Goal: Transaction & Acquisition: Purchase product/service

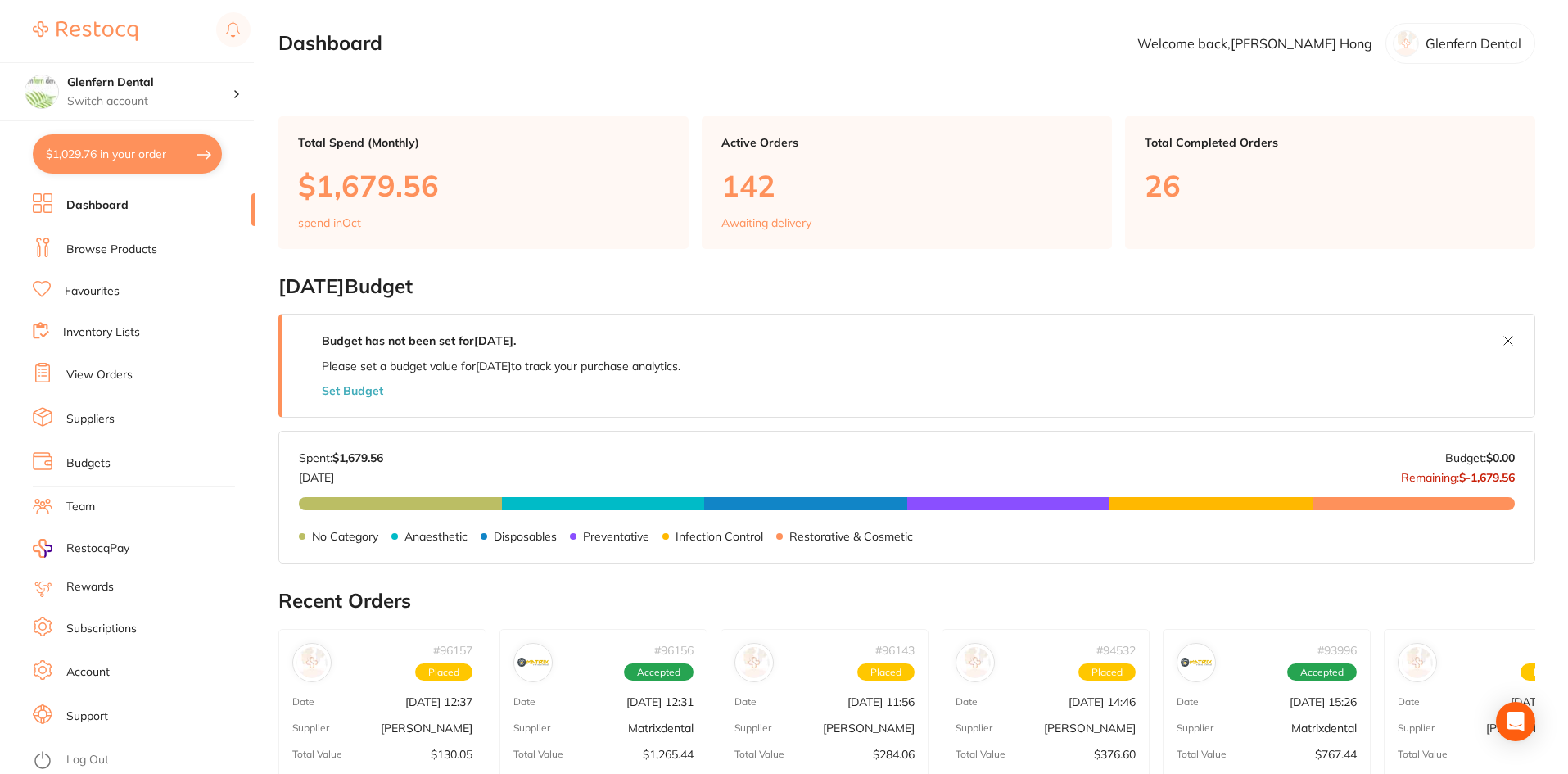
click at [145, 149] on button "$1,029.76 in your order" at bounding box center [127, 154] width 189 height 39
checkbox input "true"
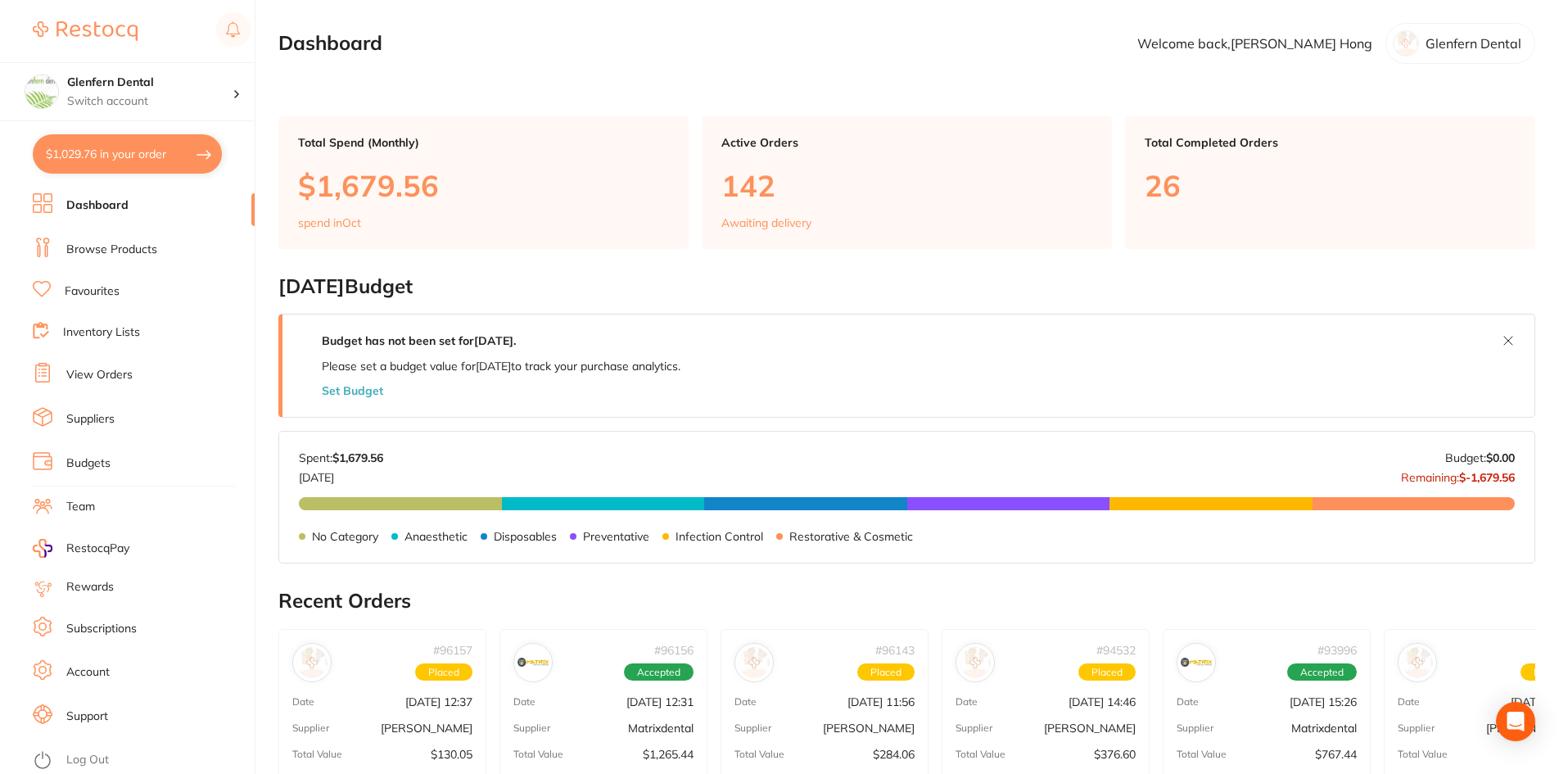
checkbox input "true"
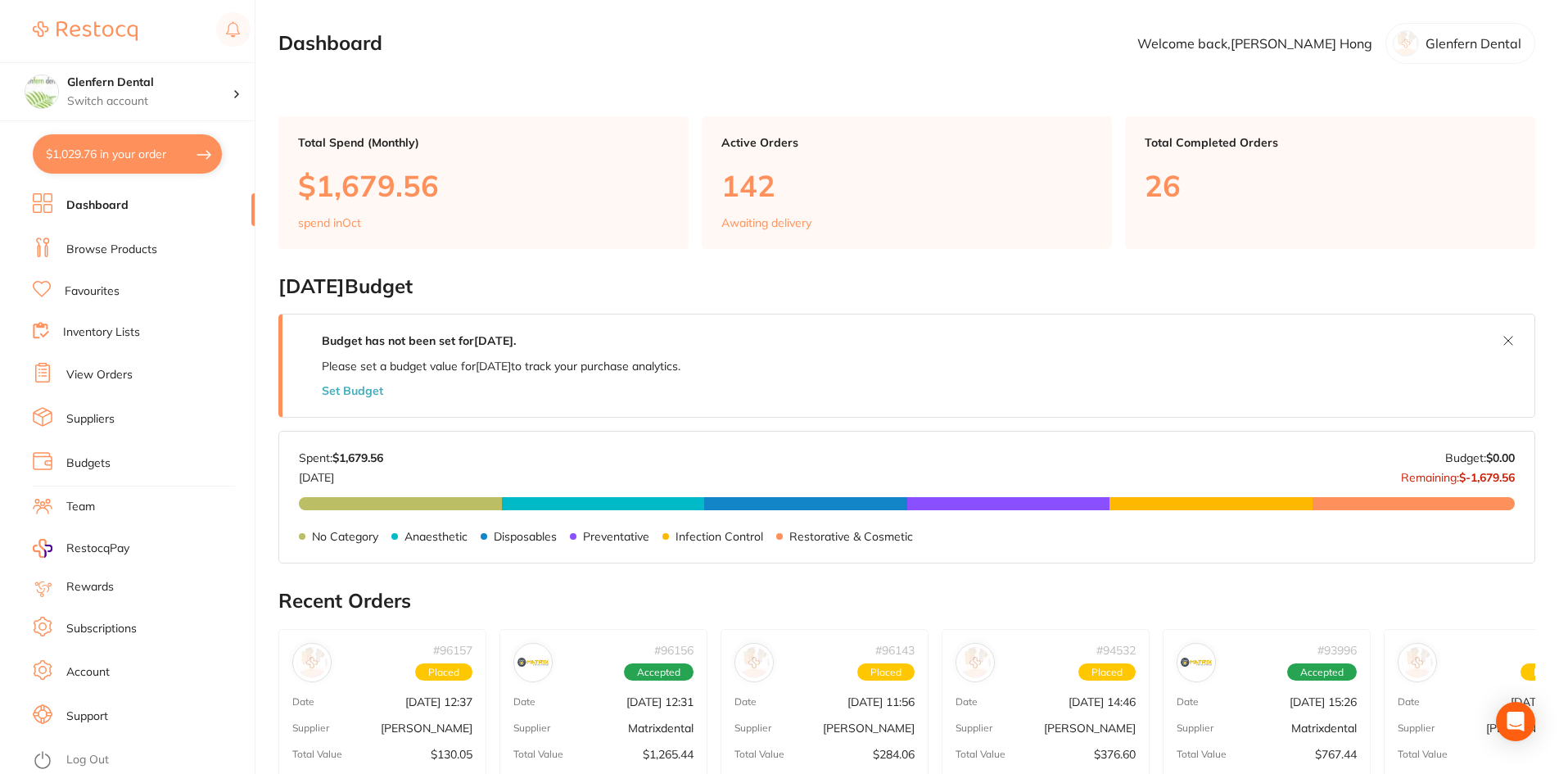
checkbox input "true"
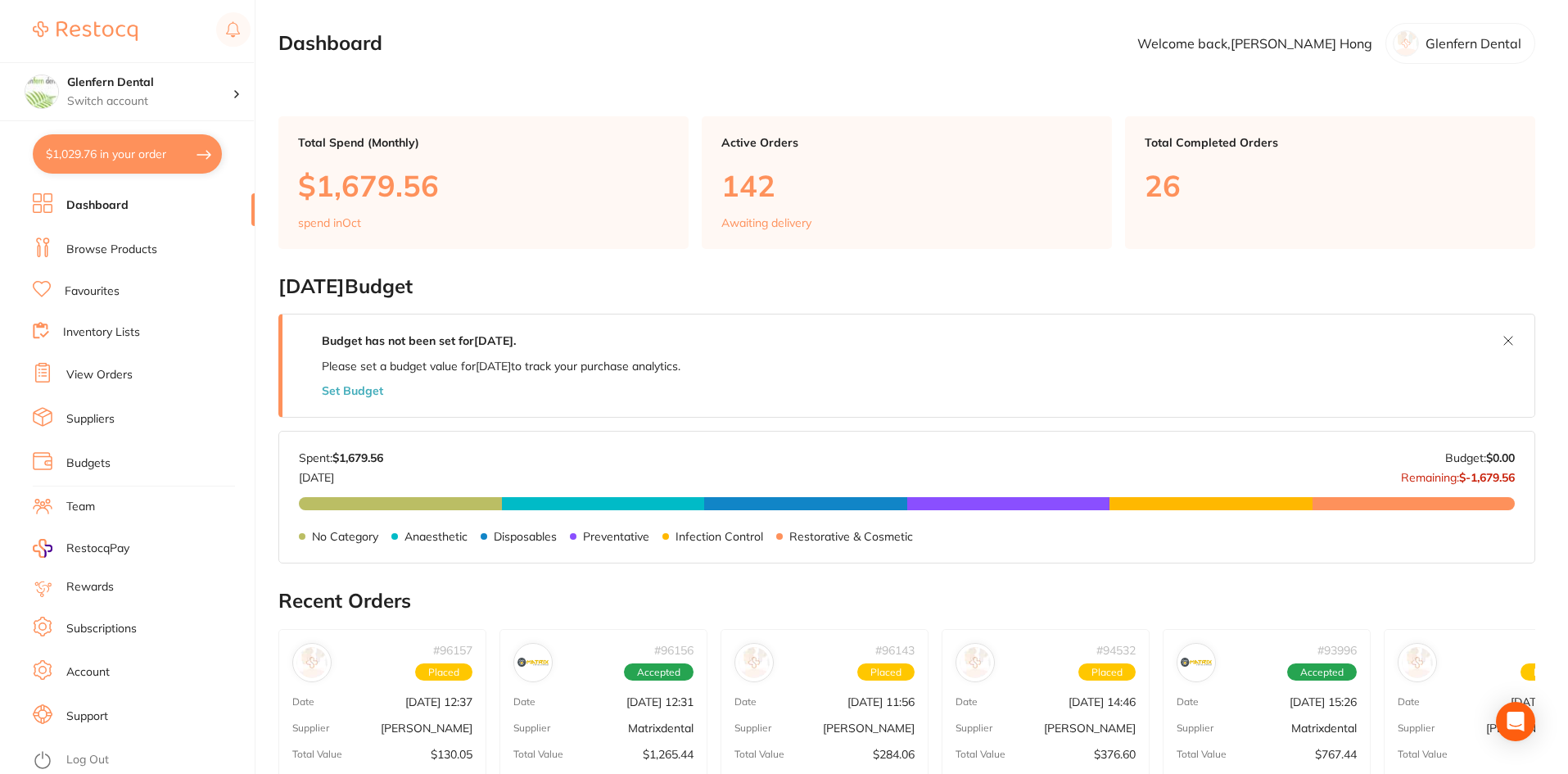
checkbox input "true"
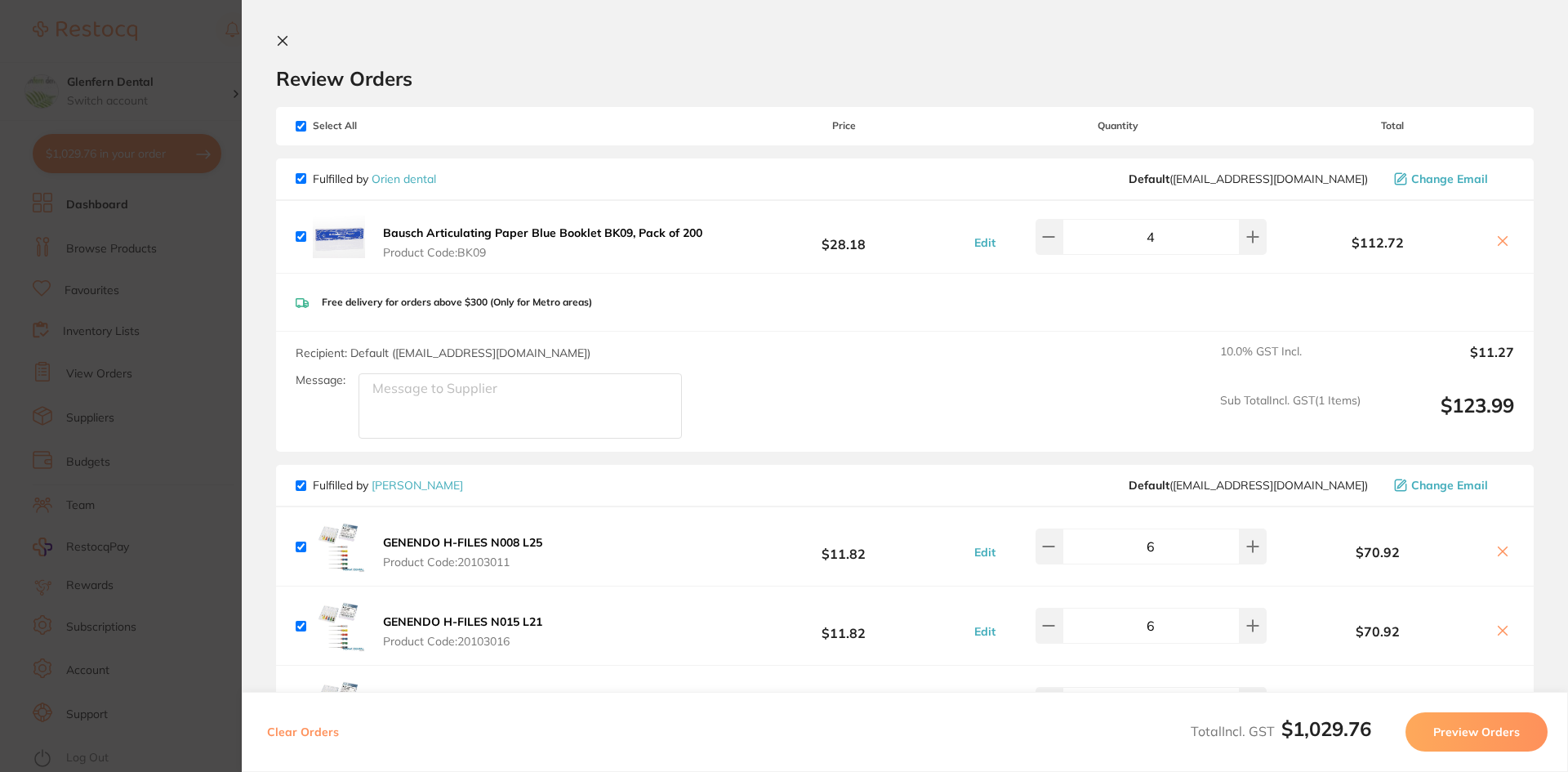
click at [291, 39] on button at bounding box center [285, 42] width 19 height 15
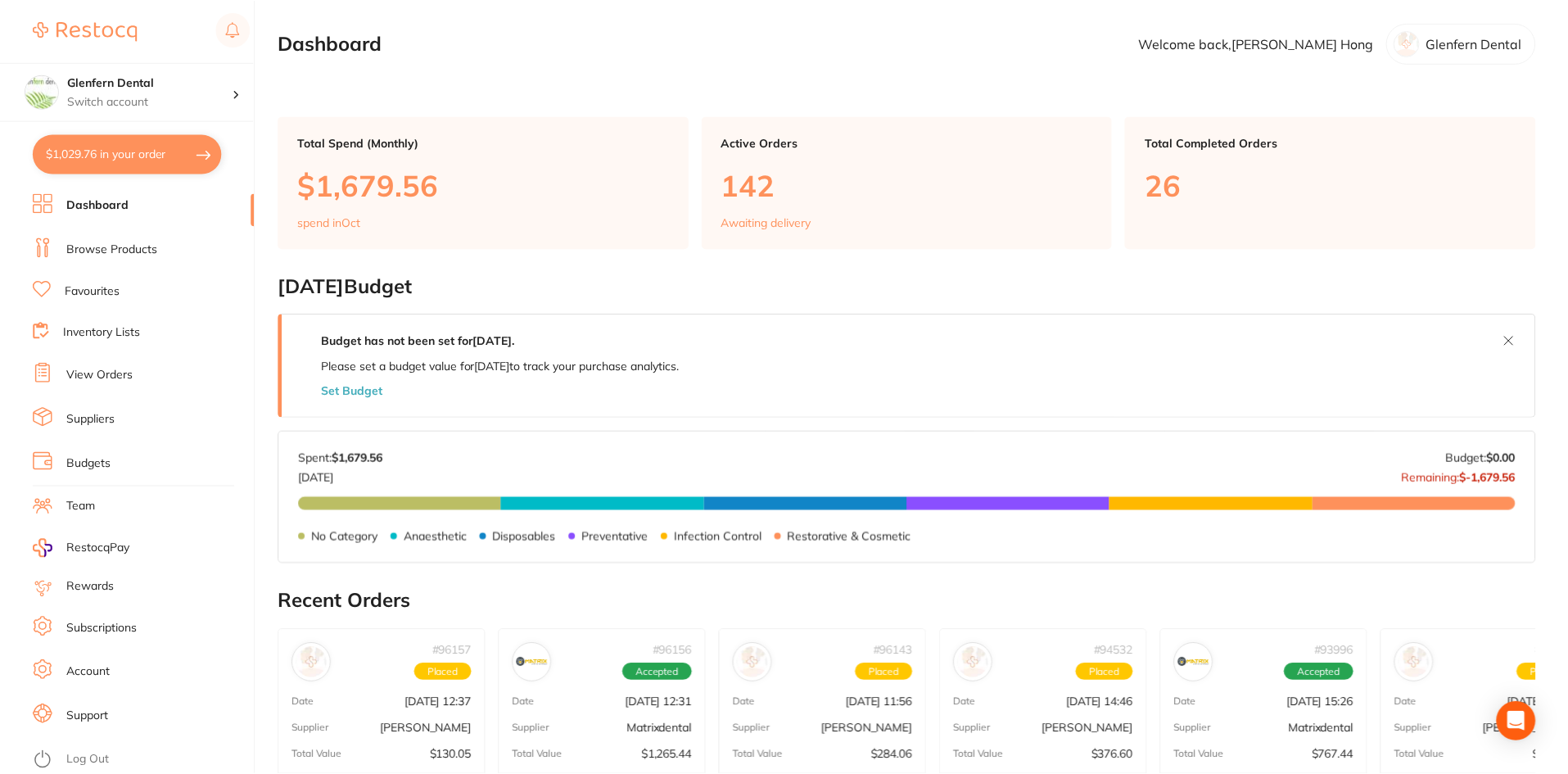
scroll to position [3, 0]
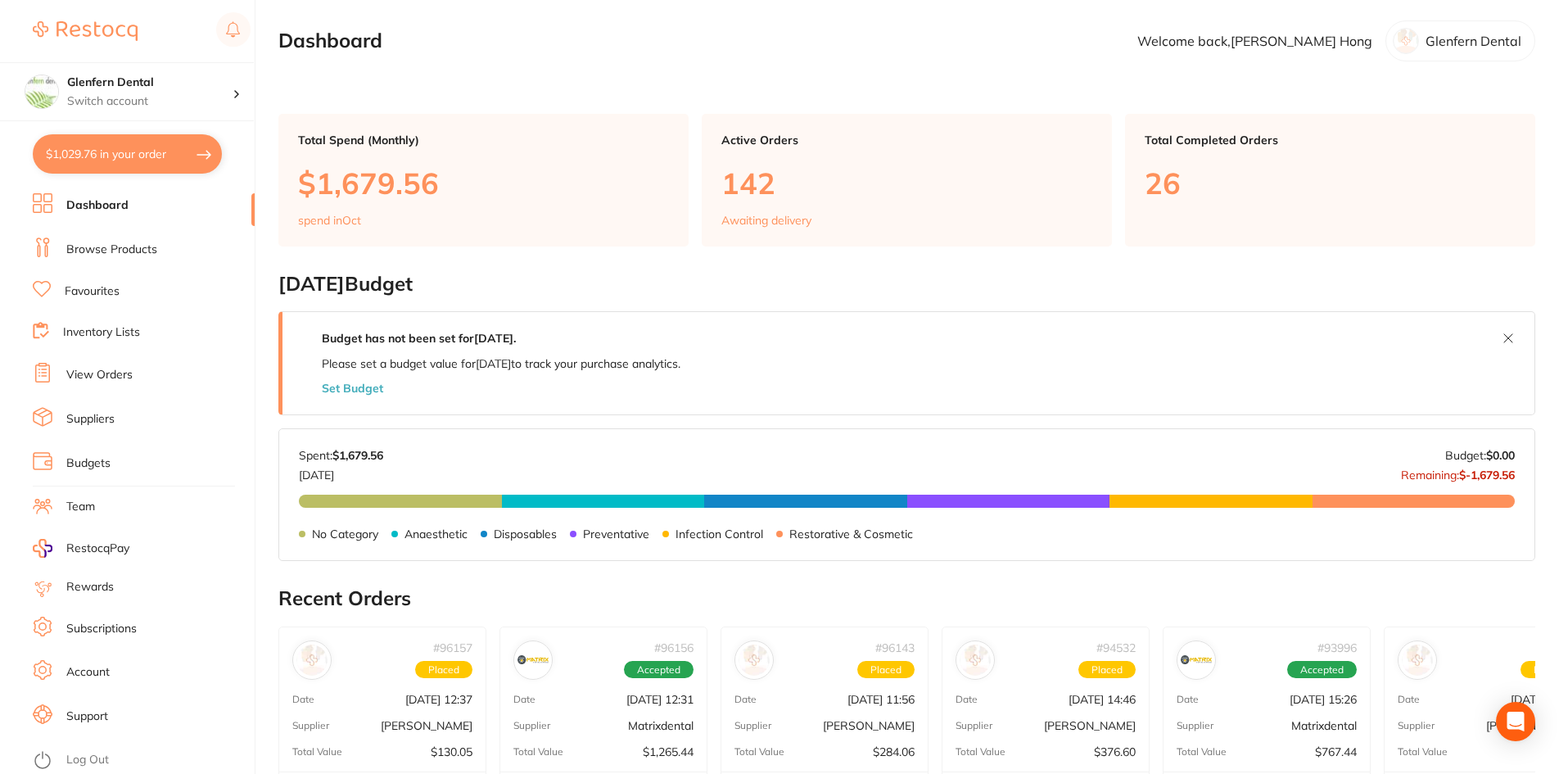
click at [84, 250] on link "Browse Products" at bounding box center [111, 250] width 91 height 16
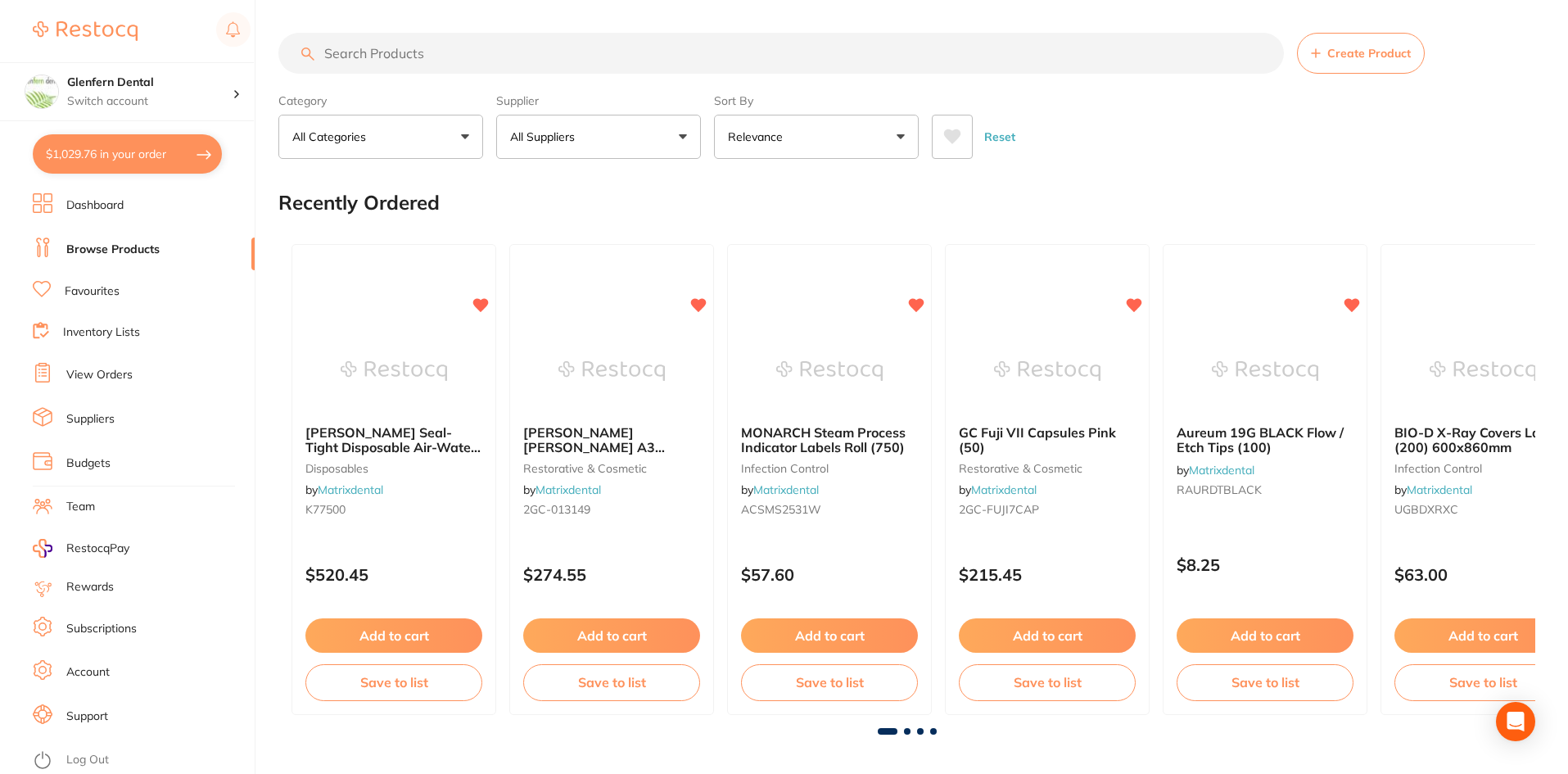
paste input "SS90135"
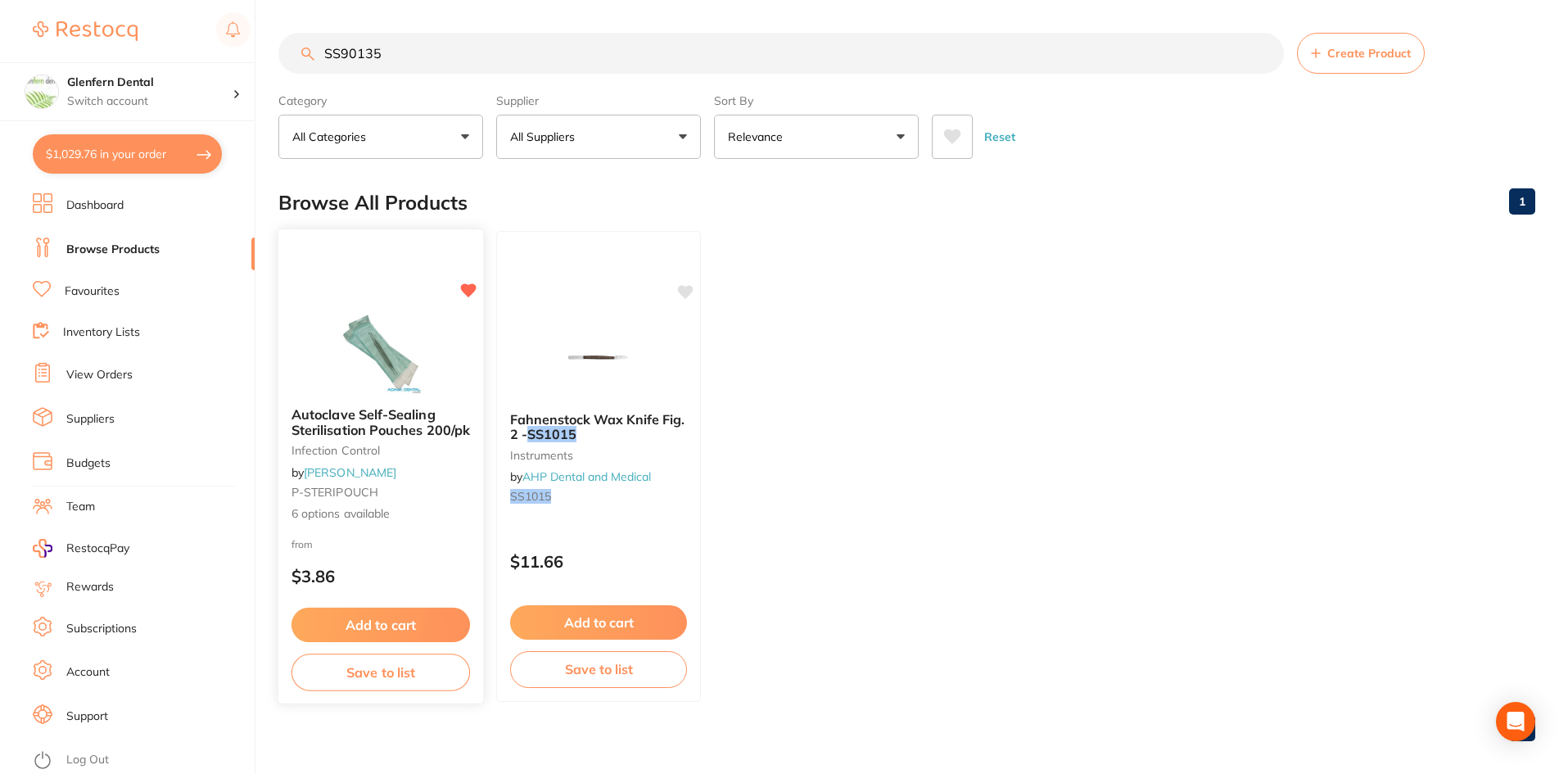
type input "SS90135"
click at [340, 422] on span "Autoclave Self-Sealing Sterilisation Pouches 200/pk" at bounding box center [381, 422] width 179 height 32
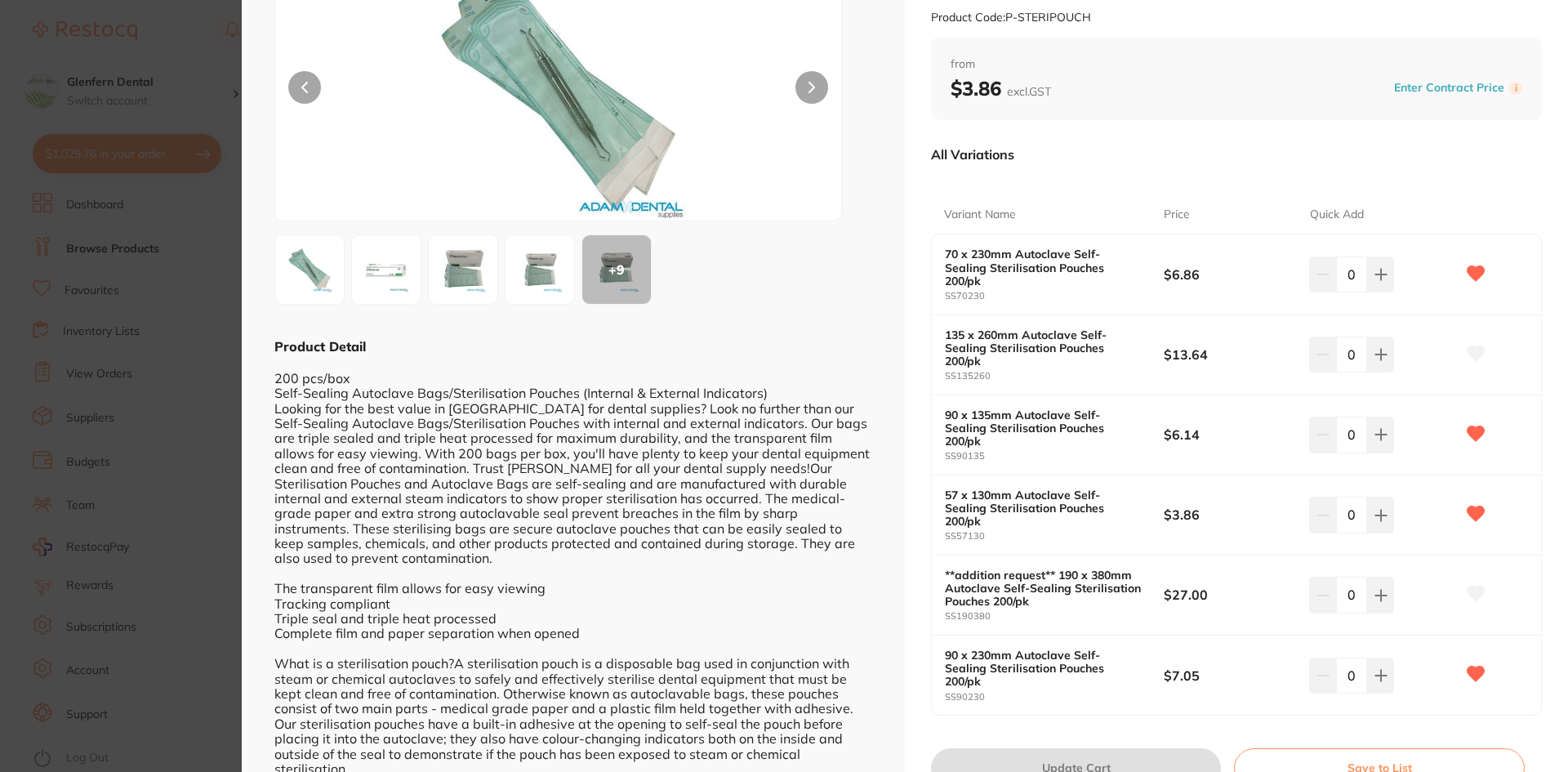
scroll to position [164, 0]
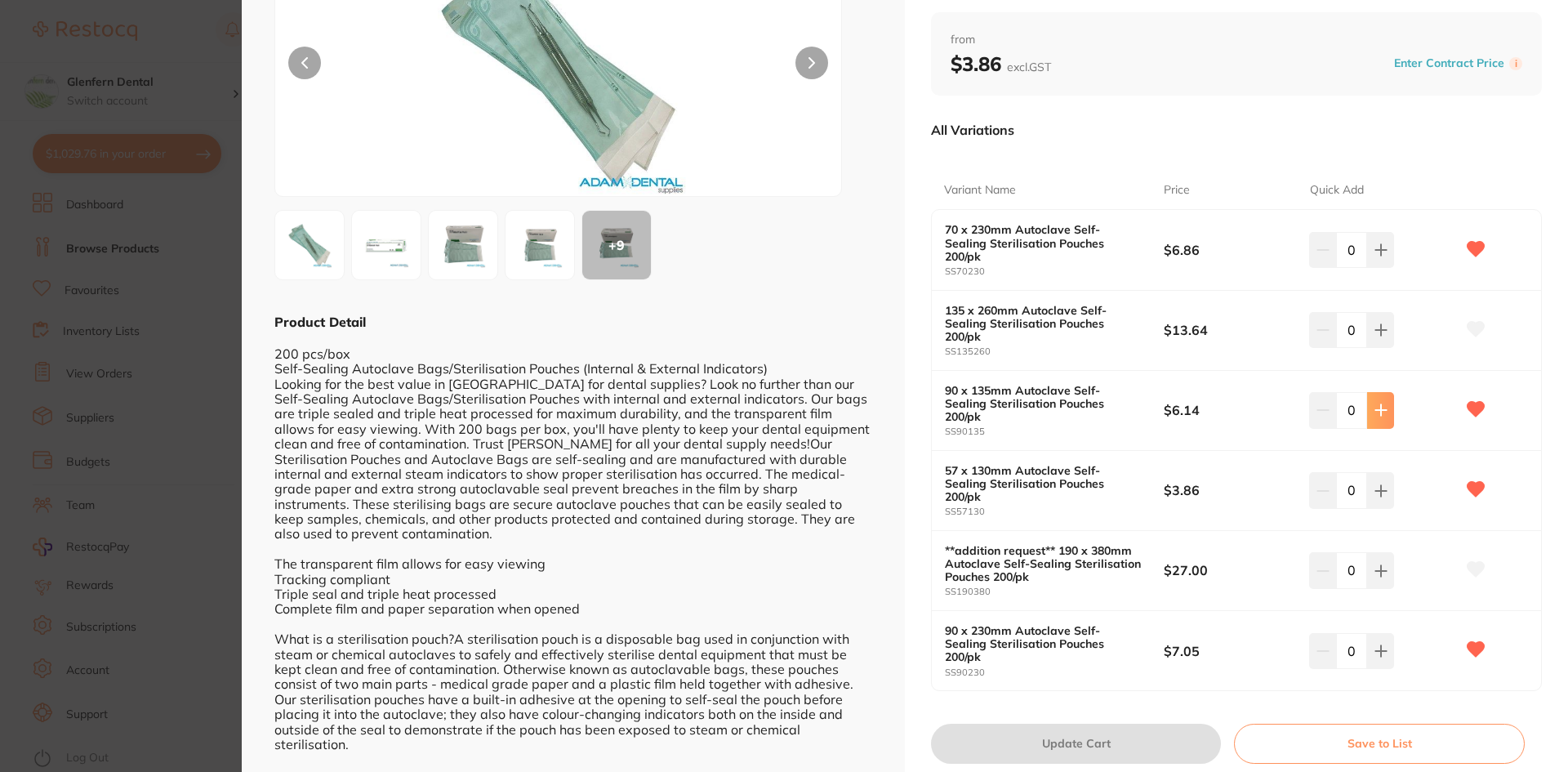
click at [1377, 405] on icon at bounding box center [1380, 410] width 11 height 11
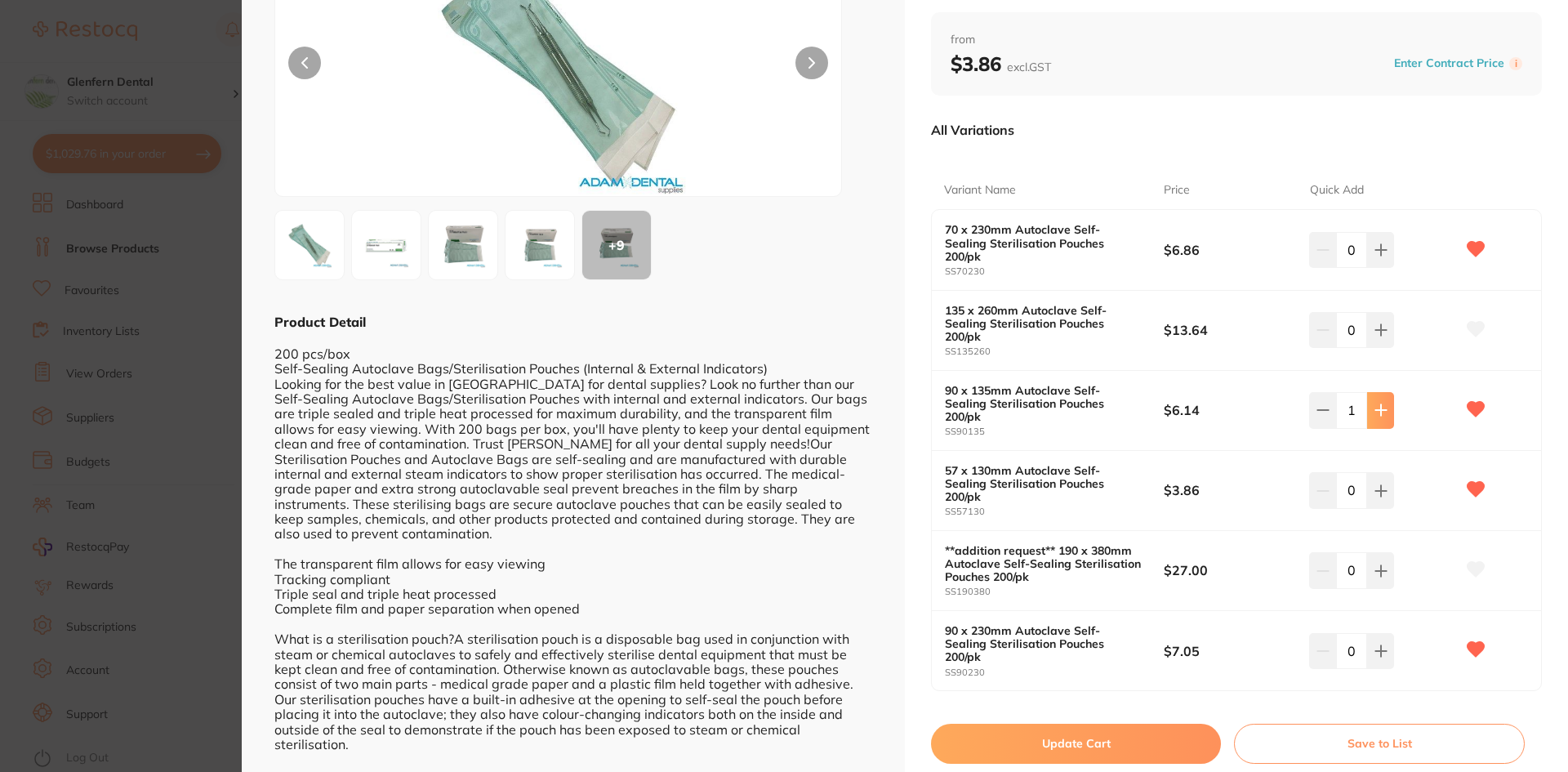
click at [1377, 405] on icon at bounding box center [1380, 410] width 11 height 11
click at [1376, 403] on icon at bounding box center [1381, 410] width 13 height 13
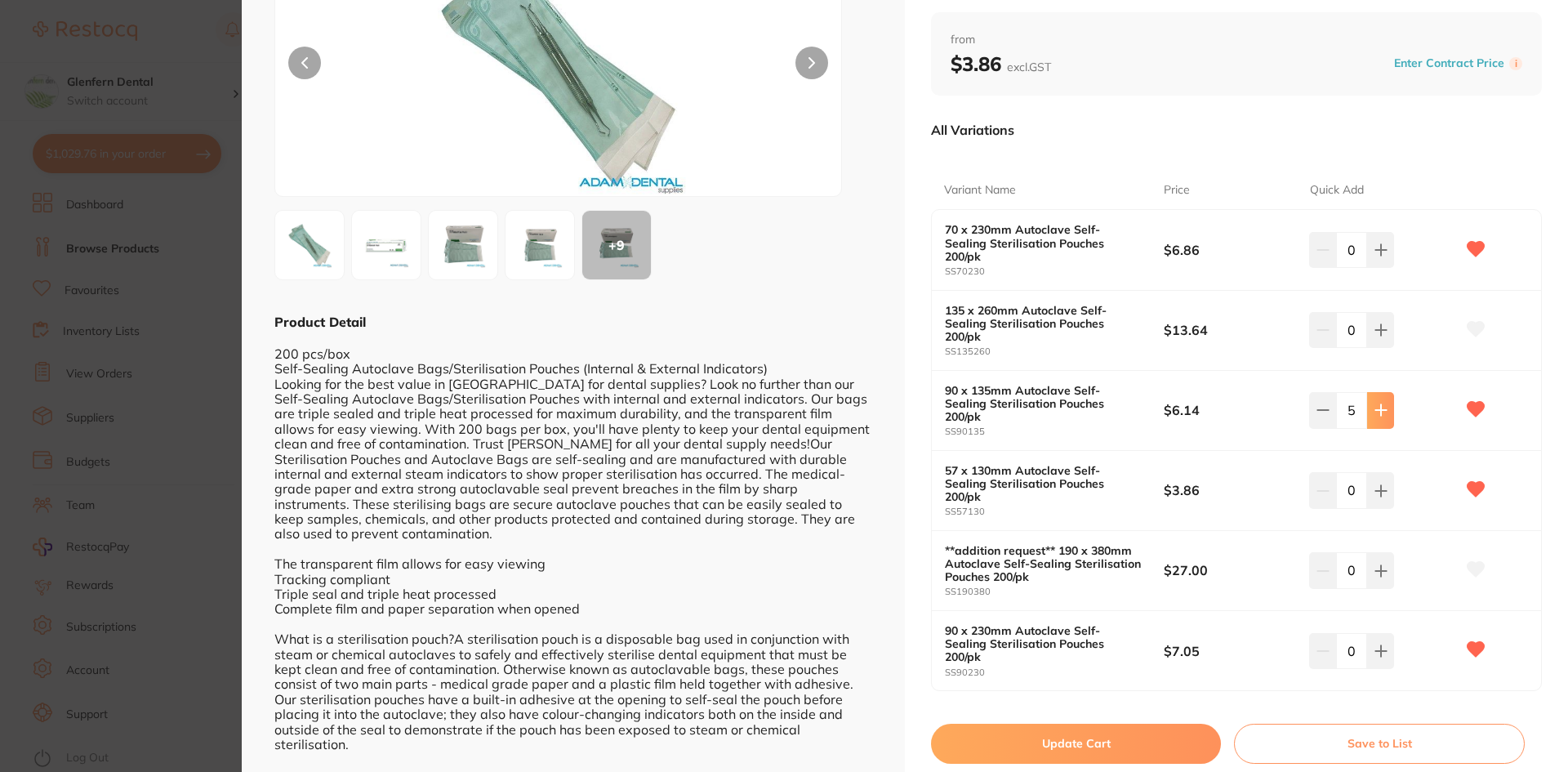
type input "6"
click at [1034, 724] on button "Update Cart" at bounding box center [1076, 743] width 290 height 39
checkbox input "false"
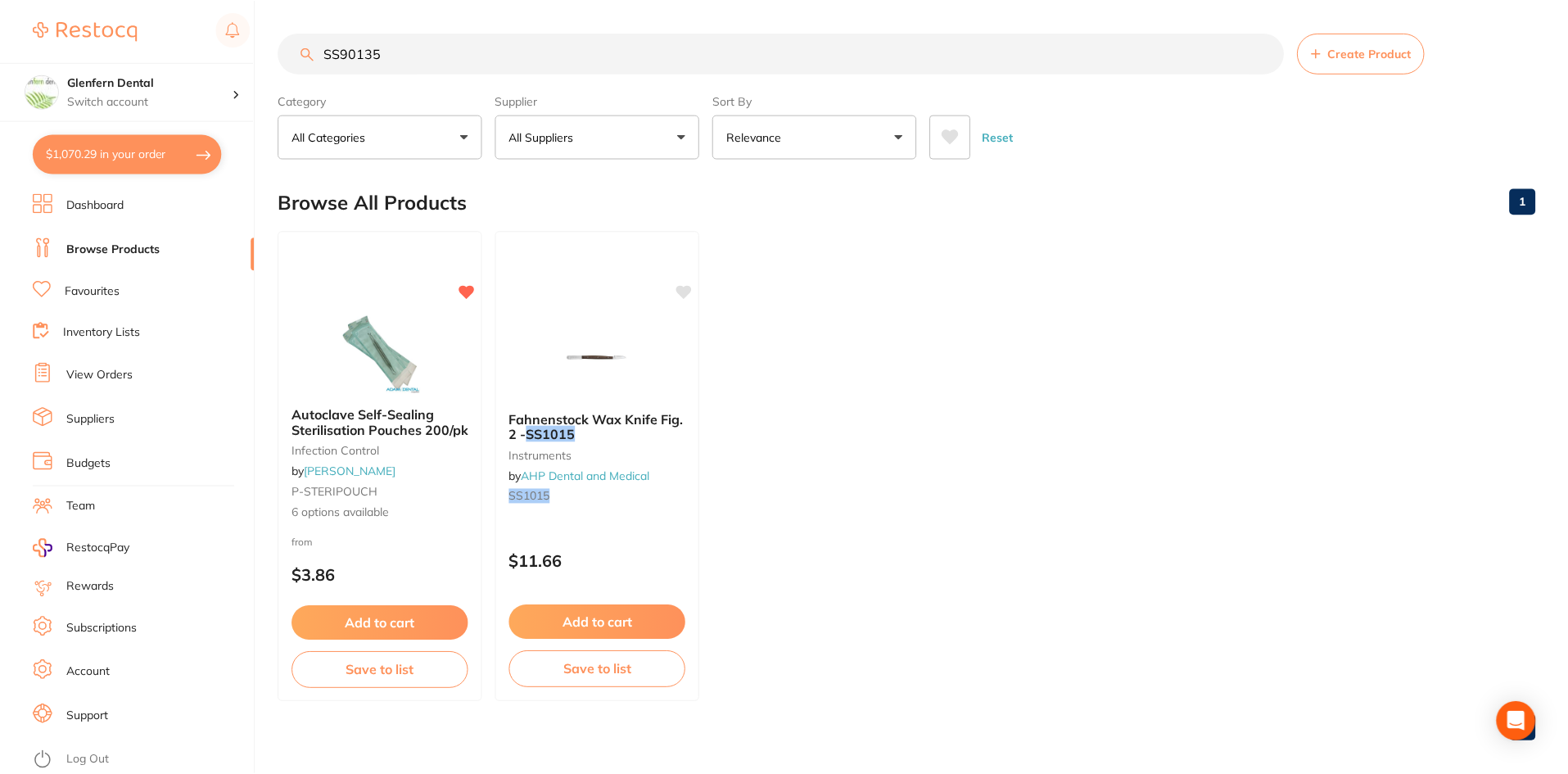
scroll to position [3, 0]
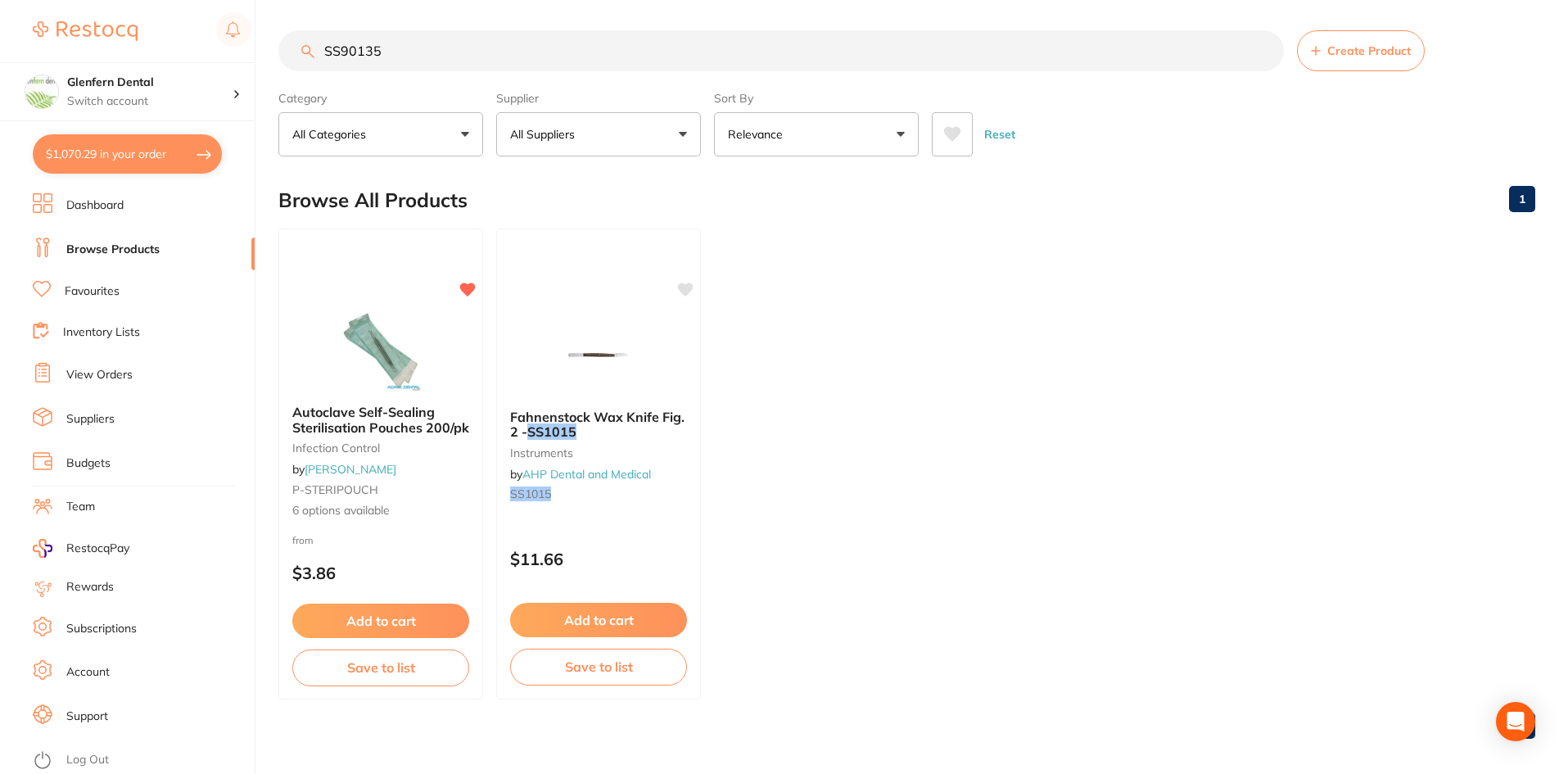
click at [123, 248] on link "Browse Products" at bounding box center [112, 250] width 93 height 16
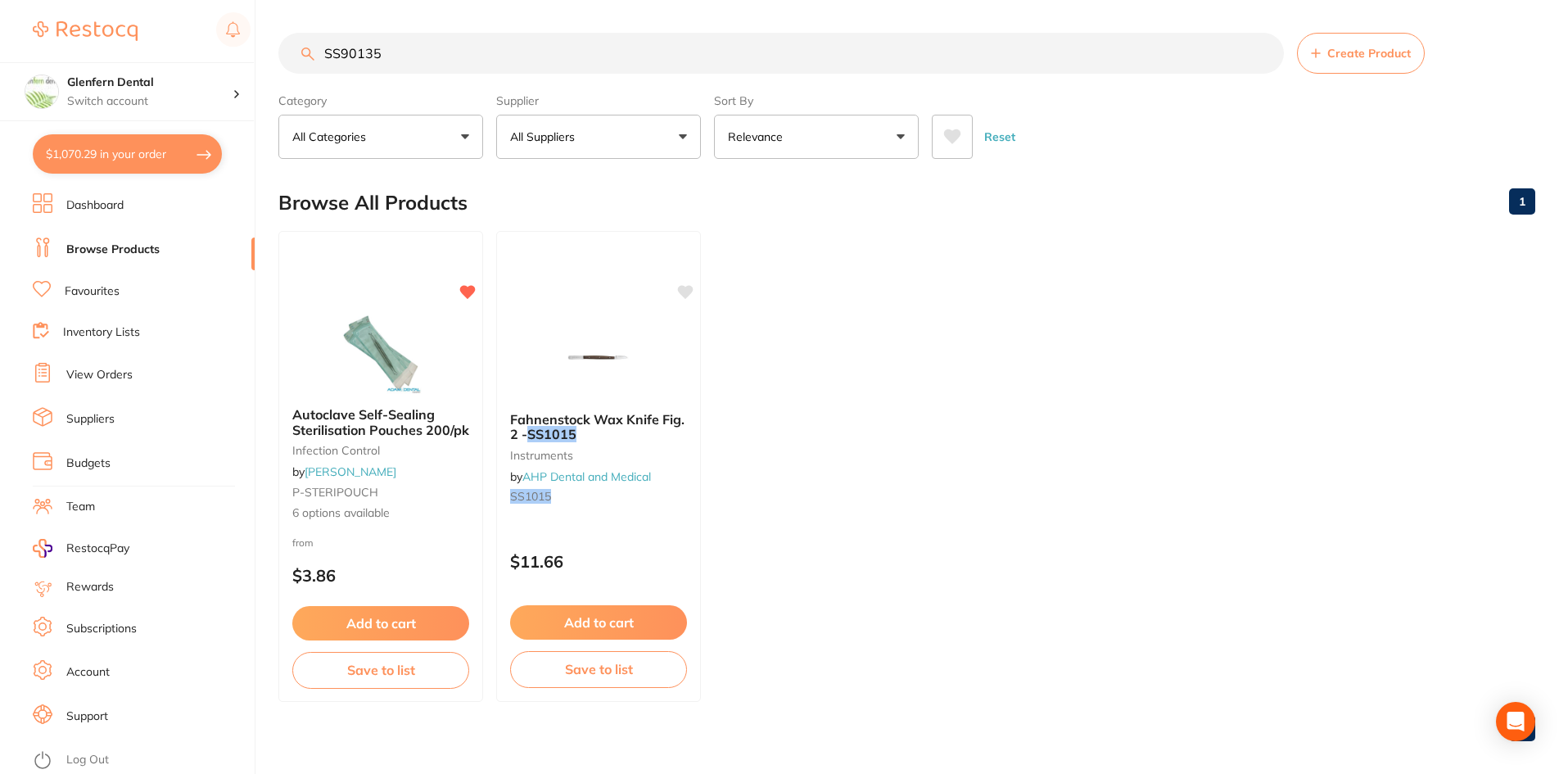
click at [416, 59] on input "SS90135" at bounding box center [781, 53] width 1005 height 41
type input "S"
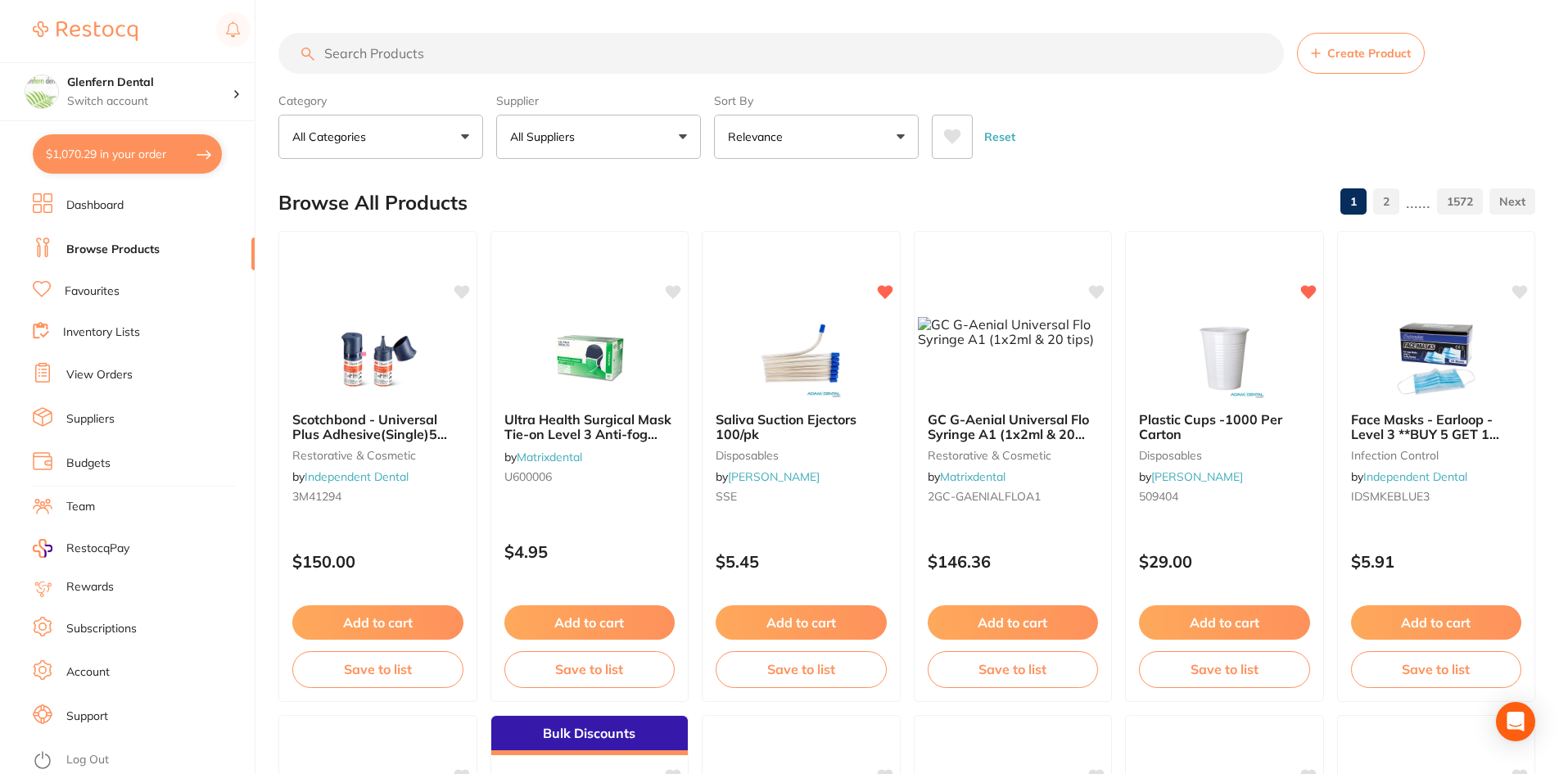
paste input "O3708"
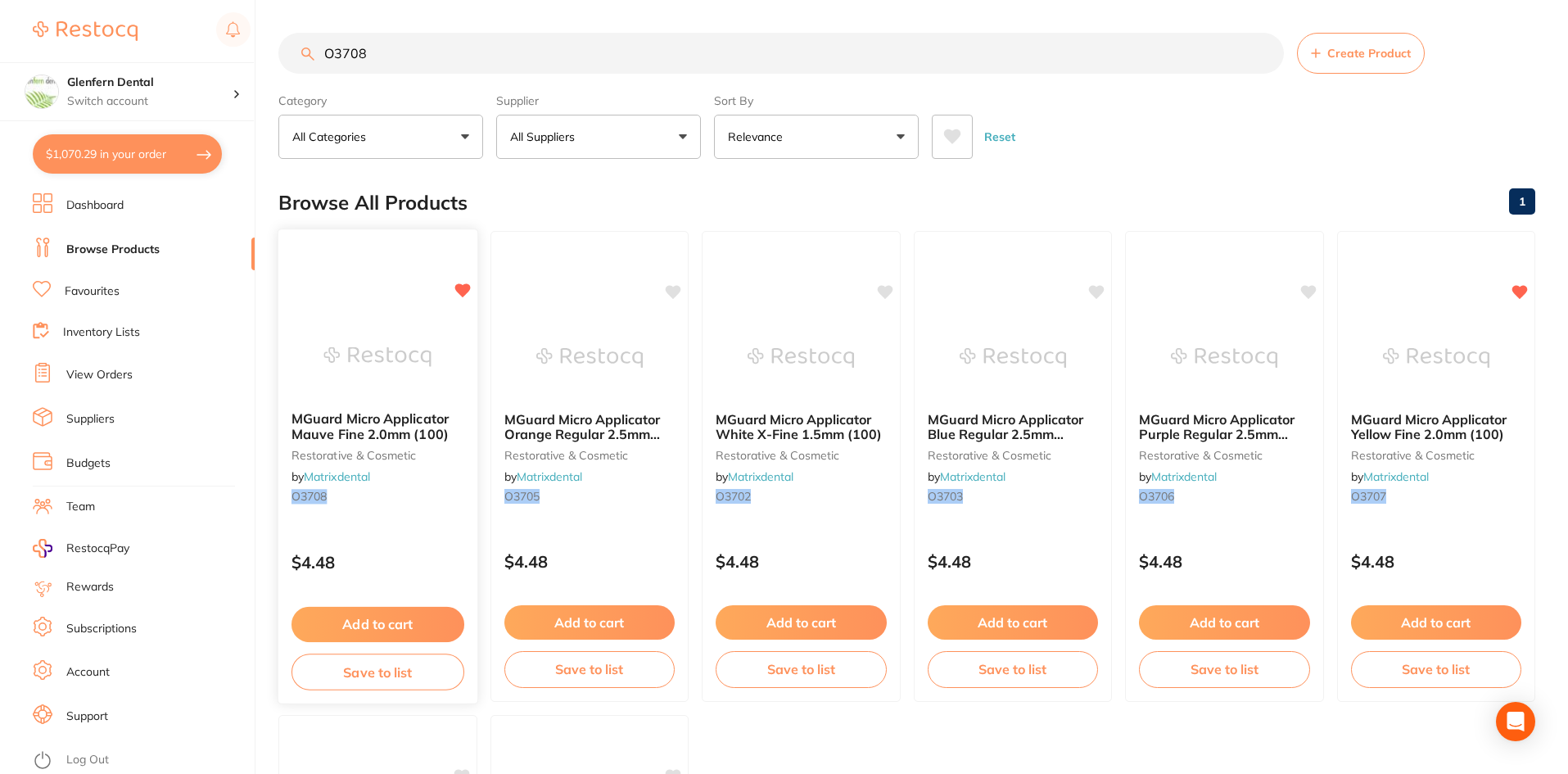
type input "O3708"
click at [347, 421] on span "MGuard Micro Applicator Mauve Fine 2.0mm (100)" at bounding box center [371, 425] width 157 height 32
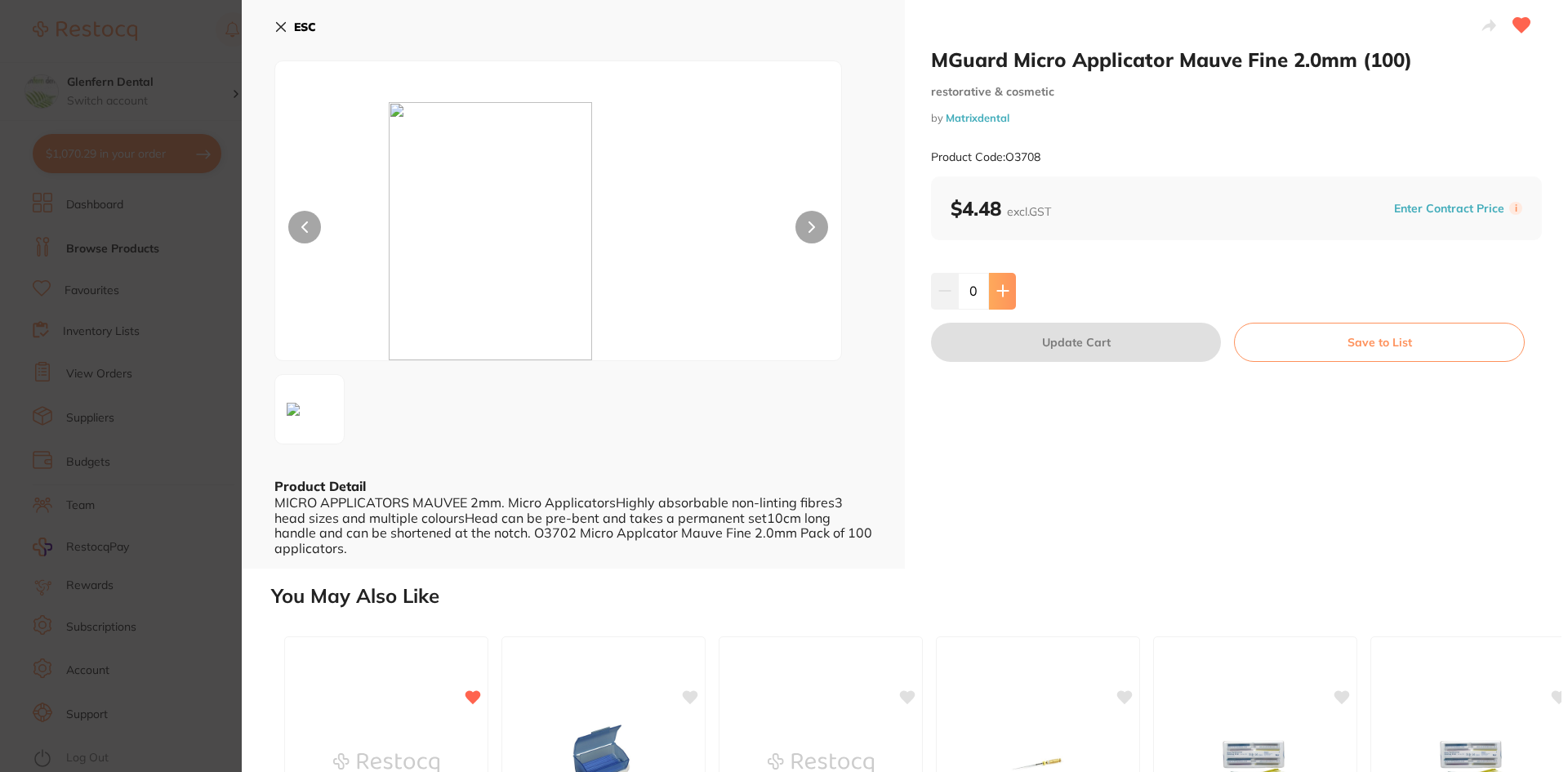
click at [1002, 291] on icon at bounding box center [1002, 290] width 11 height 11
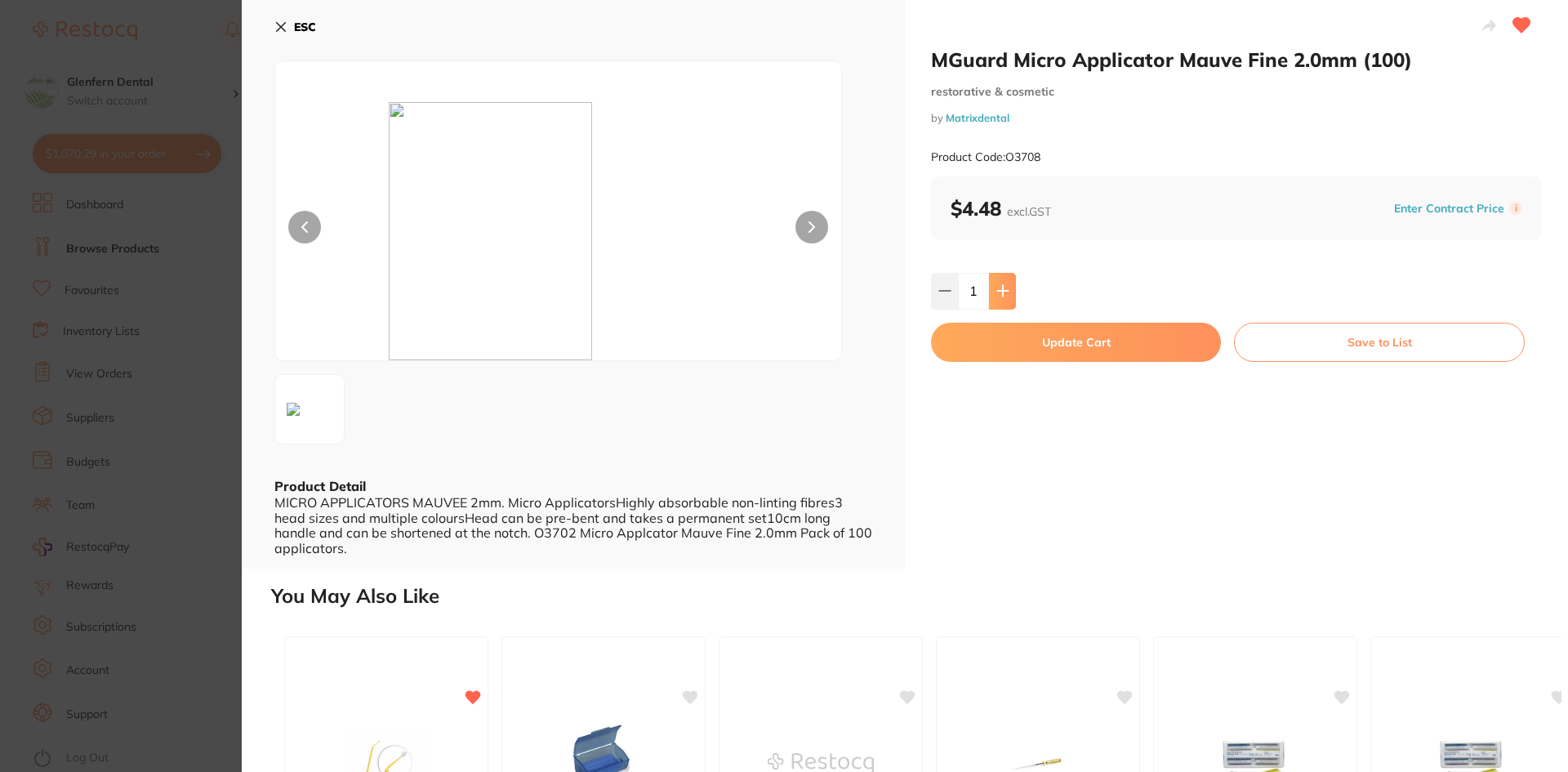
click at [1002, 291] on icon at bounding box center [1002, 290] width 11 height 11
type input "4"
click at [1088, 343] on button "Update Cart" at bounding box center [1076, 342] width 290 height 39
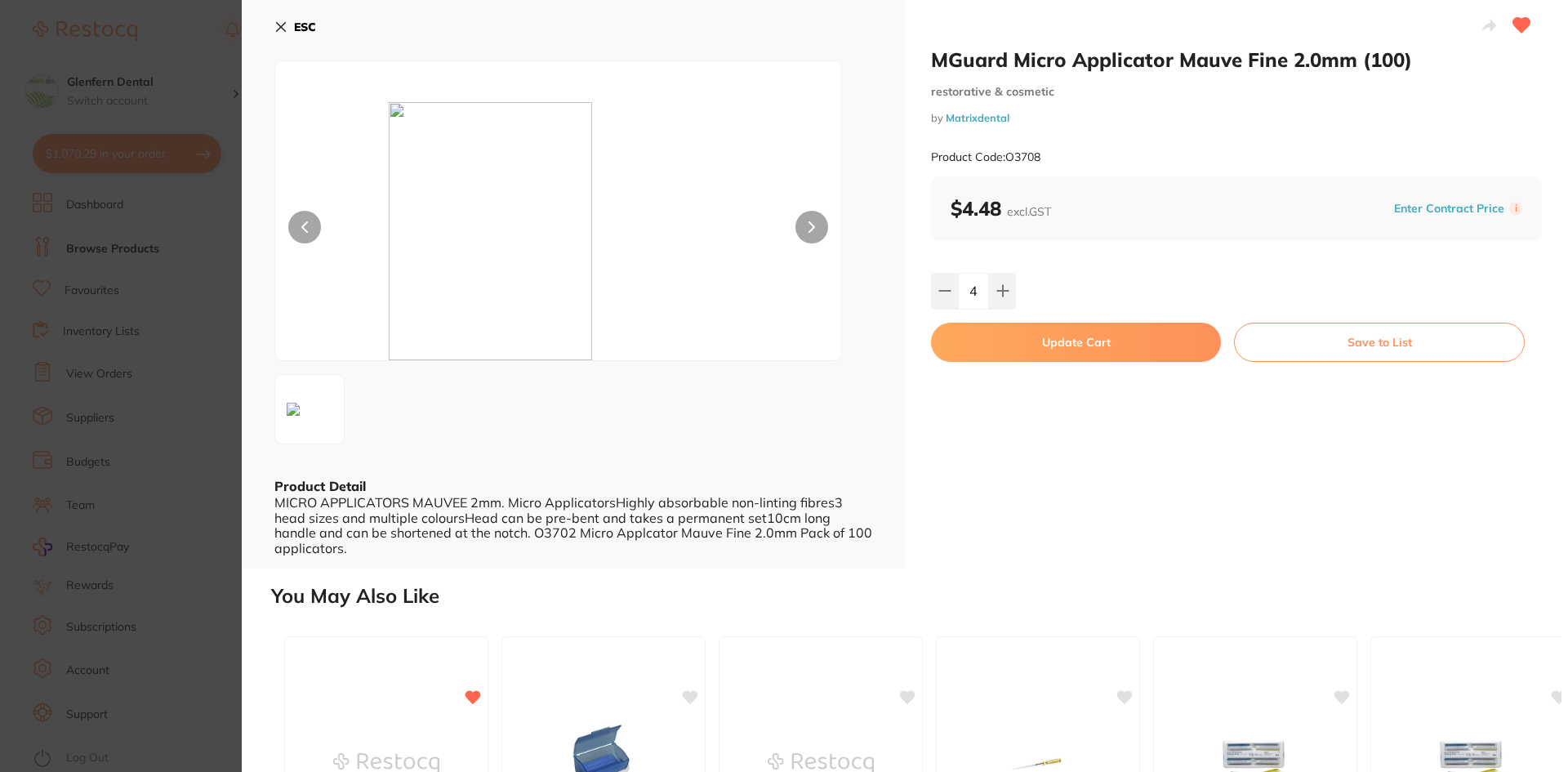
checkbox input "false"
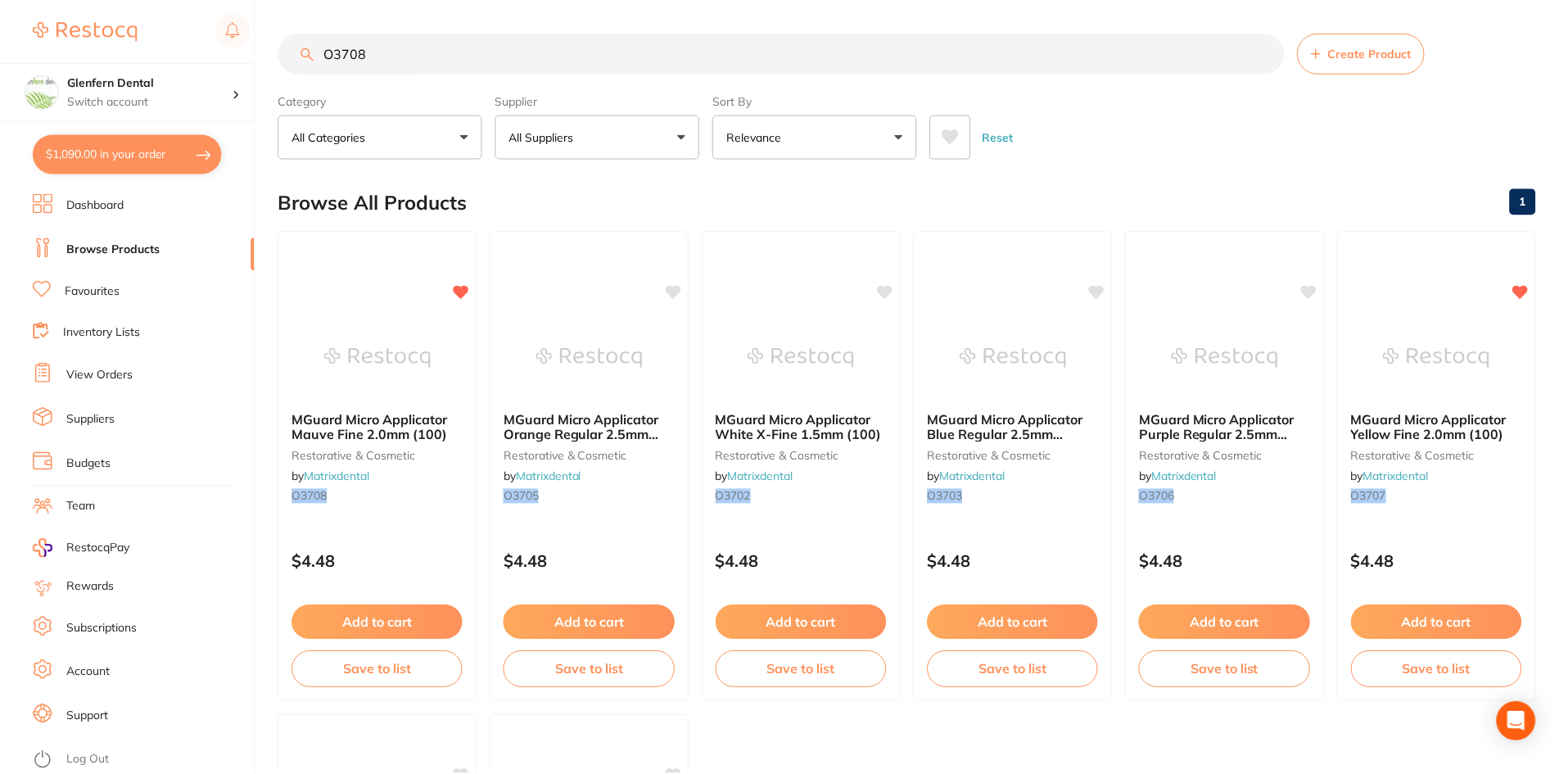
scroll to position [3, 0]
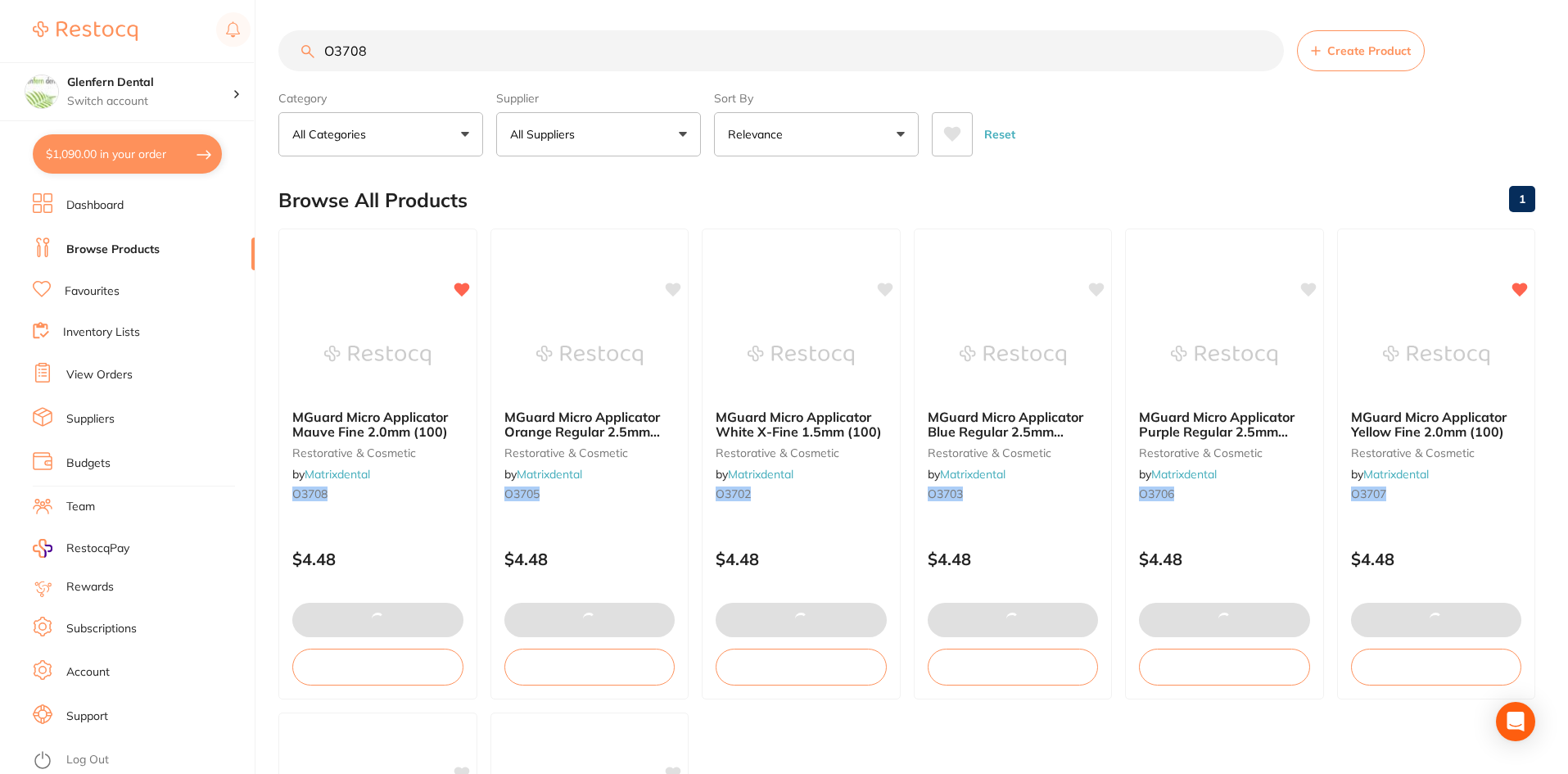
click at [410, 41] on input "O3708" at bounding box center [781, 51] width 1005 height 41
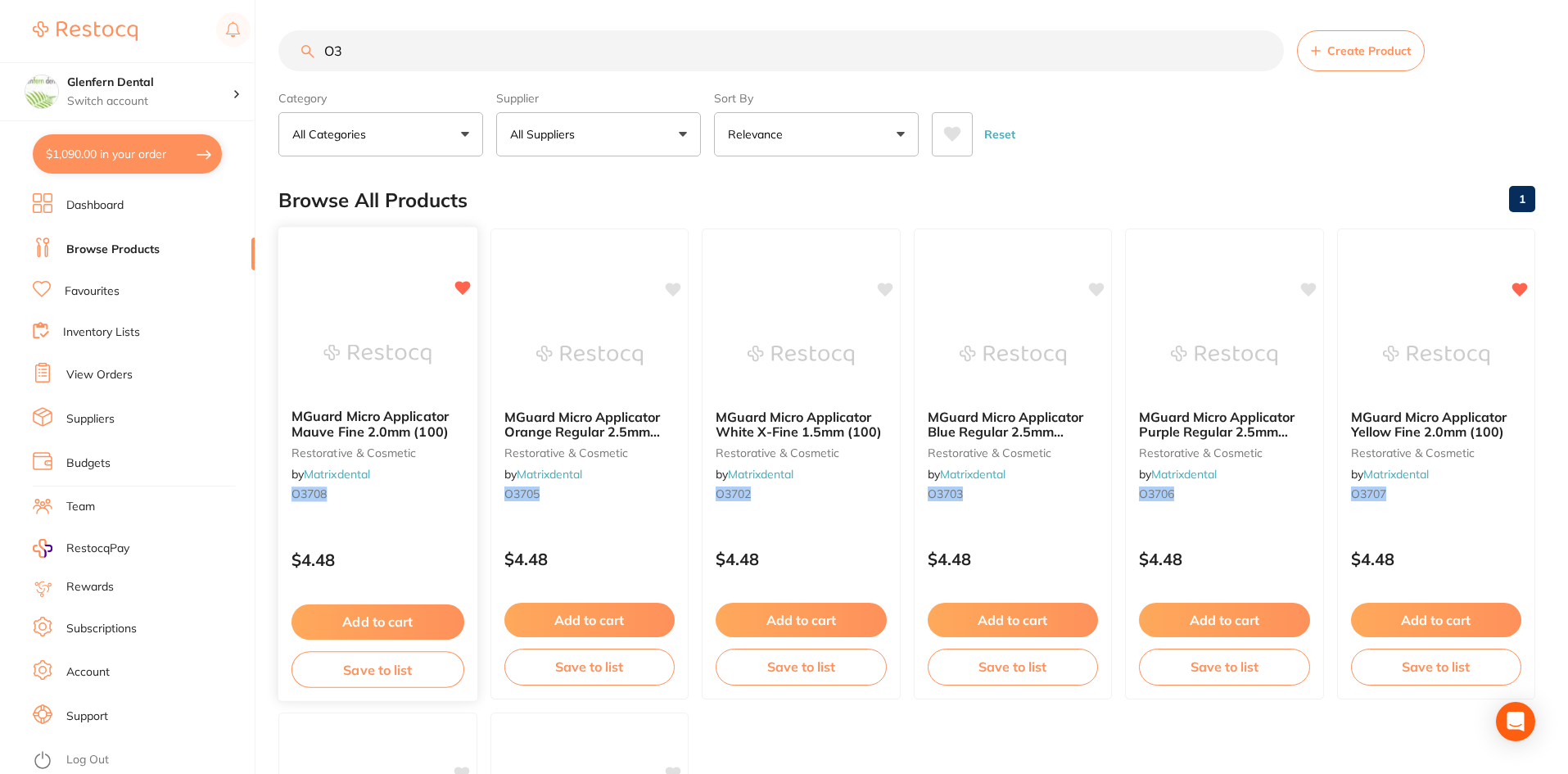
type input "O"
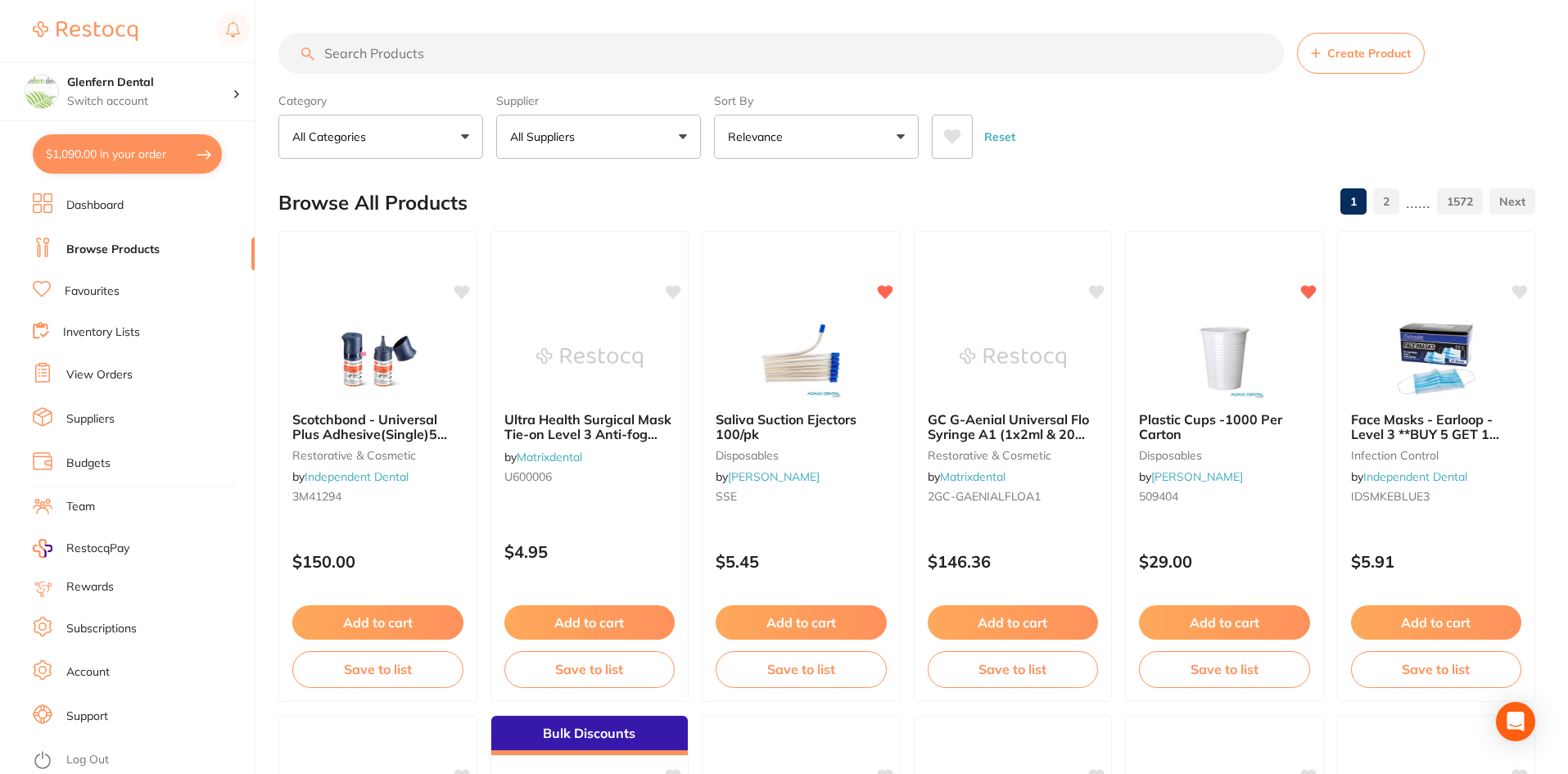
click at [372, 38] on input "search" at bounding box center [781, 53] width 1005 height 41
click at [368, 50] on input "search" at bounding box center [781, 53] width 1005 height 41
paste input "TM-2381C"
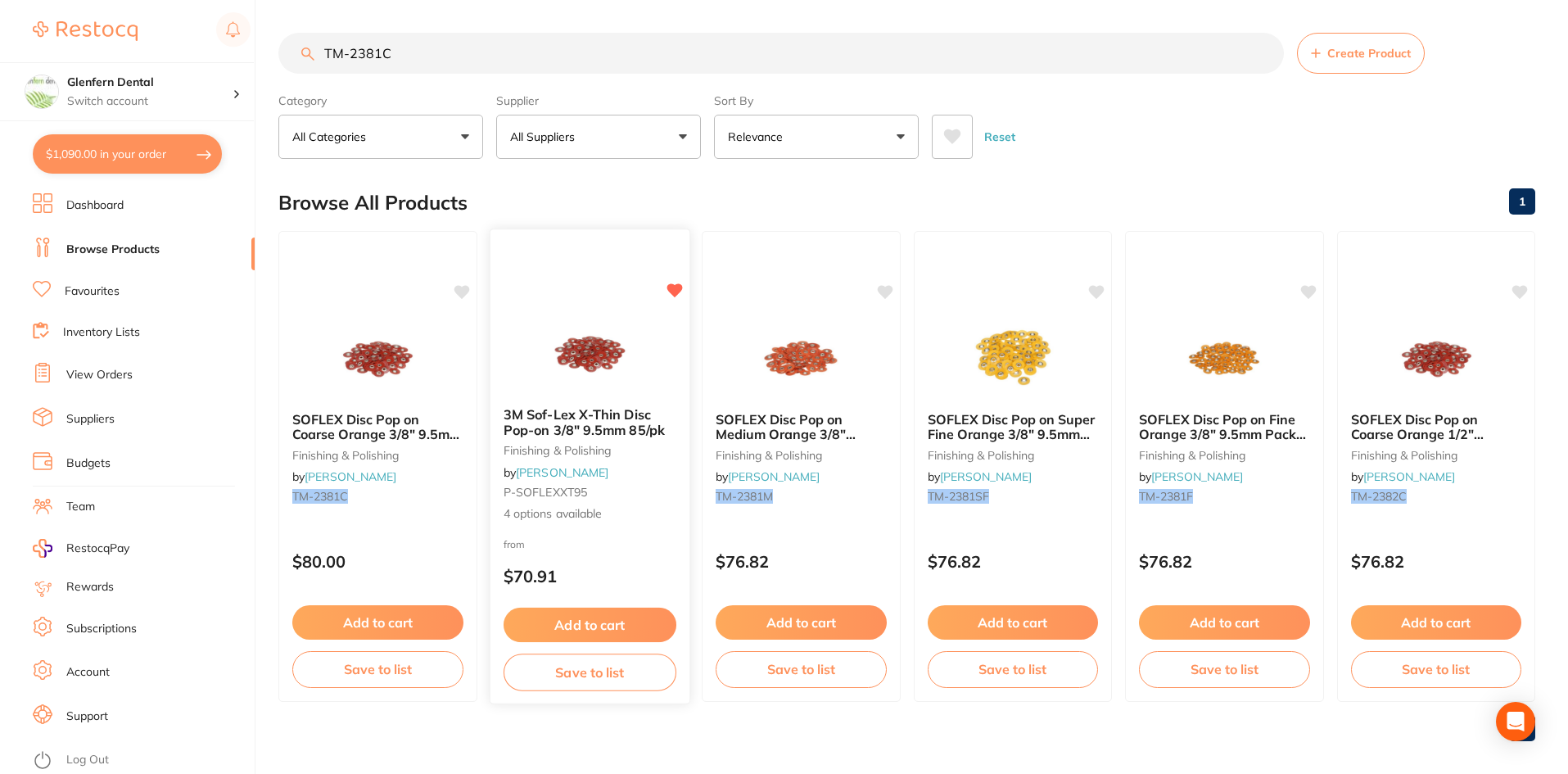
type input "TM-2381C"
click at [579, 422] on span "3M Sof-Lex X-Thin Disc Pop-on 3/8" 9.5mm 85/pk" at bounding box center [584, 422] width 161 height 32
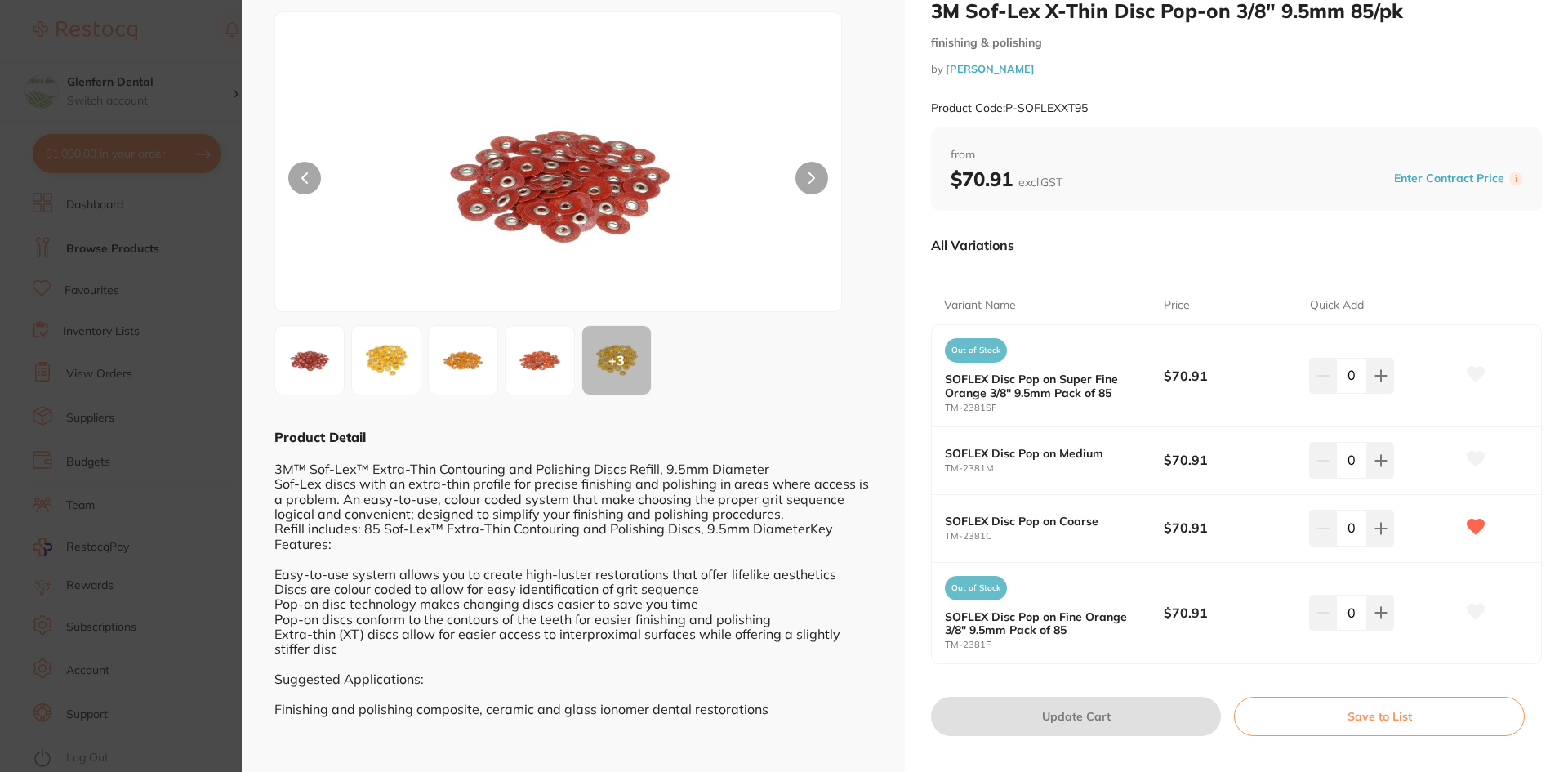
scroll to position [71, 0]
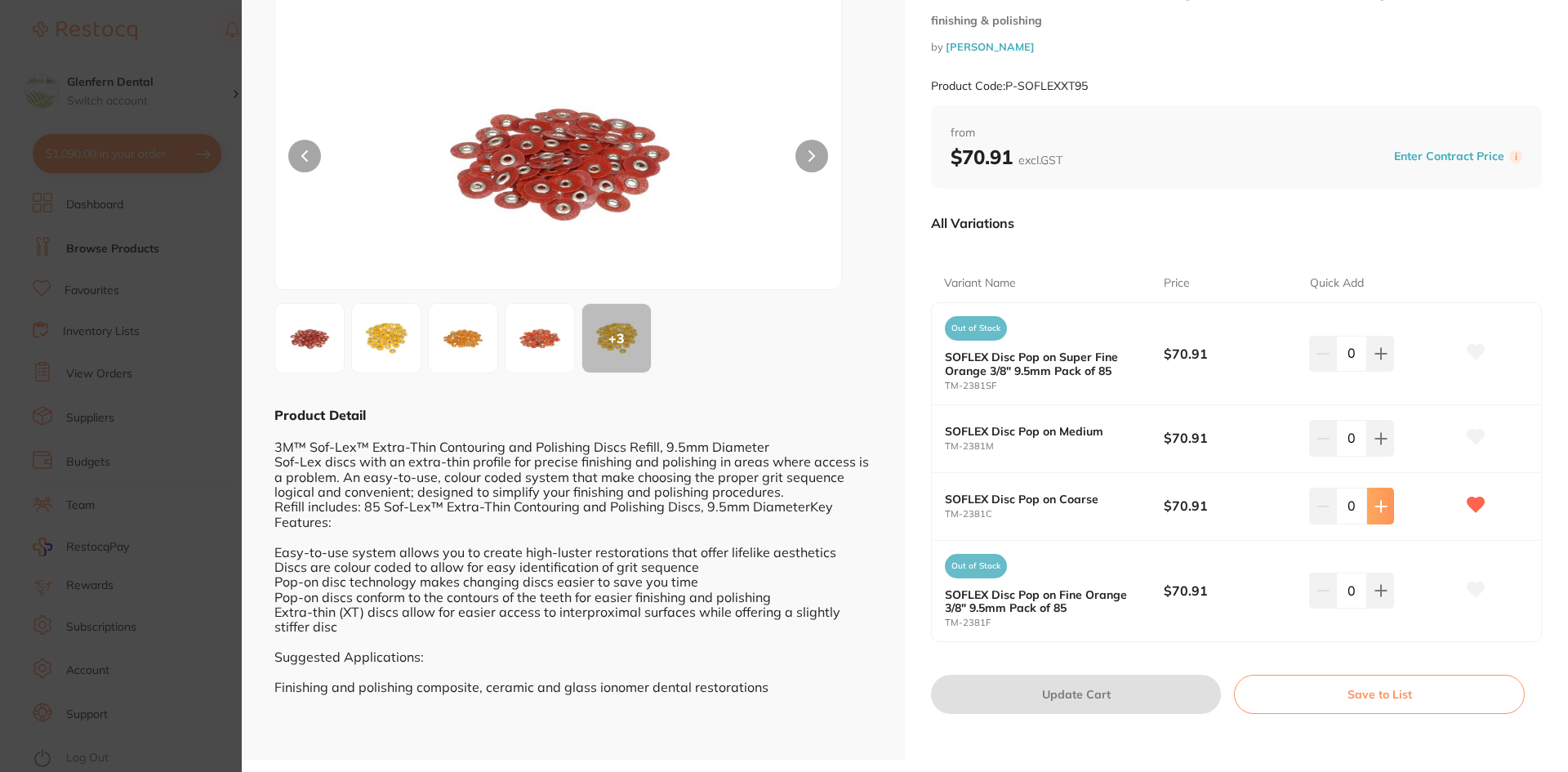
click at [1381, 511] on icon at bounding box center [1381, 507] width 13 height 13
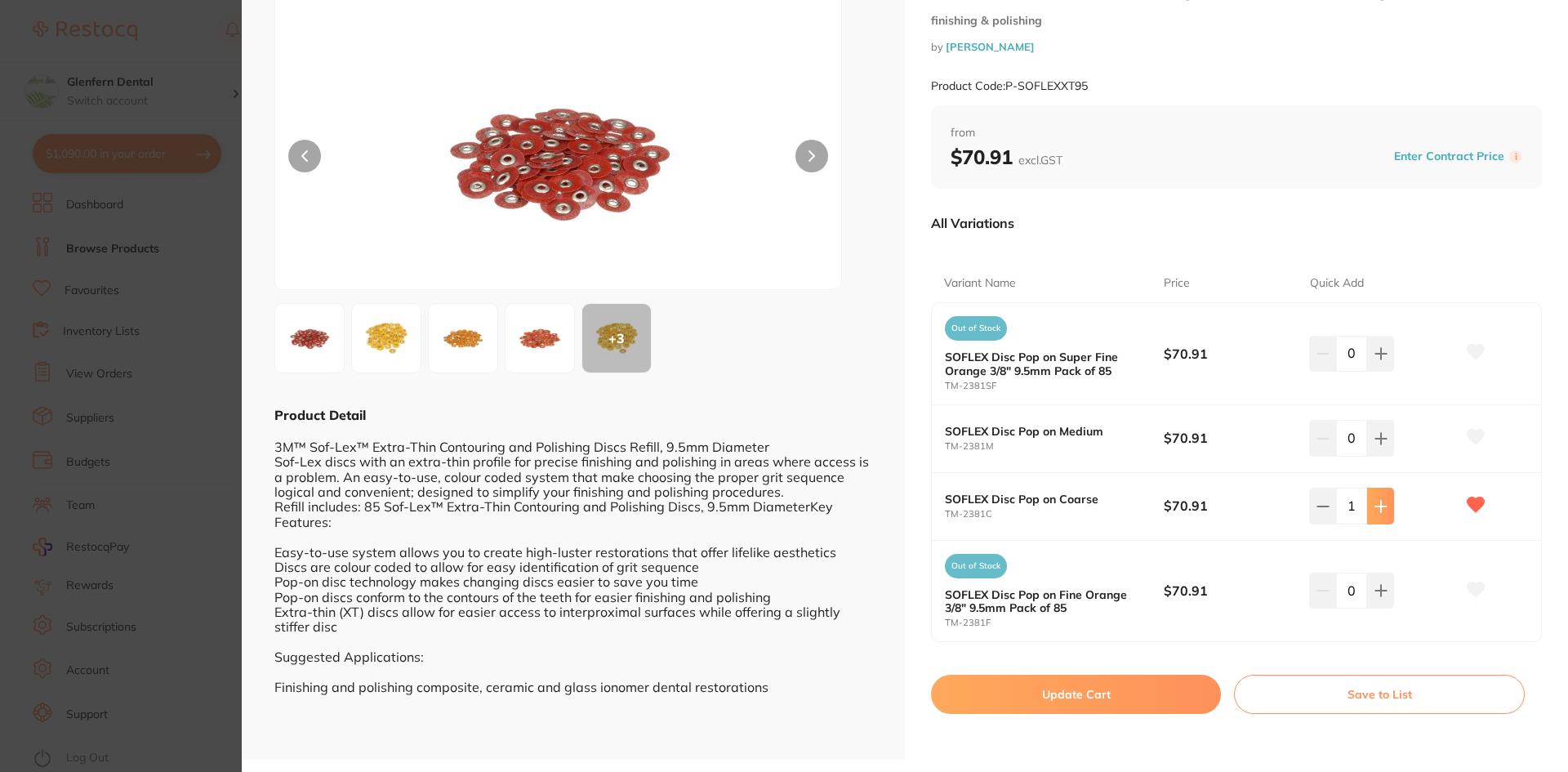
click at [1381, 511] on icon at bounding box center [1381, 507] width 13 height 13
type input "2"
click at [1093, 693] on button "Update Cart" at bounding box center [1076, 693] width 290 height 39
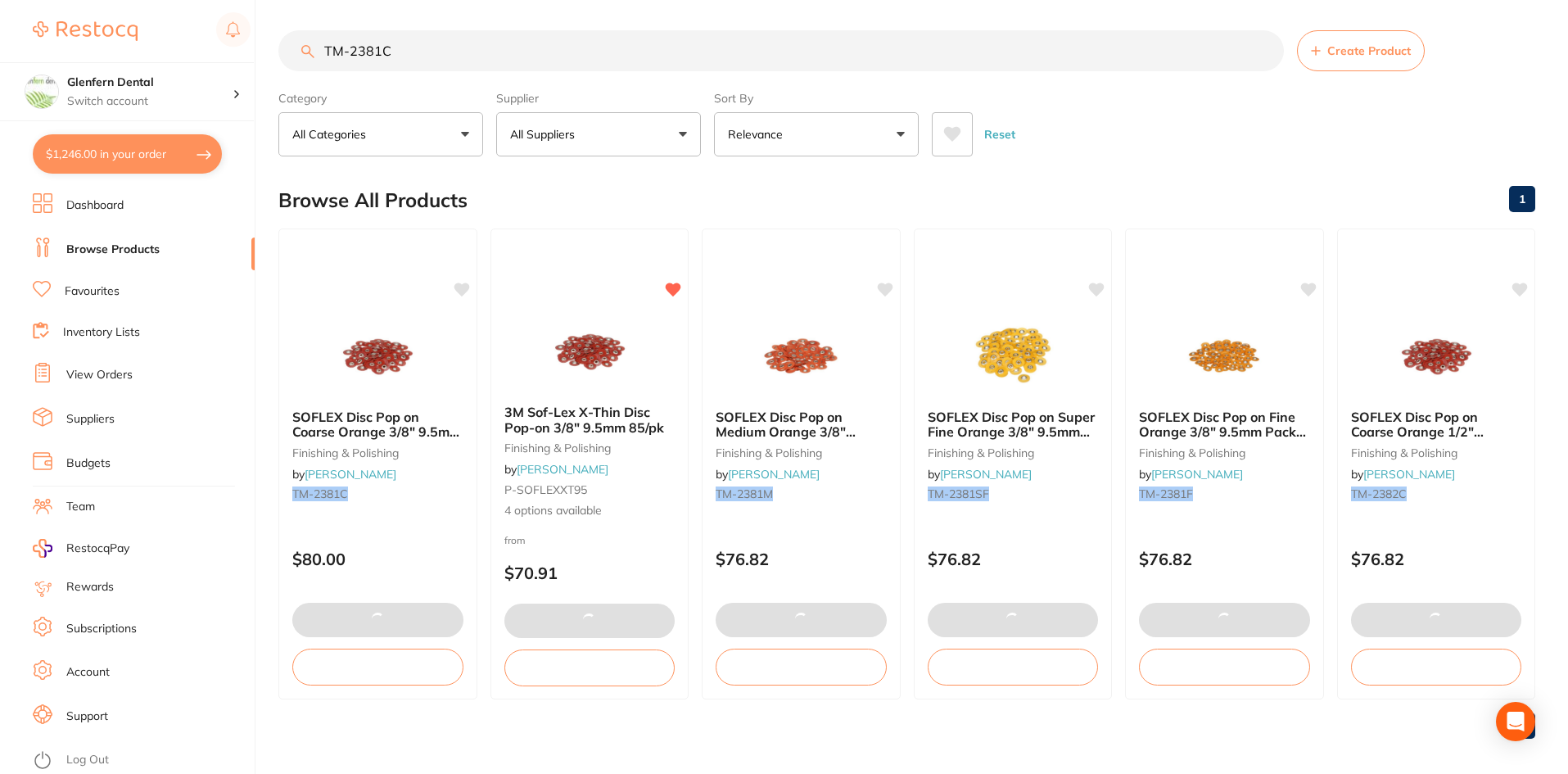
click at [422, 56] on input "TM-2381C" at bounding box center [781, 51] width 1005 height 41
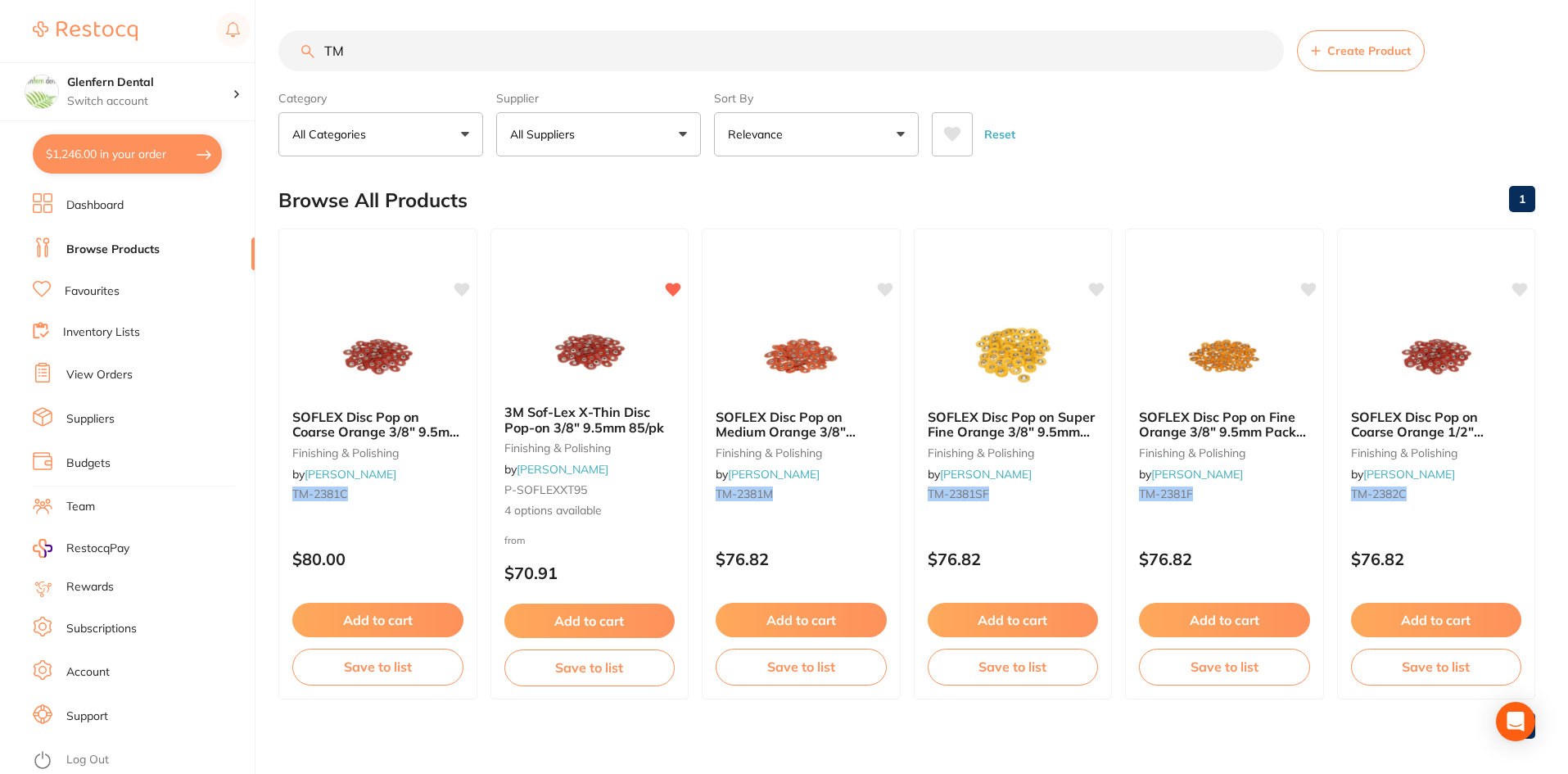
type input "T"
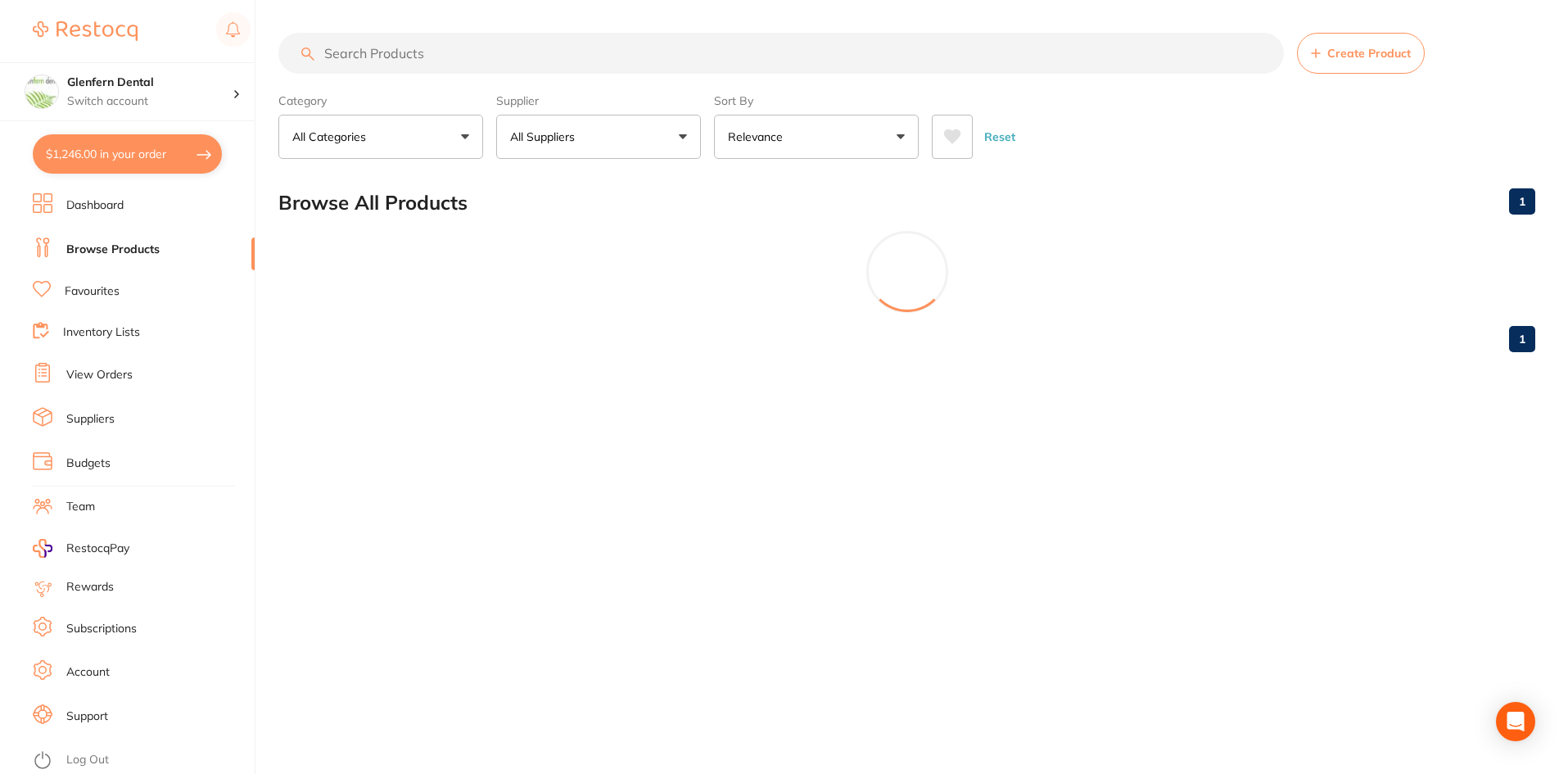
scroll to position [0, 0]
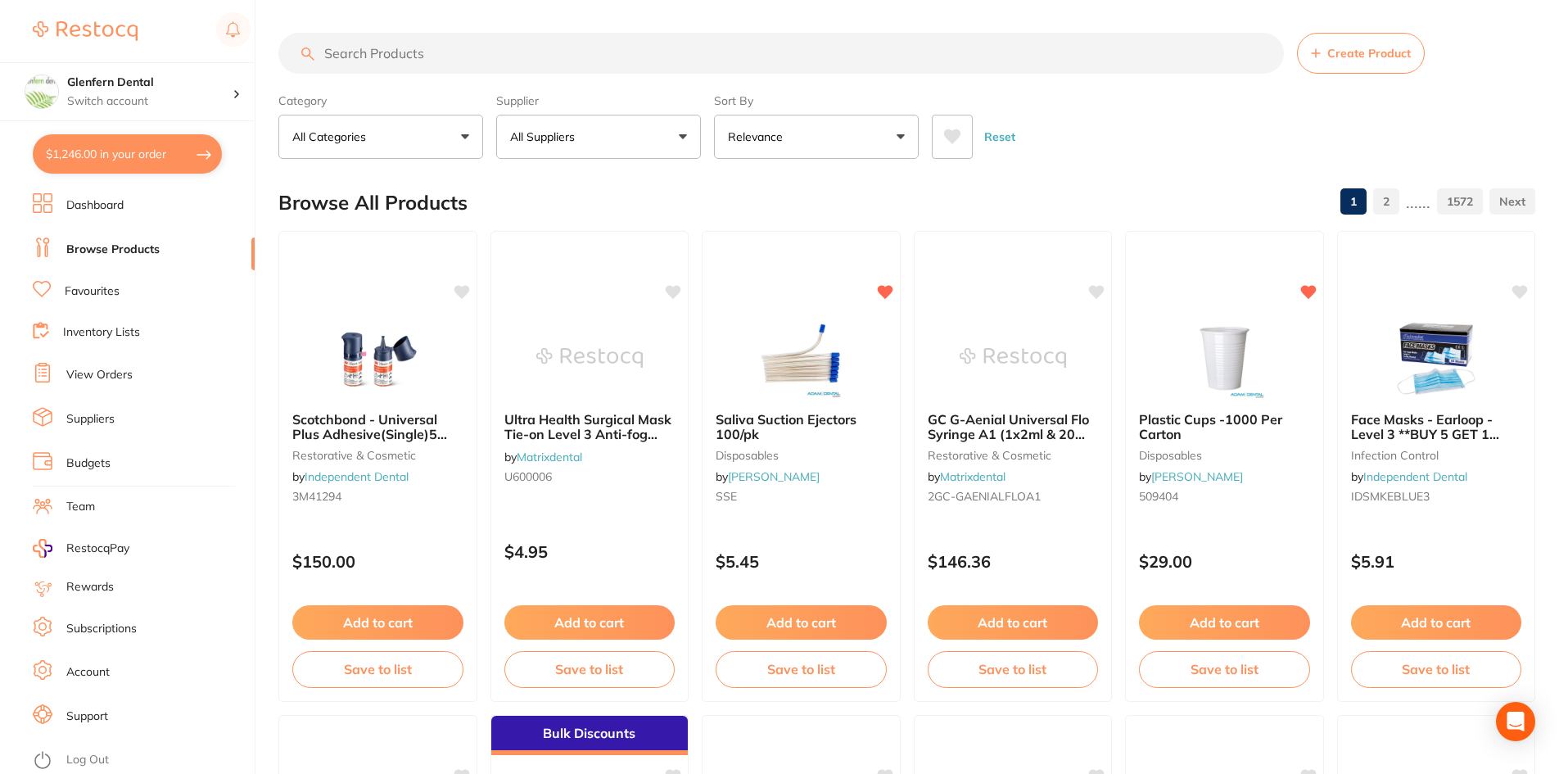
click at [365, 44] on input "search" at bounding box center [781, 53] width 1005 height 41
paste input "Preeben blue 100pkt"
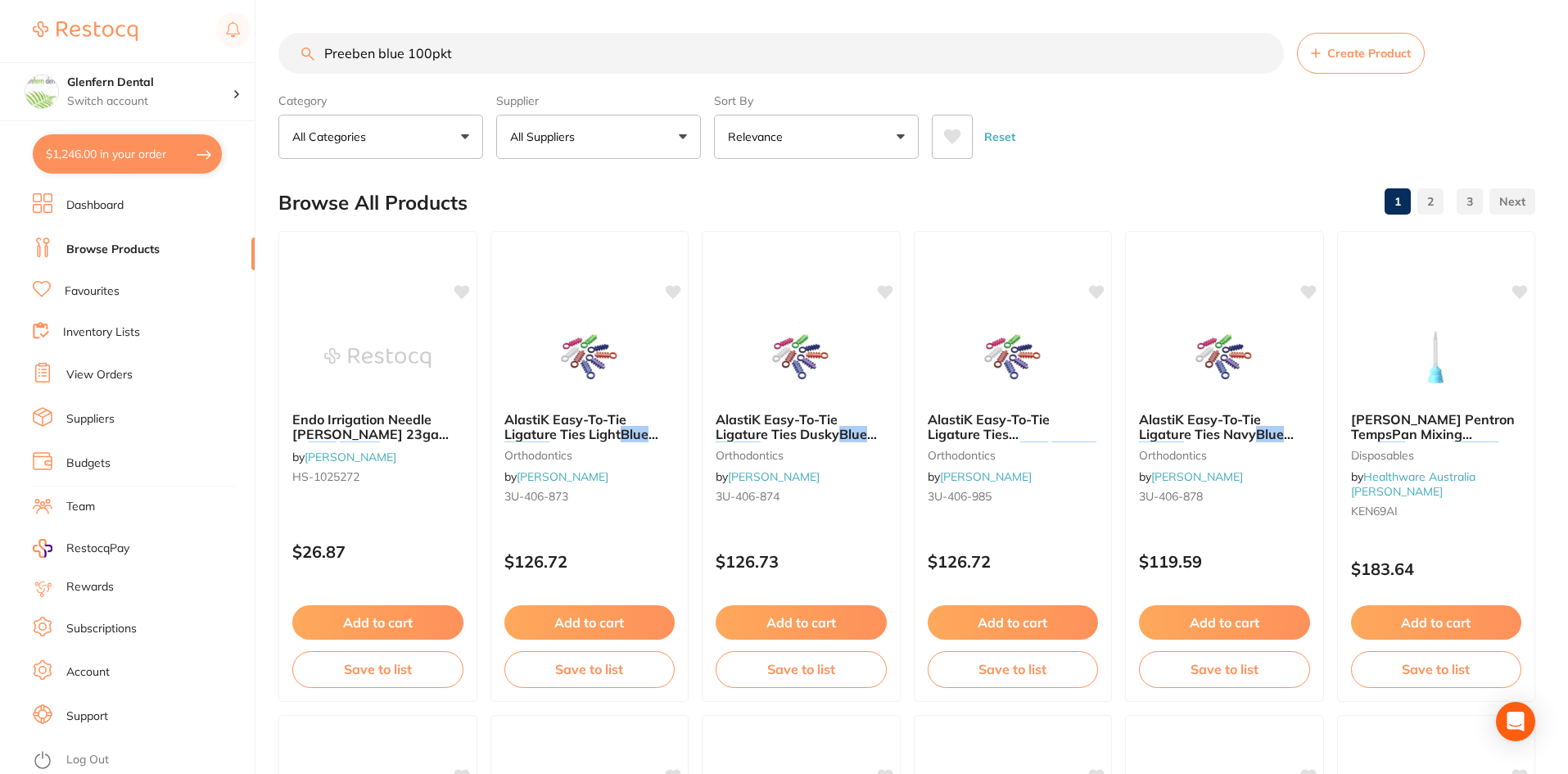
click at [686, 135] on button "All Suppliers" at bounding box center [598, 136] width 205 height 44
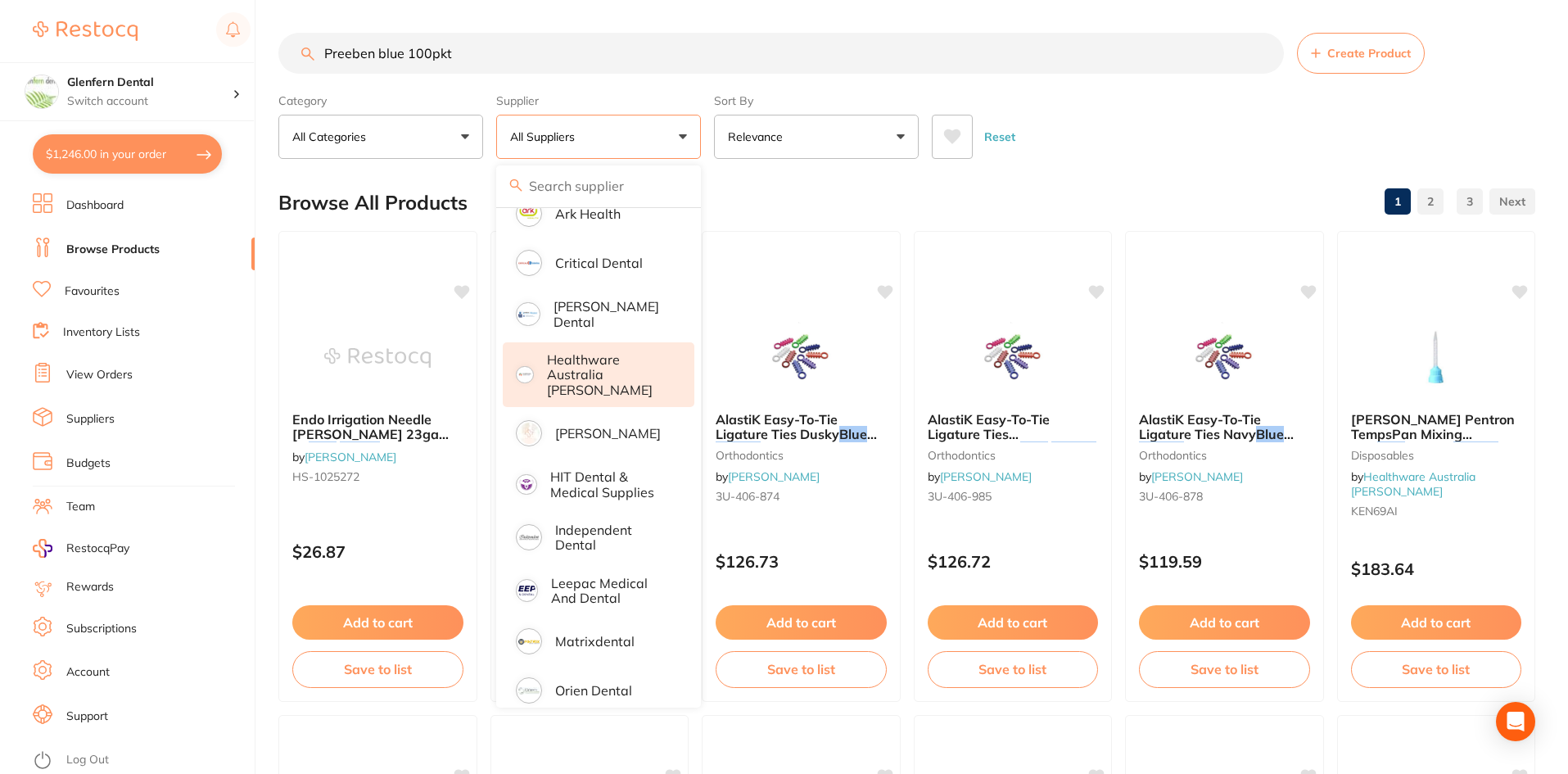
scroll to position [164, 0]
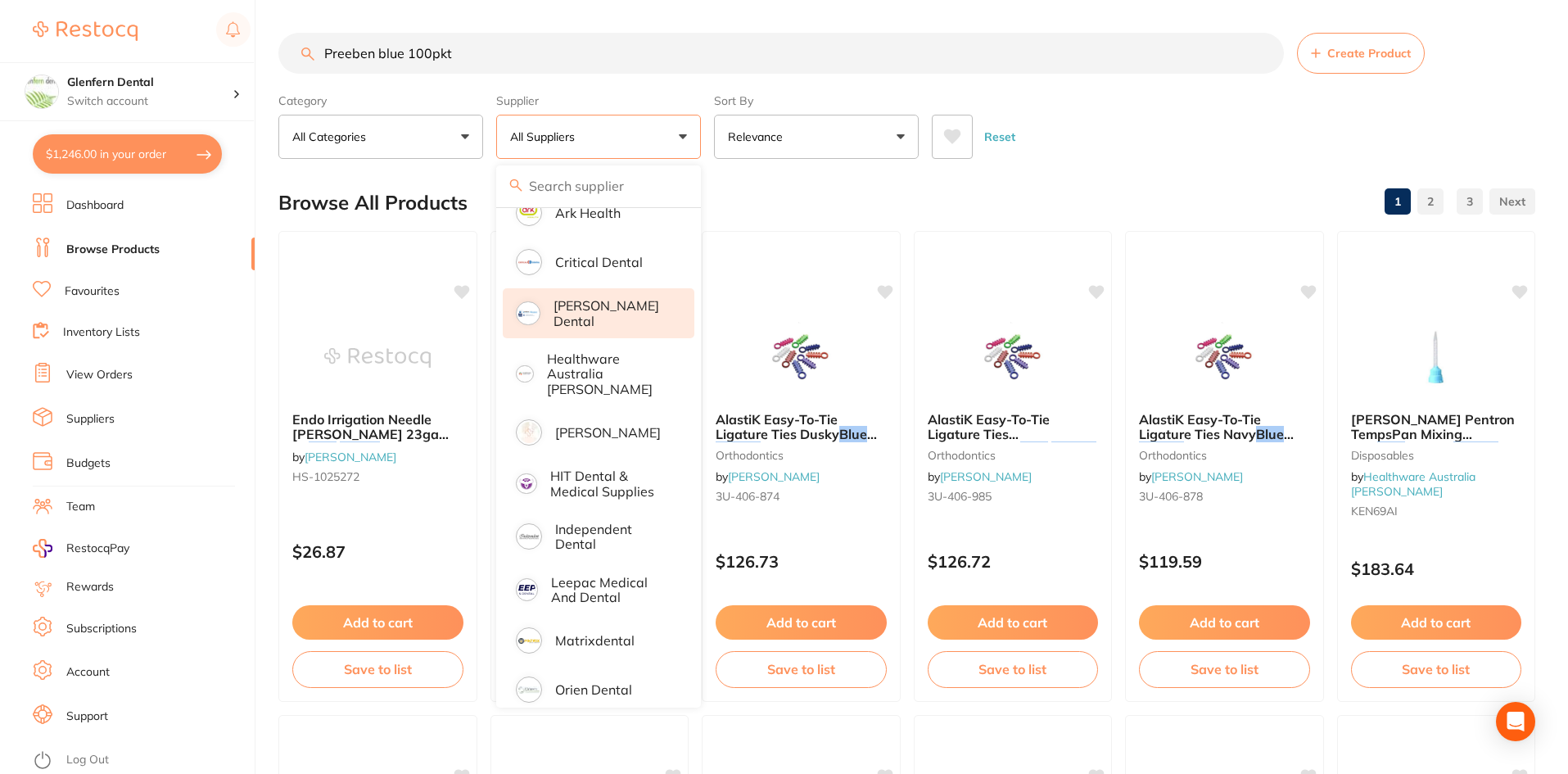
click at [583, 314] on p "[PERSON_NAME] Dental" at bounding box center [613, 313] width 118 height 31
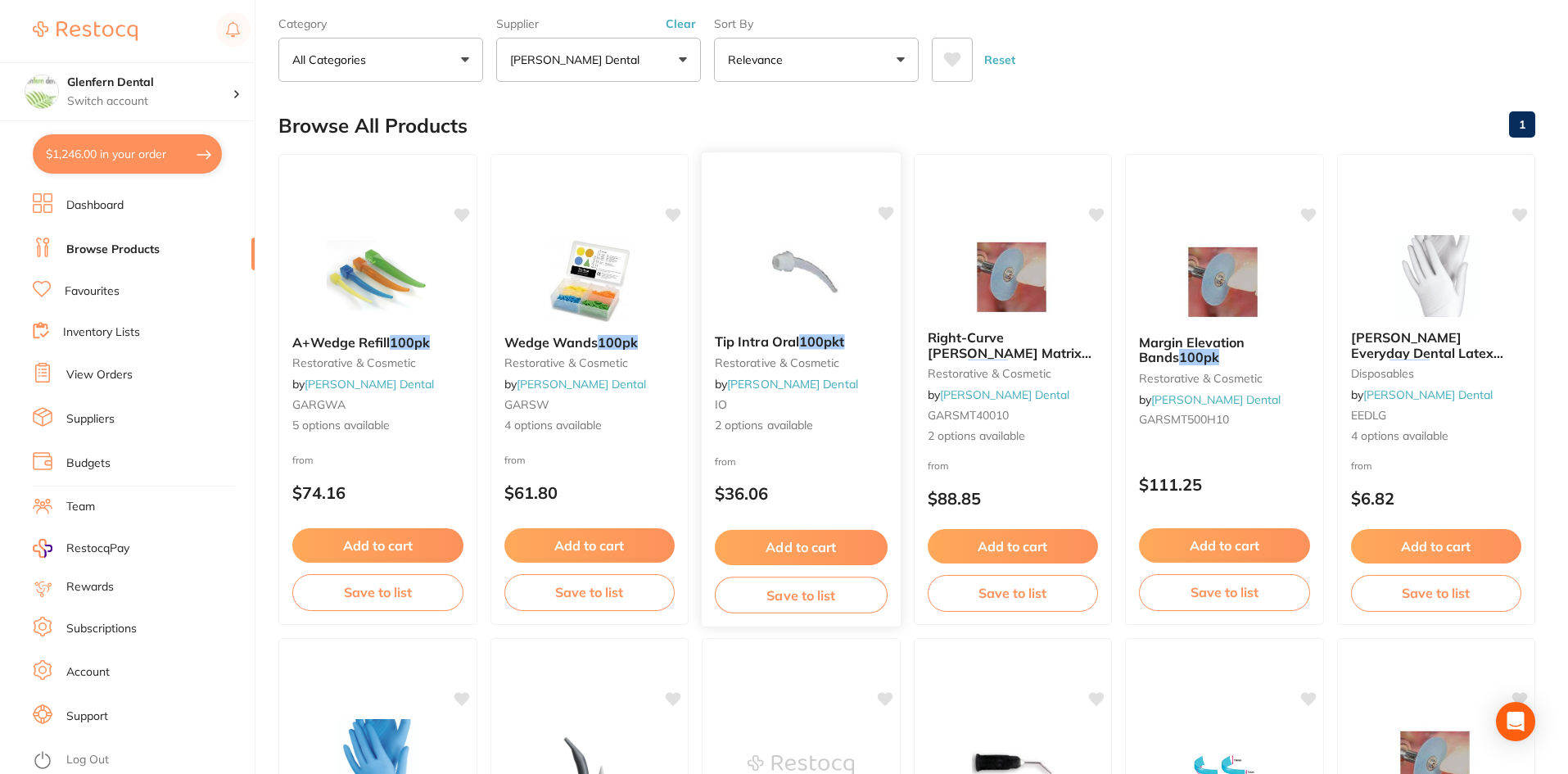
scroll to position [0, 0]
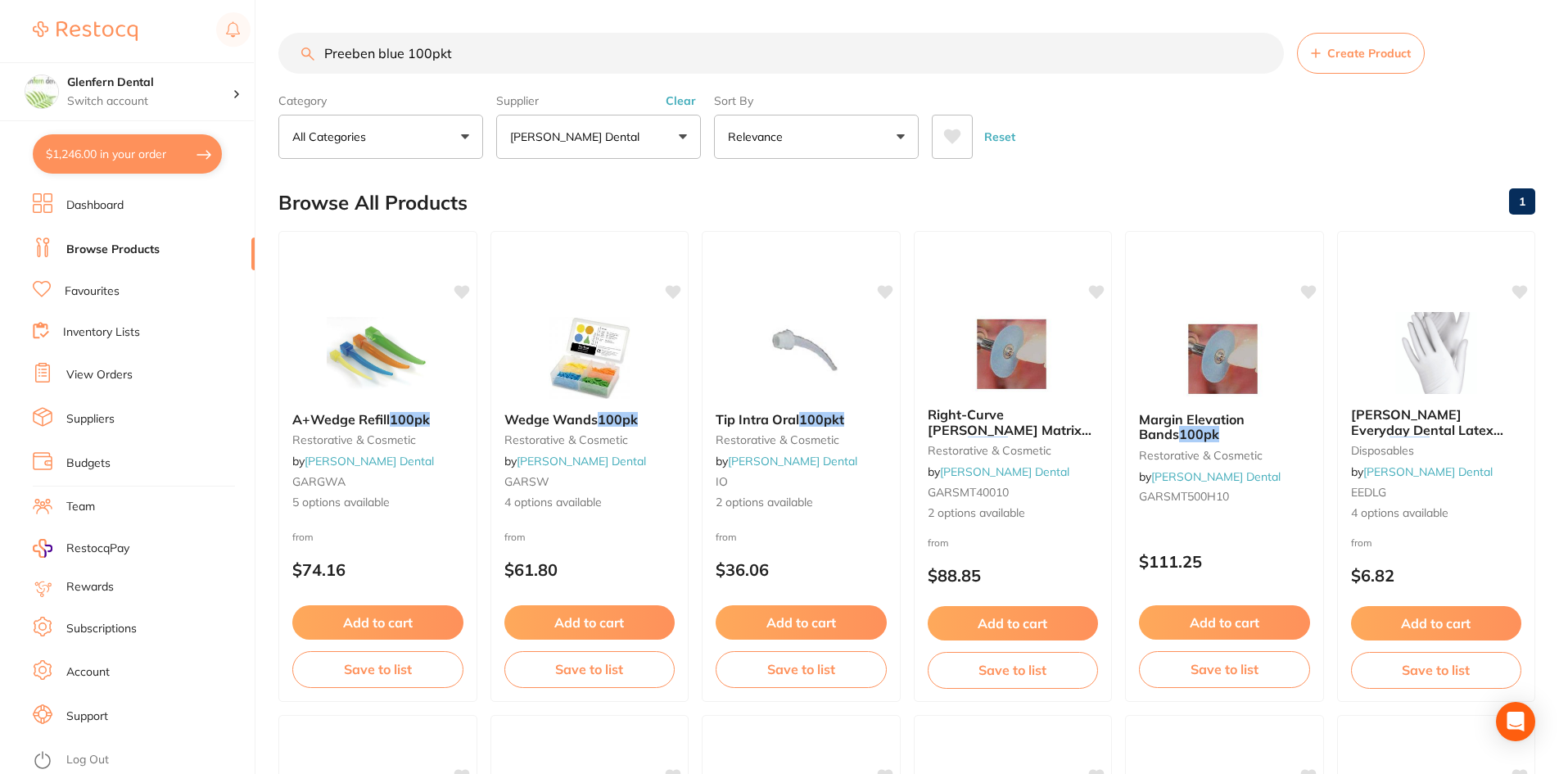
click at [509, 47] on input "Preeben blue 100pkt" at bounding box center [781, 53] width 1005 height 41
type input "P"
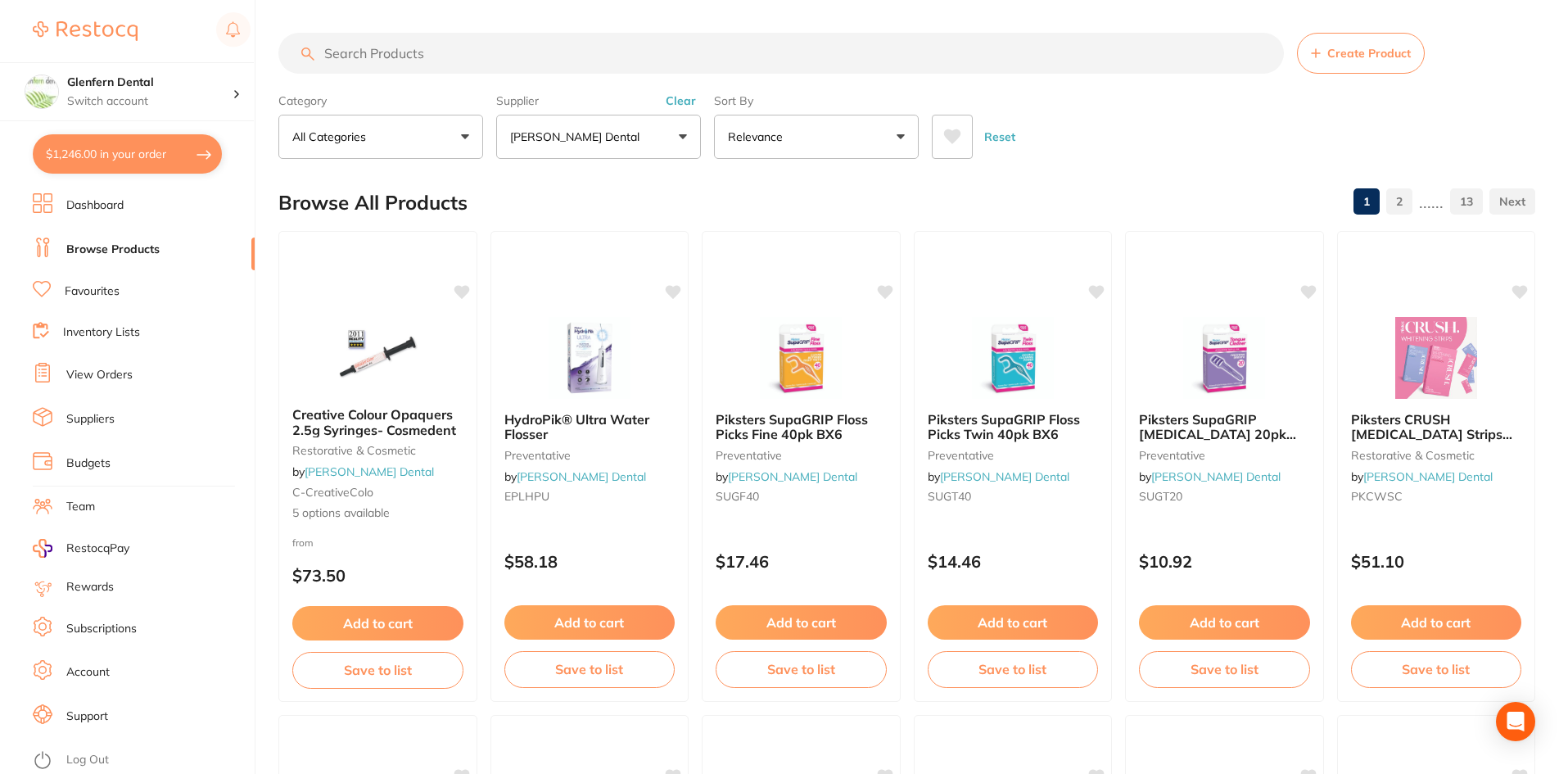
scroll to position [213, 0]
click at [362, 50] on input "search" at bounding box center [781, 53] width 1005 height 41
paste input "4% Articadent DENTAL with Adrenaline 1:100,000"
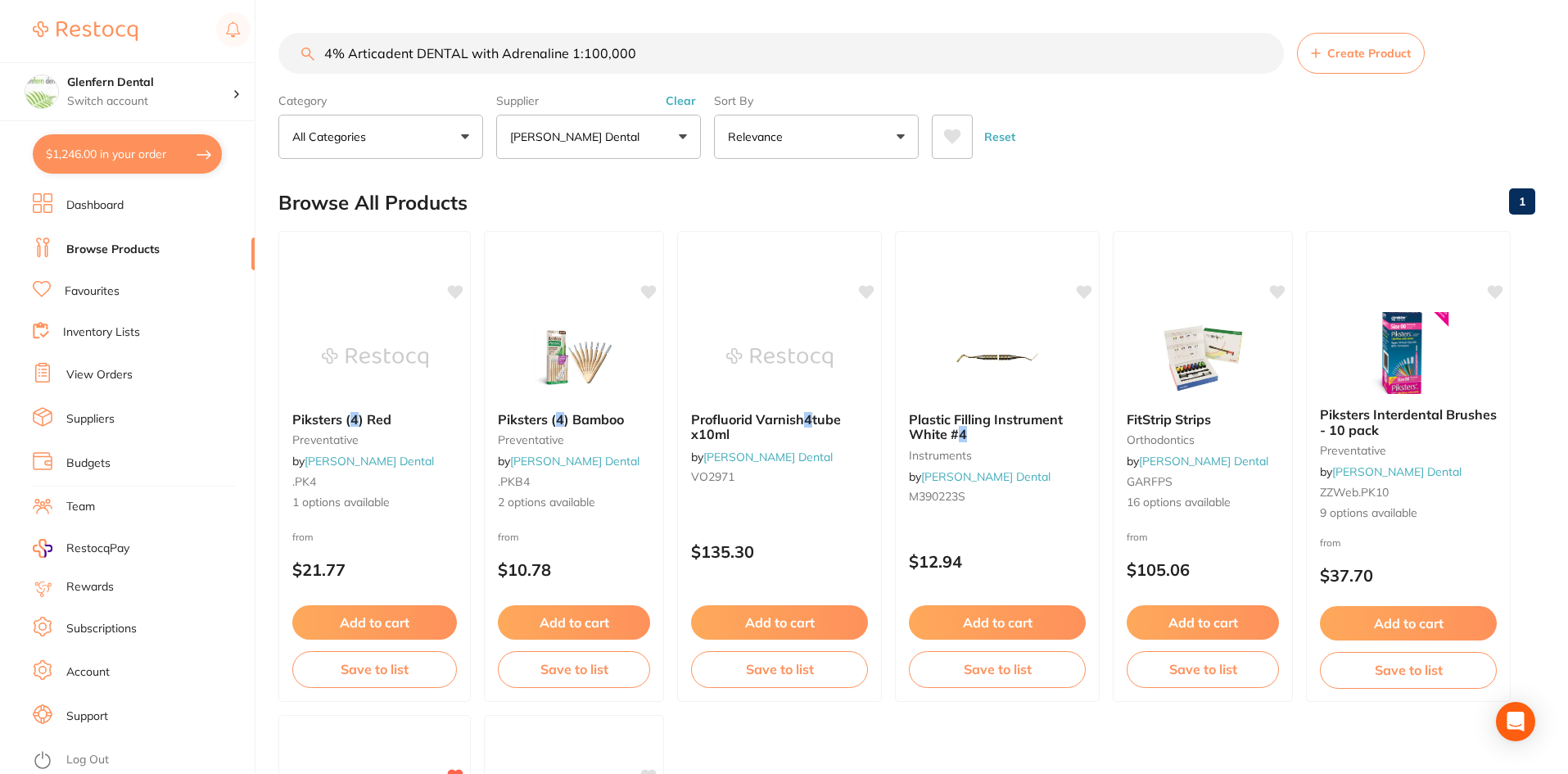
click at [689, 141] on button "[PERSON_NAME] Dental" at bounding box center [598, 136] width 205 height 44
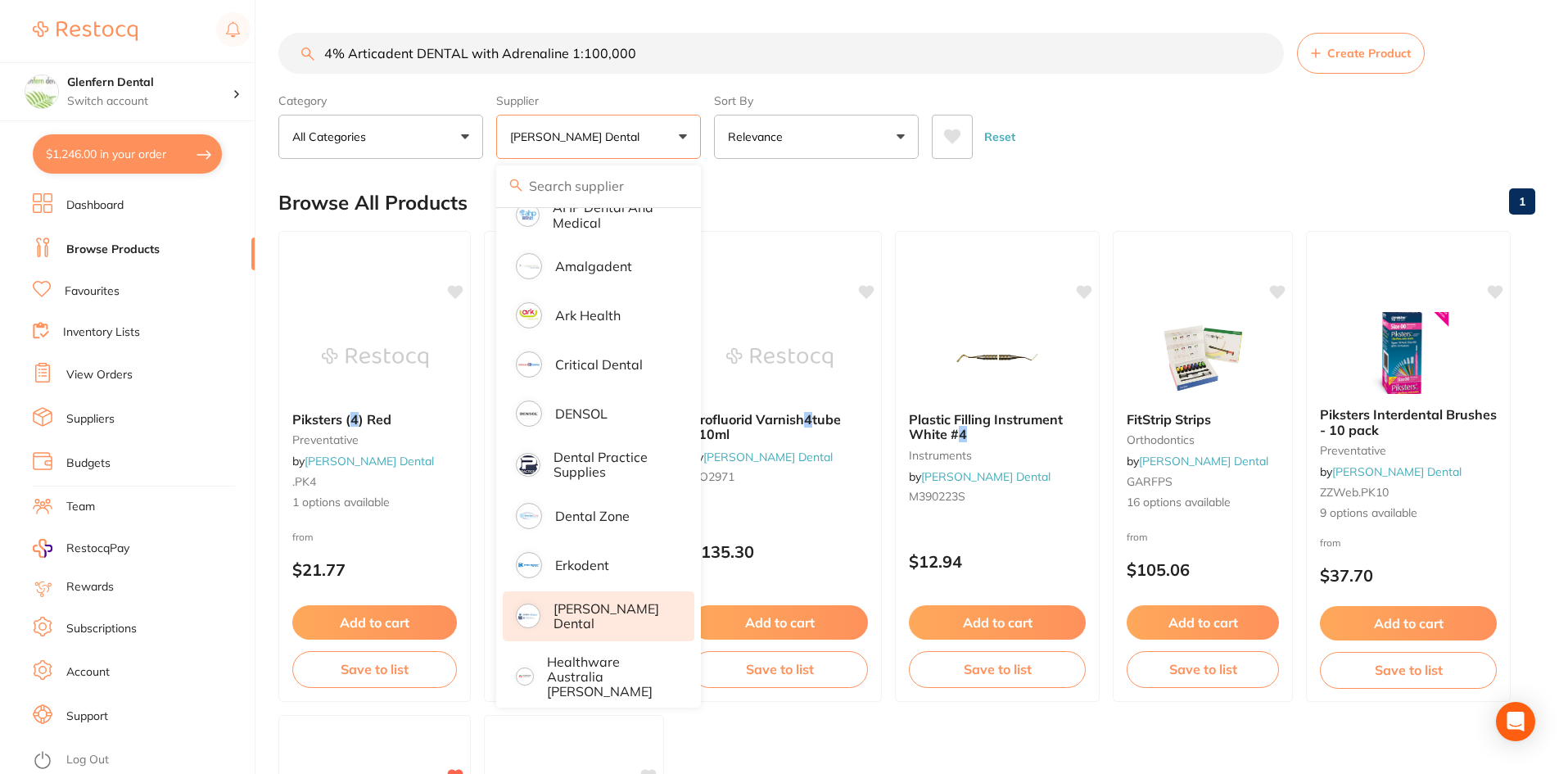
click at [560, 183] on input "search" at bounding box center [598, 185] width 205 height 41
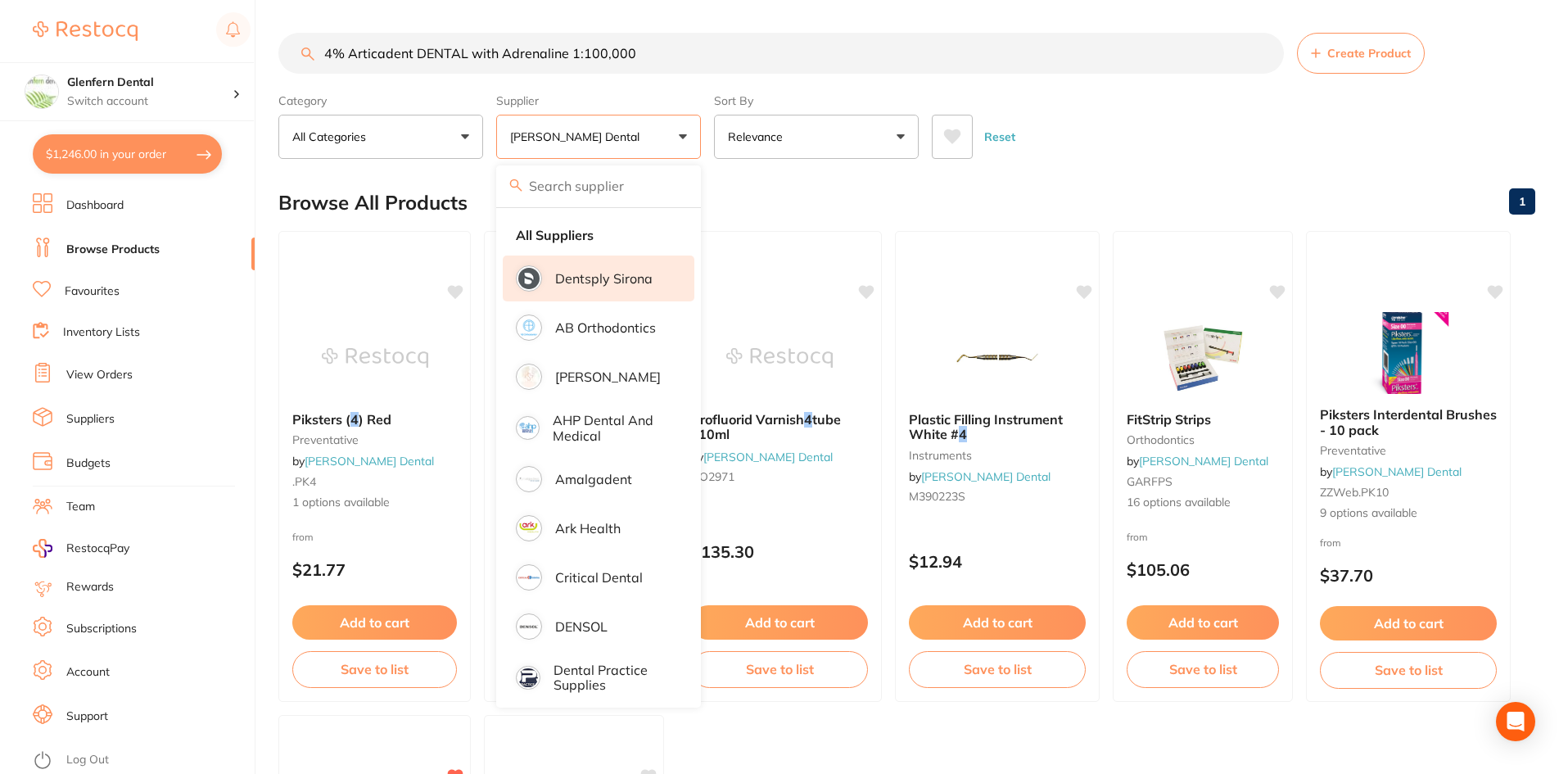
click at [562, 277] on p "Dentsply Sirona" at bounding box center [603, 278] width 97 height 14
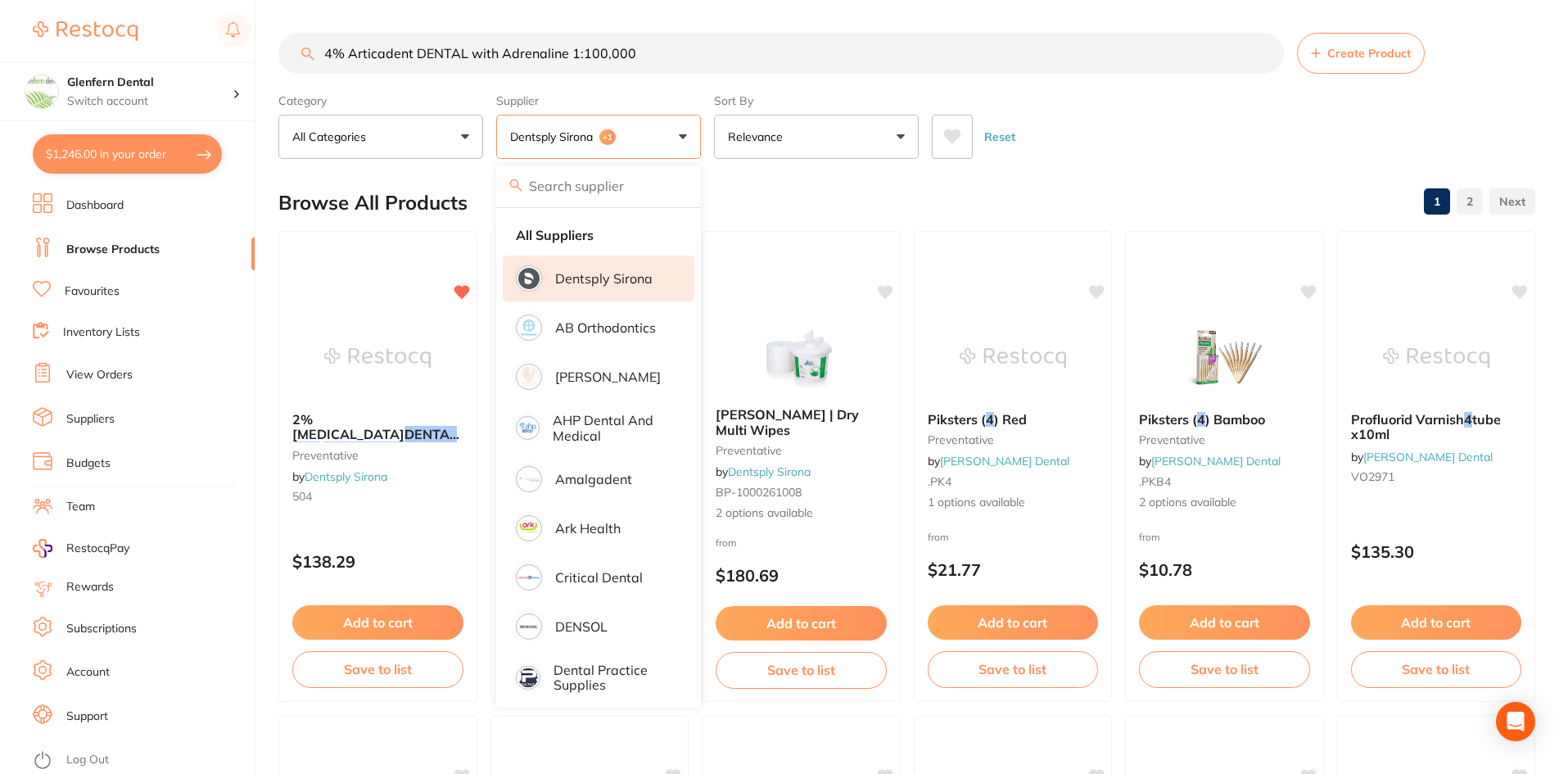
click at [1106, 109] on div "Reset" at bounding box center [1227, 131] width 591 height 58
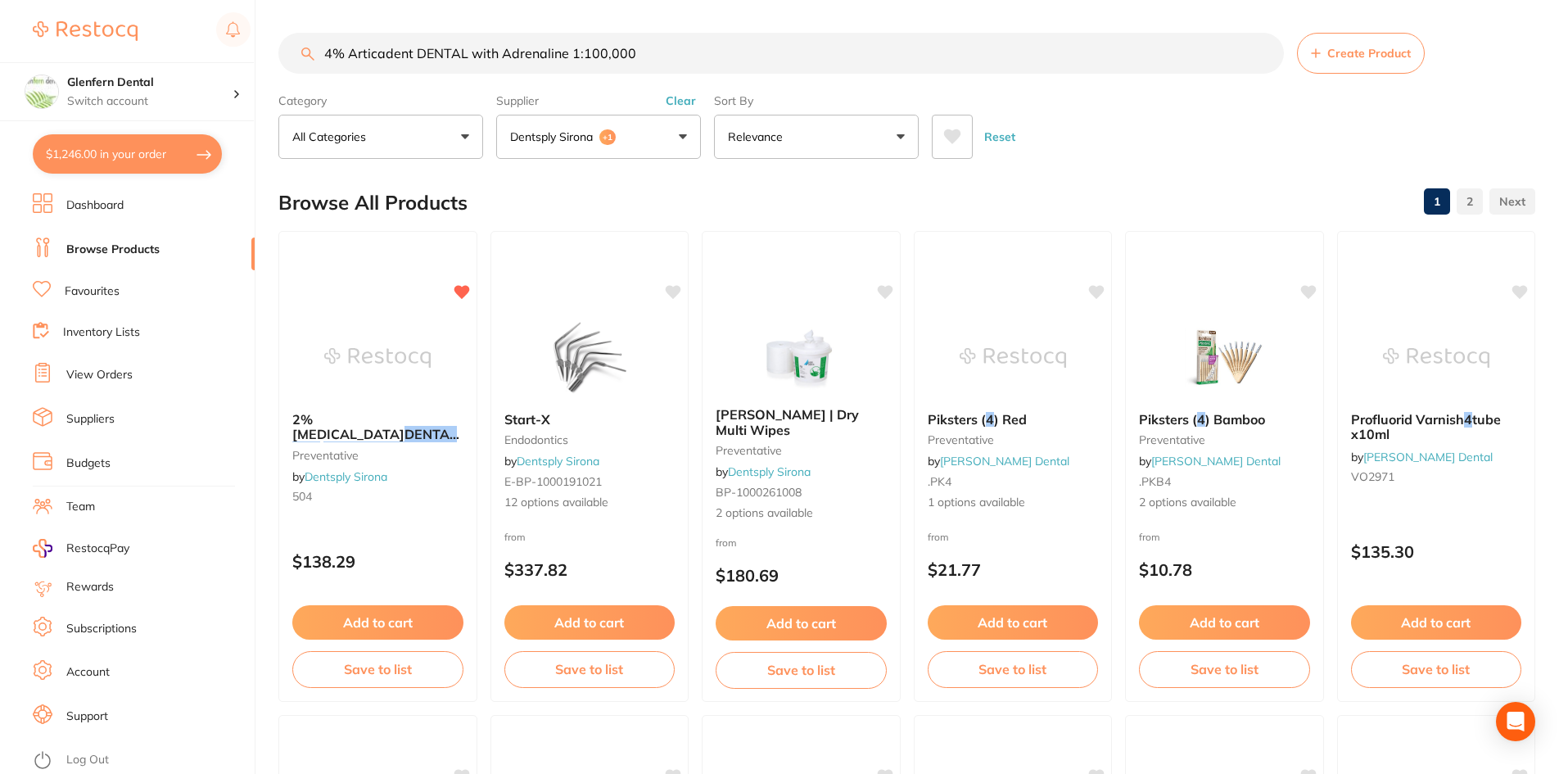
click at [699, 65] on input "4% Articadent DENTAL with Adrenaline 1:100,000" at bounding box center [781, 53] width 1005 height 41
type input "4"
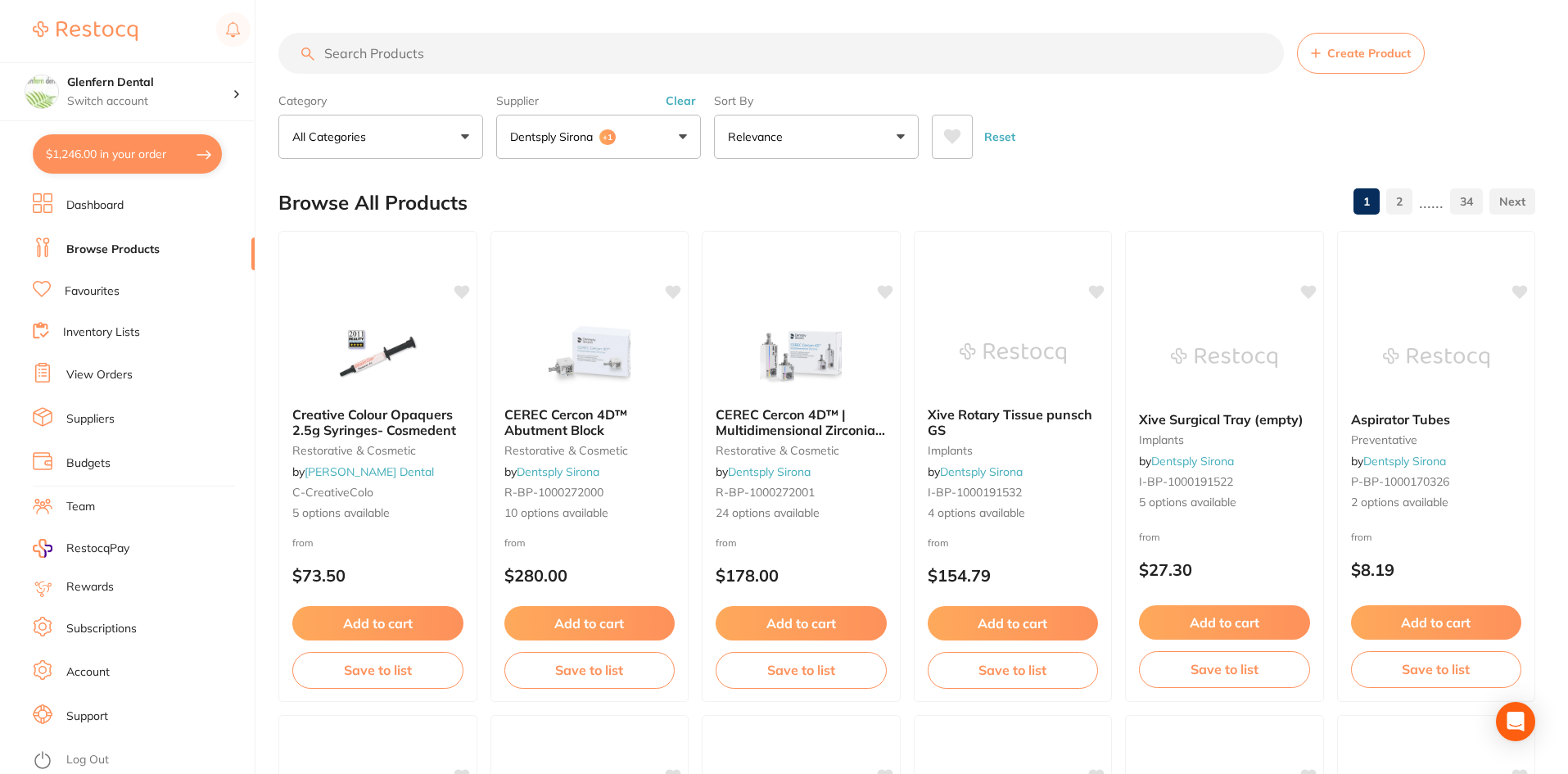
click at [160, 148] on button "$1,246.00 in your order" at bounding box center [127, 154] width 189 height 39
checkbox input "true"
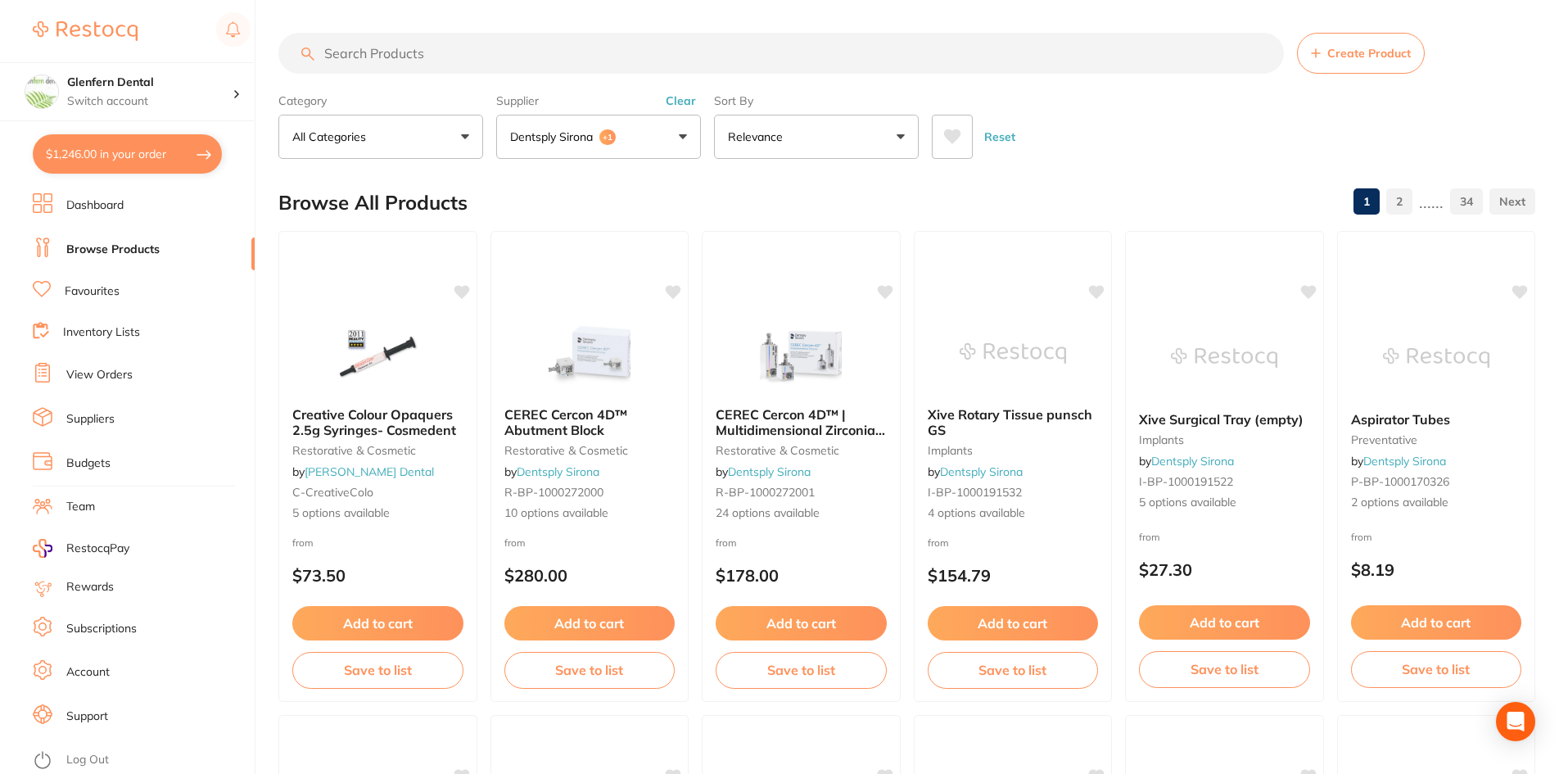
checkbox input "true"
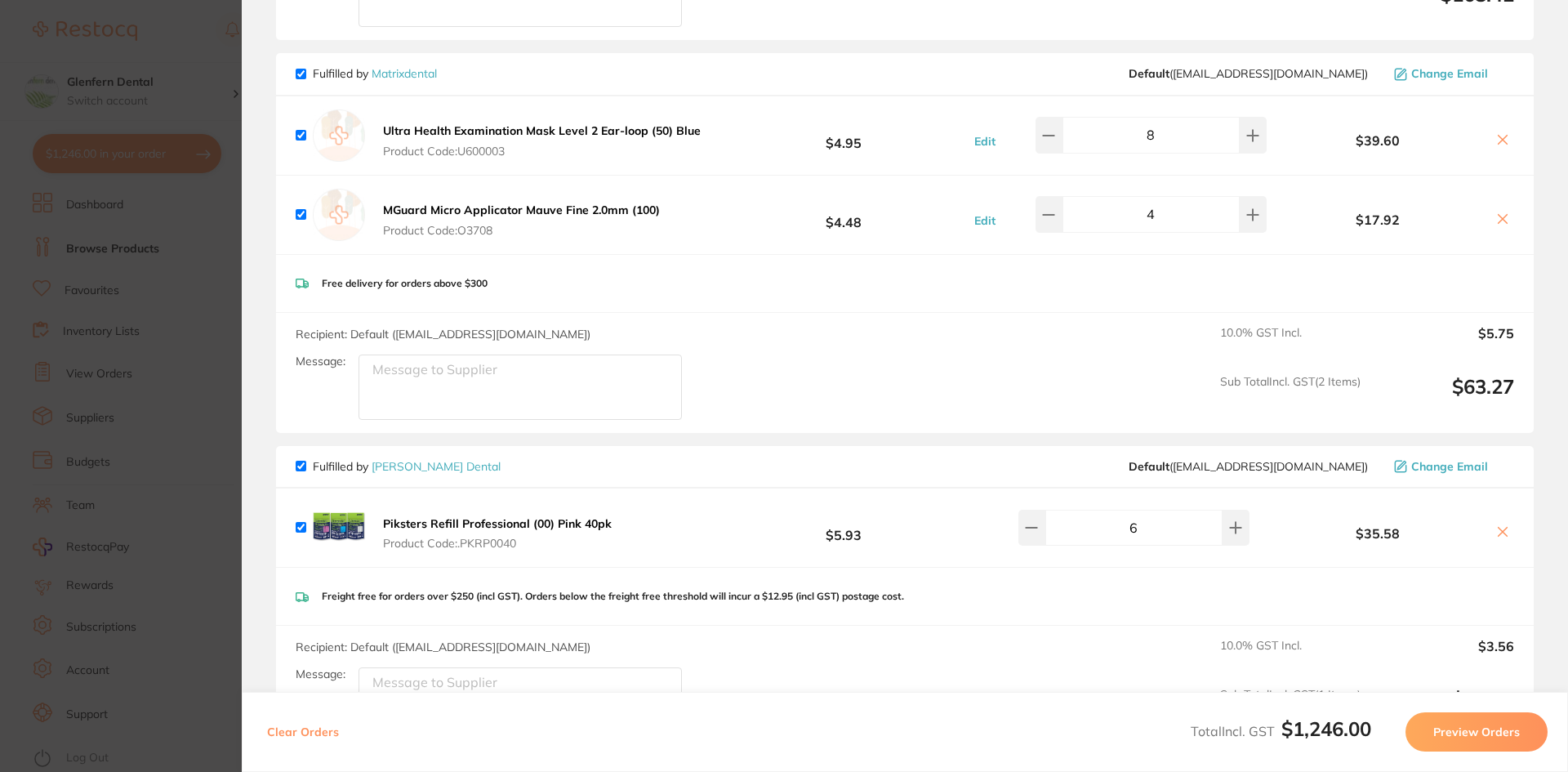
scroll to position [2106, 0]
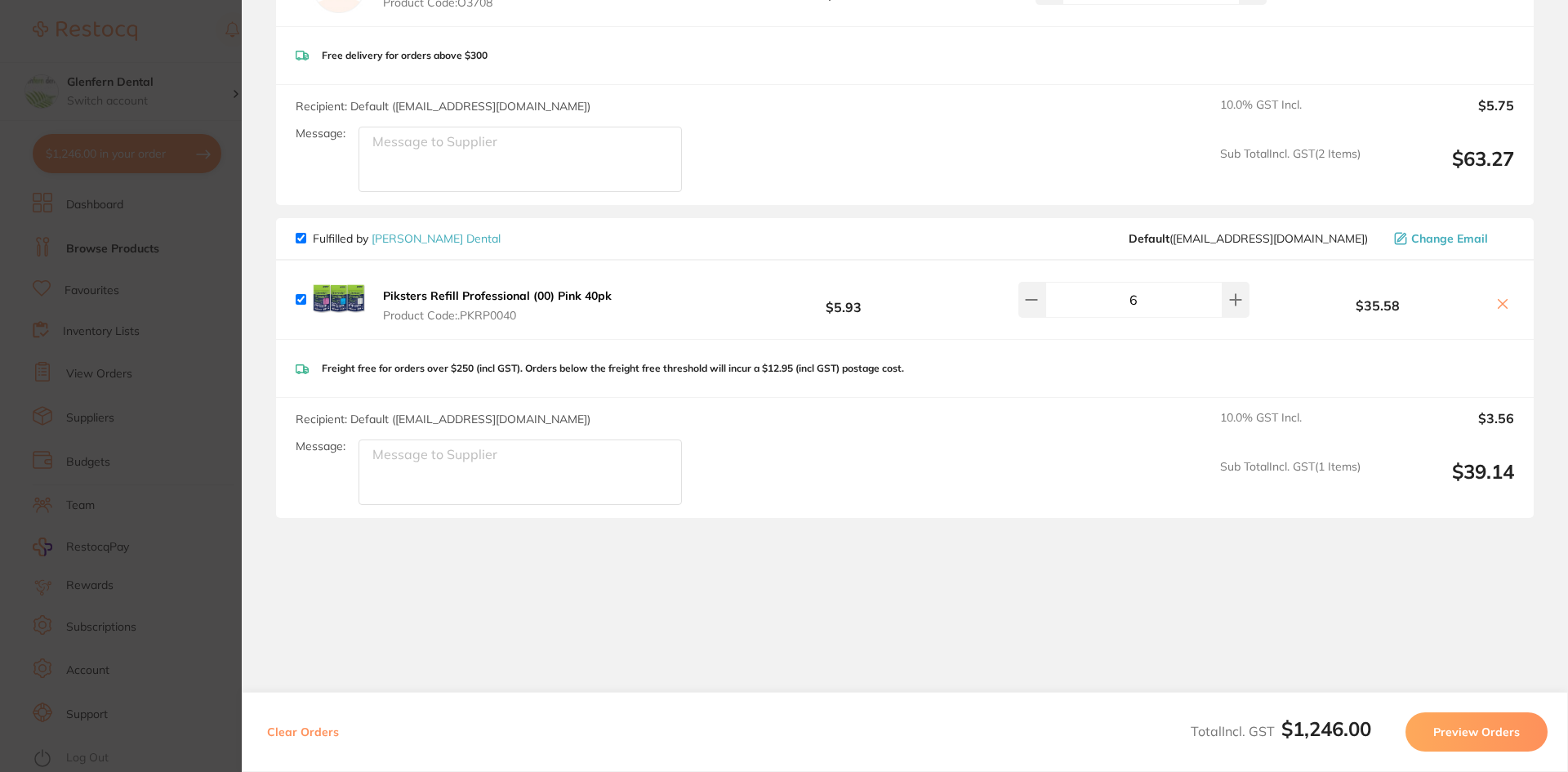
click at [106, 247] on section "Update RRP Set your pre negotiated price for this item. Item Agreed RRP (excl. …" at bounding box center [784, 386] width 1568 height 772
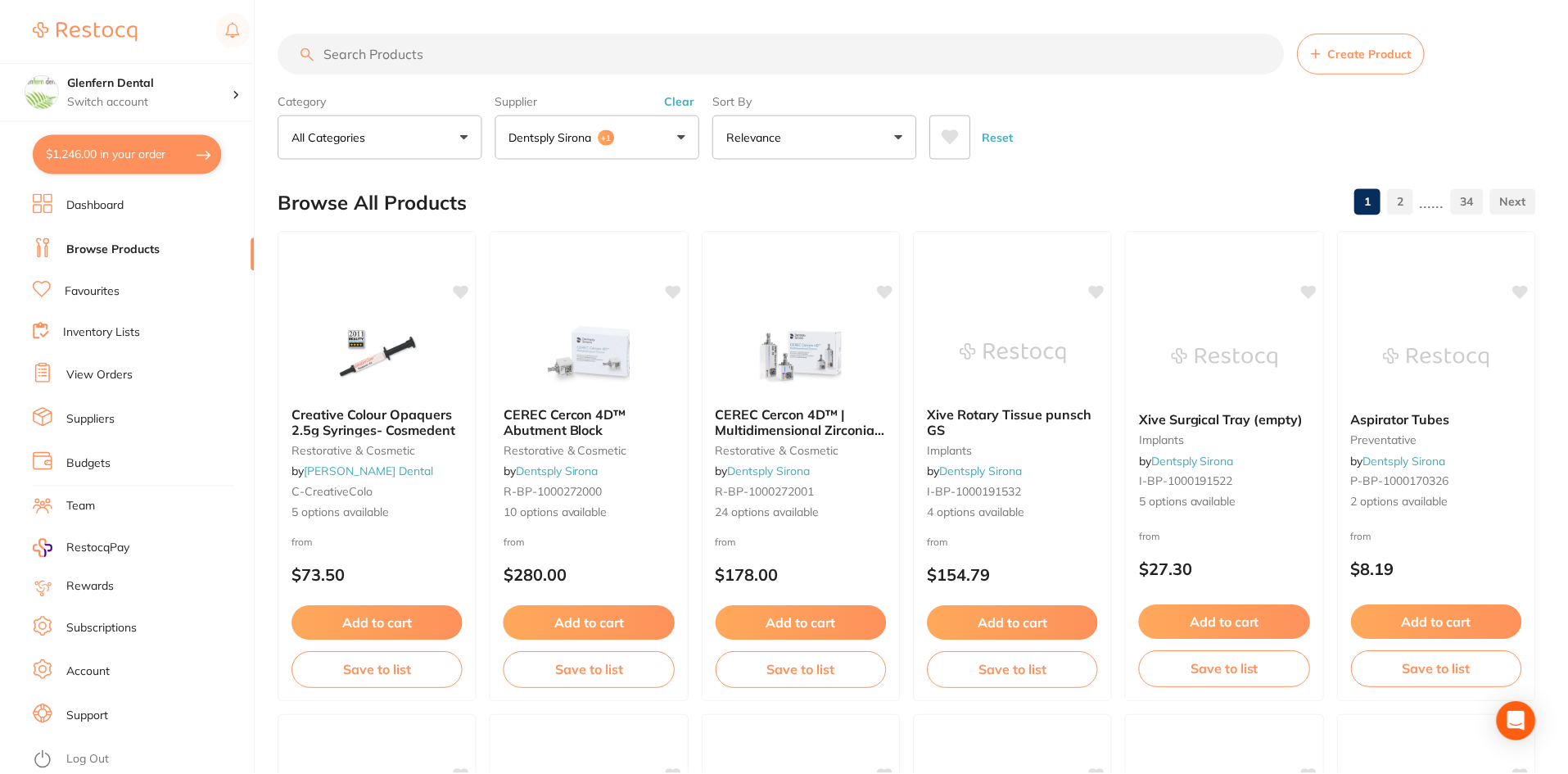
scroll to position [1, 0]
click at [378, 54] on input "search" at bounding box center [781, 52] width 1005 height 41
paste input "PREEBen"
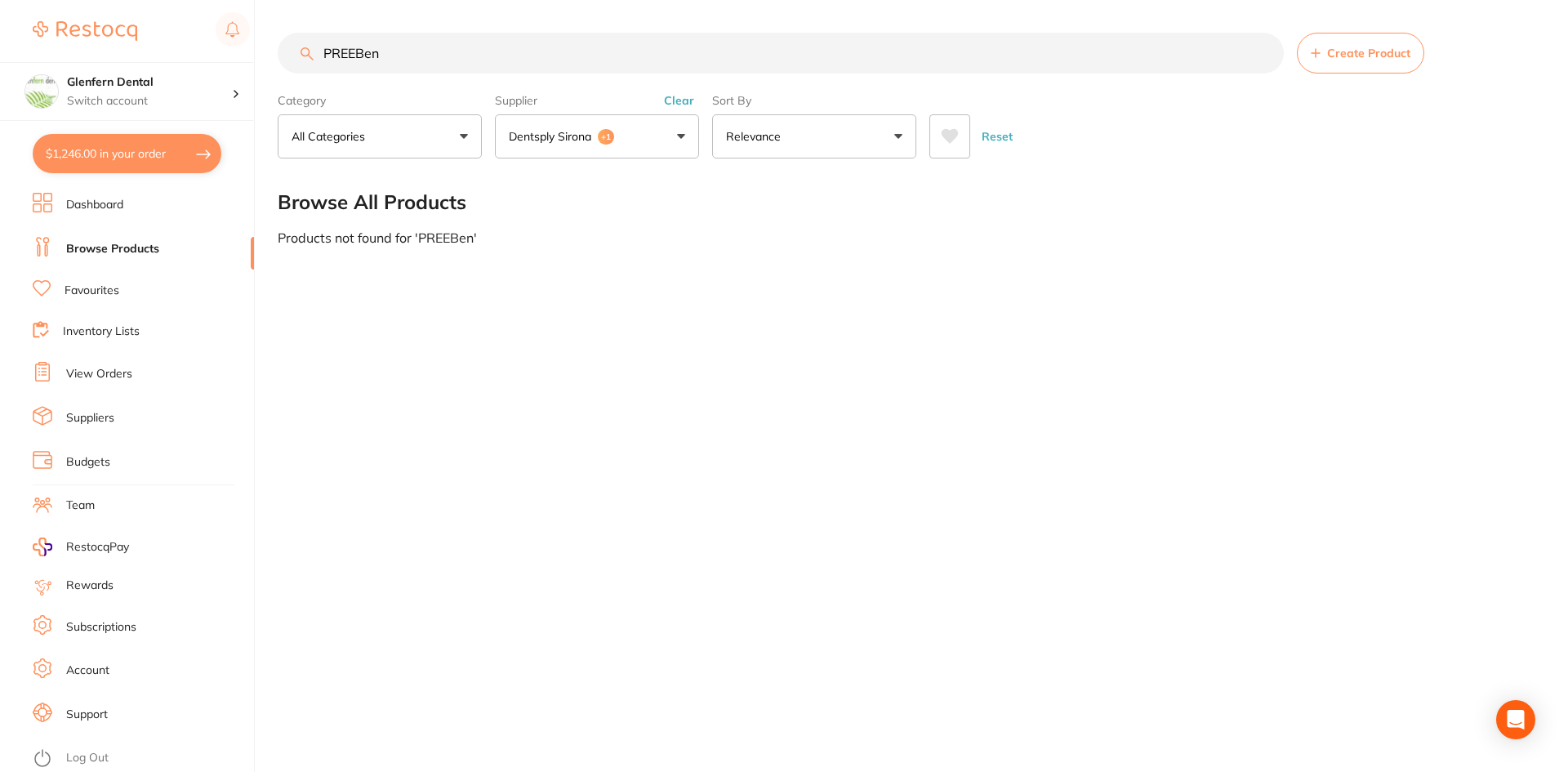
click at [681, 143] on button "Dentsply Sirona +1" at bounding box center [597, 136] width 204 height 44
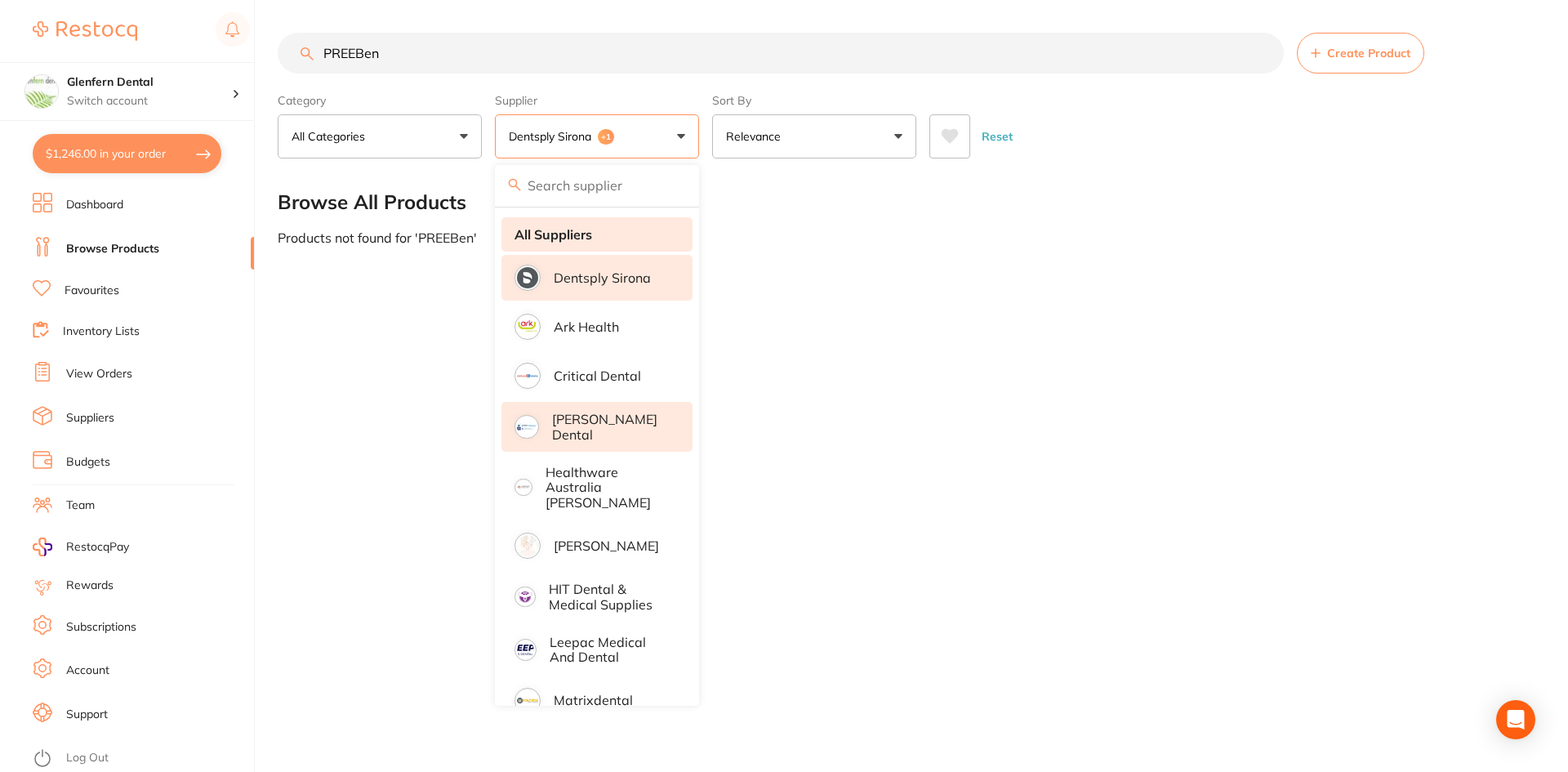
click at [571, 238] on strong "All Suppliers" at bounding box center [553, 234] width 78 height 14
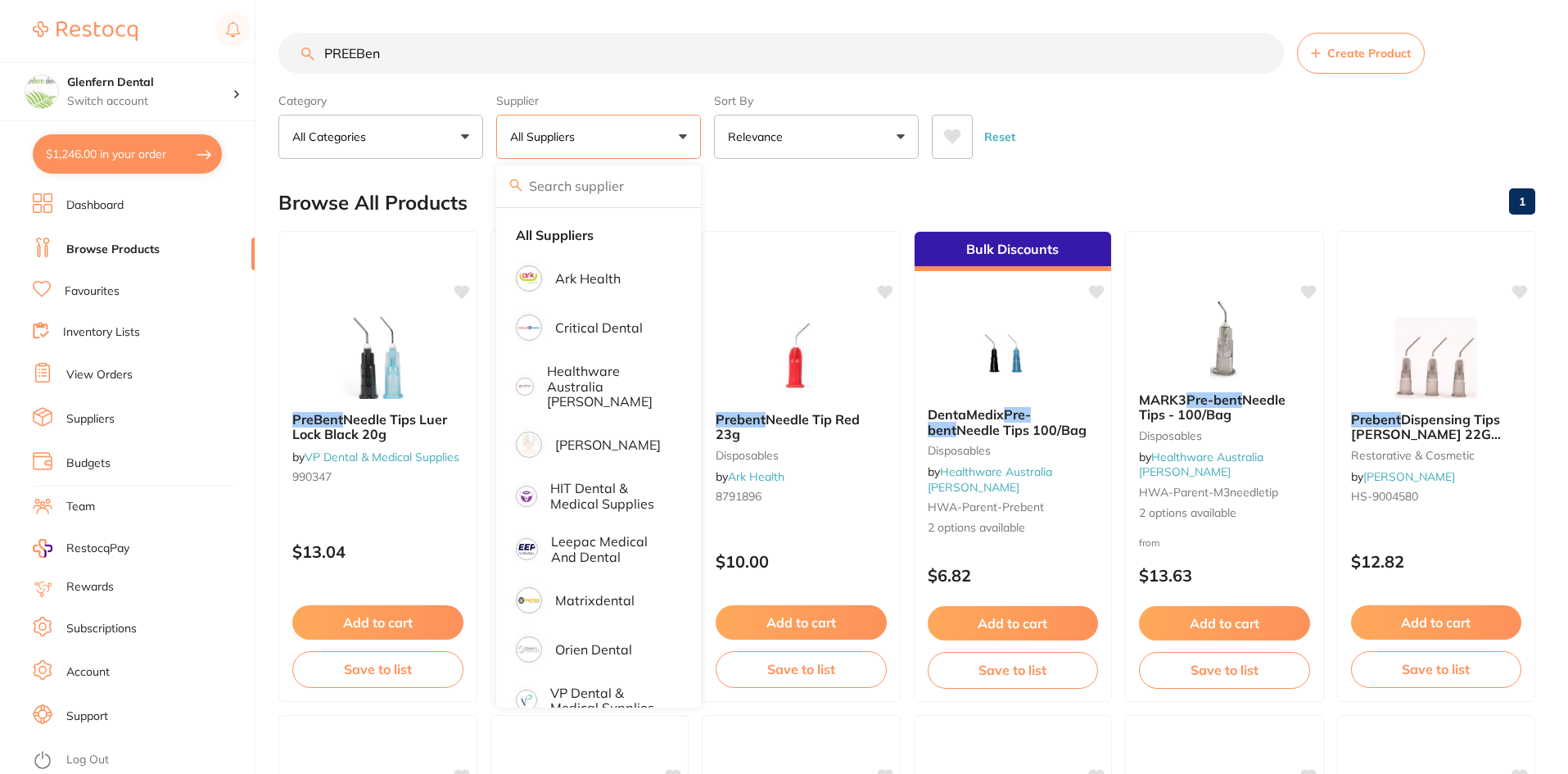
click at [1199, 181] on div "Browse All Products 1" at bounding box center [906, 203] width 1257 height 55
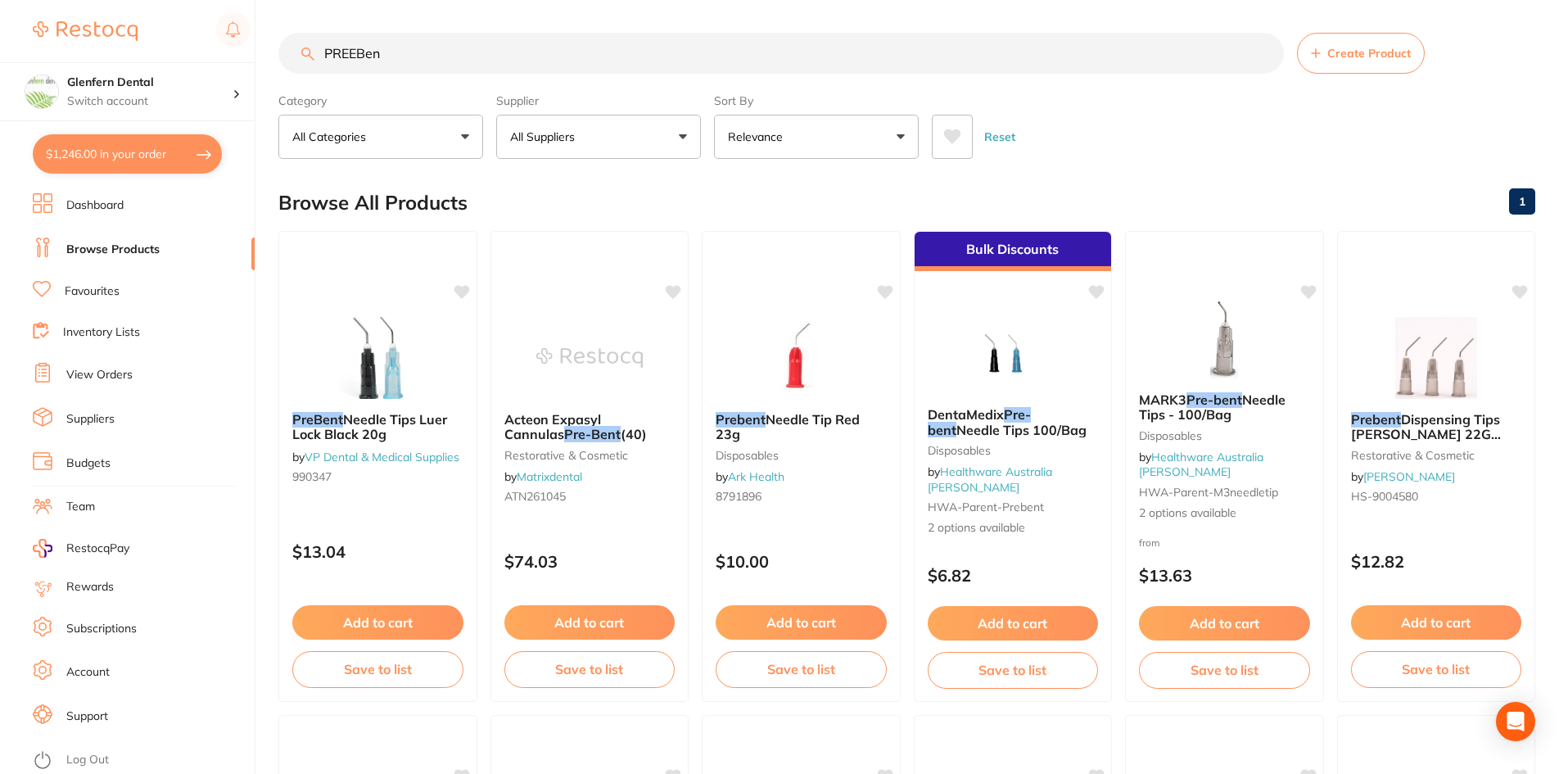
click at [687, 136] on button "All Suppliers" at bounding box center [598, 136] width 205 height 44
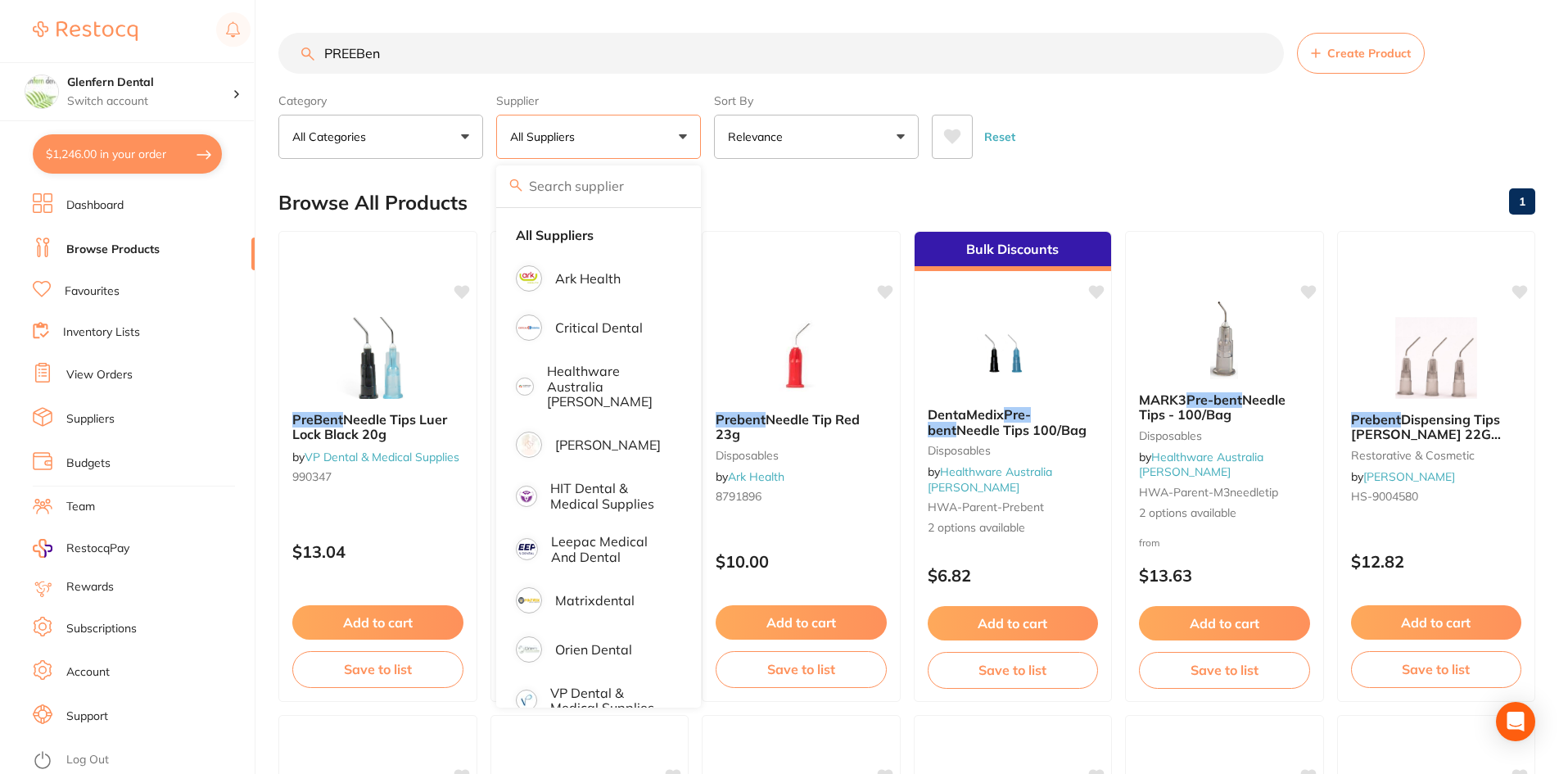
click at [420, 55] on input "PREEBen" at bounding box center [781, 53] width 1005 height 41
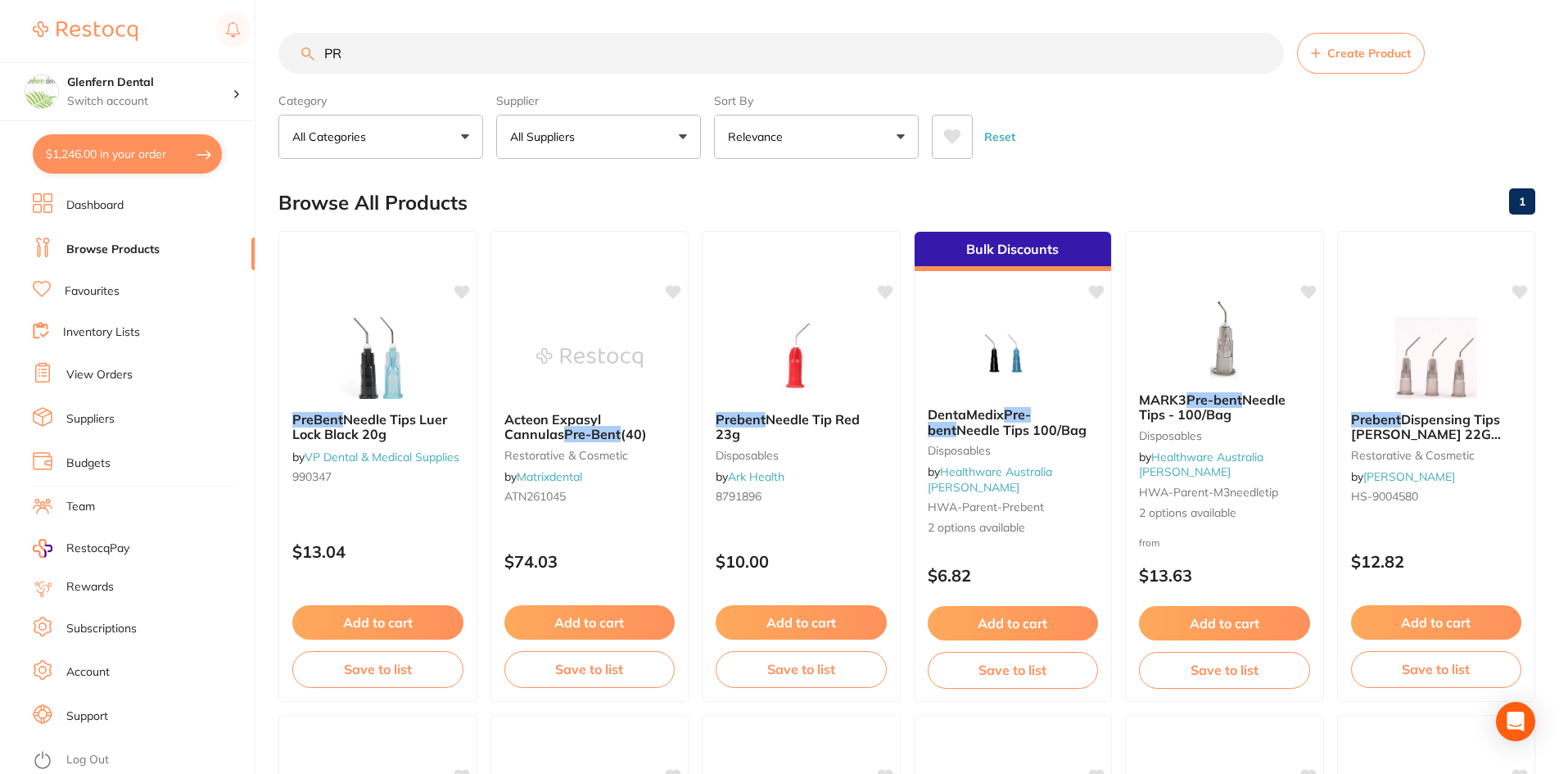
type input "P"
click at [604, 141] on button "All Suppliers" at bounding box center [598, 136] width 205 height 44
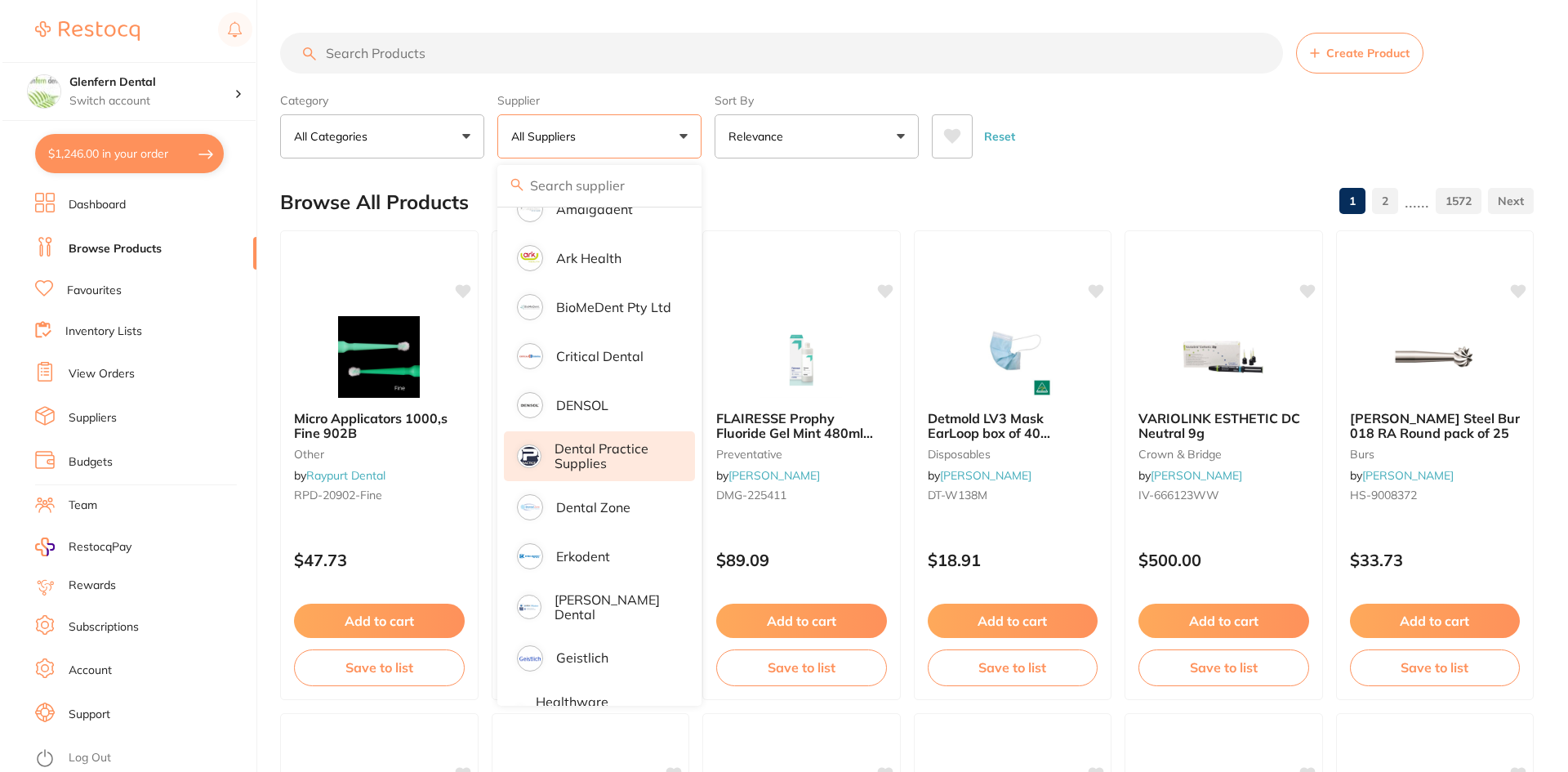
scroll to position [592, 0]
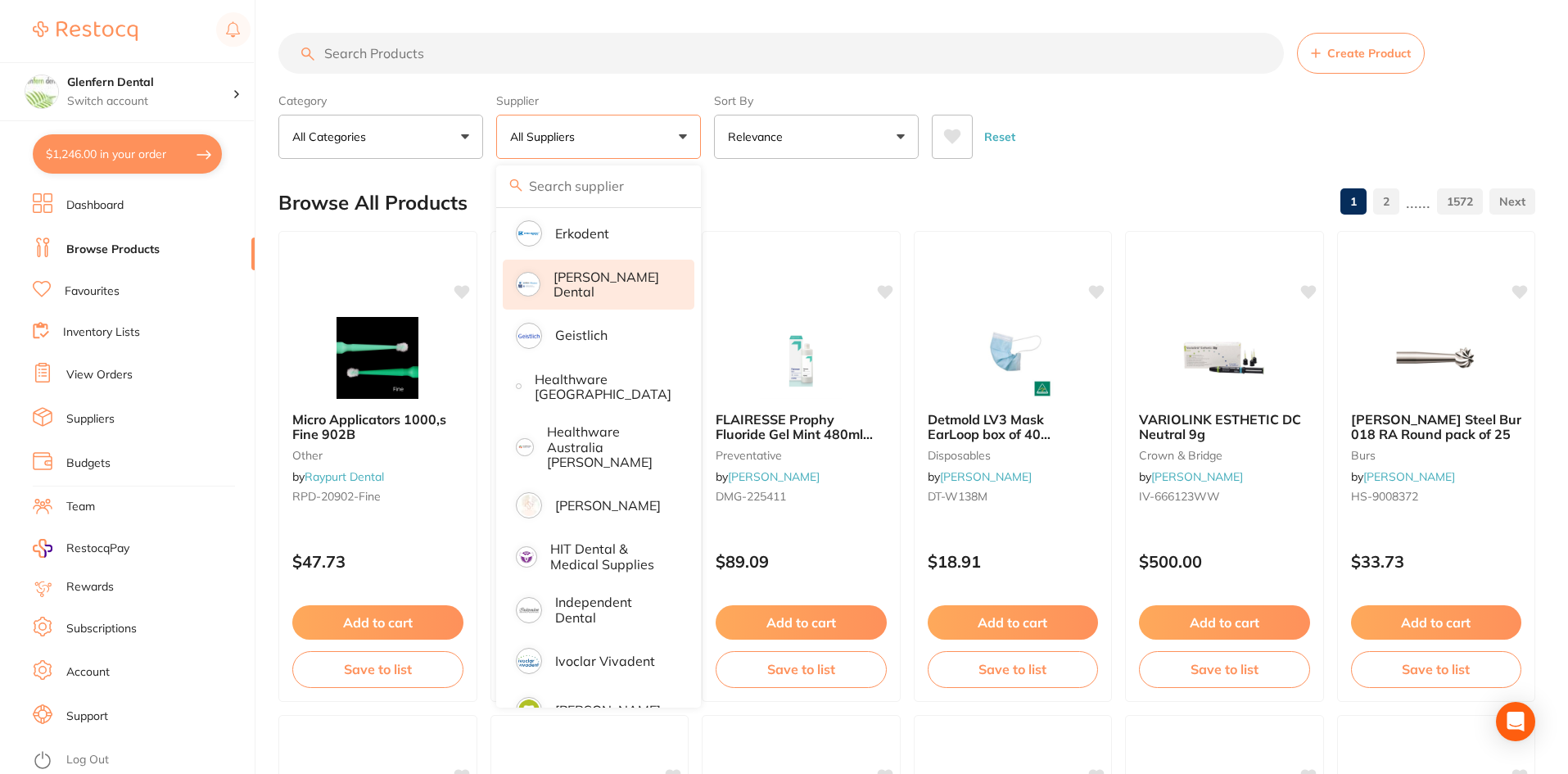
click at [570, 280] on p "[PERSON_NAME] Dental" at bounding box center [613, 285] width 118 height 31
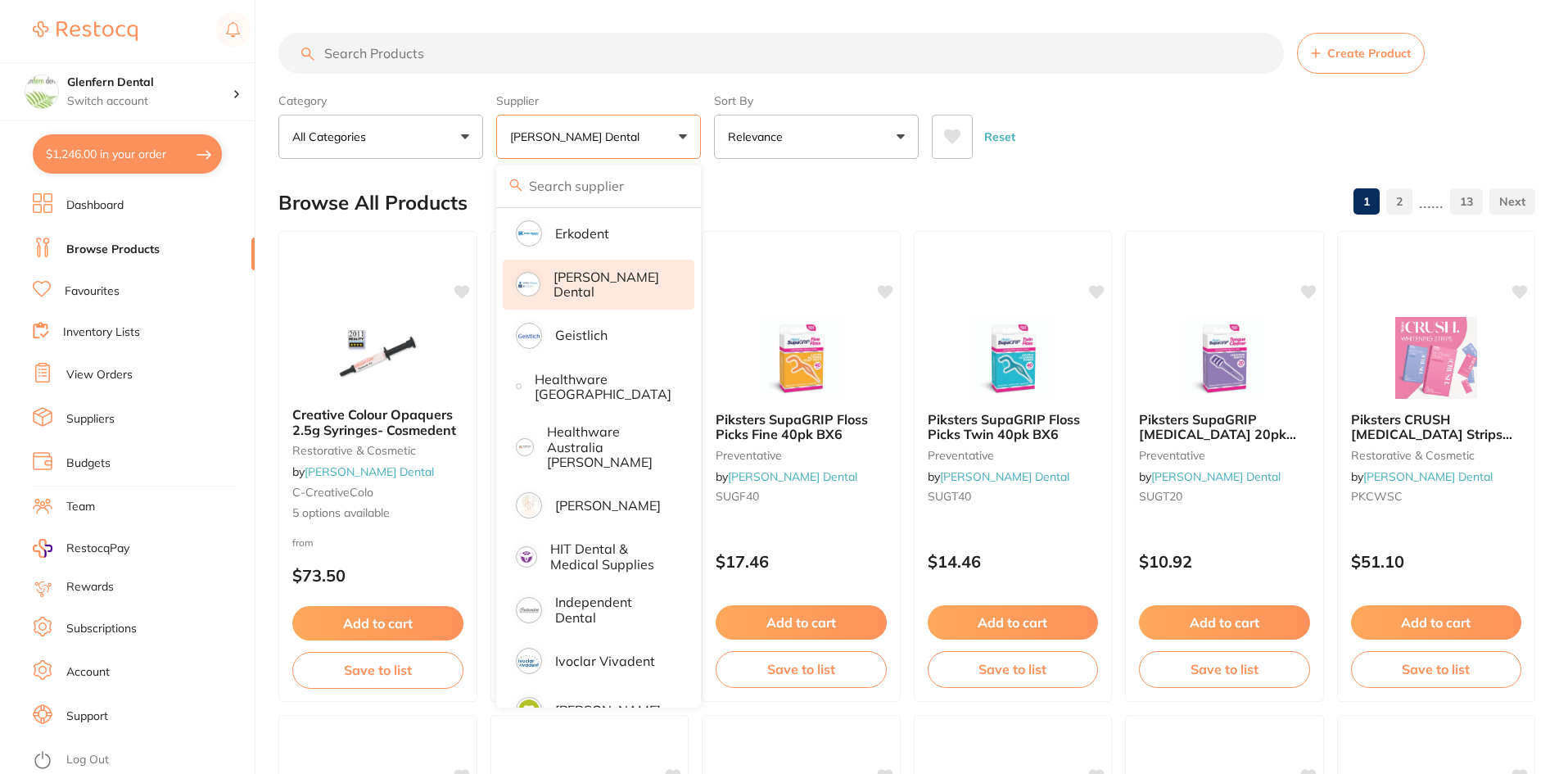
click at [350, 50] on input "search" at bounding box center [781, 53] width 1005 height 41
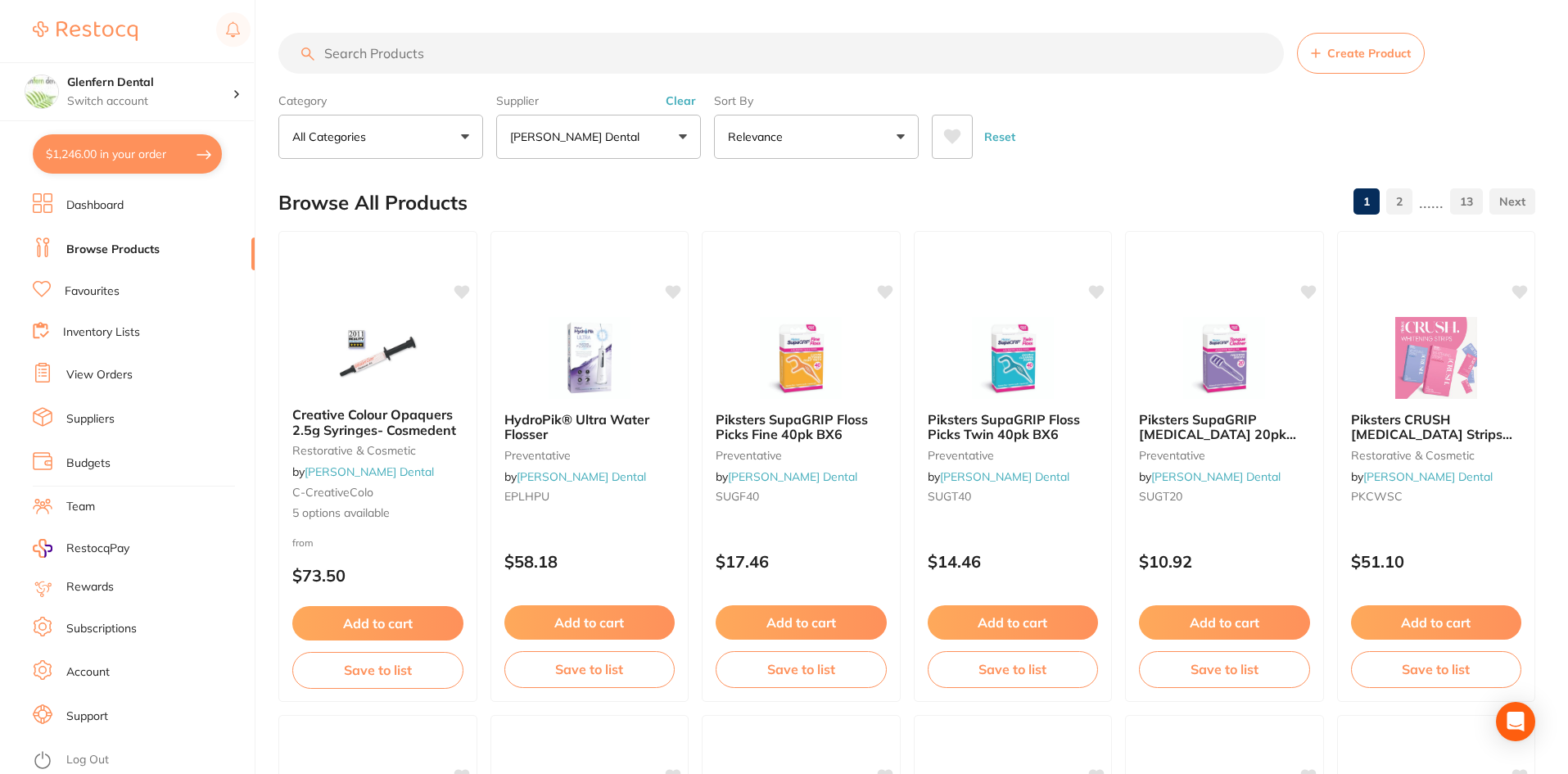
paste input "PREEBen"
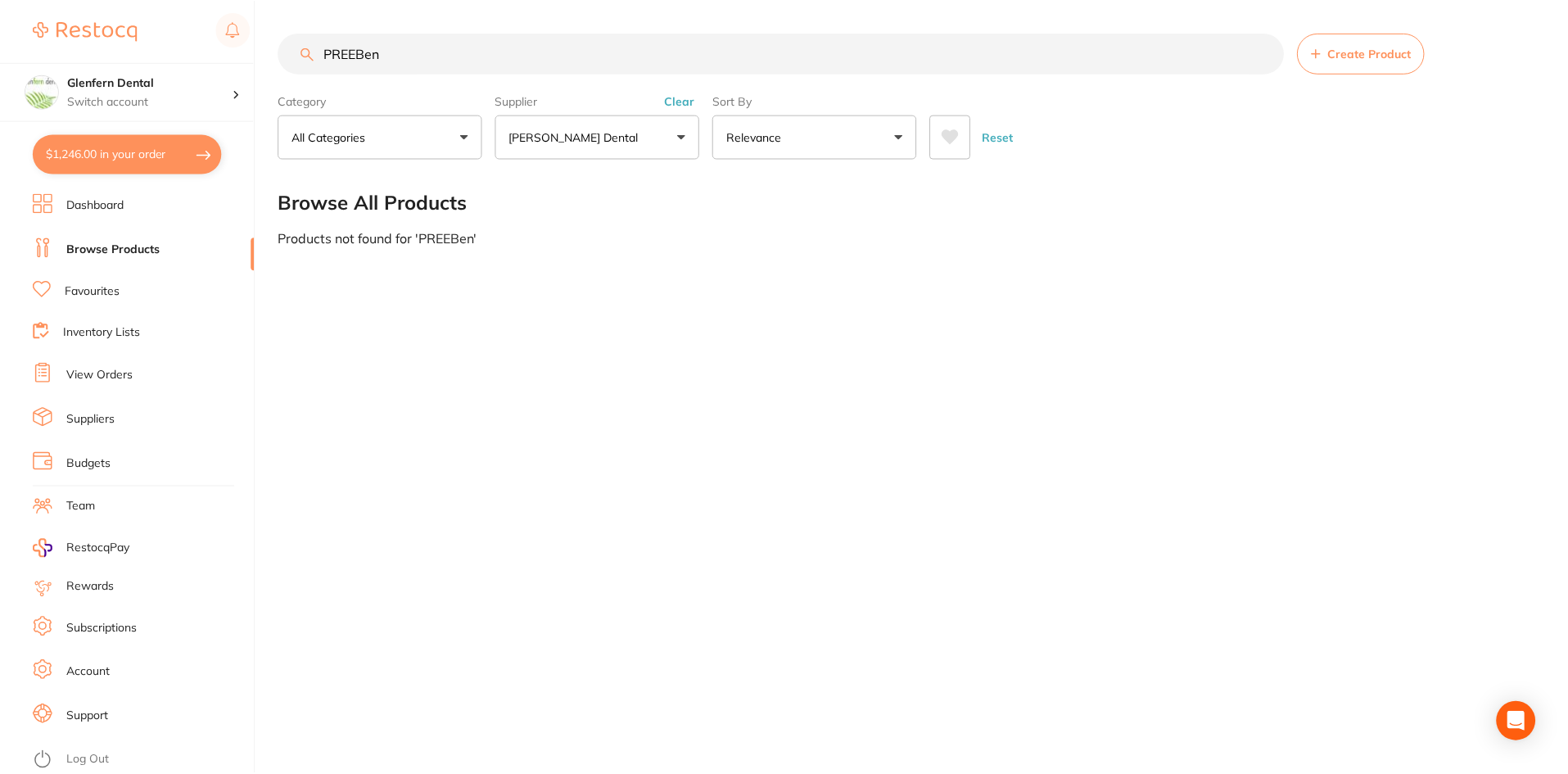
scroll to position [69, 0]
type input "P"
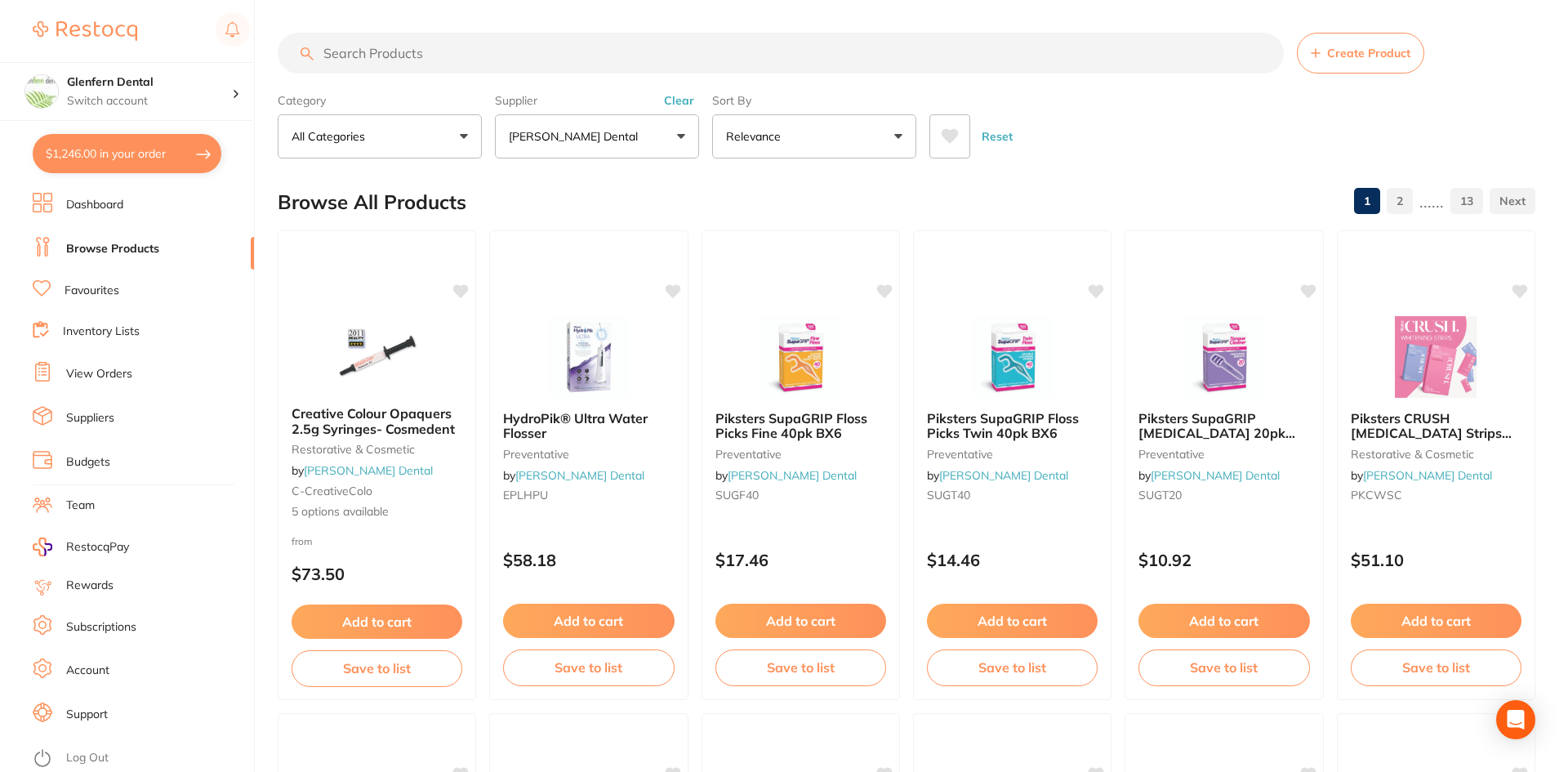
scroll to position [592, 0]
click at [102, 152] on button "$1,246.00 in your order" at bounding box center [126, 153] width 189 height 39
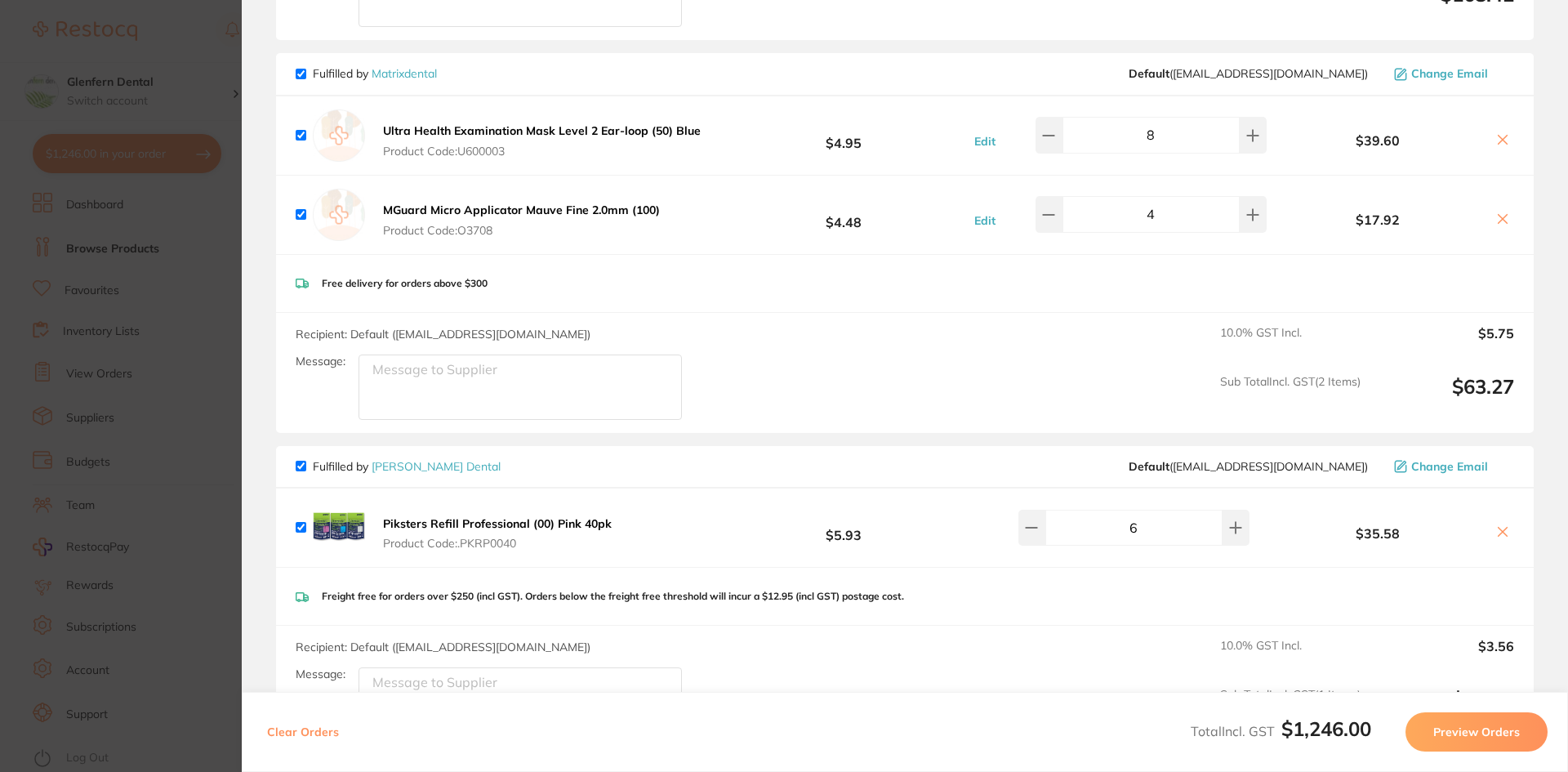
scroll to position [1961, 0]
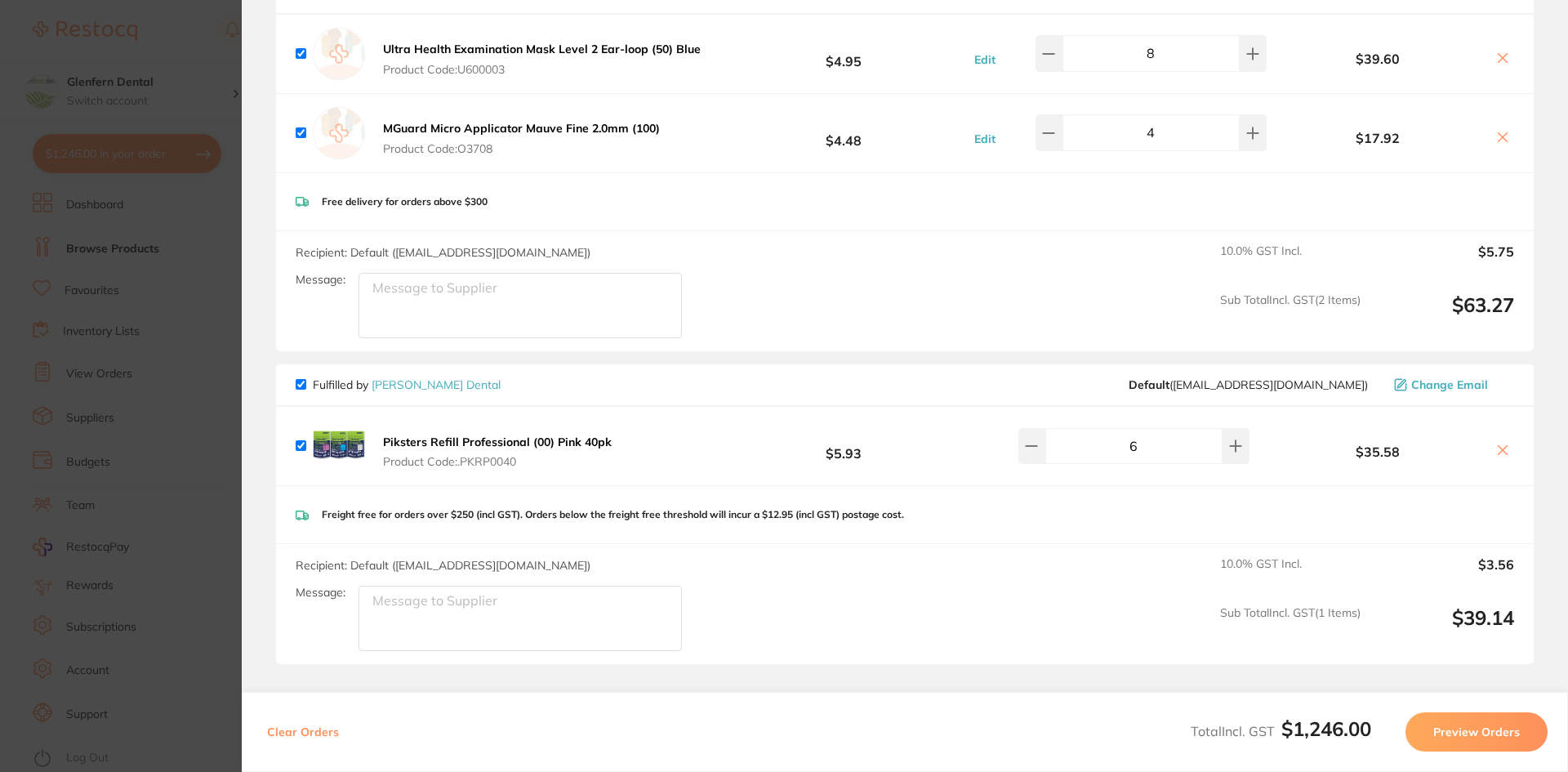
drag, startPoint x: 538, startPoint y: 449, endPoint x: 400, endPoint y: 433, distance: 138.9
click at [400, 435] on button "Piksters Refill Professional (00) Pink 40pk Product Code: .PKRP0040" at bounding box center [497, 452] width 239 height 34
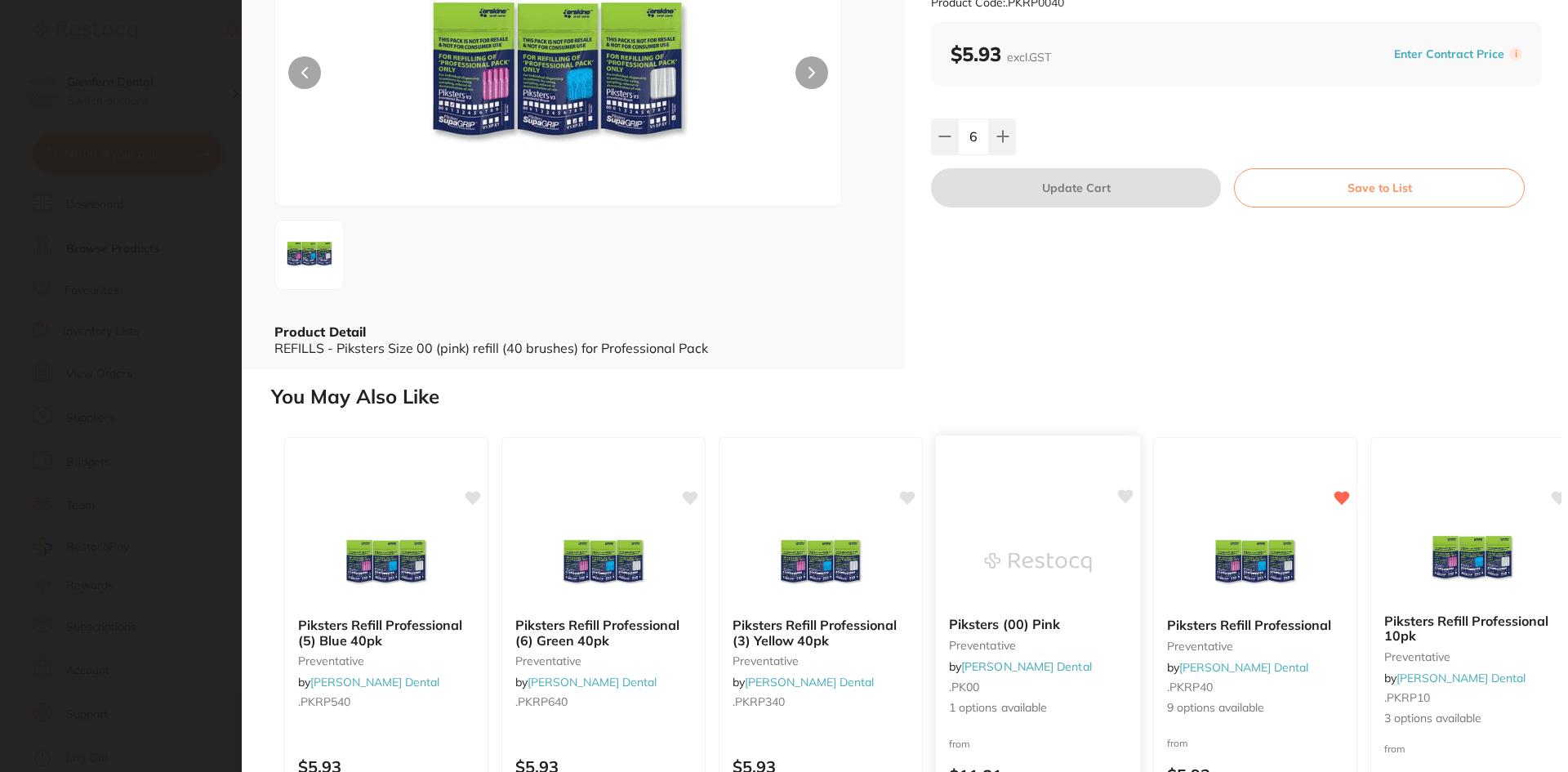
scroll to position [308, 0]
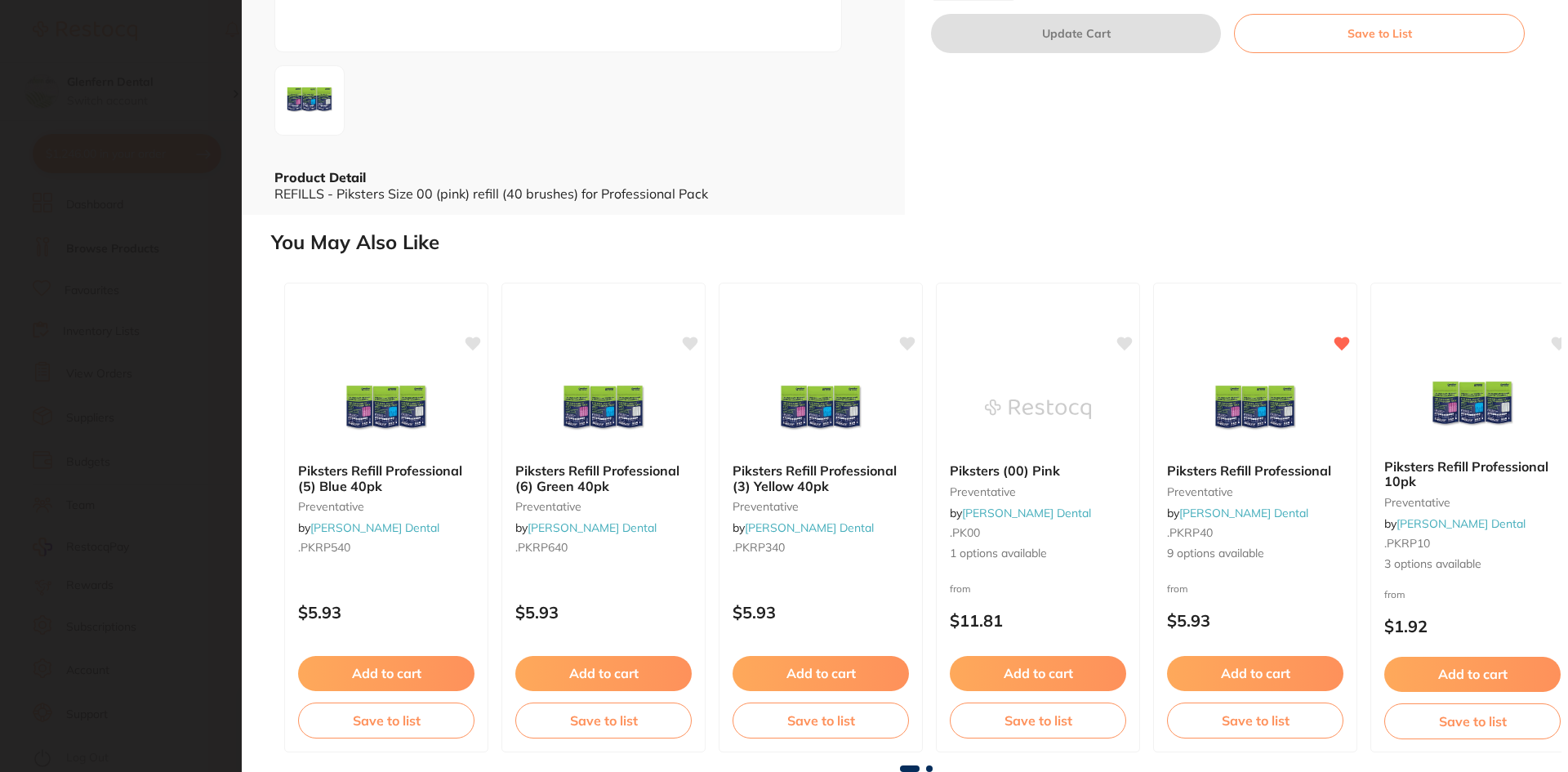
click at [928, 769] on span at bounding box center [929, 768] width 7 height 7
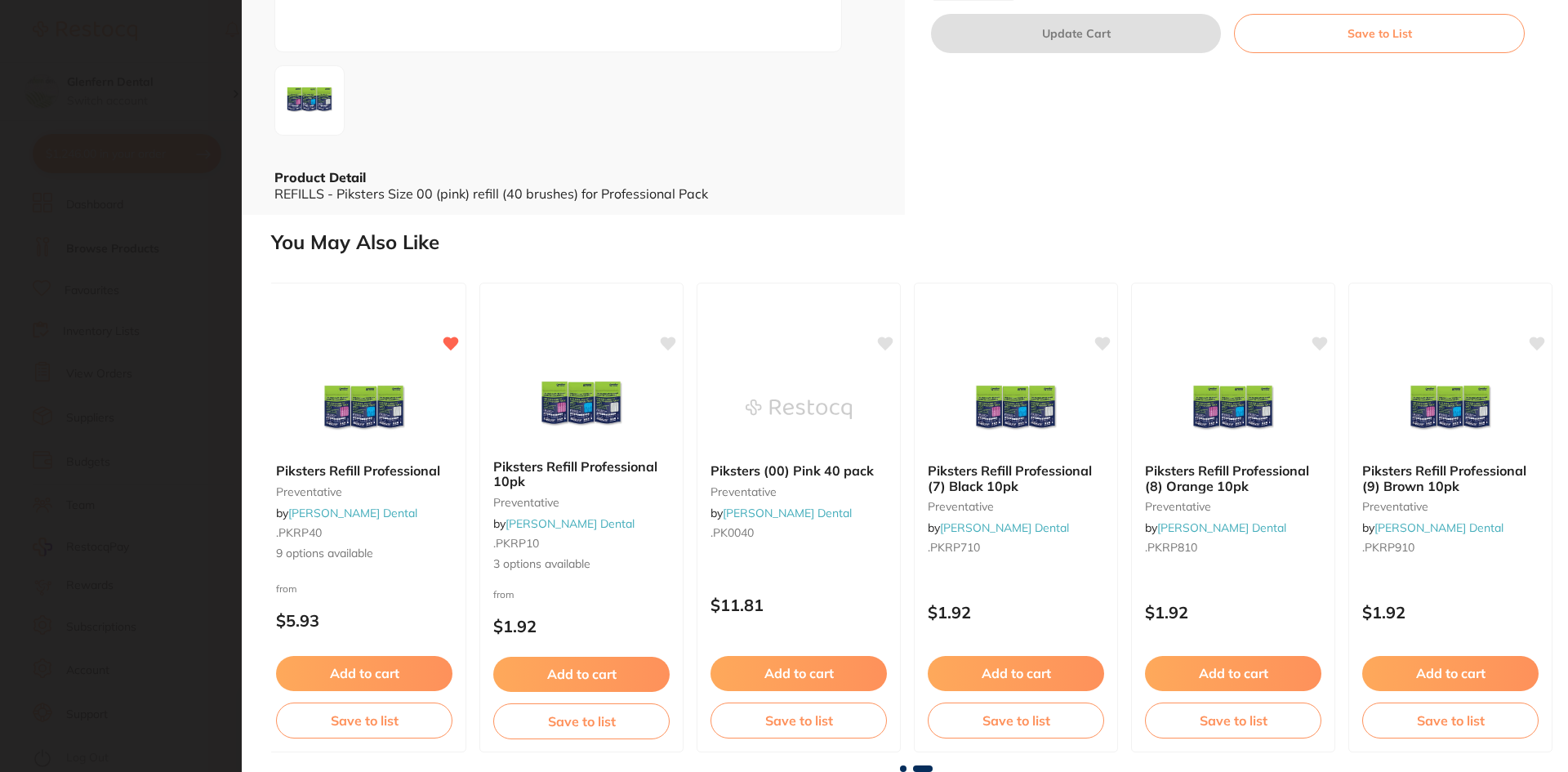
scroll to position [0, 899]
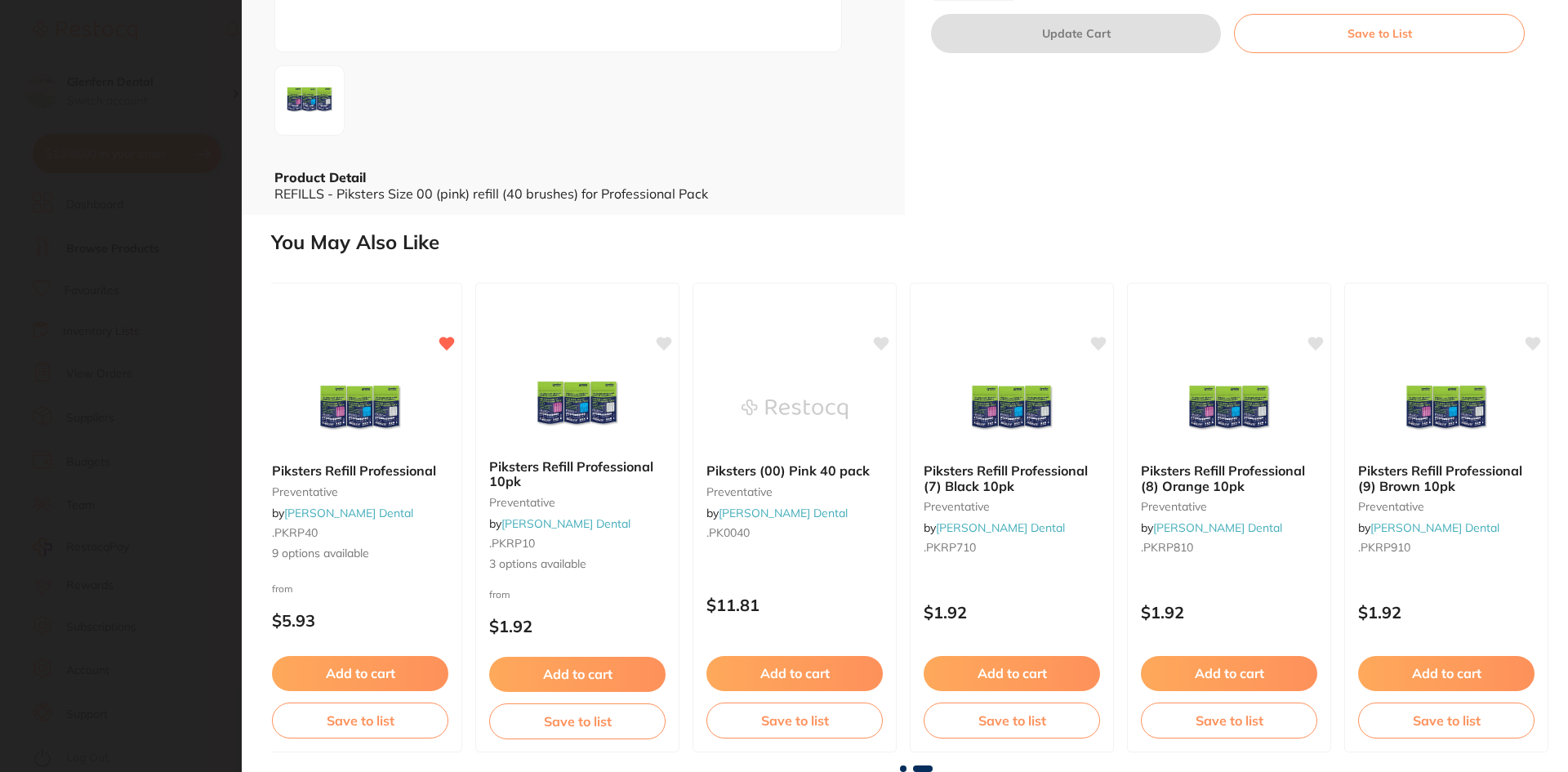
click at [902, 766] on span at bounding box center [903, 768] width 7 height 7
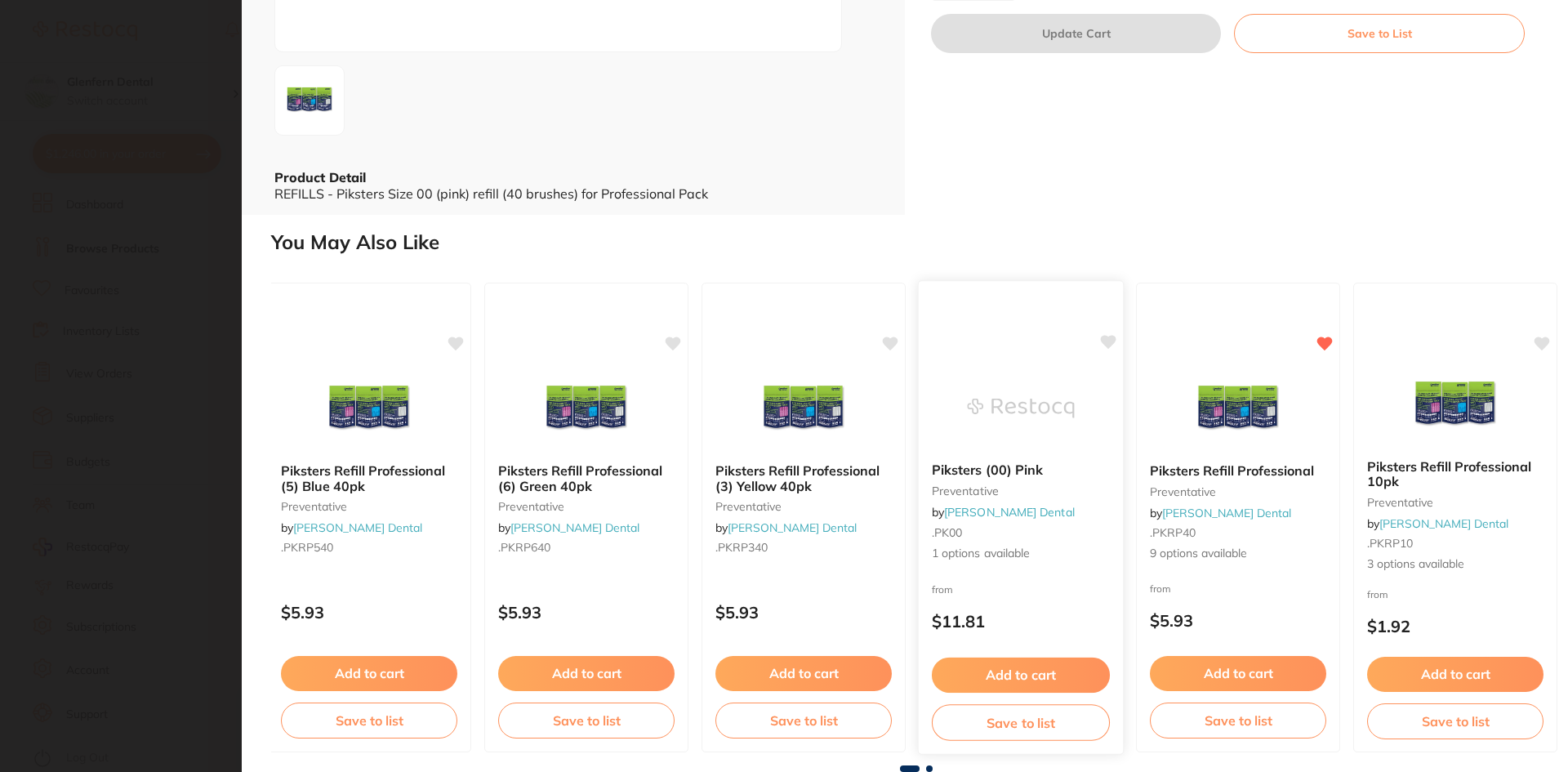
scroll to position [0, 0]
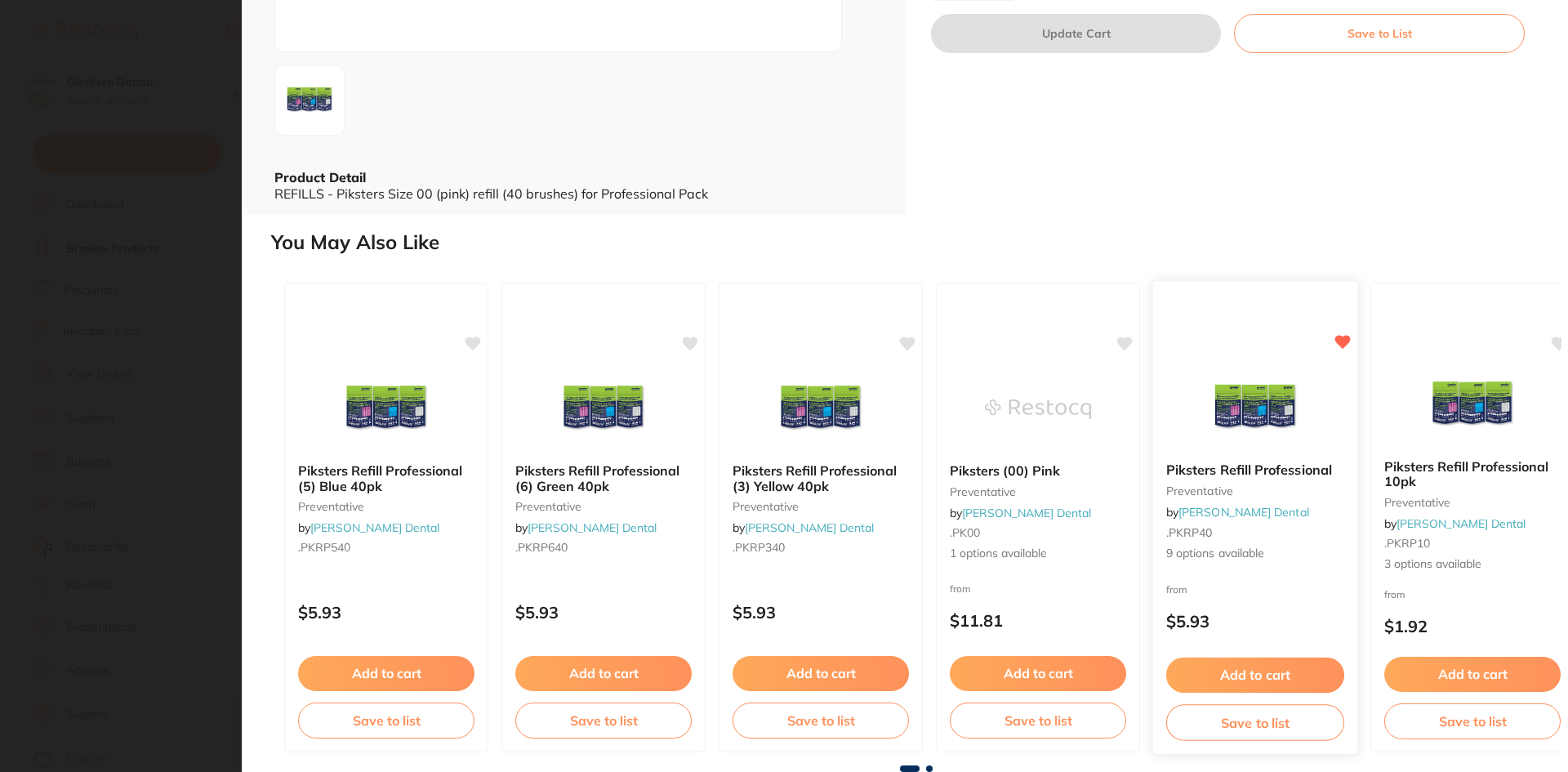
click at [1222, 468] on b "Piksters Refill Professional" at bounding box center [1256, 471] width 178 height 15
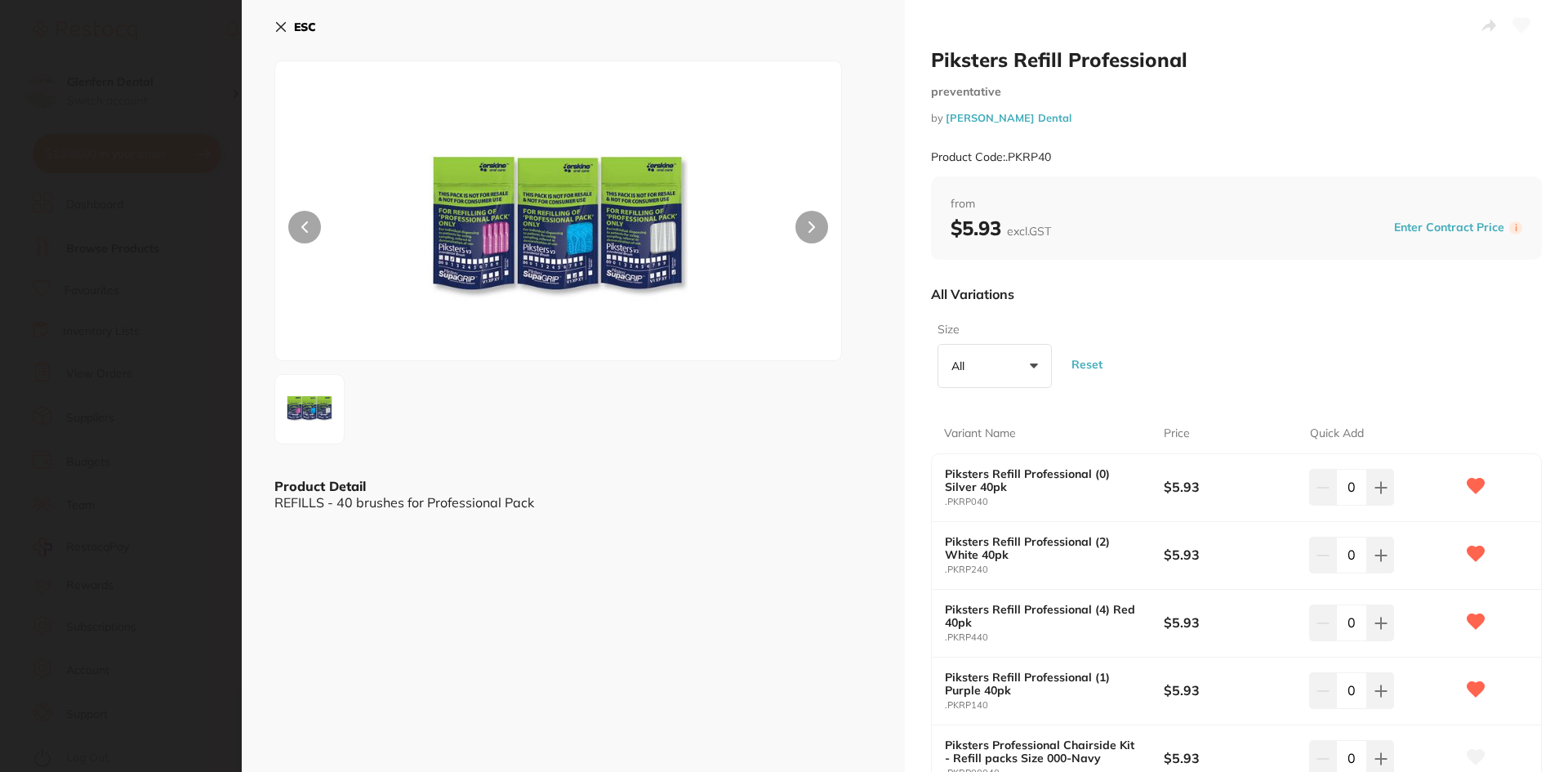
click at [279, 27] on icon at bounding box center [282, 27] width 13 height 13
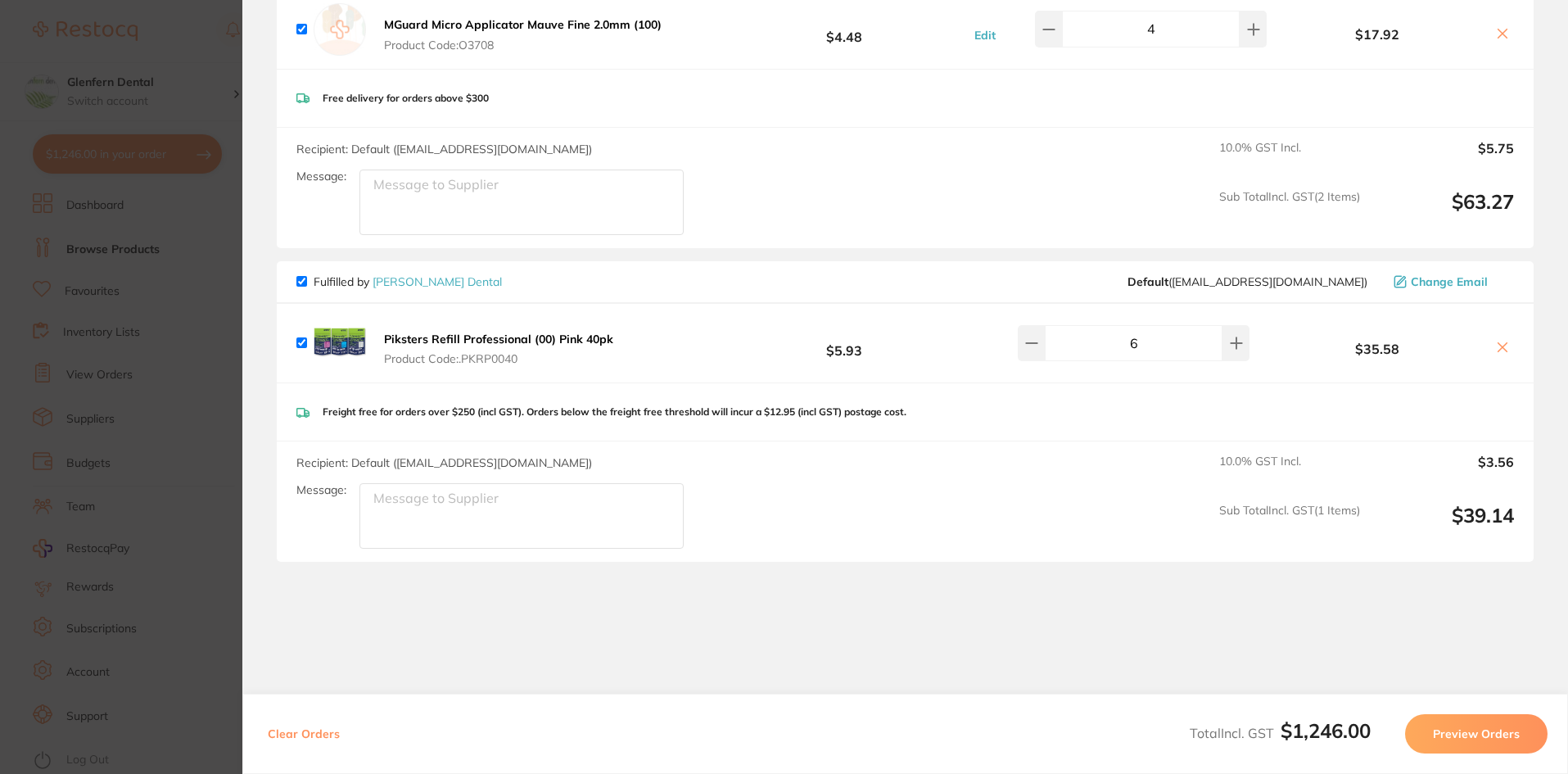
scroll to position [2112, 0]
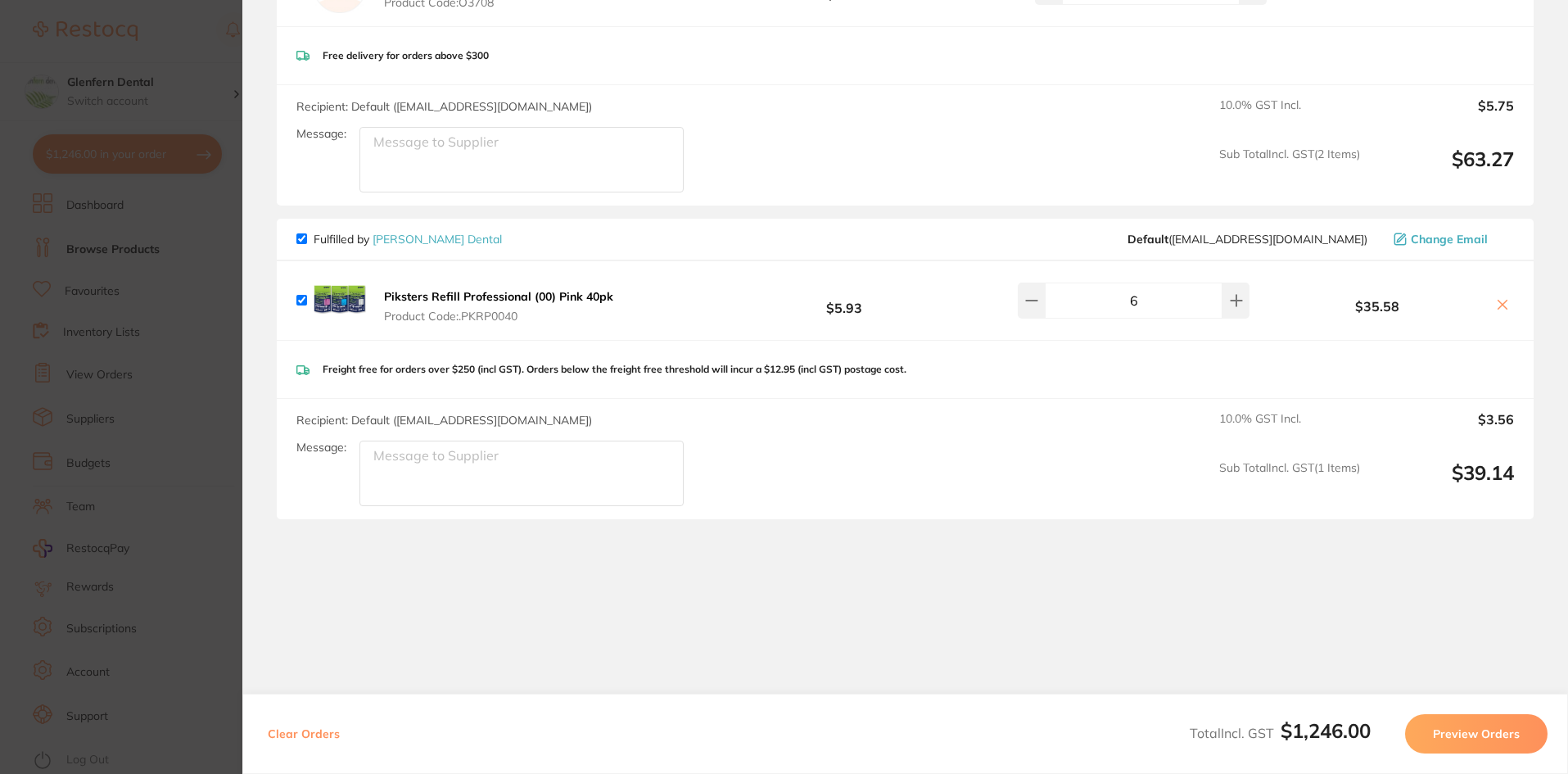
click at [476, 289] on b "Piksters Refill Professional (00) Pink 40pk" at bounding box center [498, 296] width 229 height 14
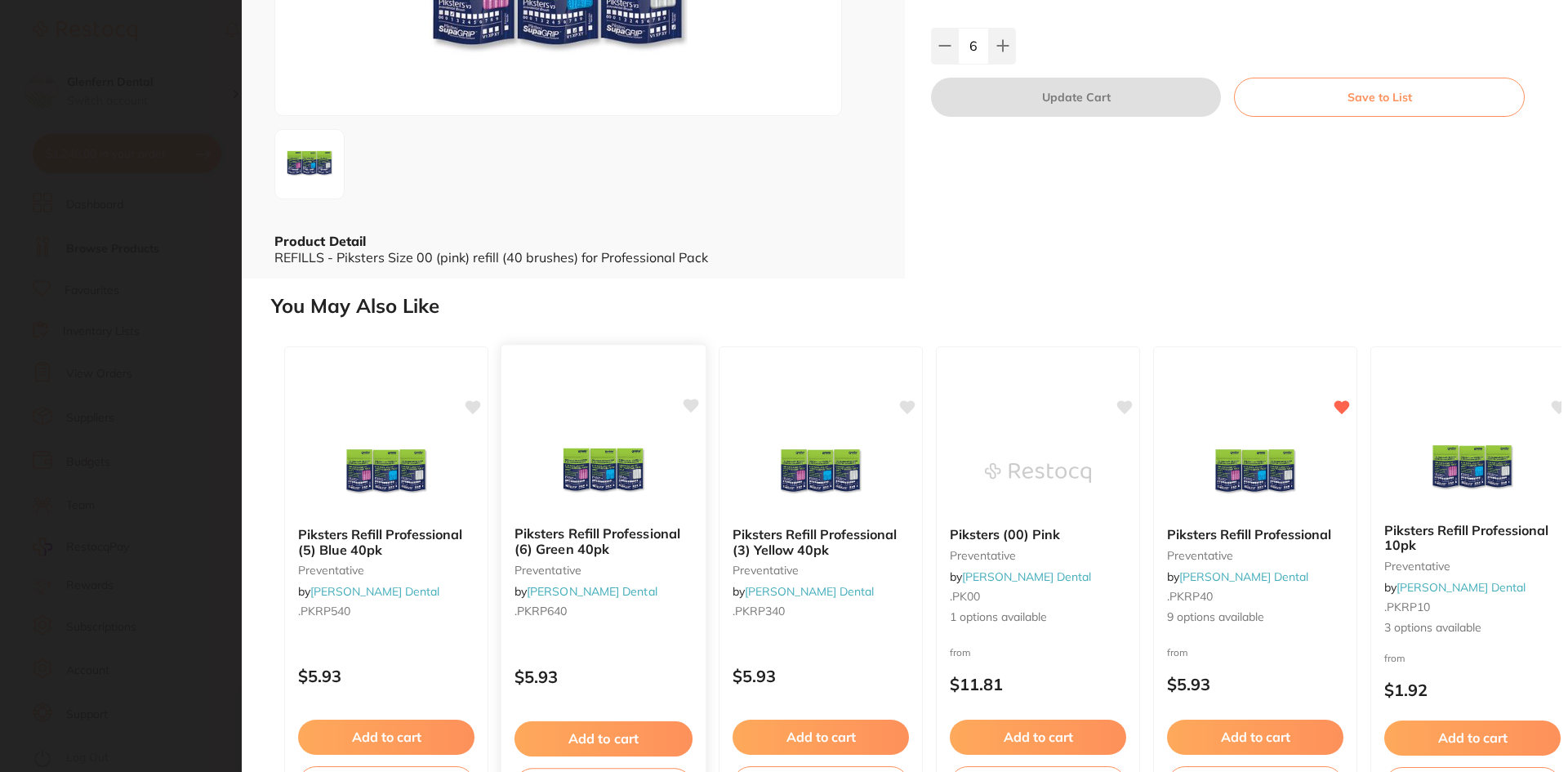
scroll to position [308, 0]
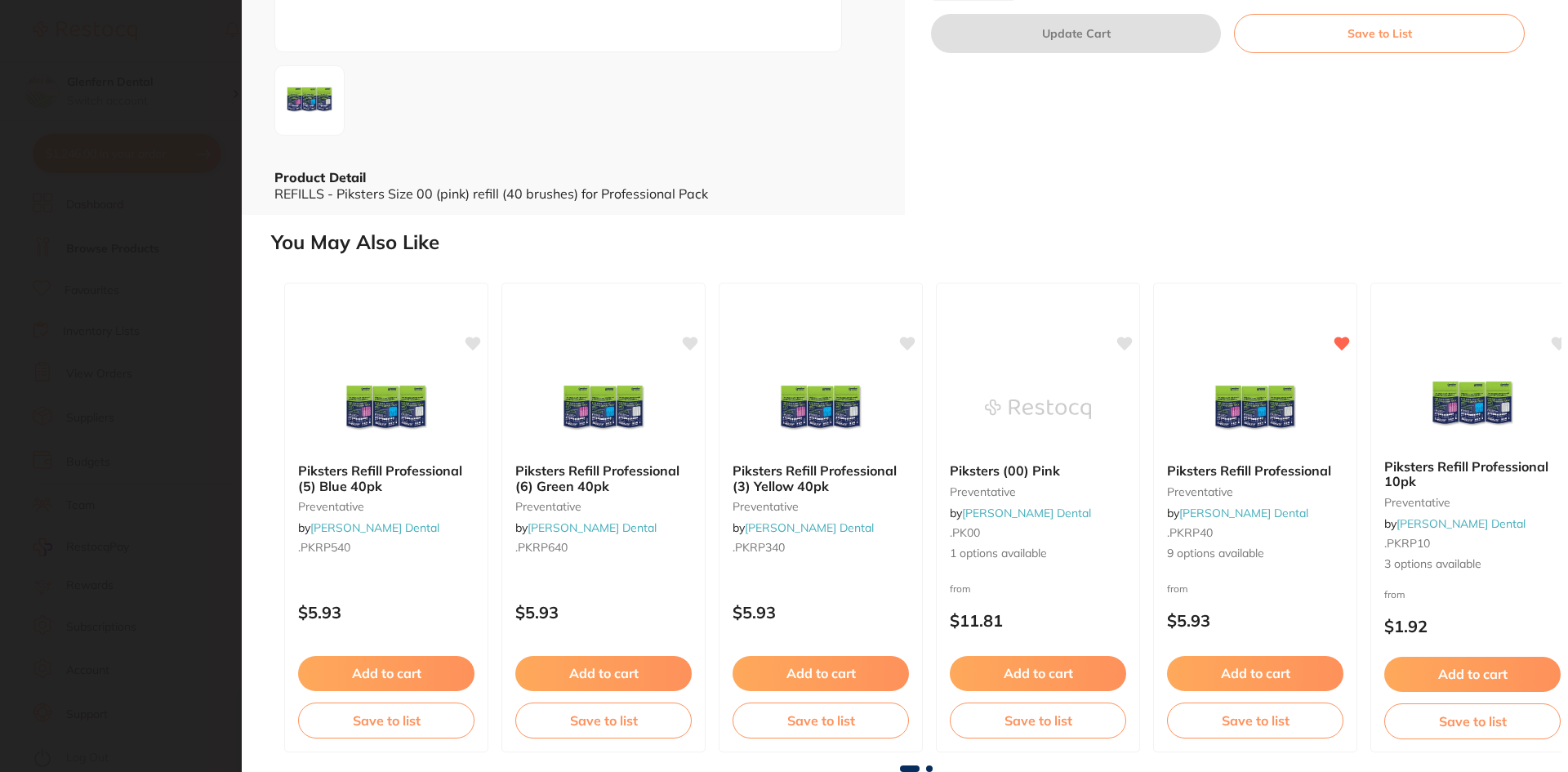
click at [929, 770] on span at bounding box center [929, 768] width 7 height 7
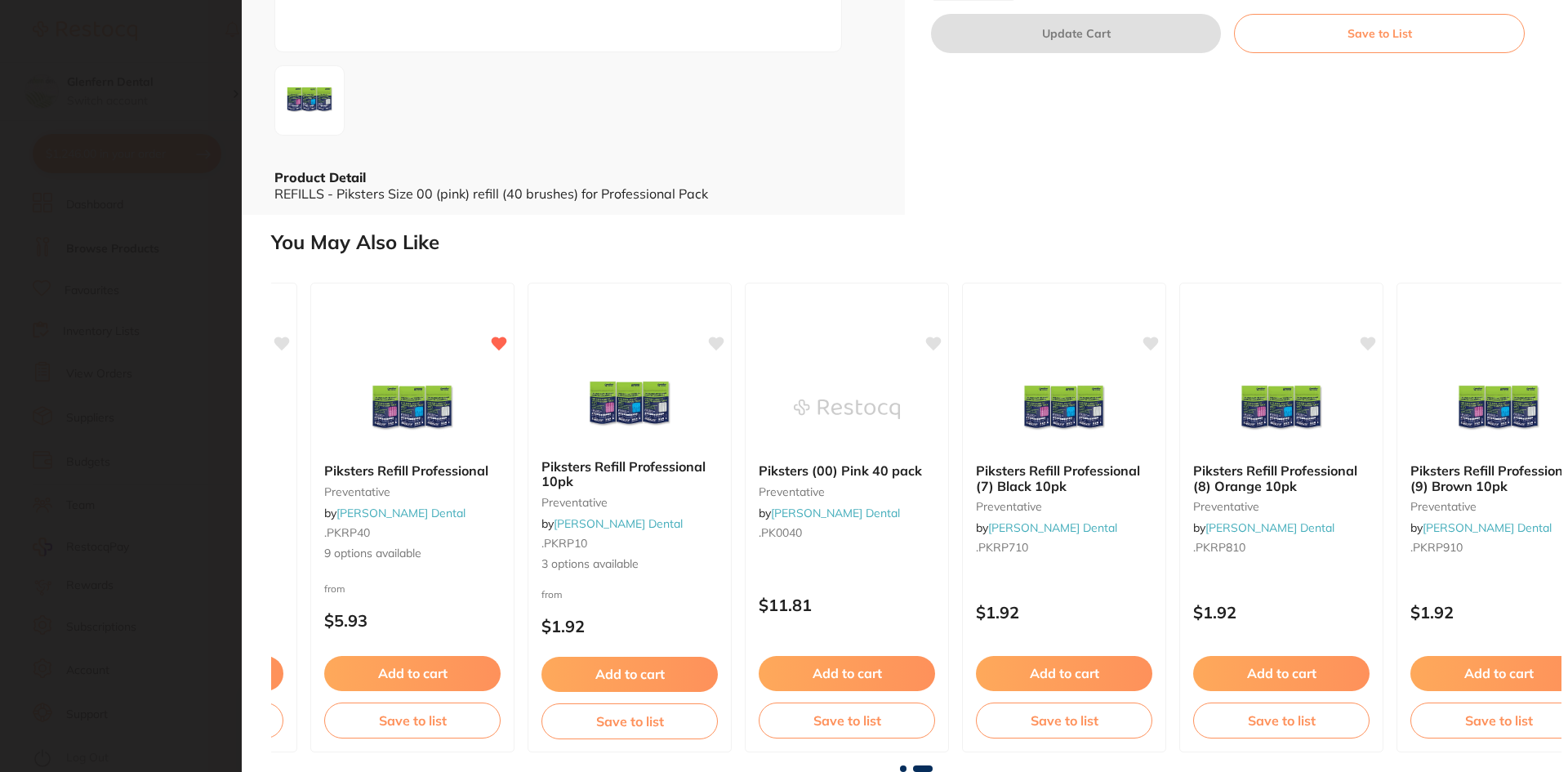
scroll to position [0, 899]
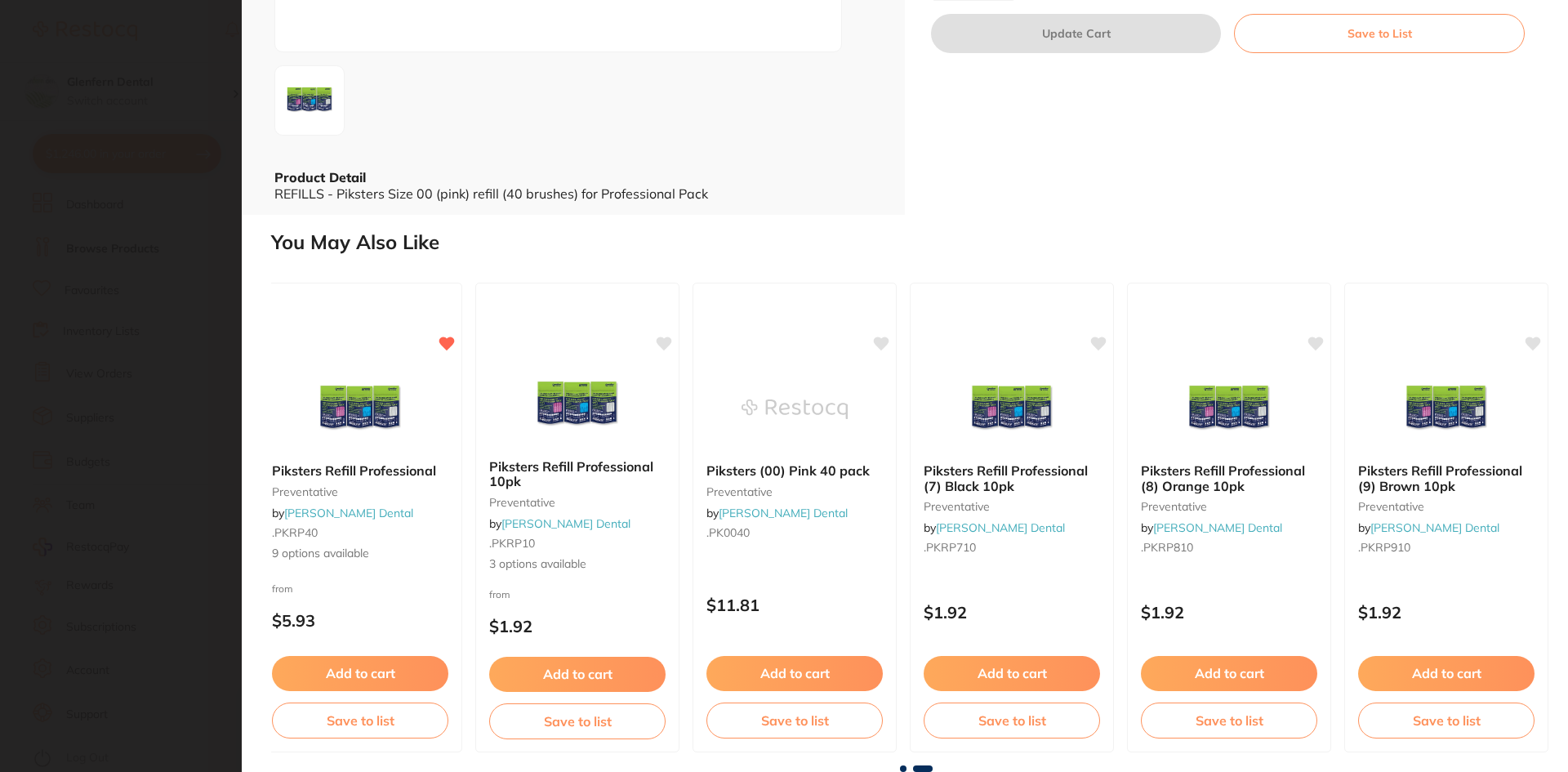
click at [928, 769] on span at bounding box center [922, 768] width 19 height 7
click at [904, 763] on div "Piksters Refill Professional (5) Blue 40pk preventative by [PERSON_NAME] Dental…" at bounding box center [916, 517] width 1290 height 496
click at [900, 766] on span at bounding box center [903, 768] width 7 height 7
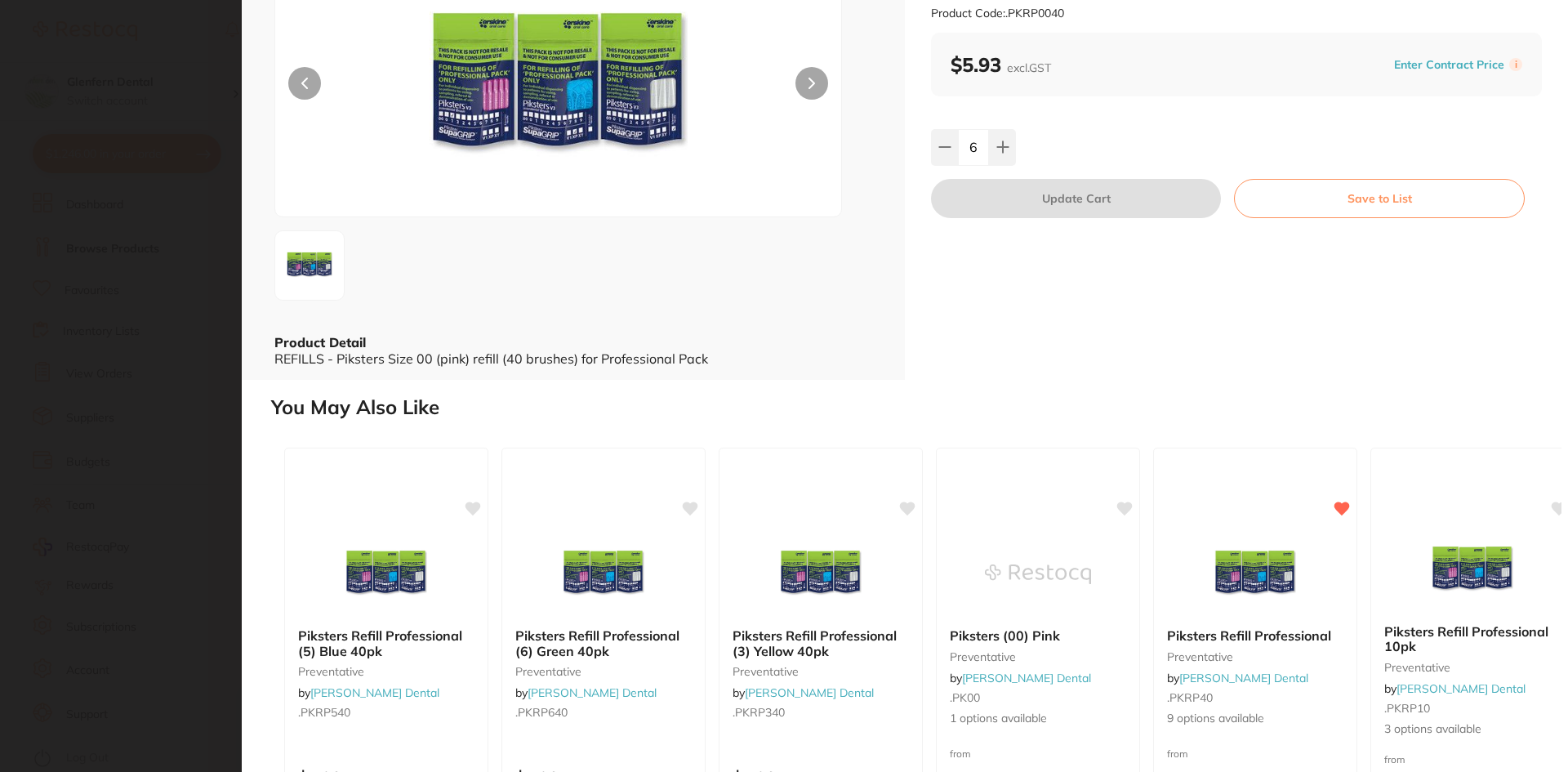
scroll to position [0, 0]
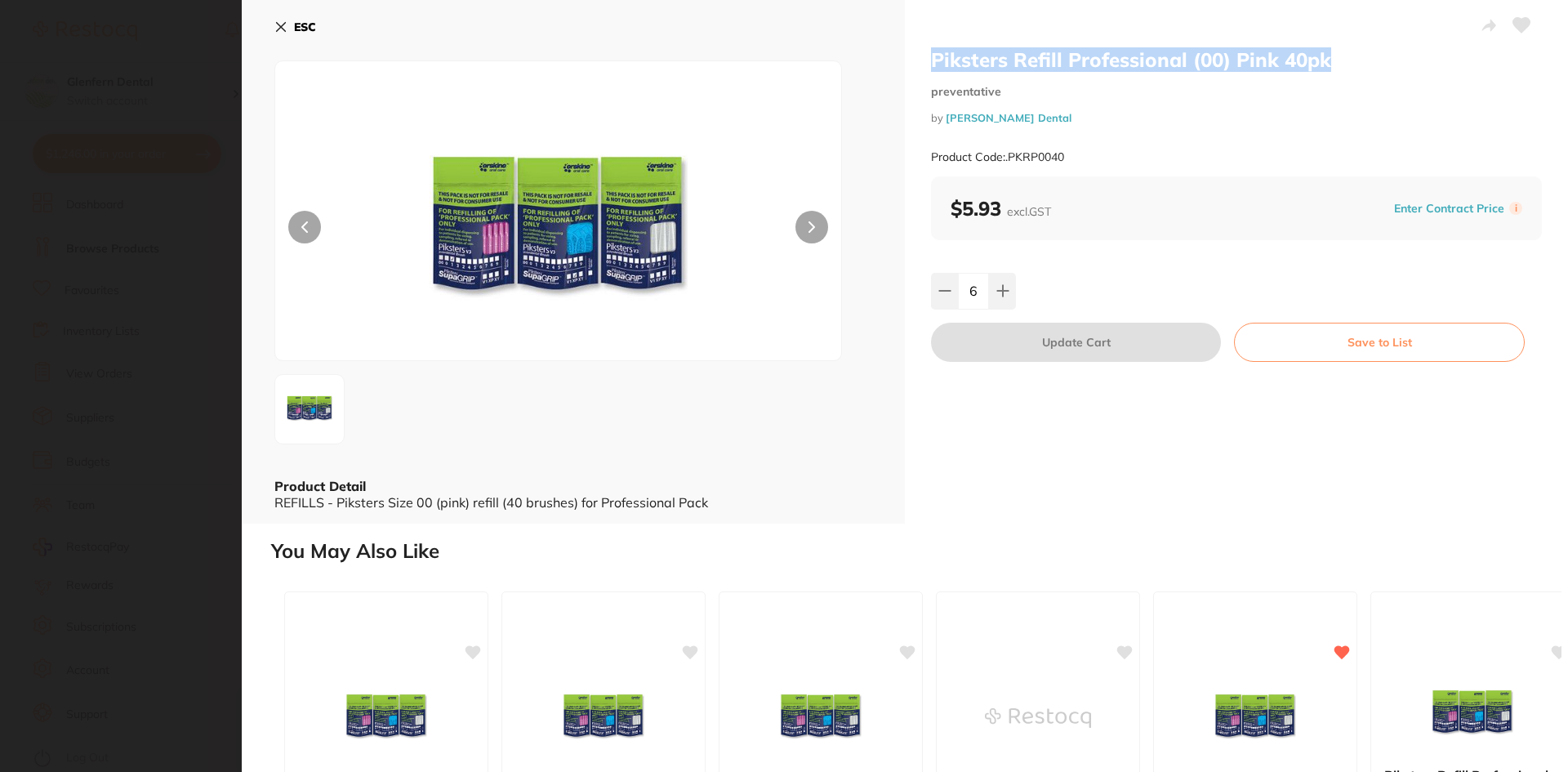
drag, startPoint x: 1352, startPoint y: 64, endPoint x: 929, endPoint y: 60, distance: 423.0
click at [931, 60] on h2 "Piksters Refill Professional (00) Pink 40pk" at bounding box center [1237, 59] width 611 height 25
copy h2 "Piksters Refill Professional (00) Pink 40pk"
click at [284, 23] on icon at bounding box center [282, 27] width 13 height 13
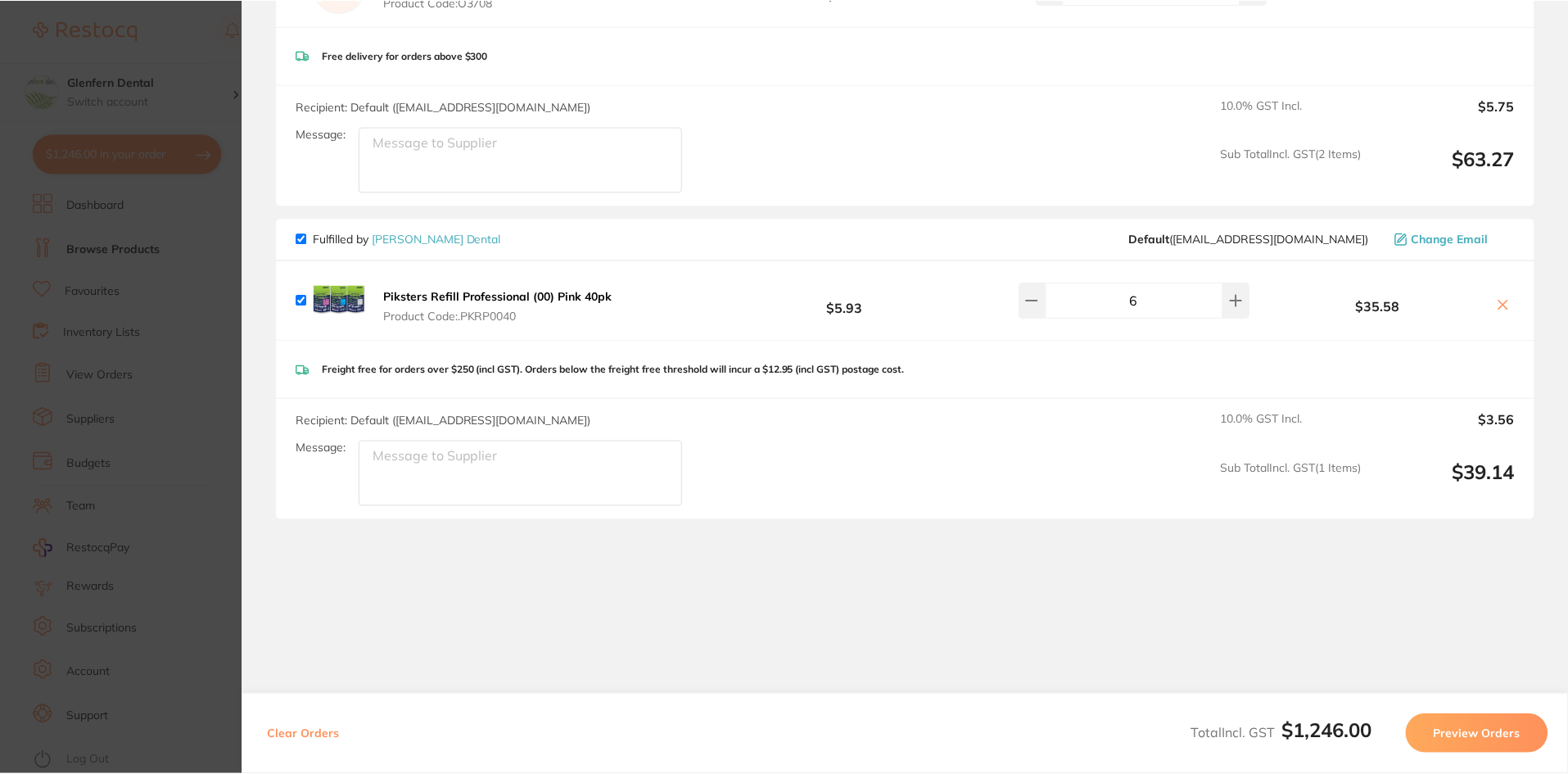
scroll to position [1, 0]
click at [1496, 298] on icon at bounding box center [1503, 304] width 13 height 13
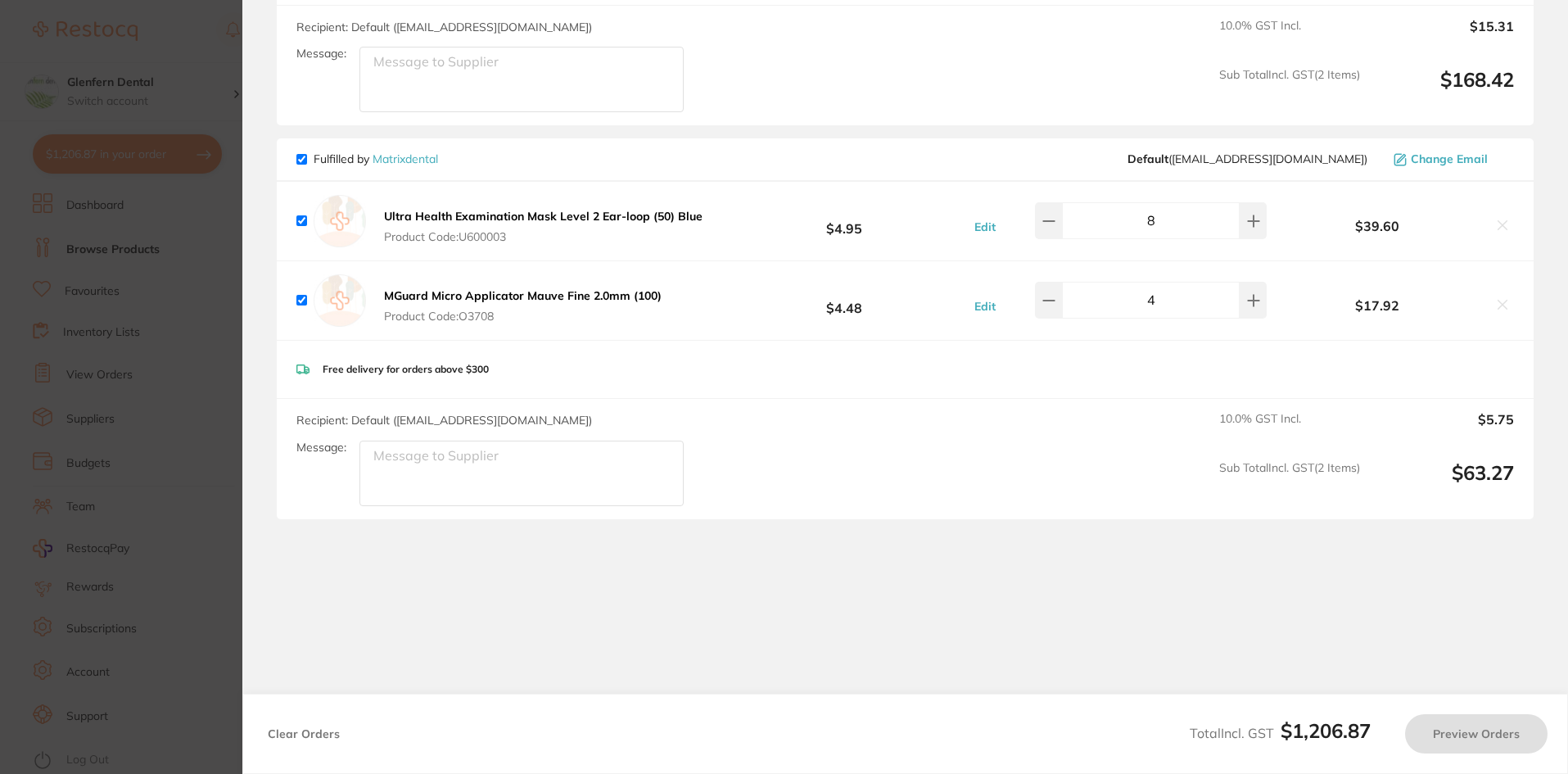
scroll to position [247, 0]
checkbox input "true"
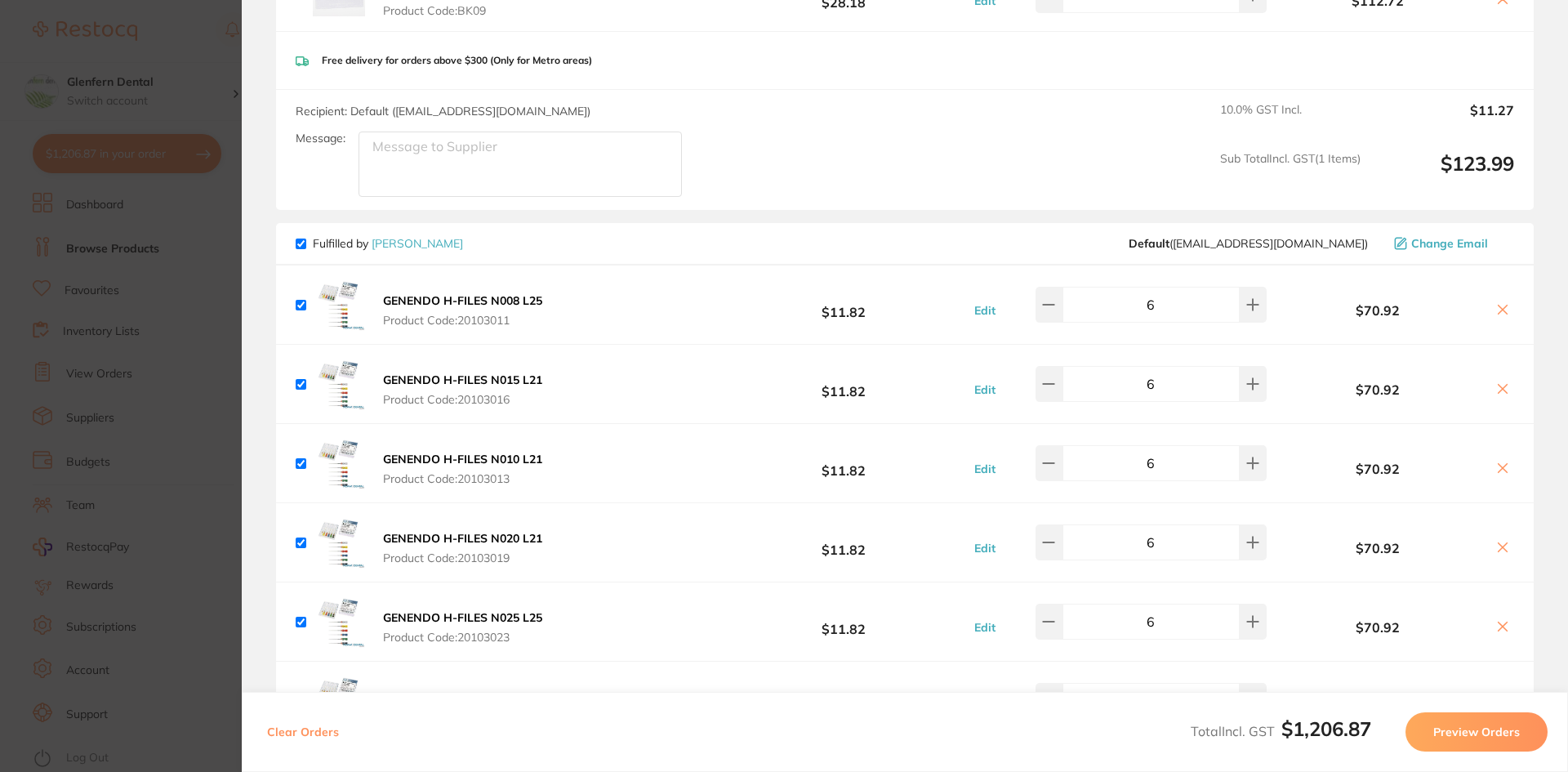
scroll to position [0, 0]
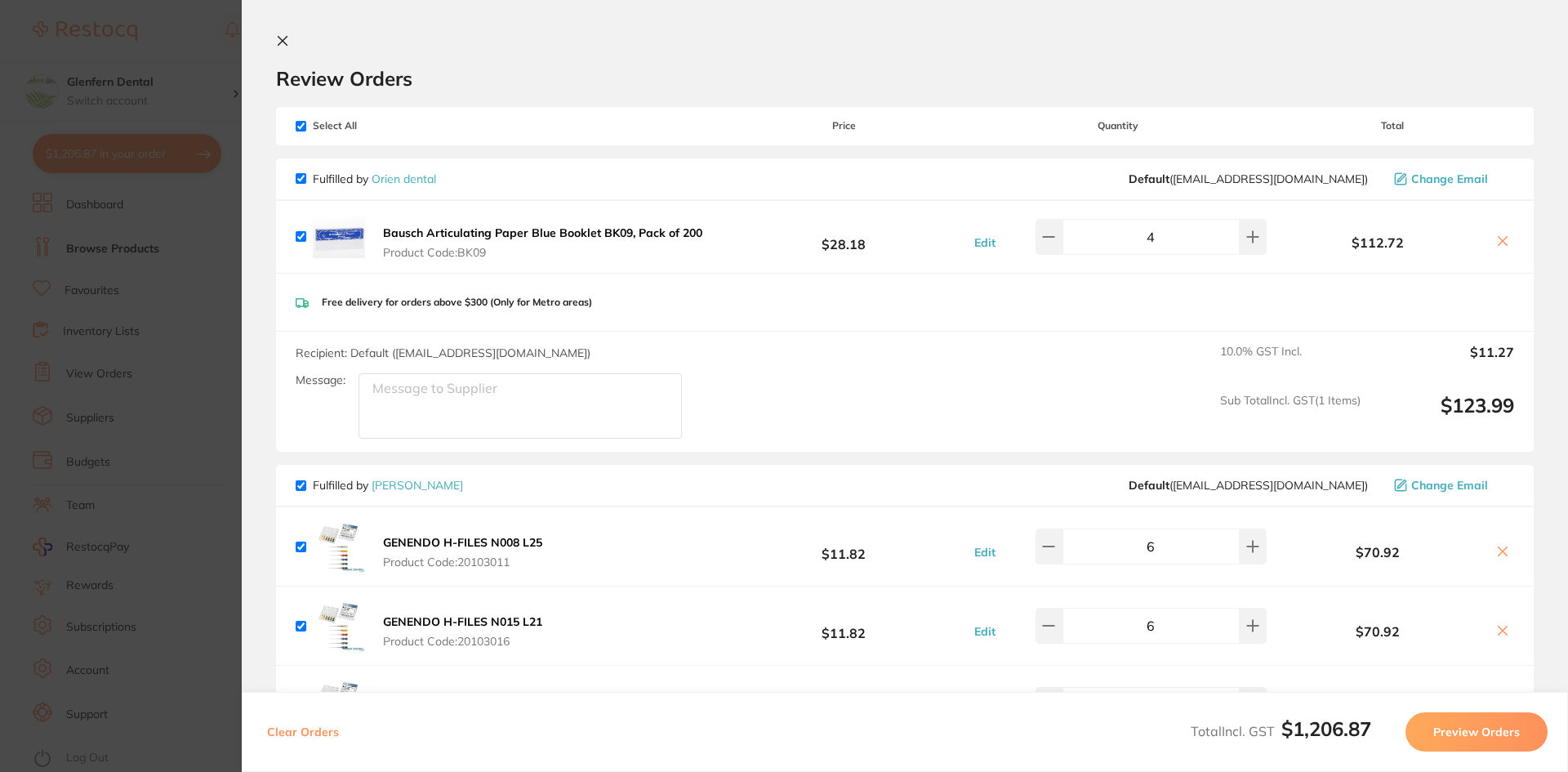
click at [282, 40] on icon at bounding box center [283, 40] width 9 height 9
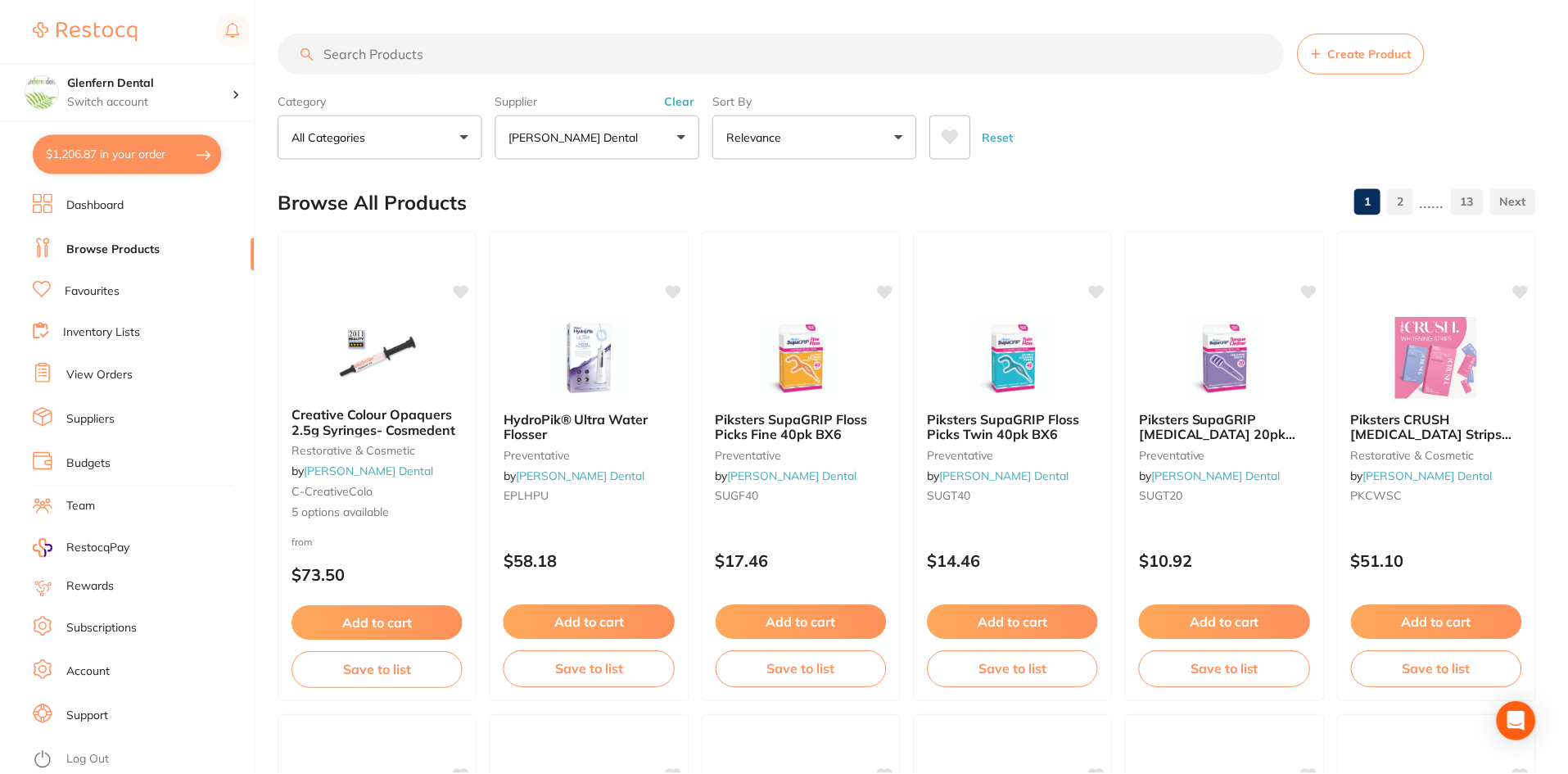
scroll to position [247, 0]
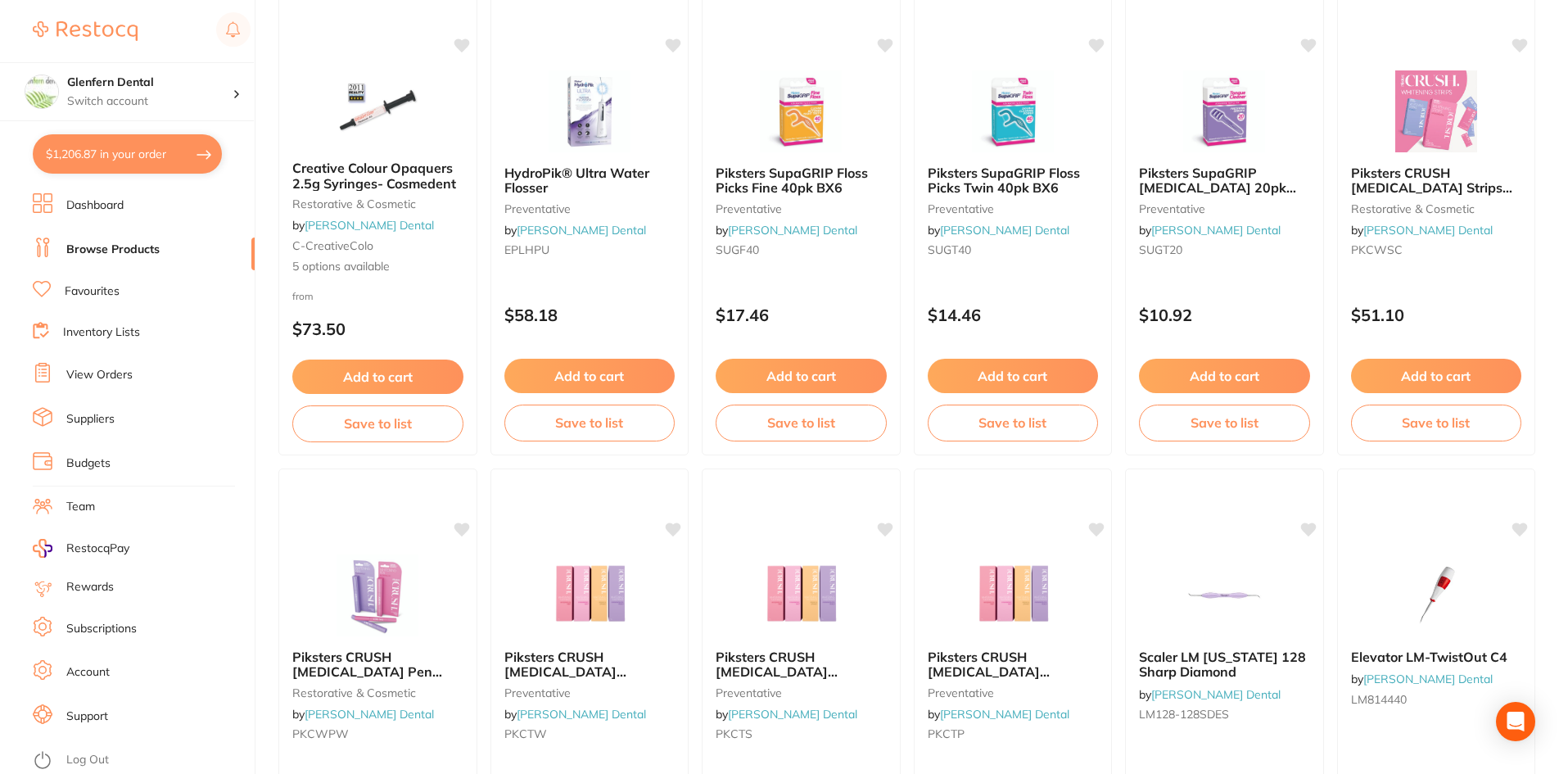
click at [109, 250] on link "Browse Products" at bounding box center [112, 250] width 93 height 16
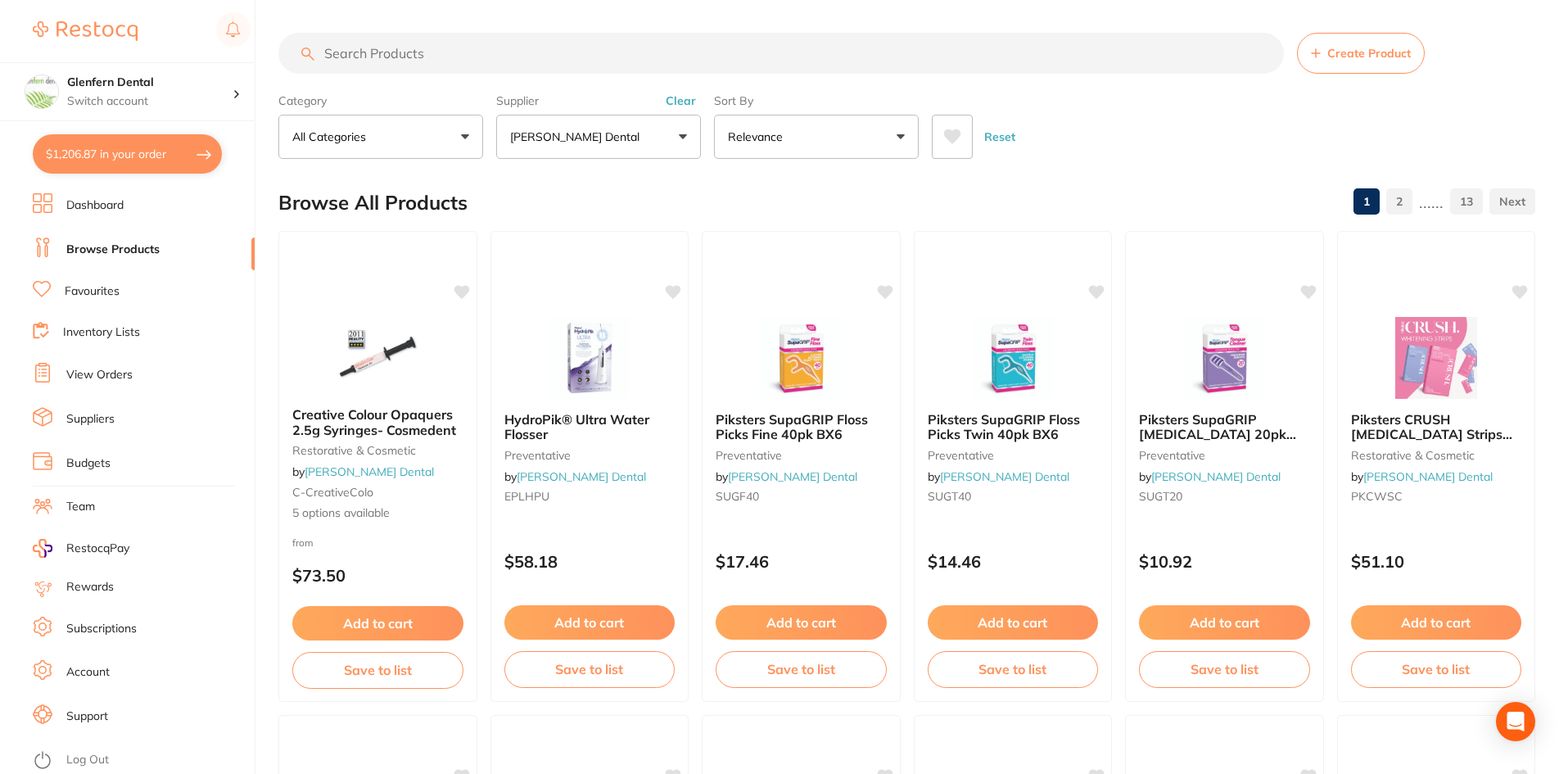
click at [403, 52] on input "search" at bounding box center [781, 53] width 1005 height 41
paste input "A268S00000200"
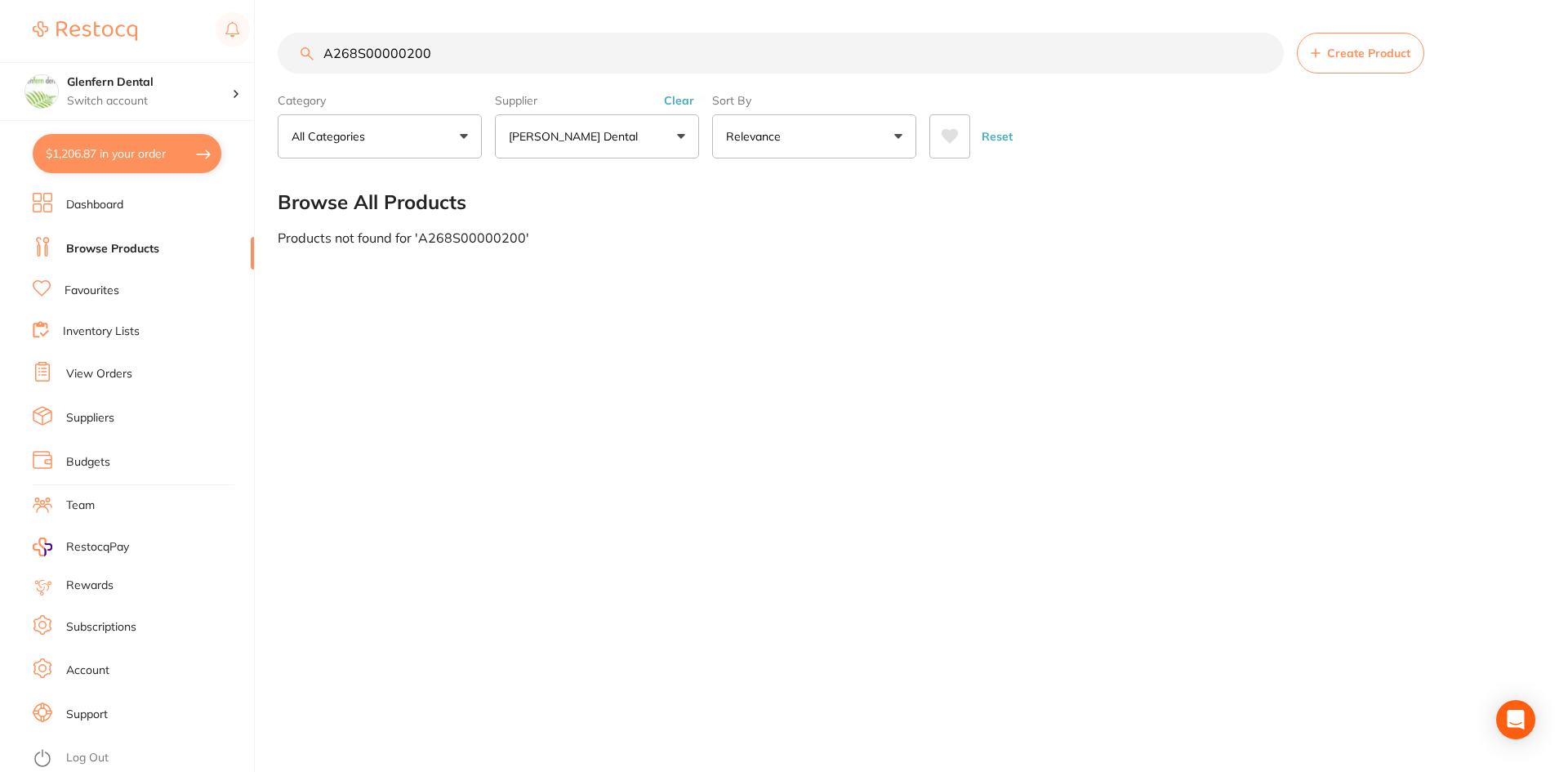
type input "A268S00000200"
click at [690, 133] on button "[PERSON_NAME] Dental" at bounding box center [597, 136] width 204 height 44
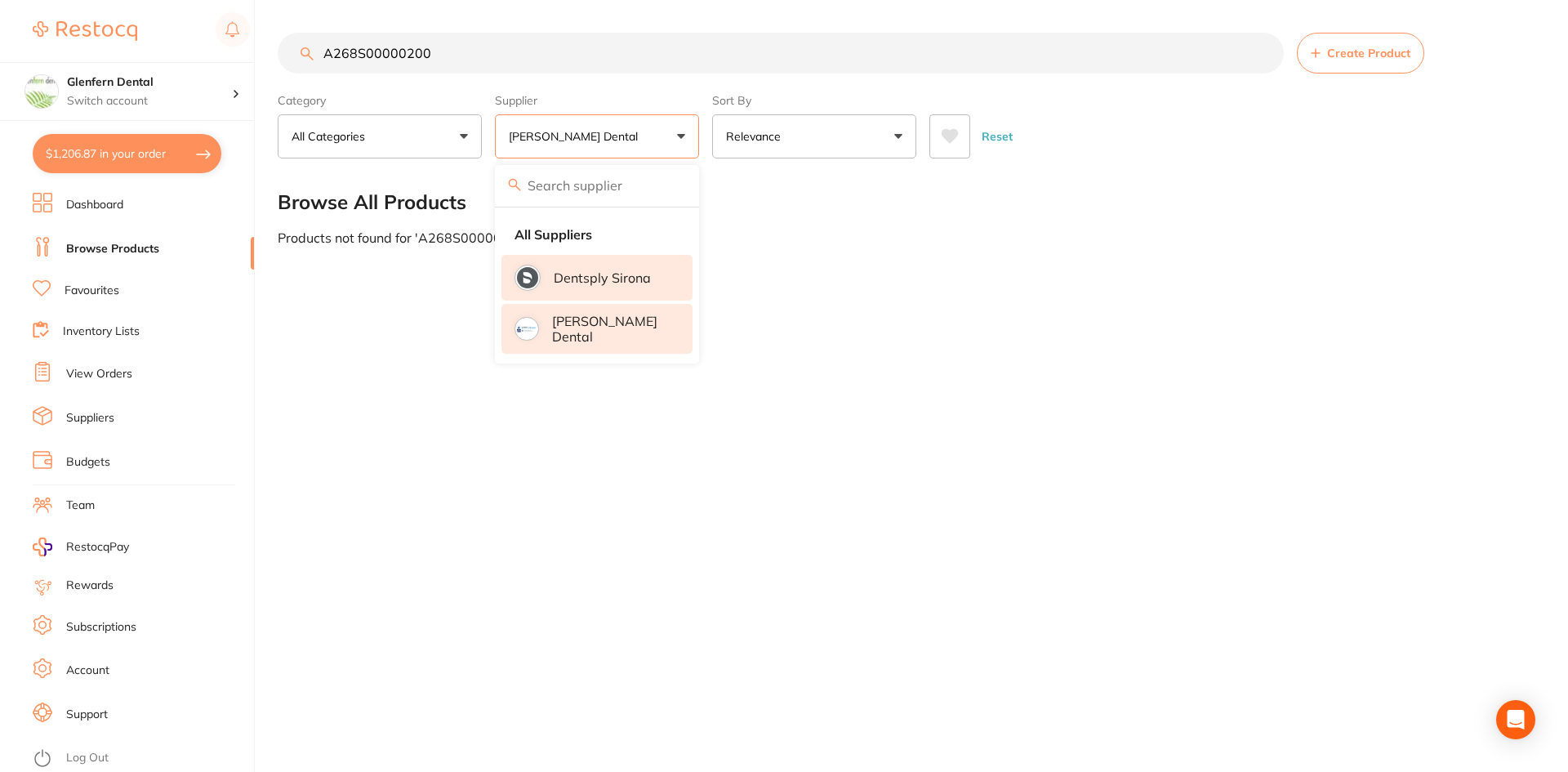
click at [571, 275] on p "Dentsply Sirona" at bounding box center [602, 277] width 97 height 14
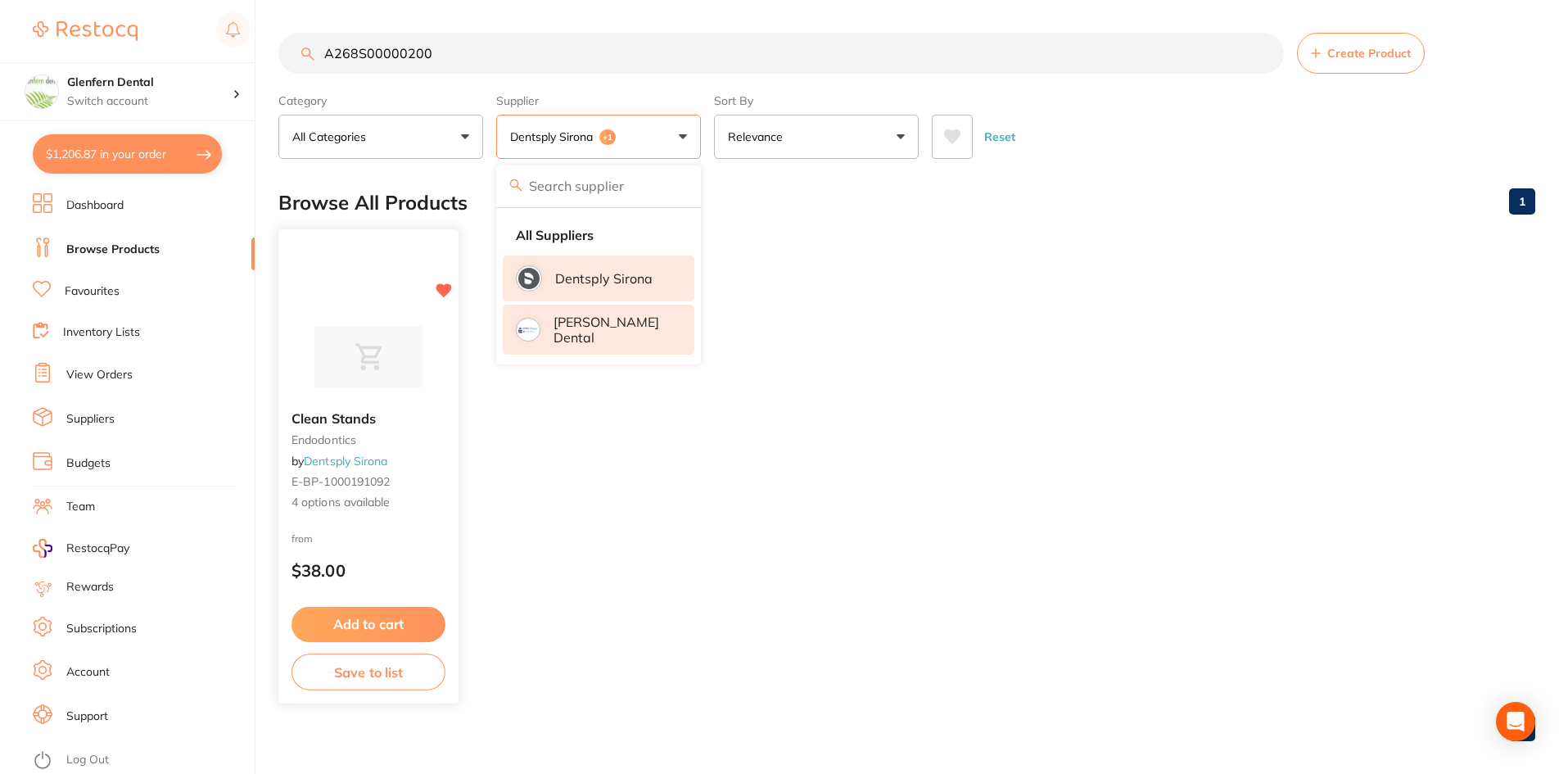
click at [337, 454] on link "Dentsply Sirona" at bounding box center [345, 460] width 84 height 14
click at [336, 421] on span "Clean Stands" at bounding box center [334, 418] width 84 height 16
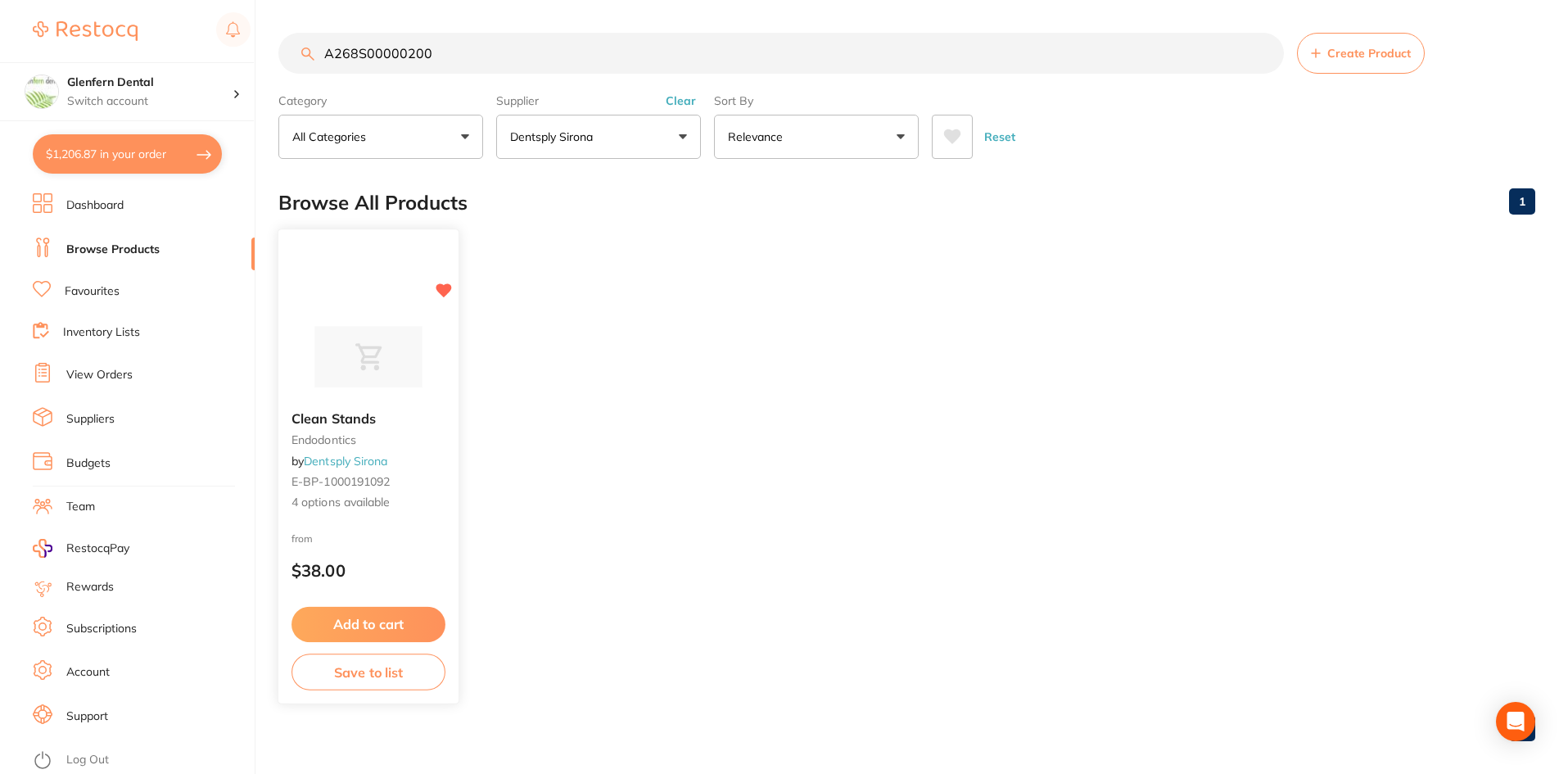
scroll to position [13, 0]
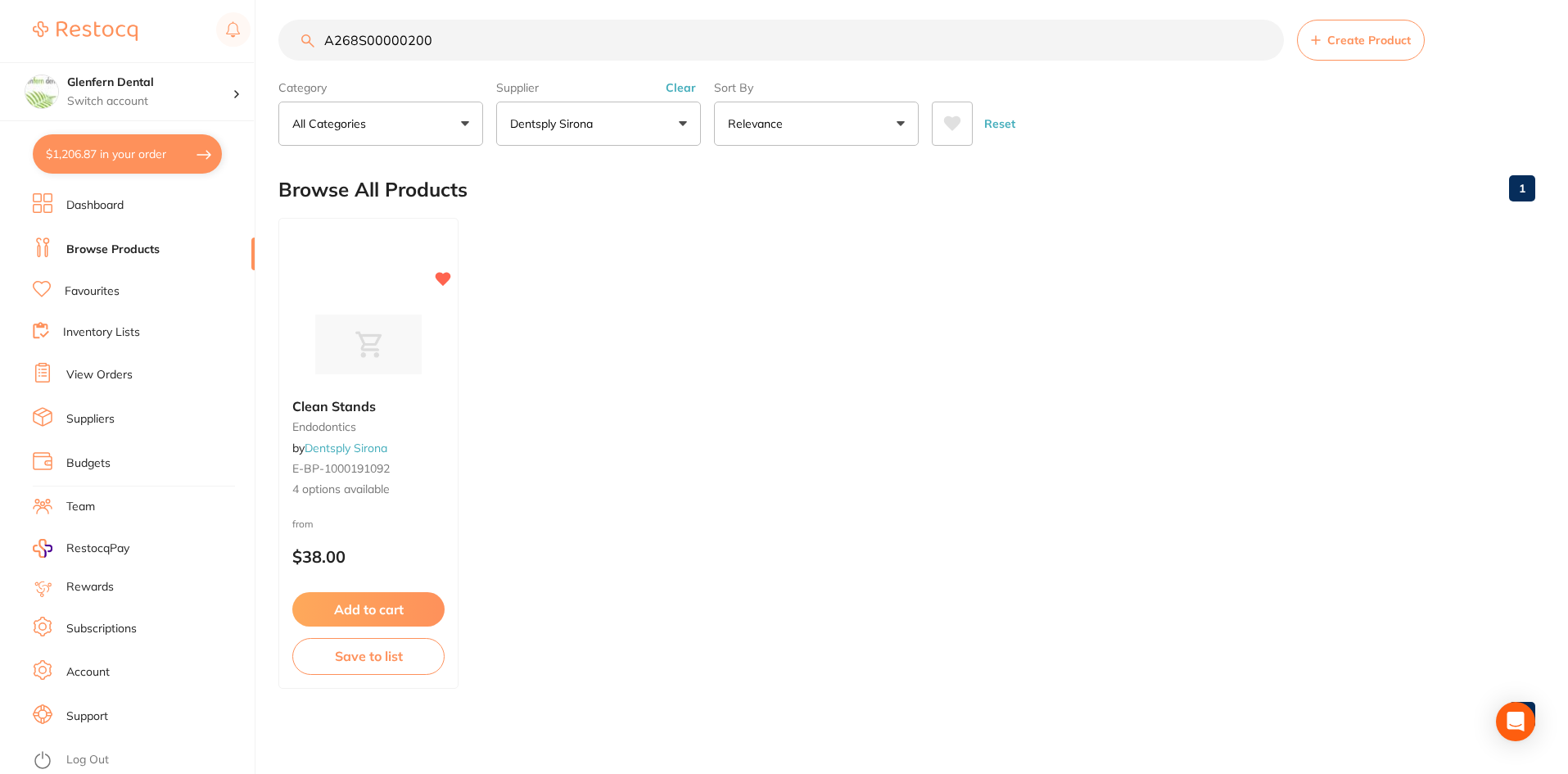
click at [331, 427] on small "endodontics" at bounding box center [368, 427] width 153 height 13
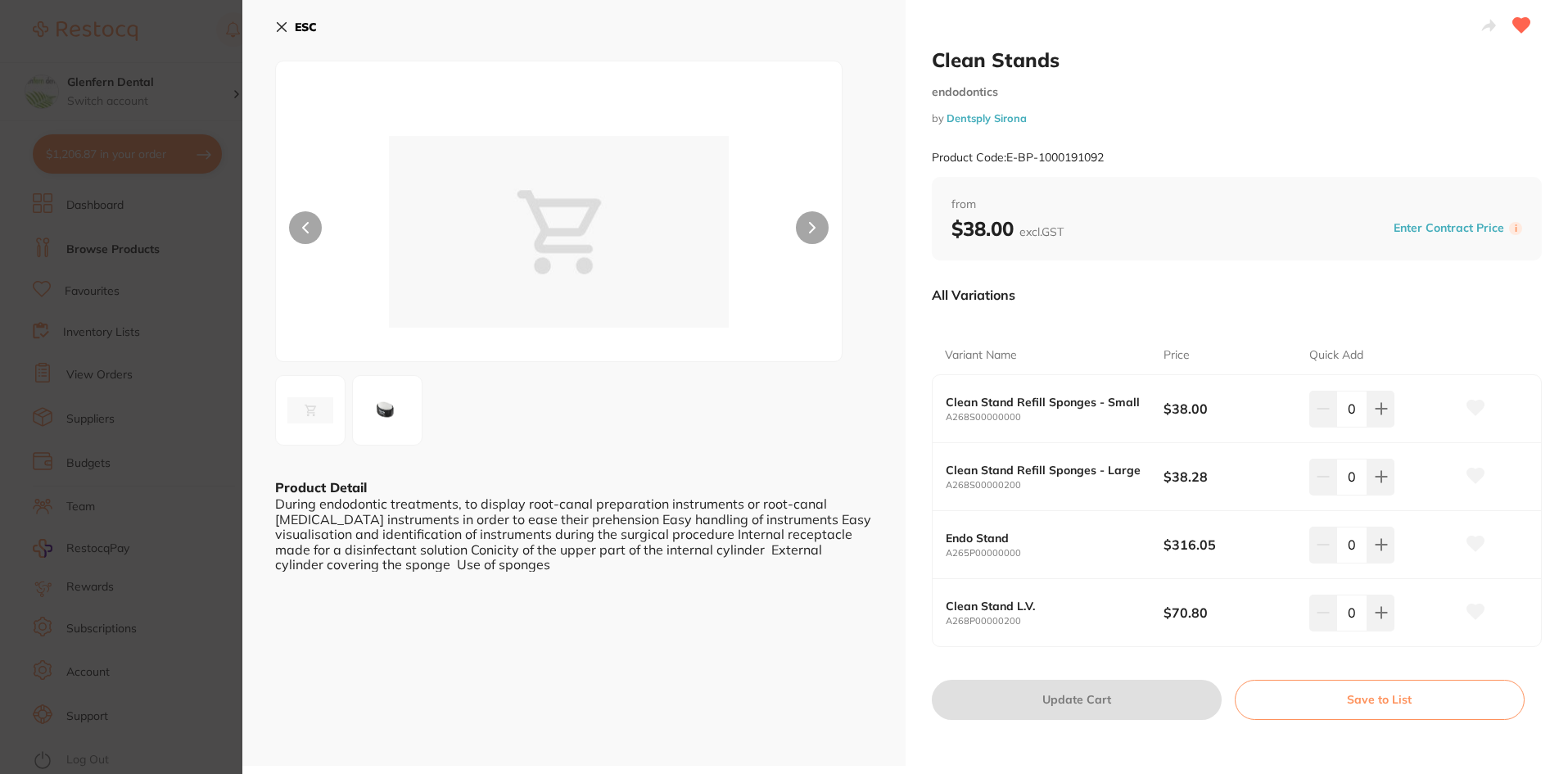
click at [331, 427] on section "Clean Stands endodontics by Dentsply Sirona Product Code: E-BP-1000191092 ESC P…" at bounding box center [784, 387] width 1568 height 774
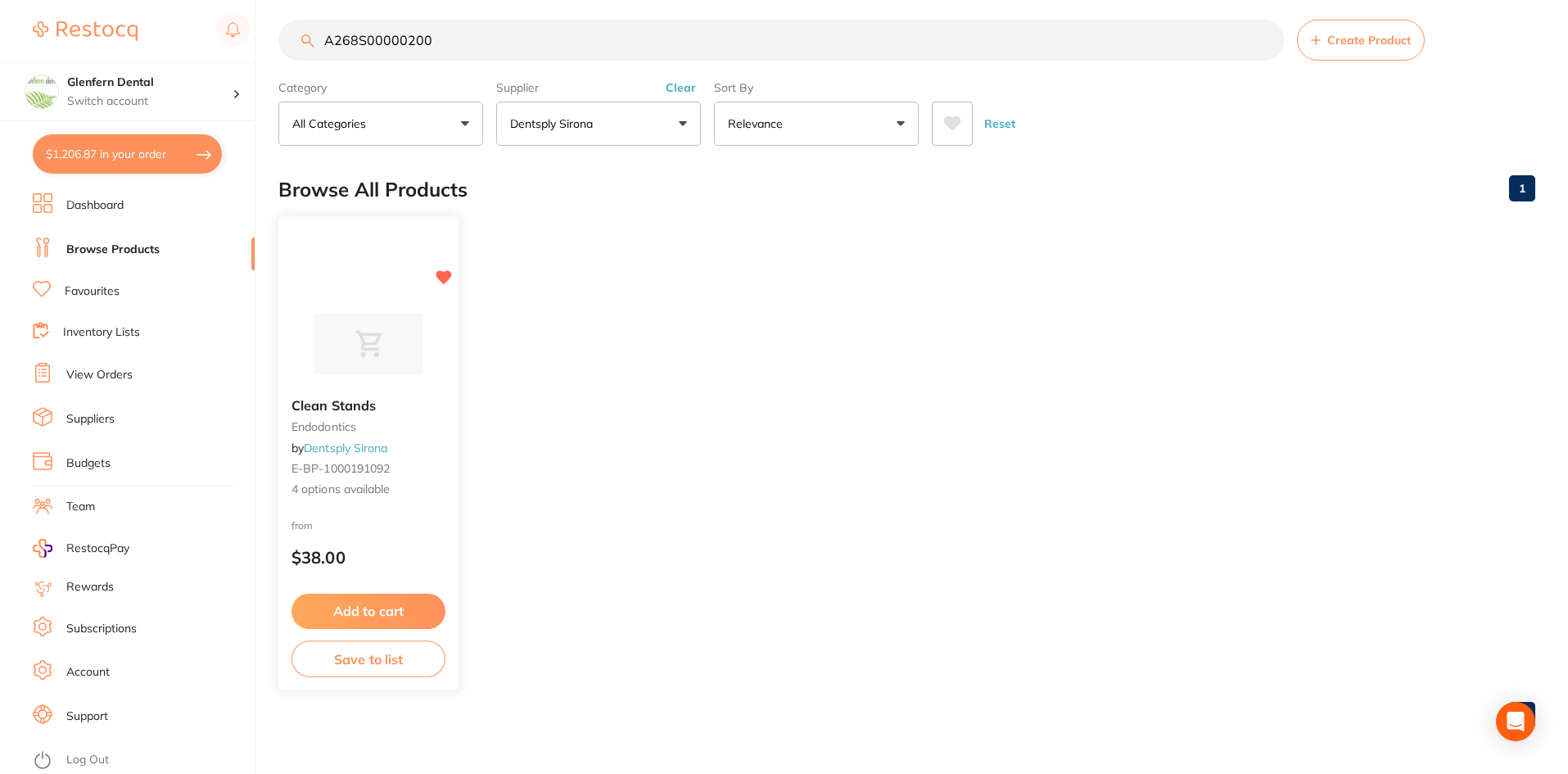
click at [318, 445] on link "Dentsply Sirona" at bounding box center [345, 447] width 84 height 14
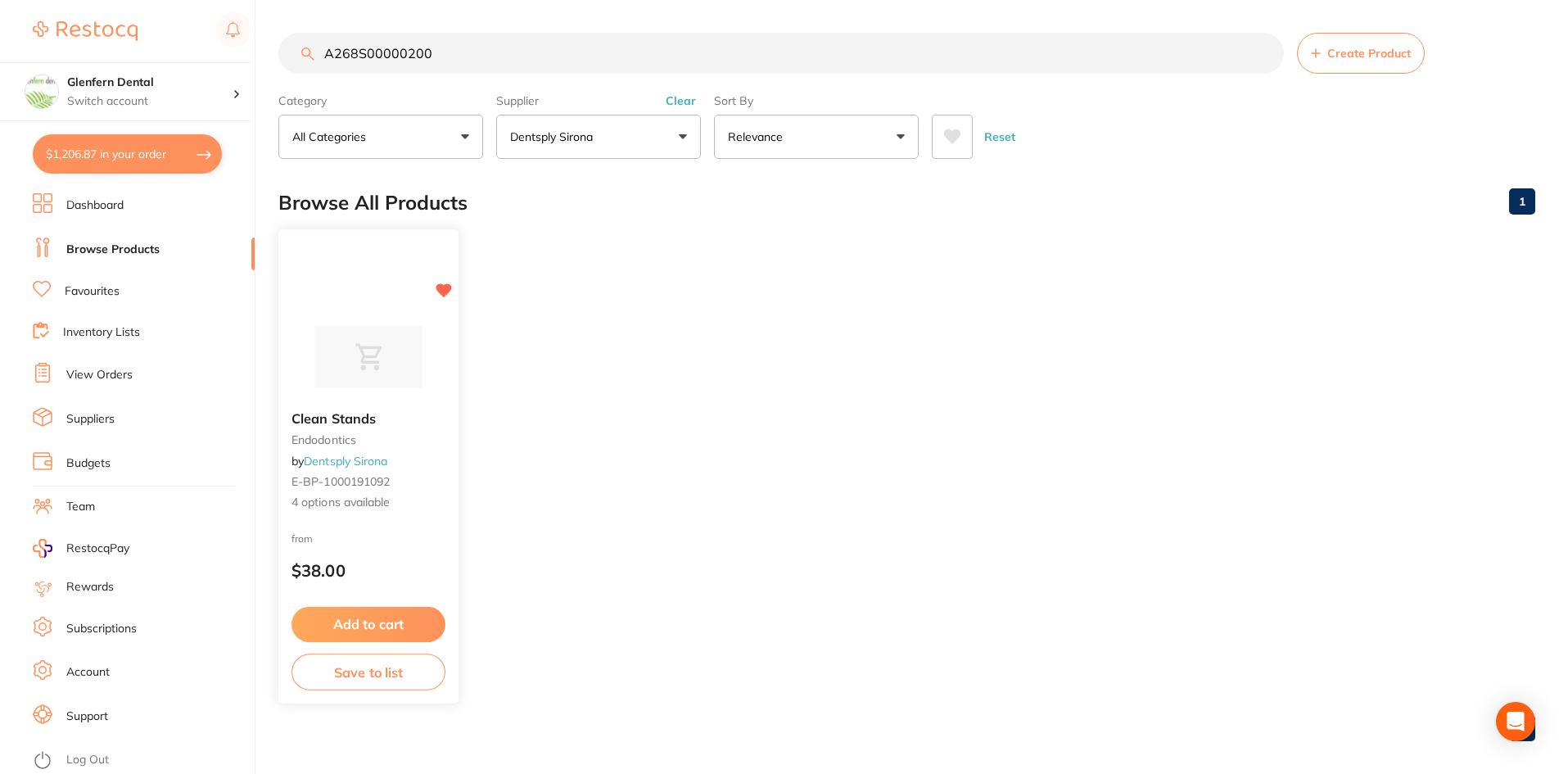
click at [331, 420] on span "Clean Stands" at bounding box center [334, 418] width 84 height 16
click at [326, 474] on span "E-BP-1000191092" at bounding box center [340, 481] width 97 height 14
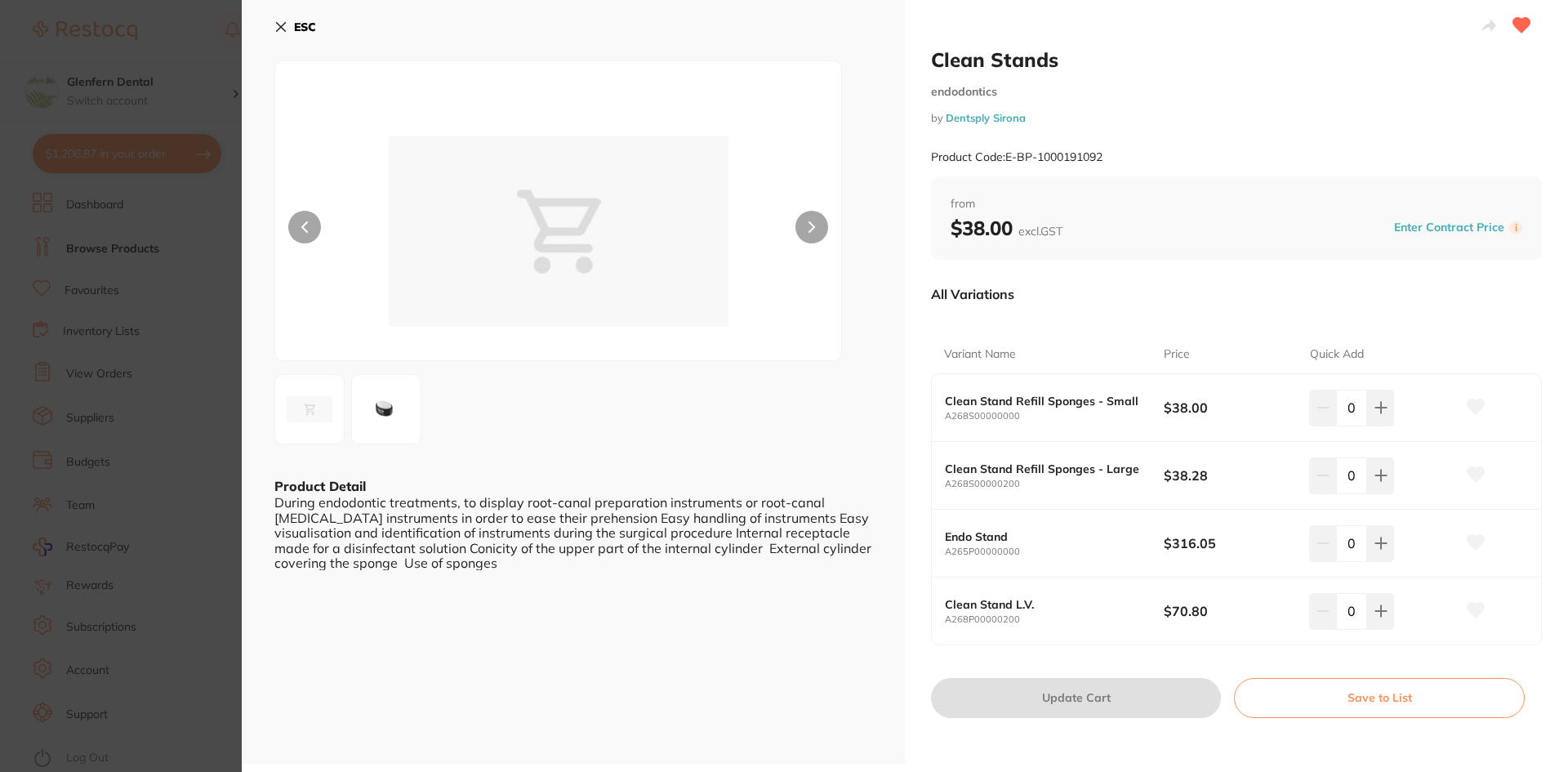
click at [1462, 475] on button at bounding box center [1476, 475] width 41 height 41
click at [1474, 476] on icon at bounding box center [1477, 474] width 17 height 14
click at [1488, 476] on button at bounding box center [1476, 475] width 41 height 41
click at [1381, 476] on icon at bounding box center [1380, 475] width 11 height 11
type input "1"
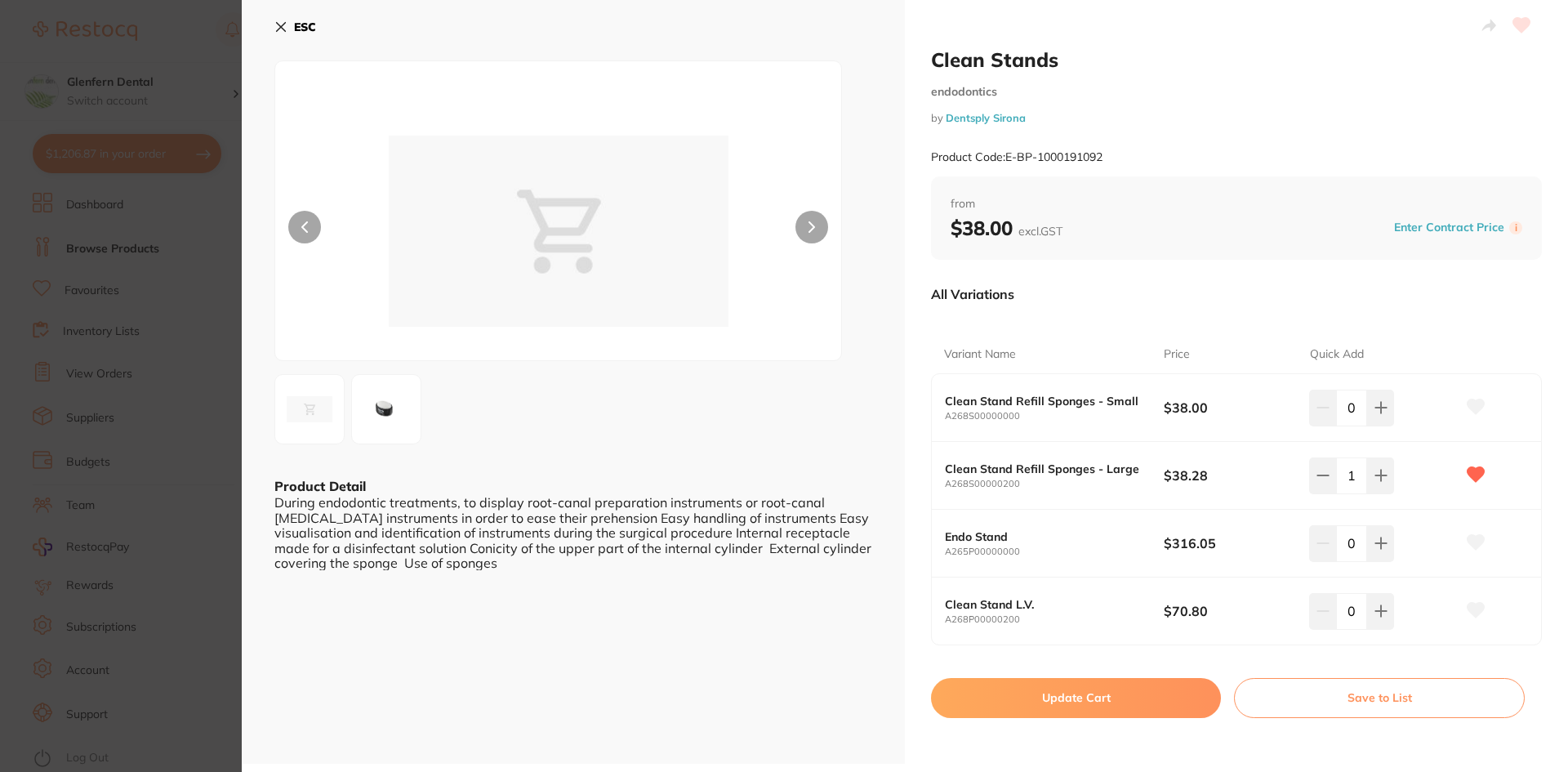
click at [1070, 695] on button "Update Cart" at bounding box center [1076, 697] width 290 height 39
checkbox input "false"
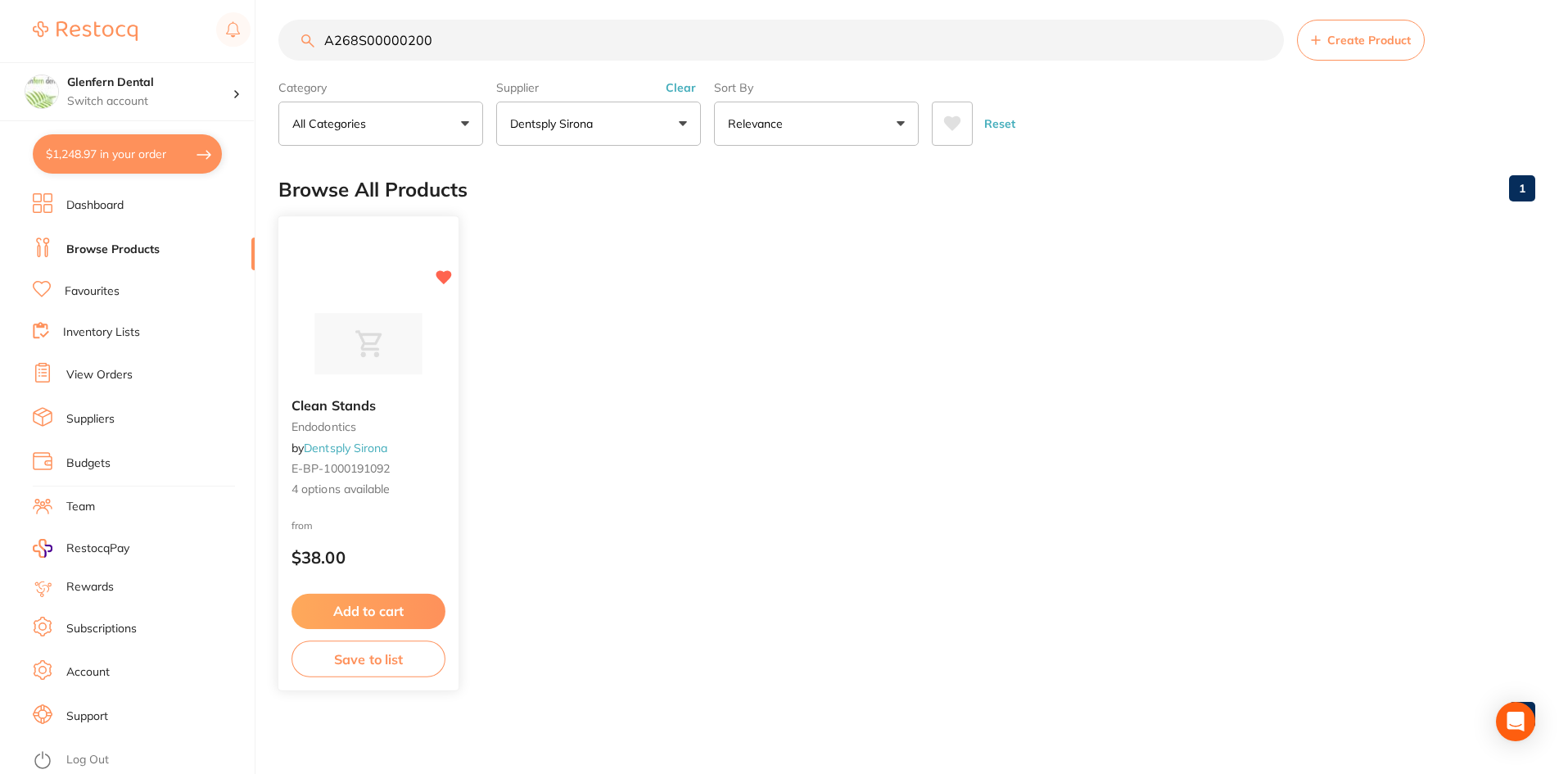
click at [332, 393] on div "Clean Stands endodontics by Dentsply Sirona E-BP-1000191092 4 options available" at bounding box center [369, 447] width 181 height 126
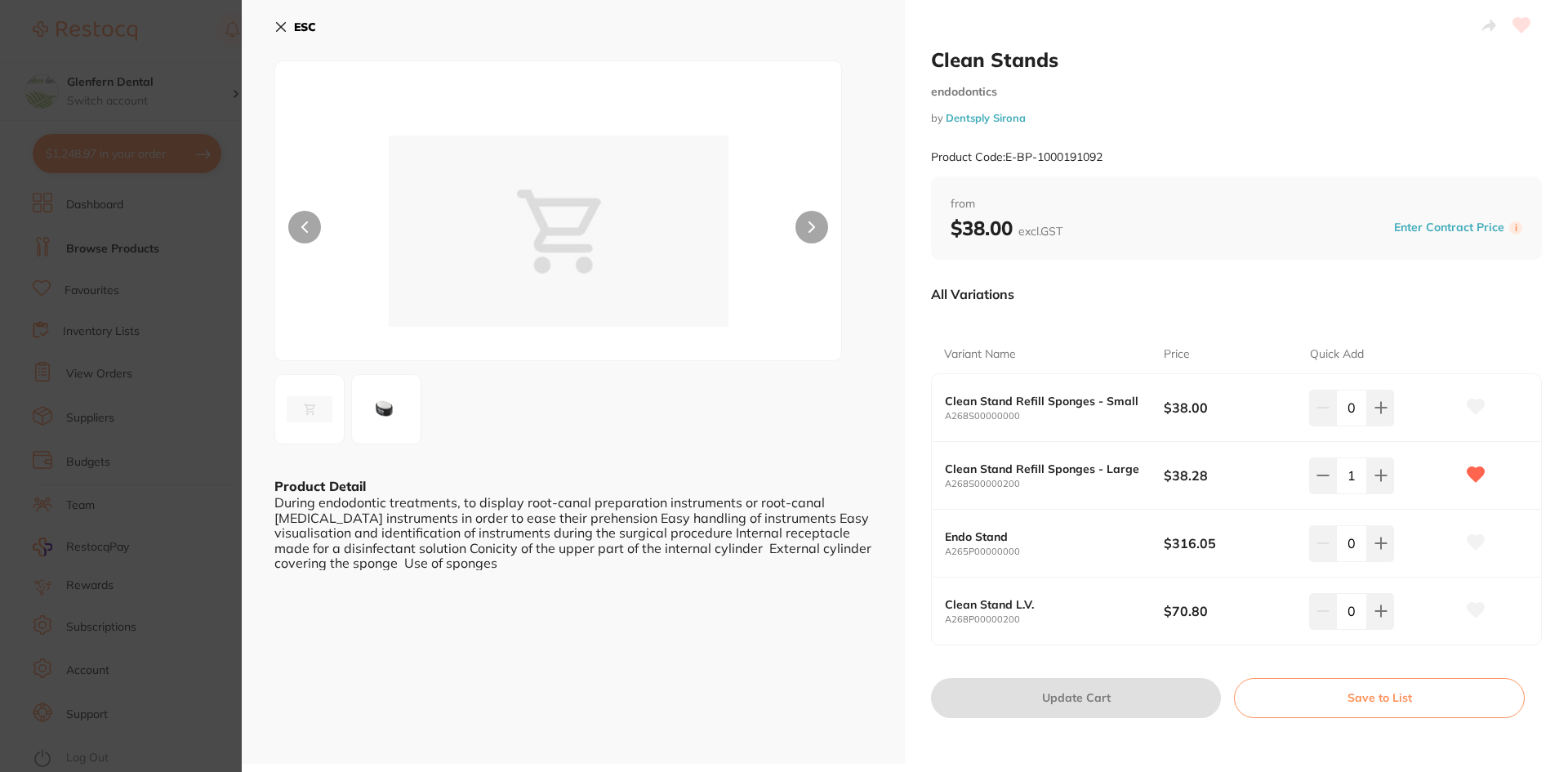
click at [280, 25] on icon at bounding box center [281, 27] width 9 height 9
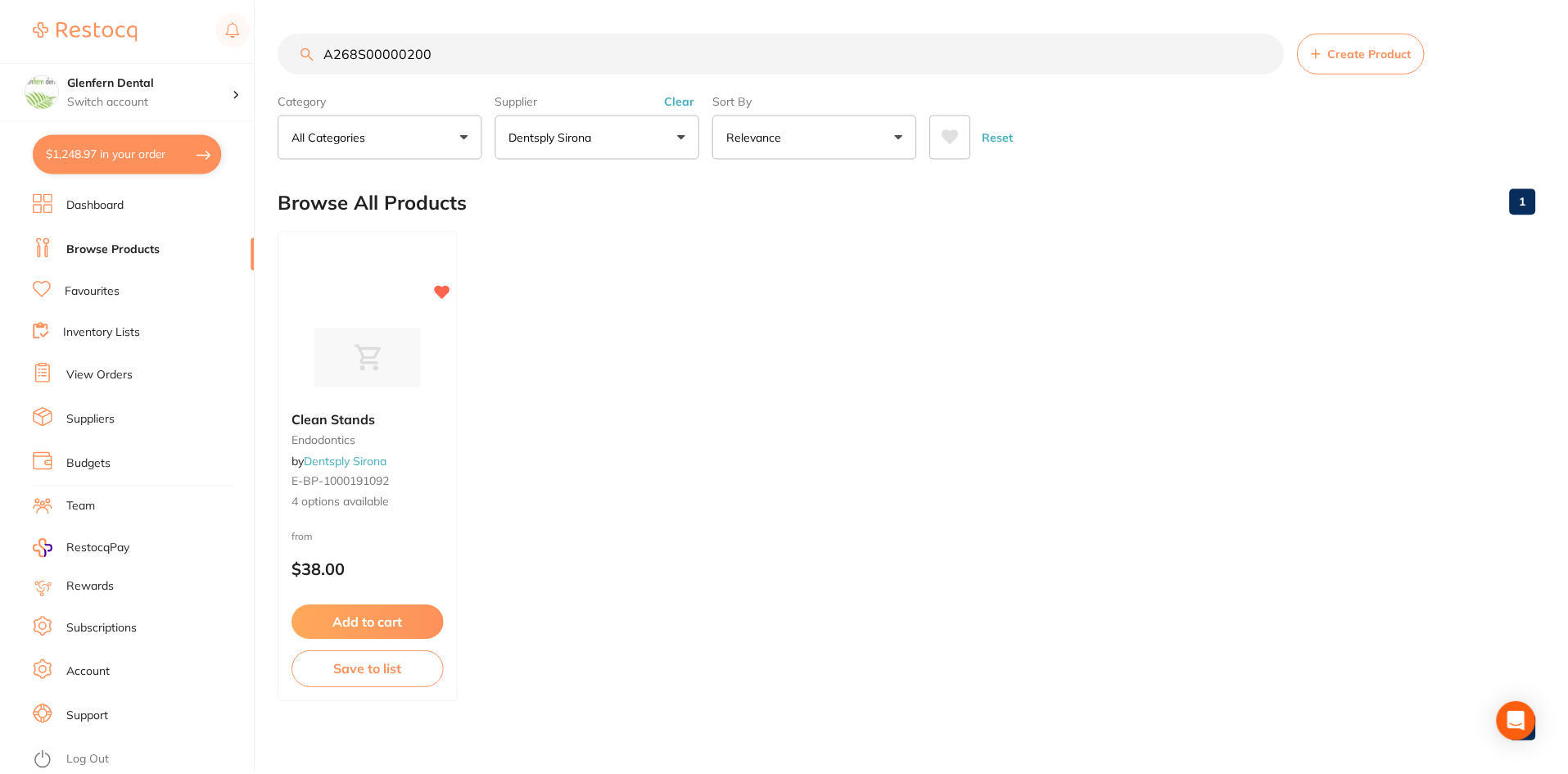
scroll to position [13, 0]
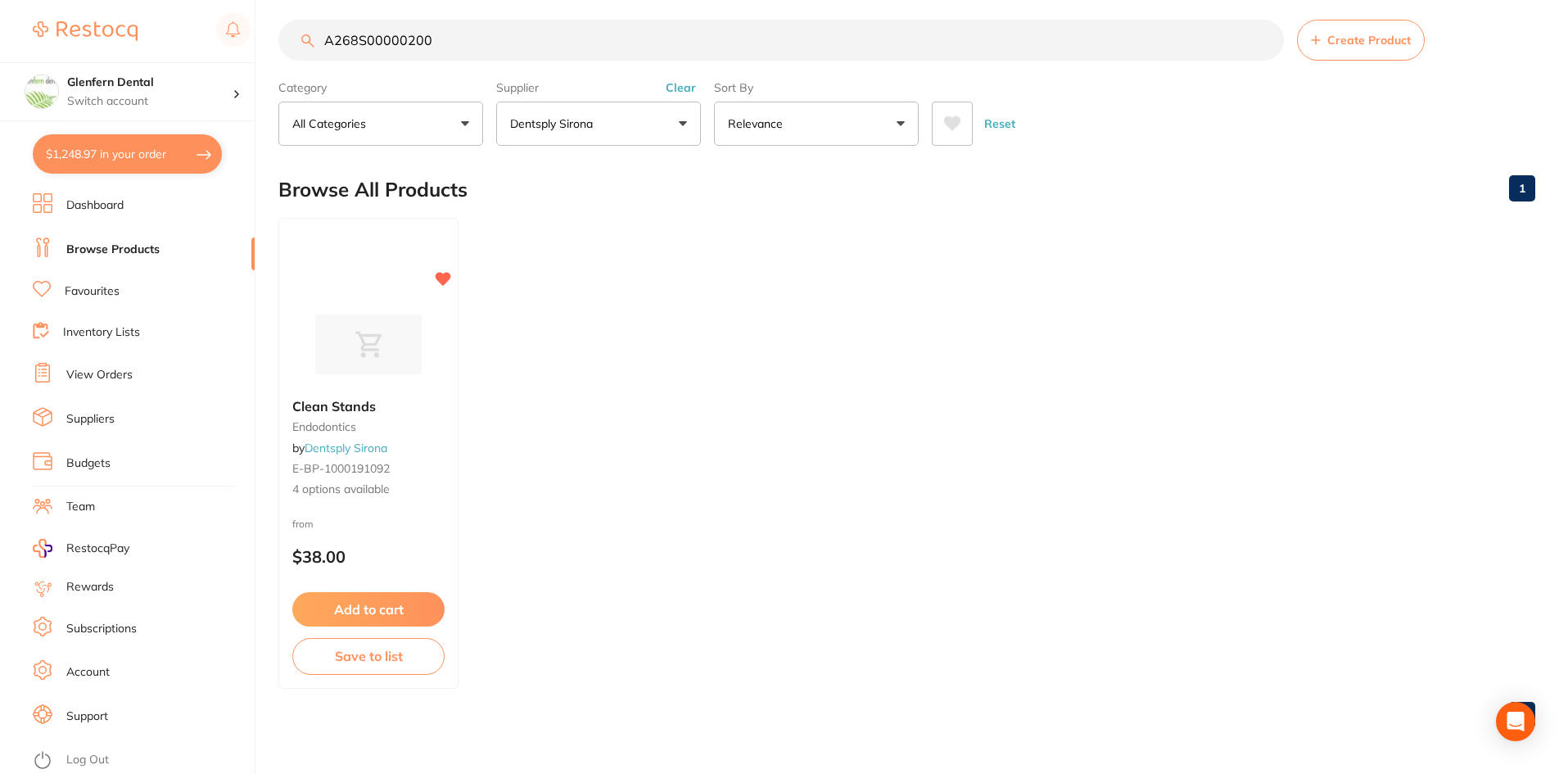
click at [119, 254] on link "Browse Products" at bounding box center [112, 250] width 93 height 16
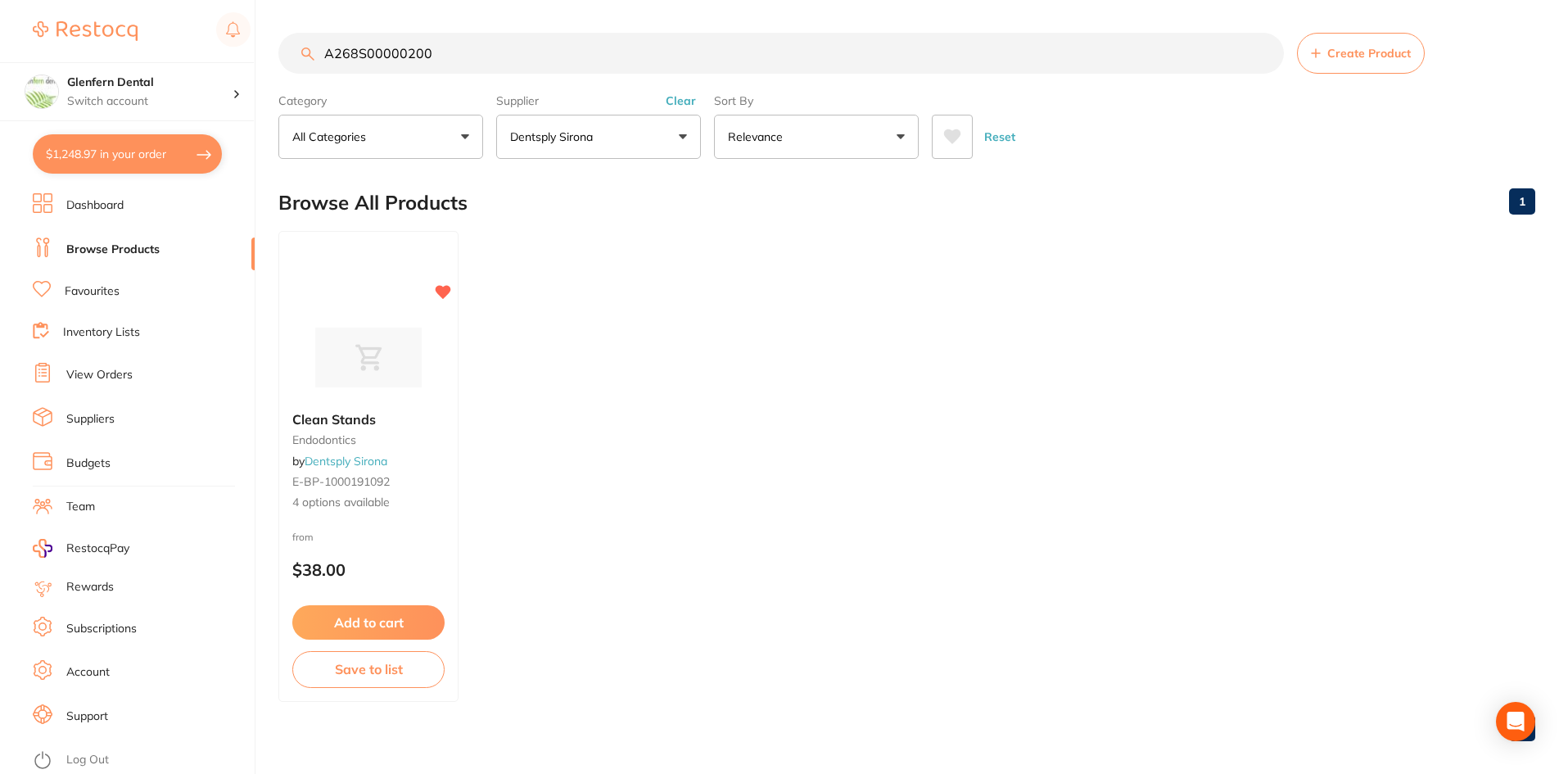
click at [152, 154] on button "$1,248.97 in your order" at bounding box center [127, 154] width 189 height 39
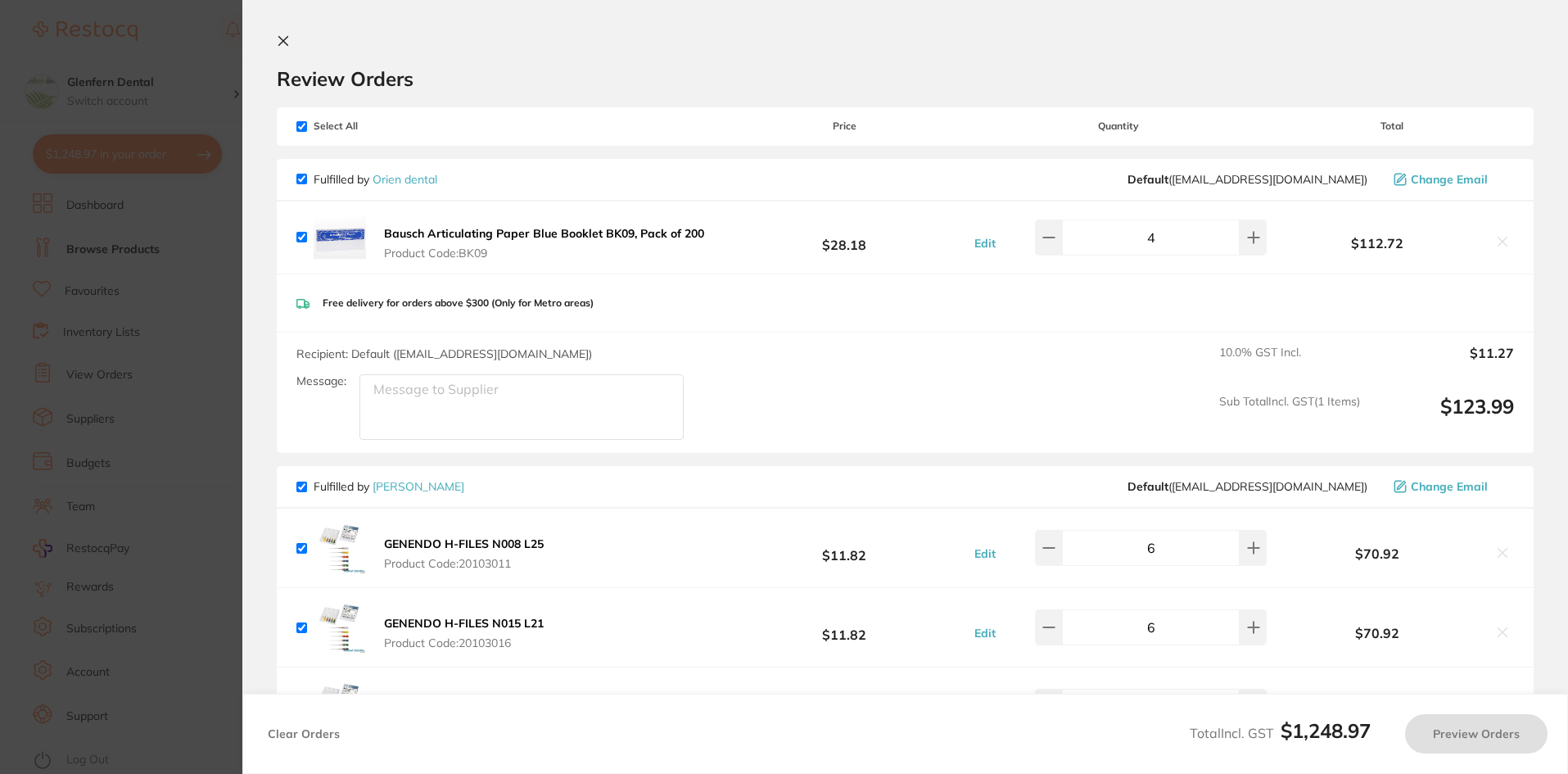
checkbox input "true"
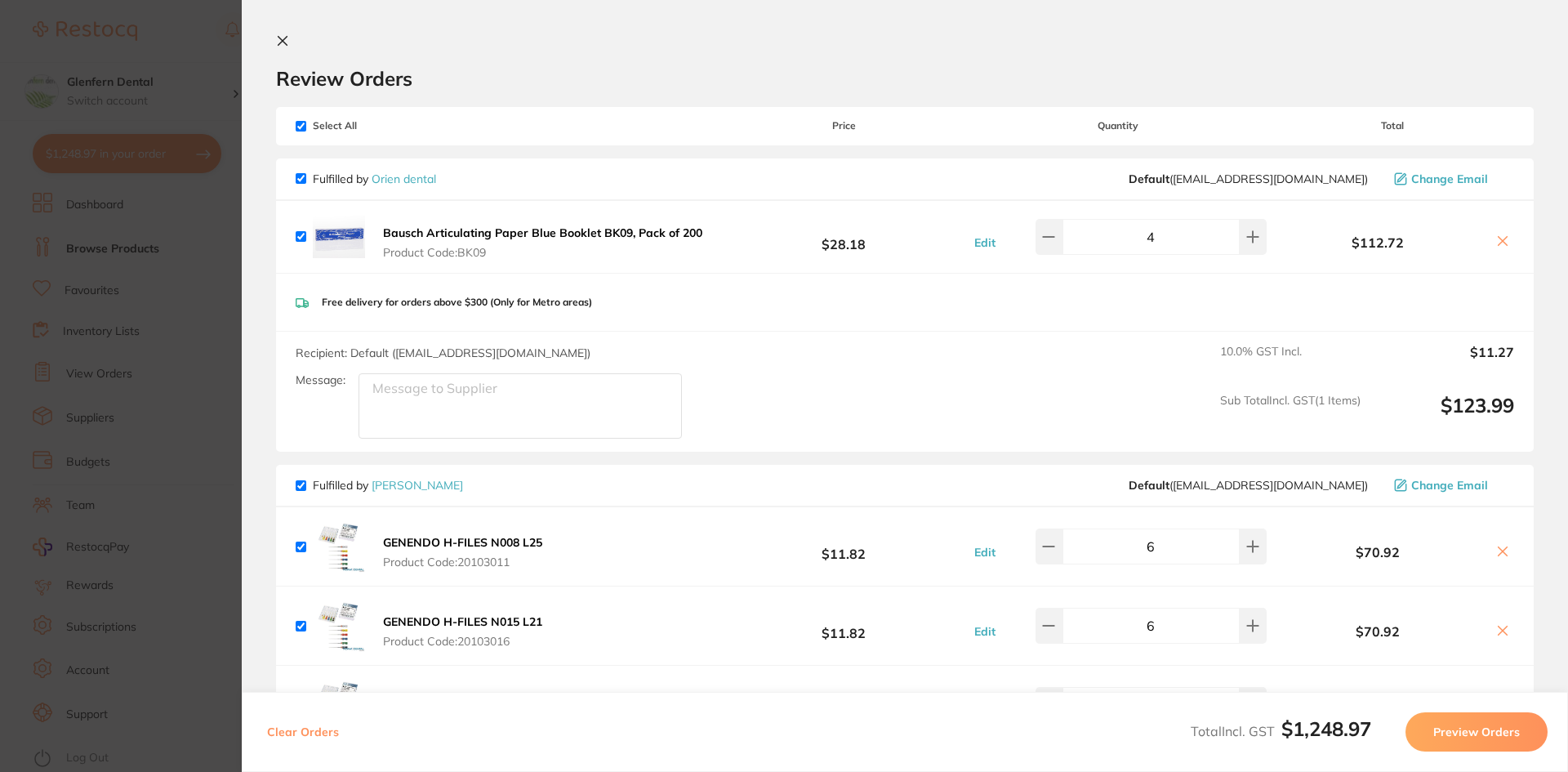
click at [286, 47] on icon at bounding box center [283, 41] width 13 height 13
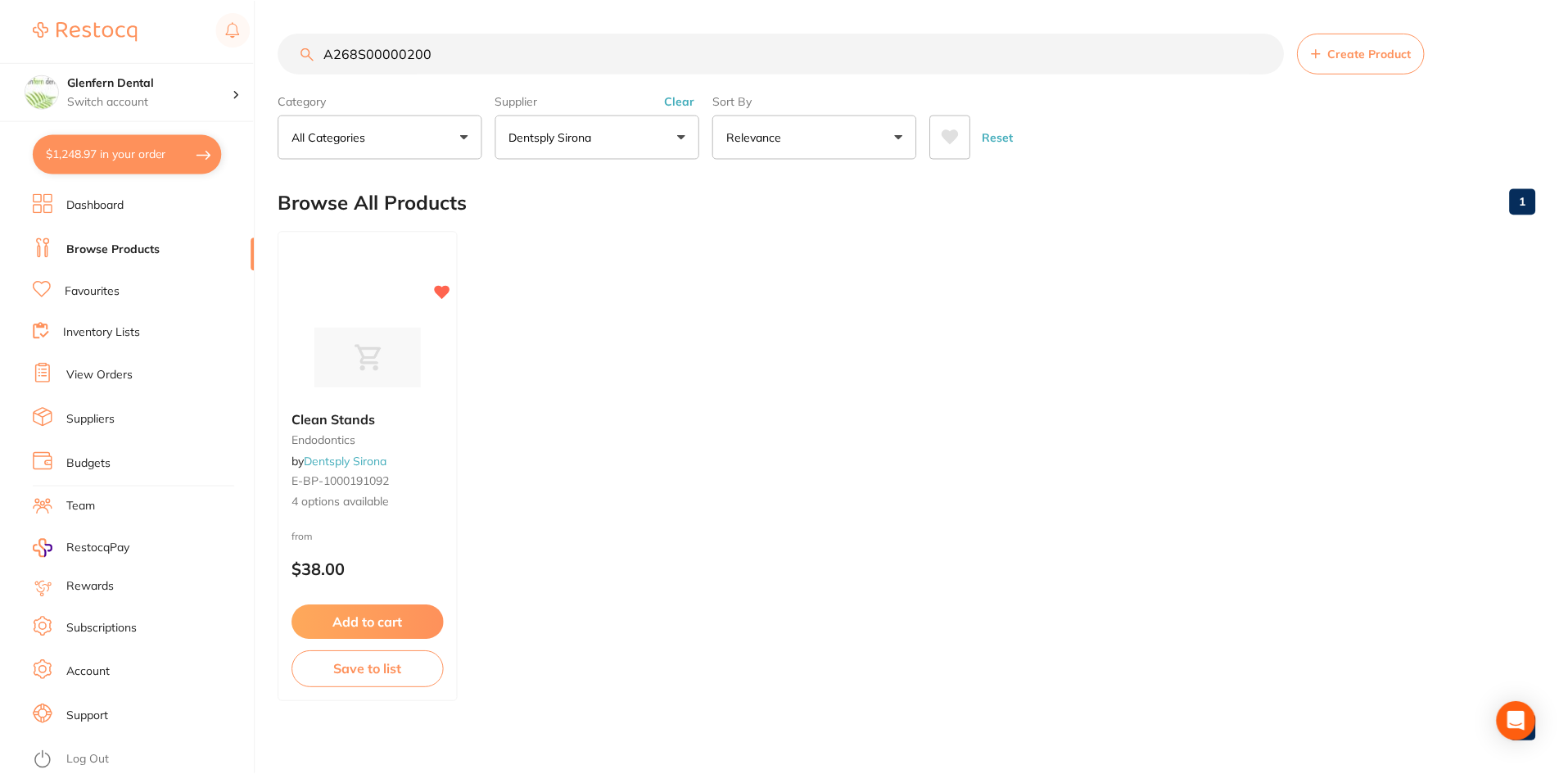
scroll to position [13, 0]
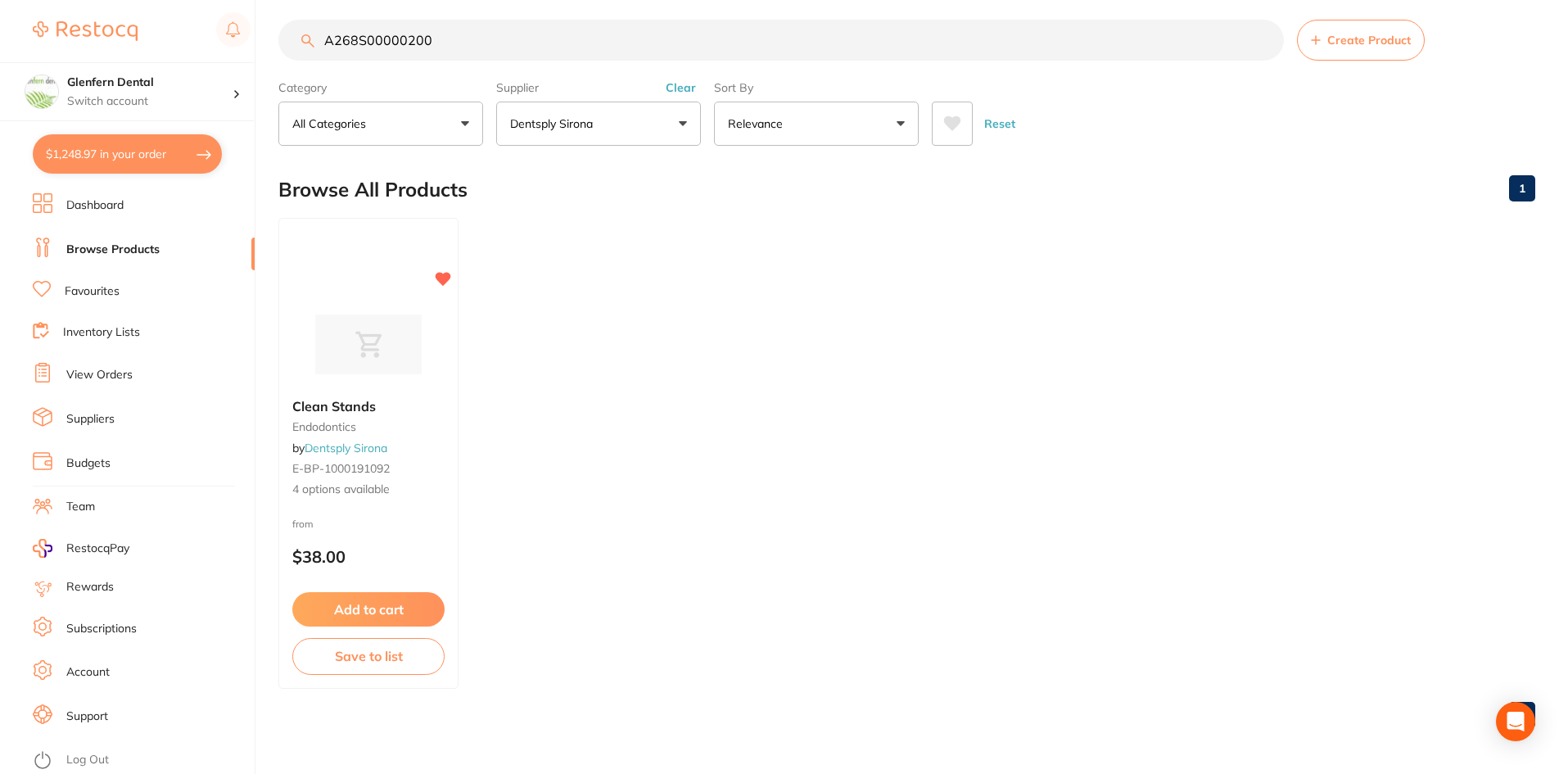
click at [131, 156] on button "$1,248.97 in your order" at bounding box center [127, 154] width 189 height 39
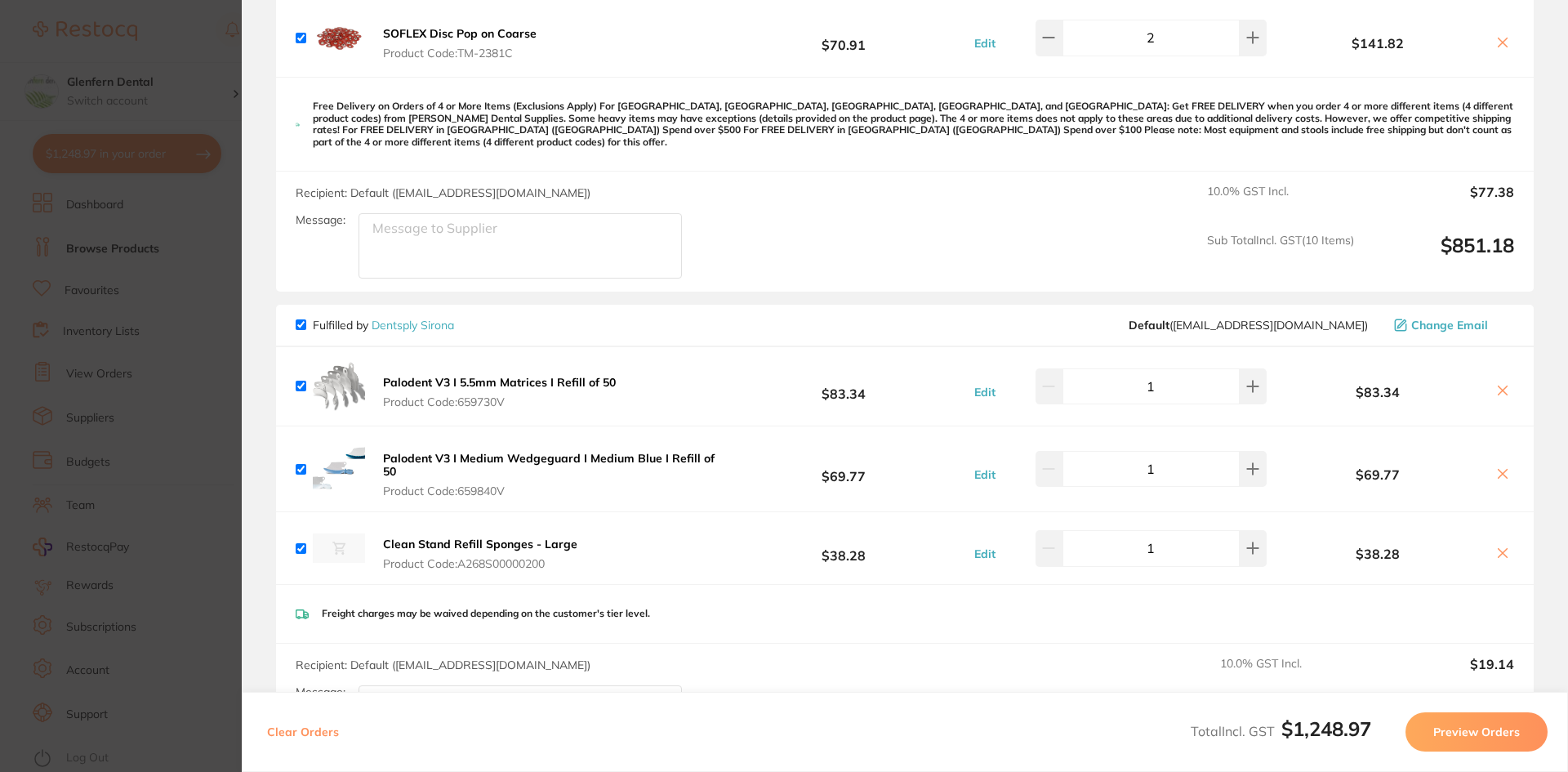
scroll to position [1307, 0]
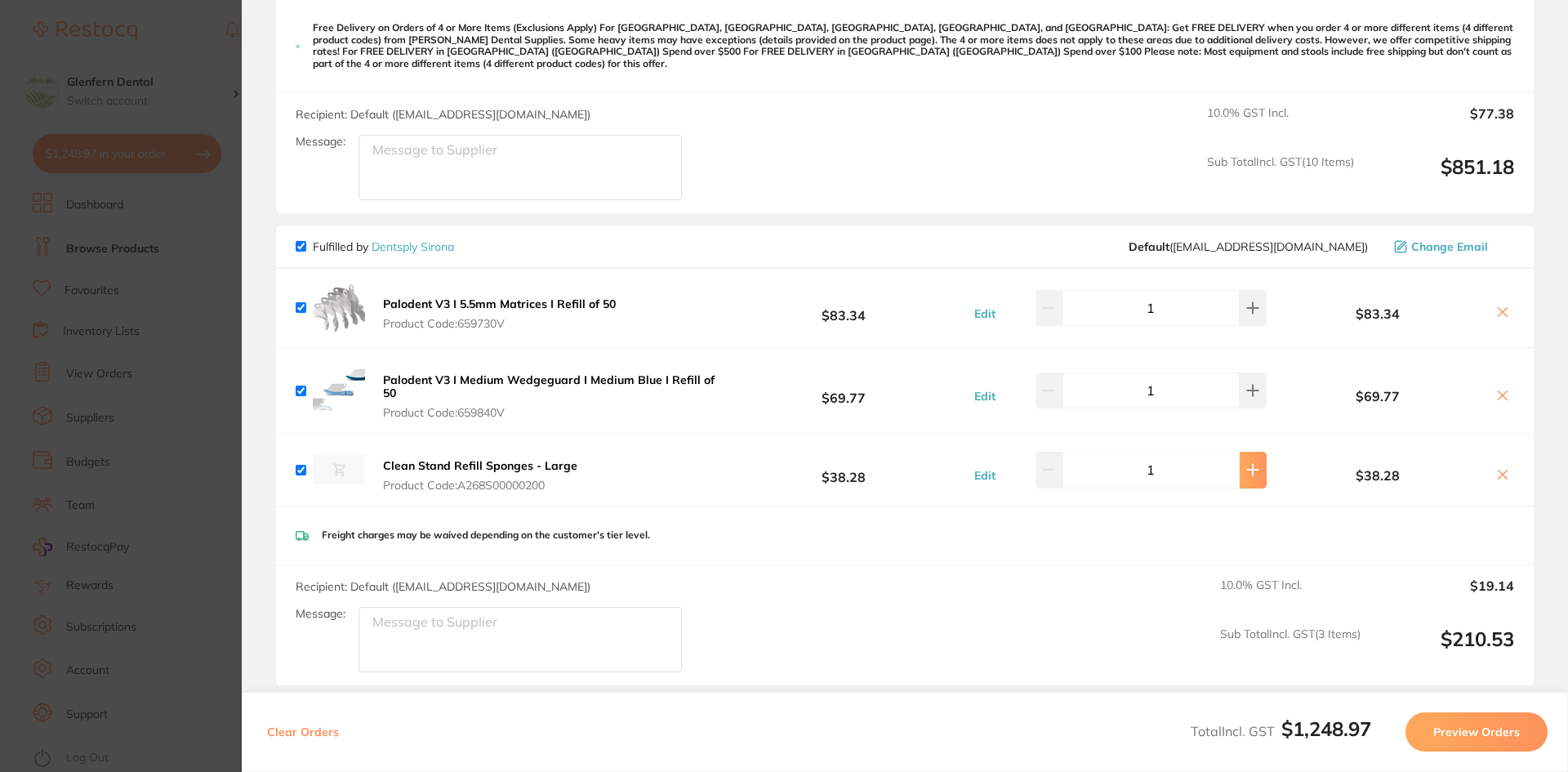
click at [1250, 465] on button at bounding box center [1254, 470] width 27 height 36
type input "2"
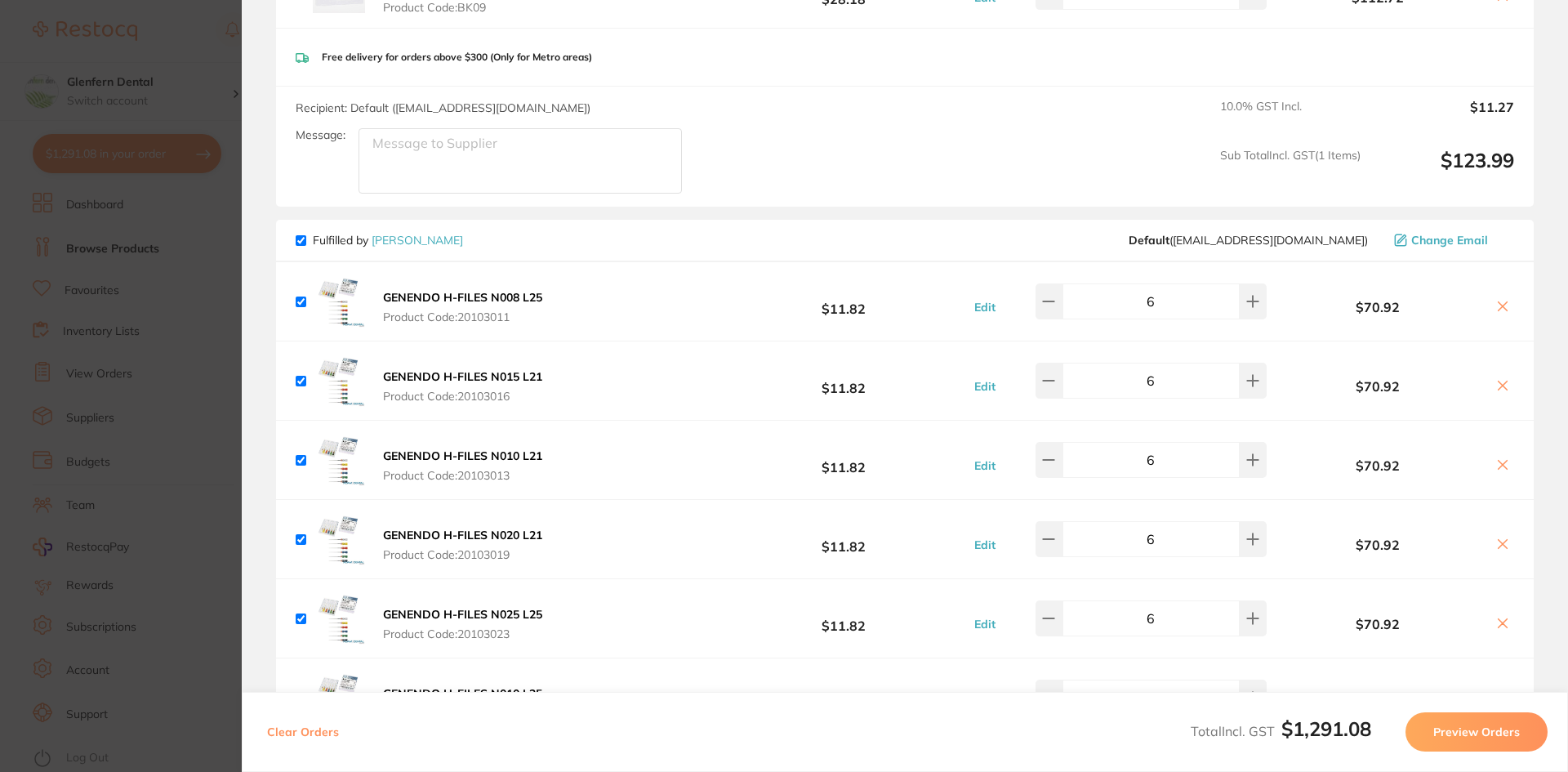
scroll to position [0, 0]
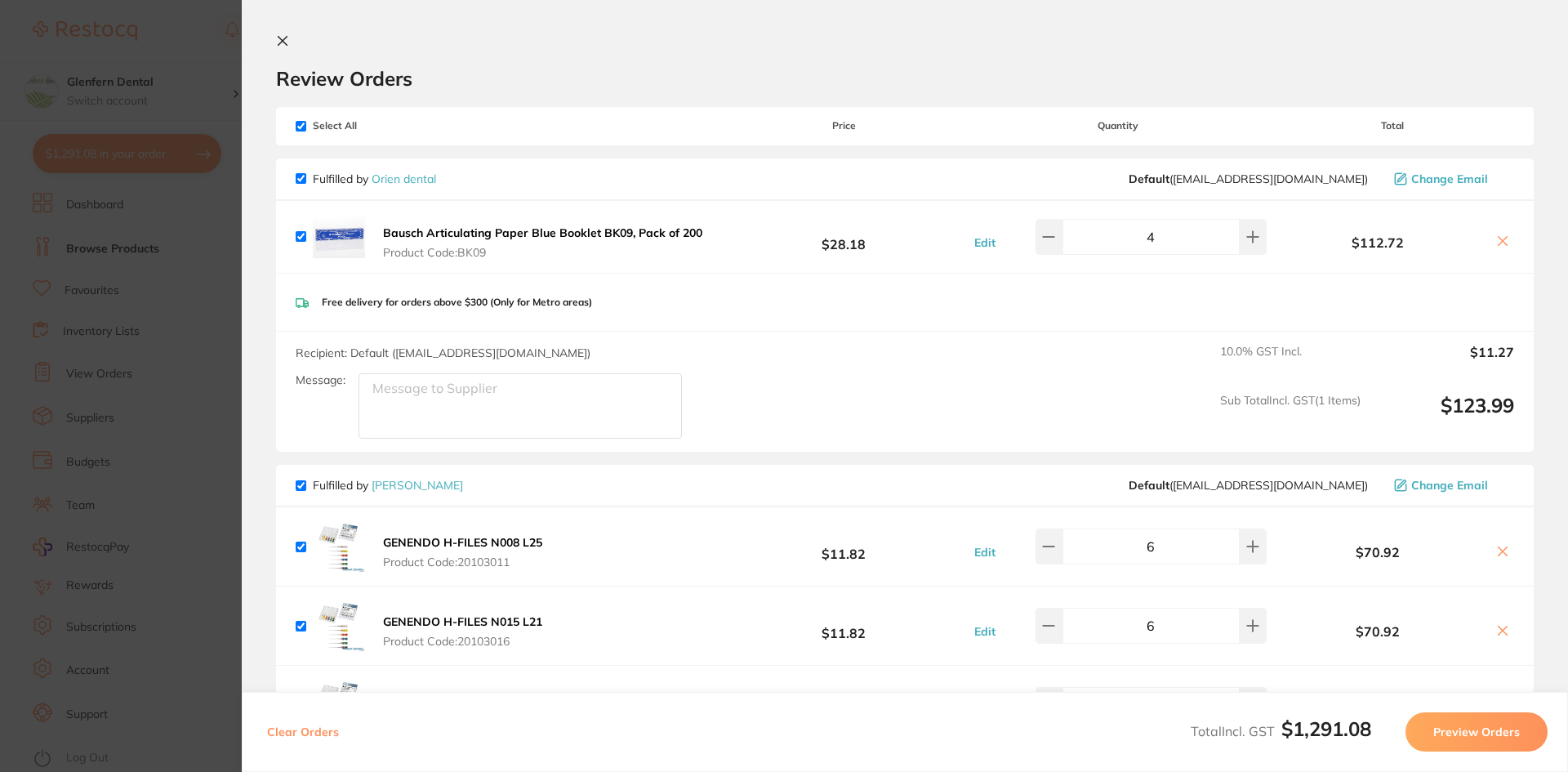
click at [280, 41] on icon at bounding box center [283, 41] width 13 height 13
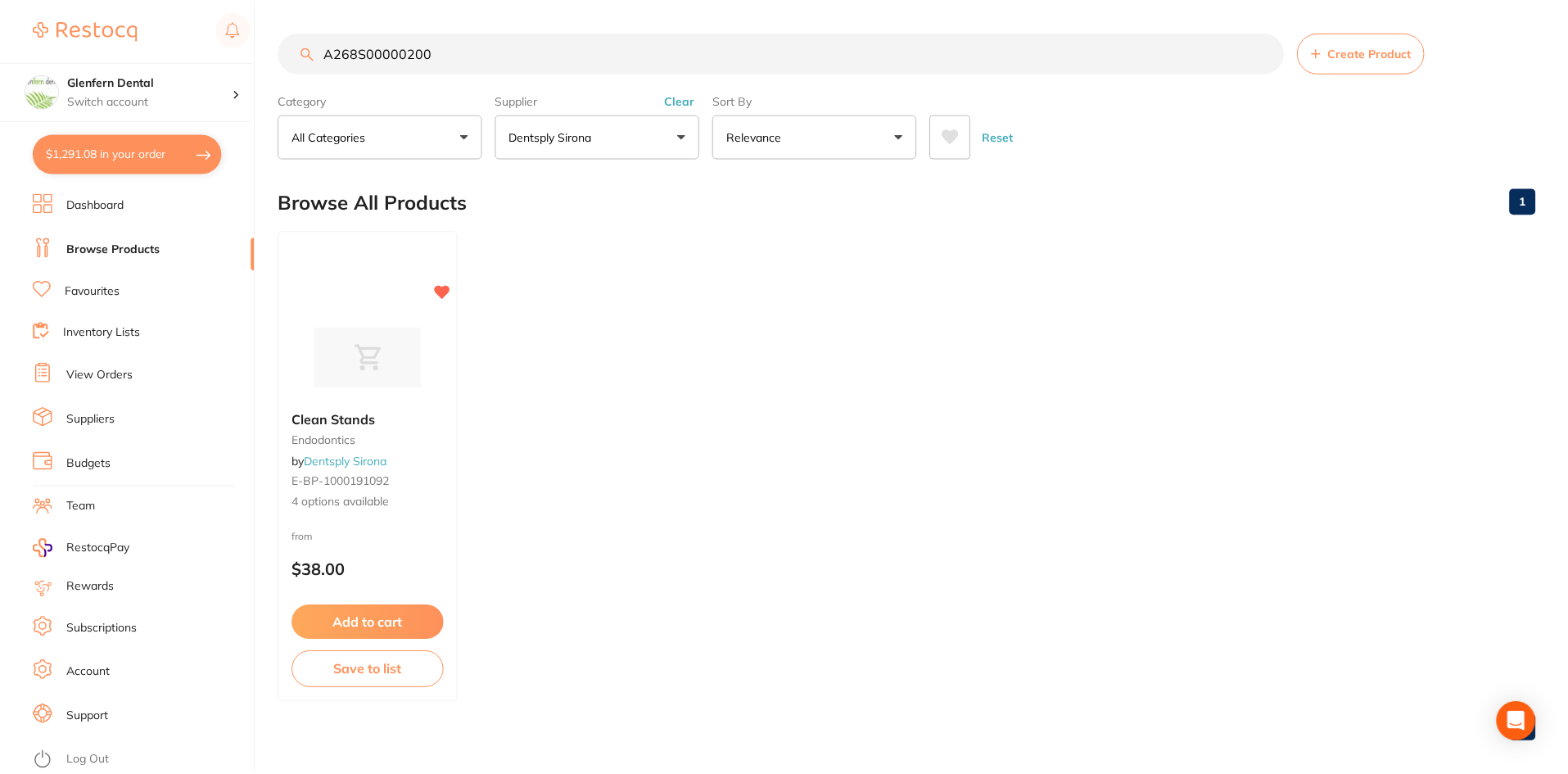
scroll to position [13, 0]
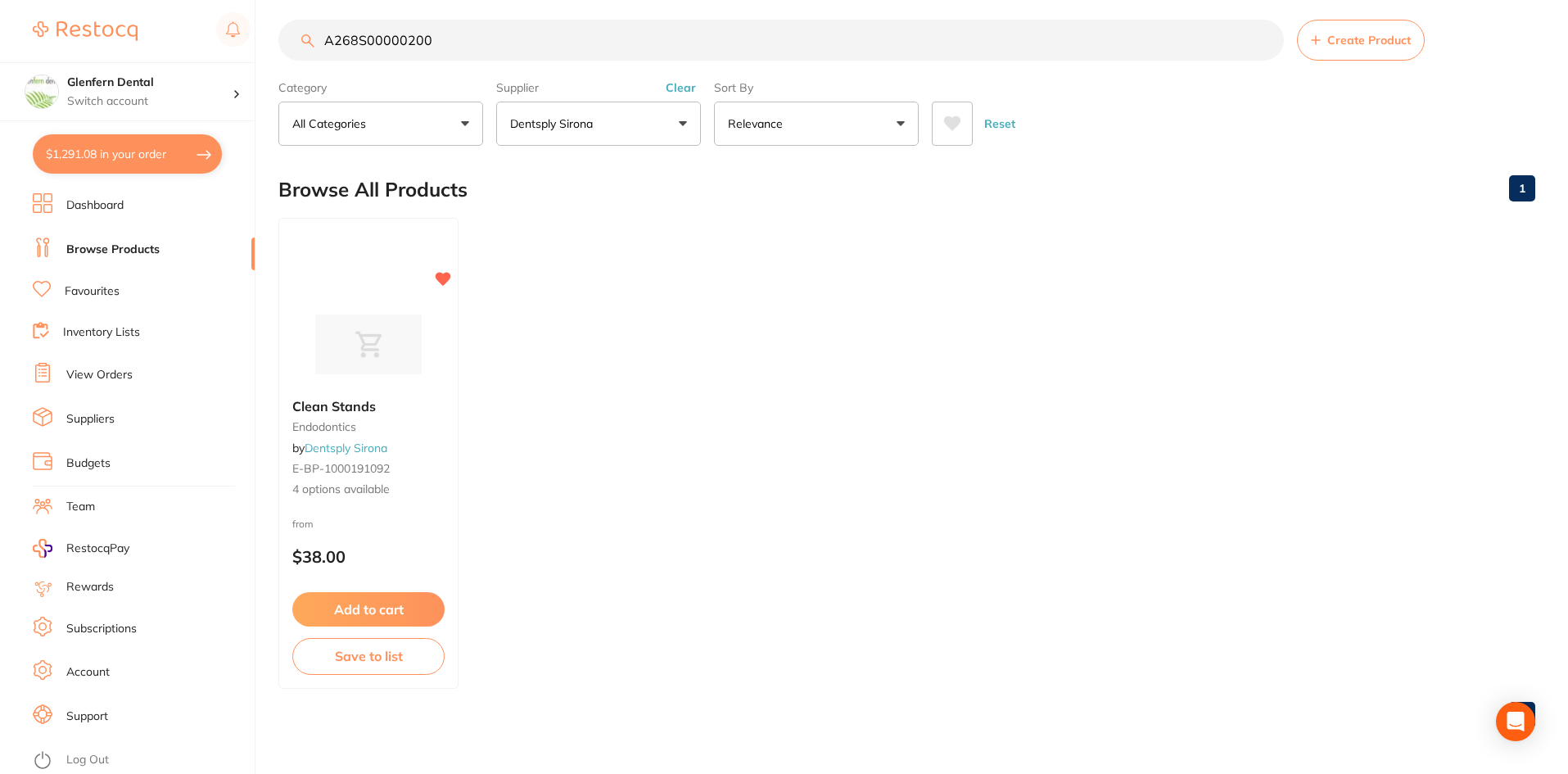
click at [466, 40] on input "A268S00000200" at bounding box center [781, 39] width 1005 height 41
type input "A"
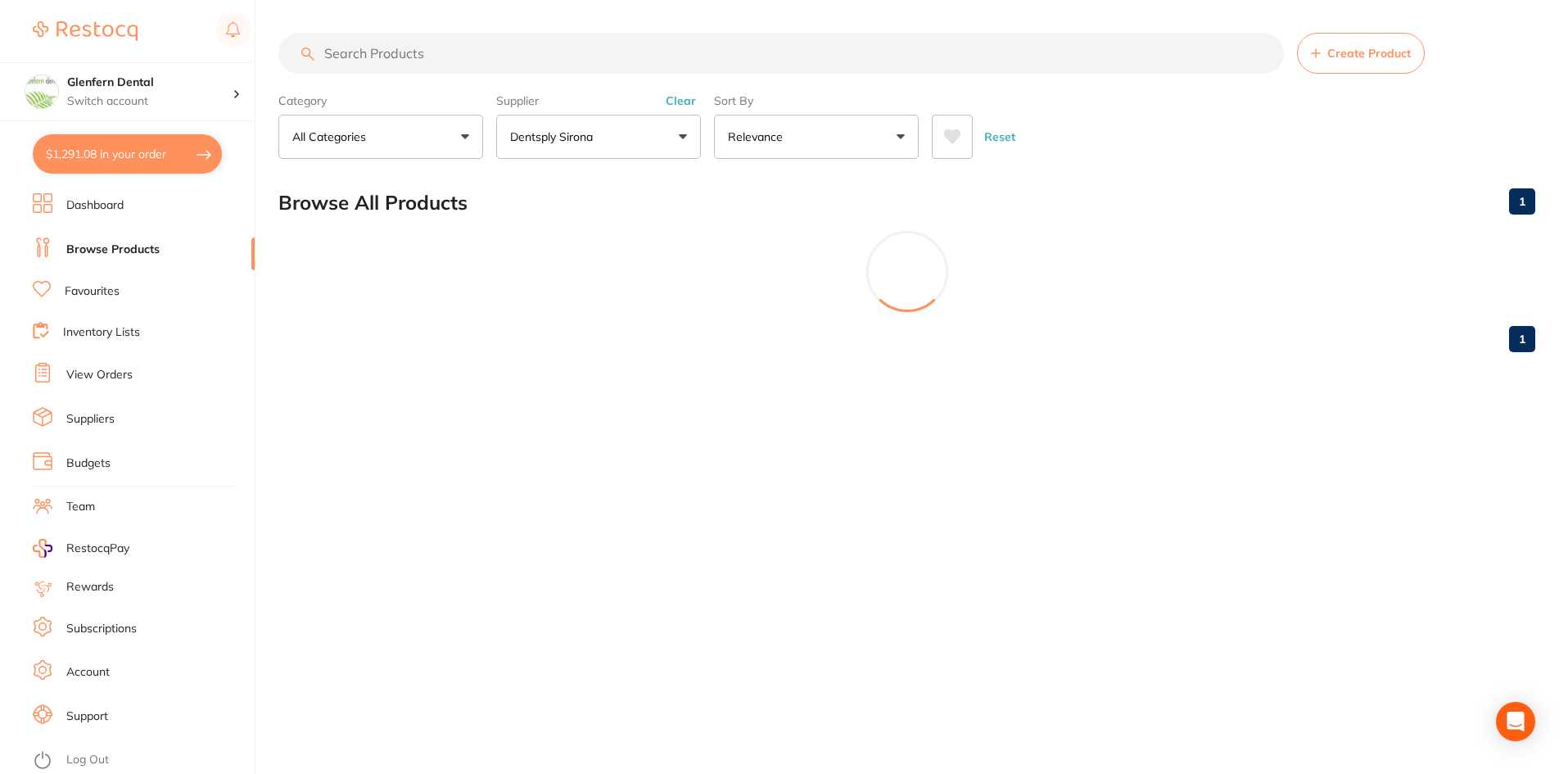
scroll to position [0, 0]
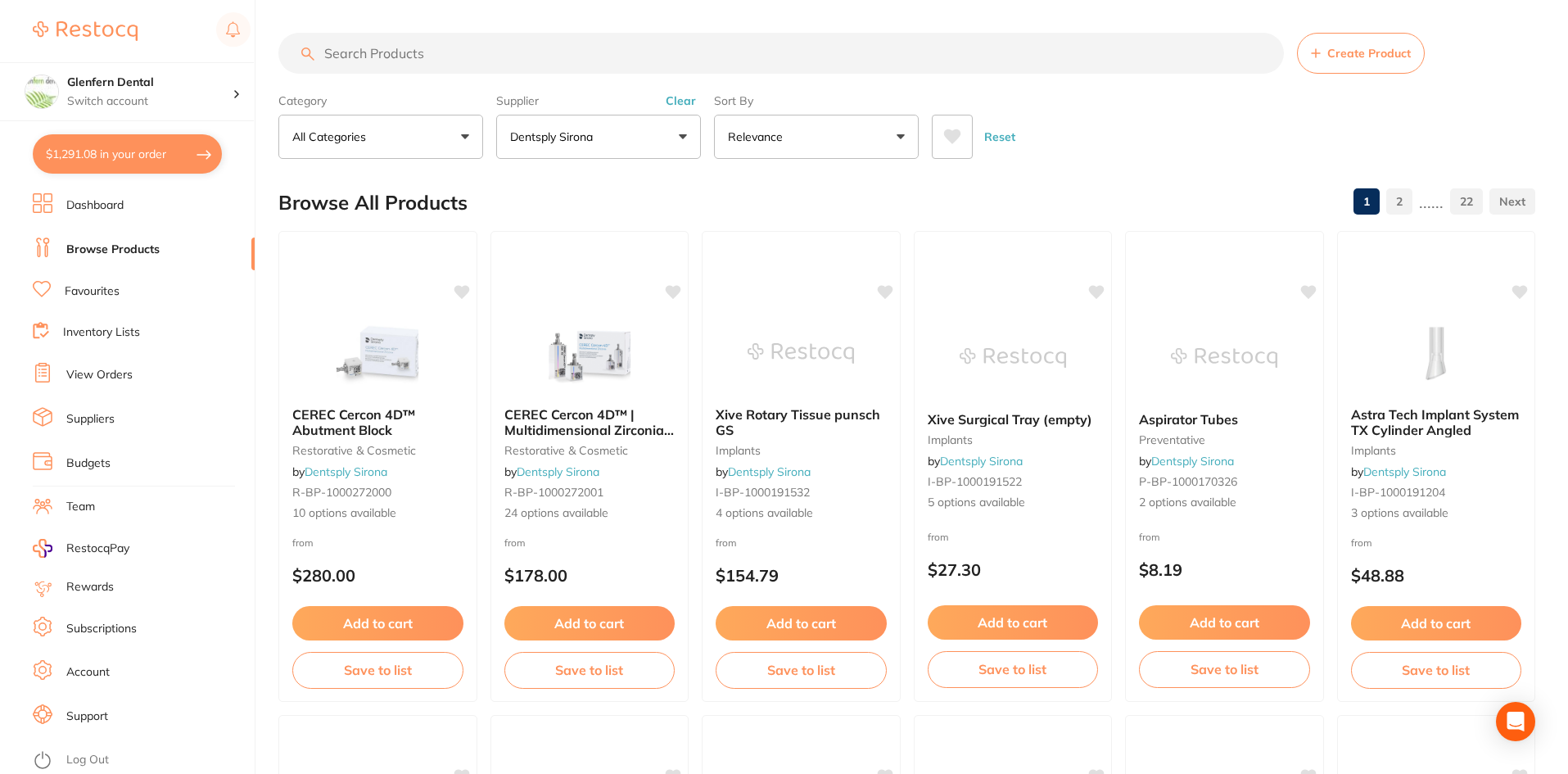
click at [392, 53] on input "search" at bounding box center [781, 53] width 1005 height 41
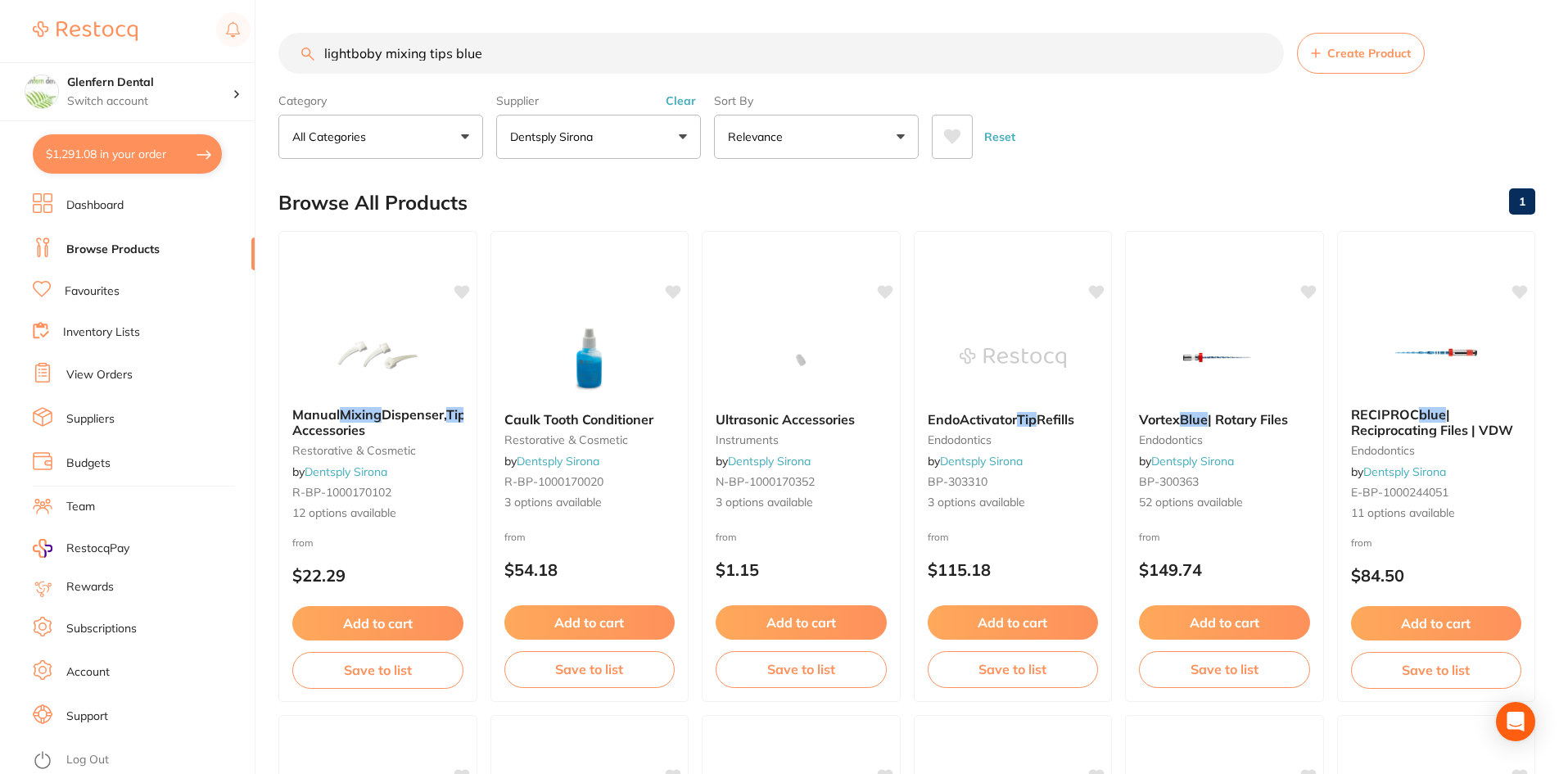
click at [383, 48] on input "lightboby mixing tips blue" at bounding box center [781, 53] width 1005 height 41
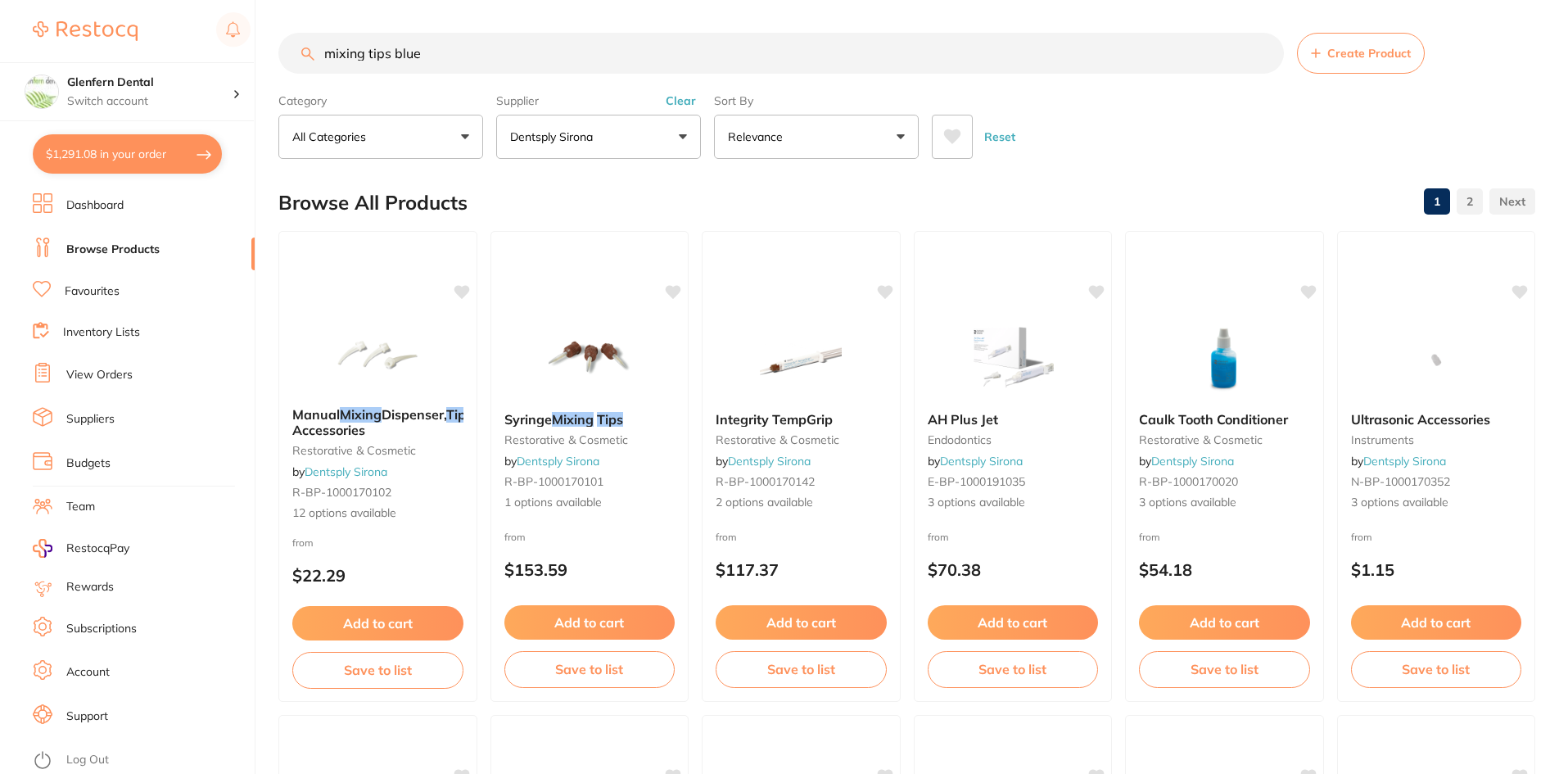
type input "mixing tips blue"
click at [684, 139] on button "Dentsply Sirona" at bounding box center [598, 136] width 205 height 44
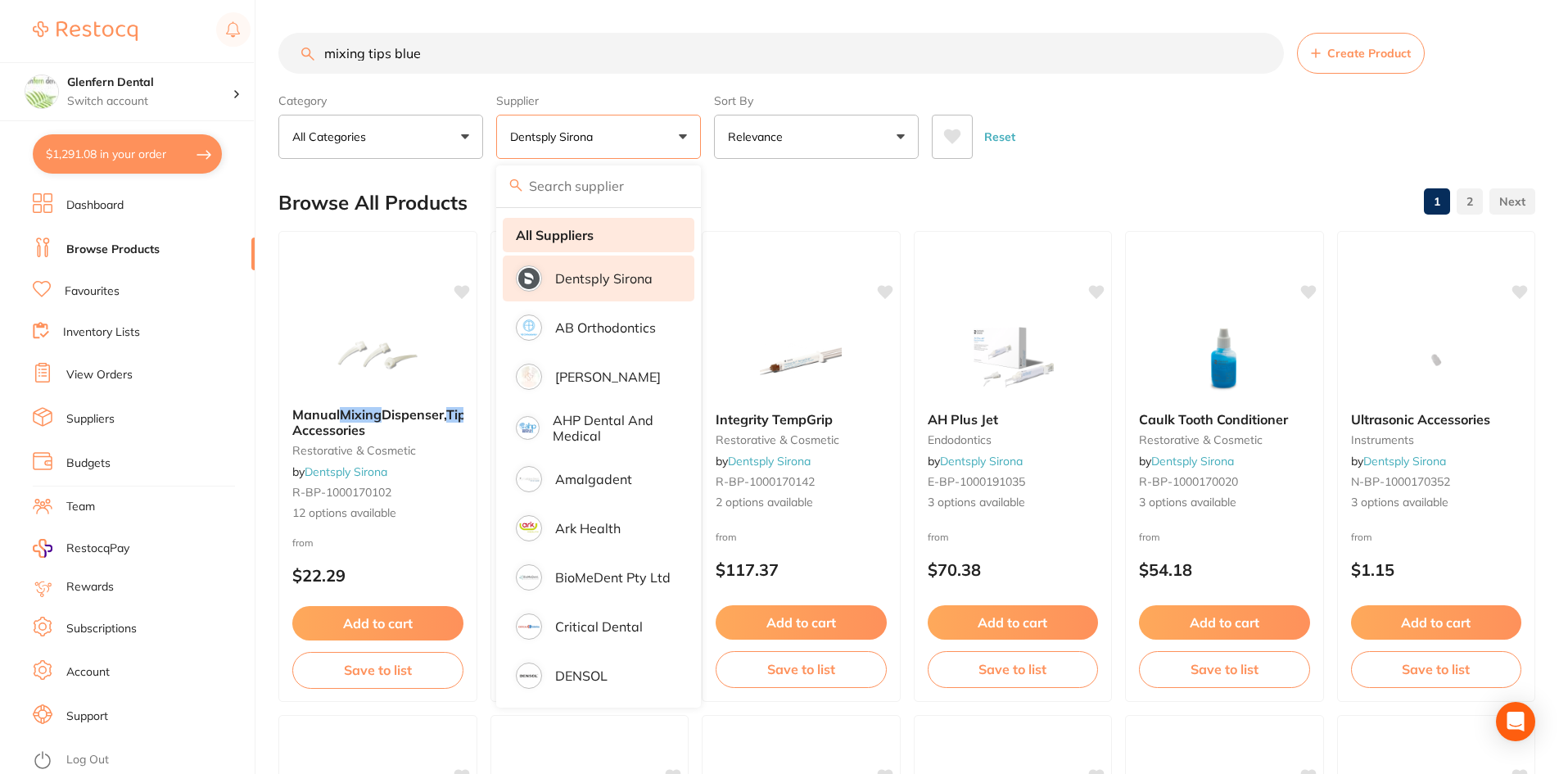
click at [568, 232] on strong "All Suppliers" at bounding box center [554, 234] width 78 height 14
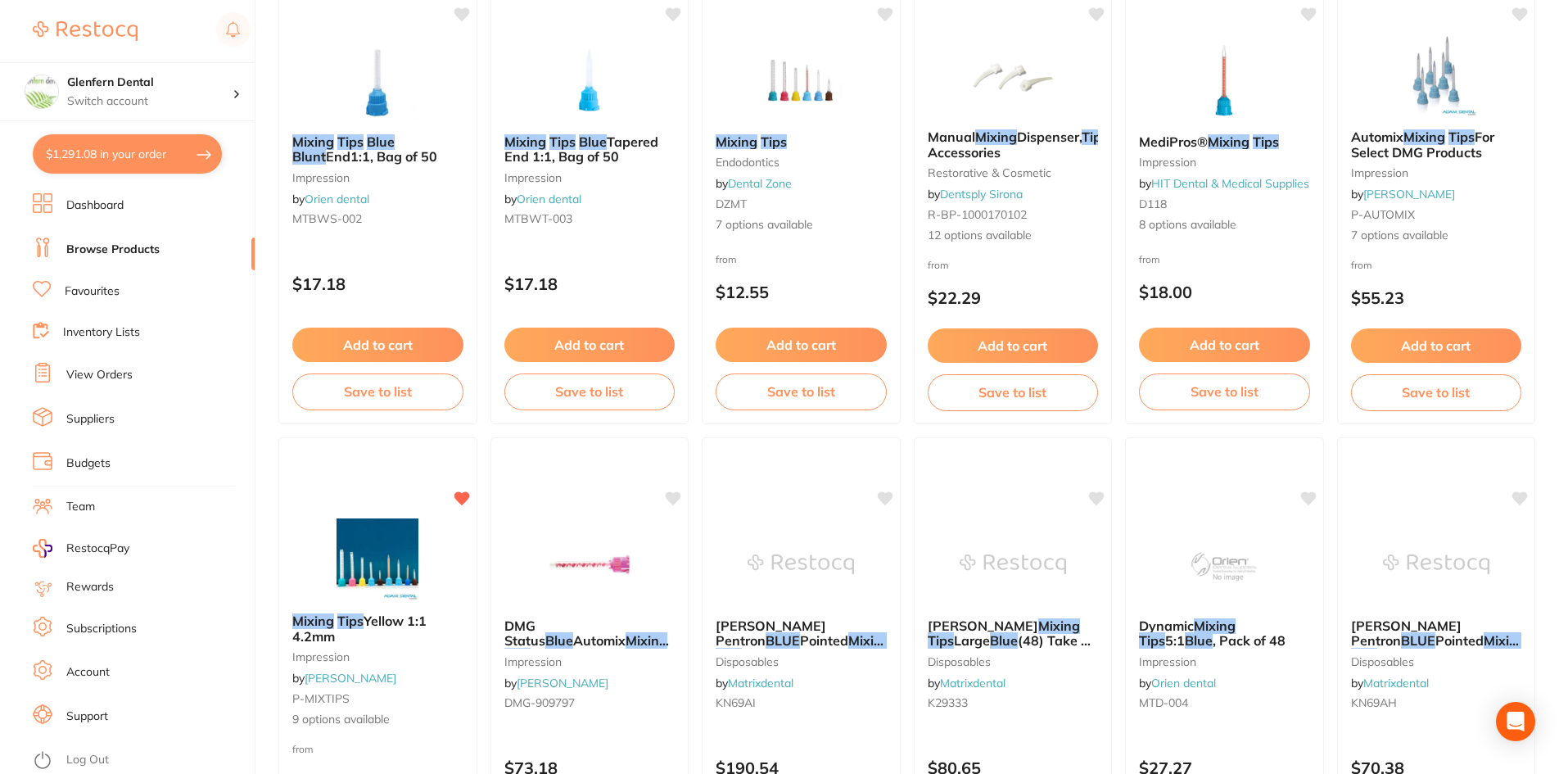
scroll to position [2047, 0]
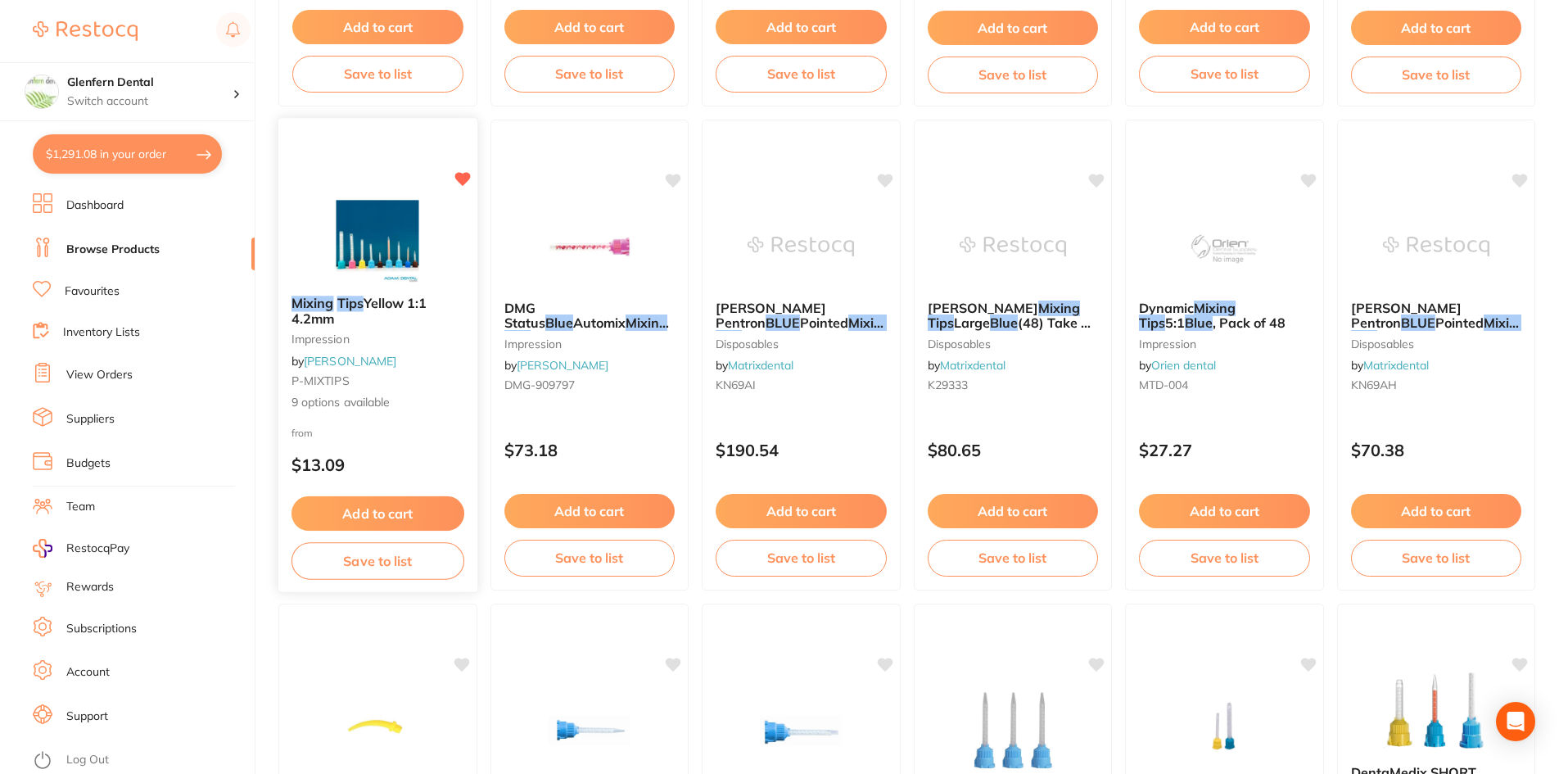
click at [326, 293] on div "Mixing Tips Yellow 1:1 4.2mm impression by Adam Dental P-MIXTIPS 9 options avai…" at bounding box center [377, 353] width 199 height 142
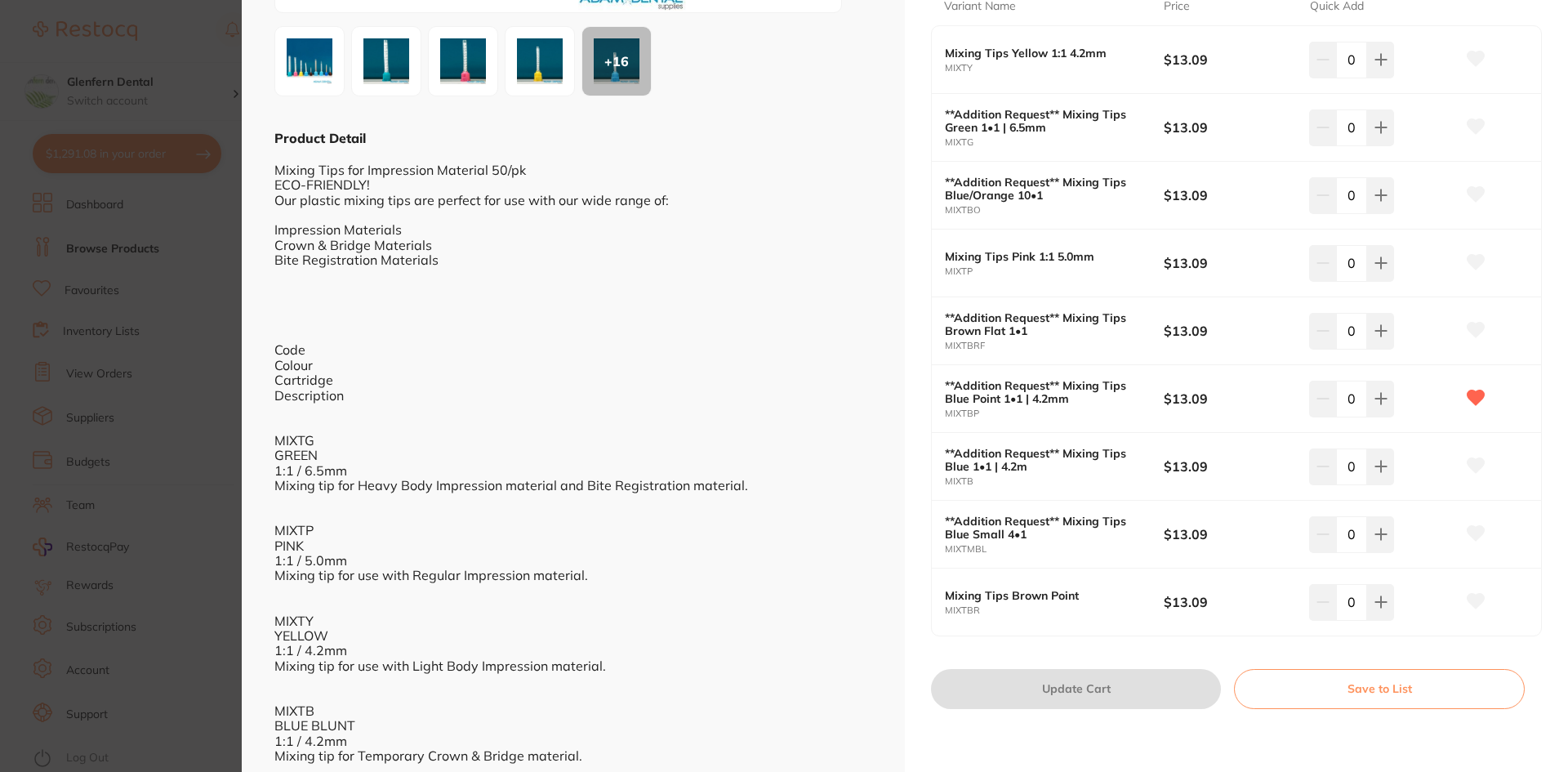
scroll to position [408, 0]
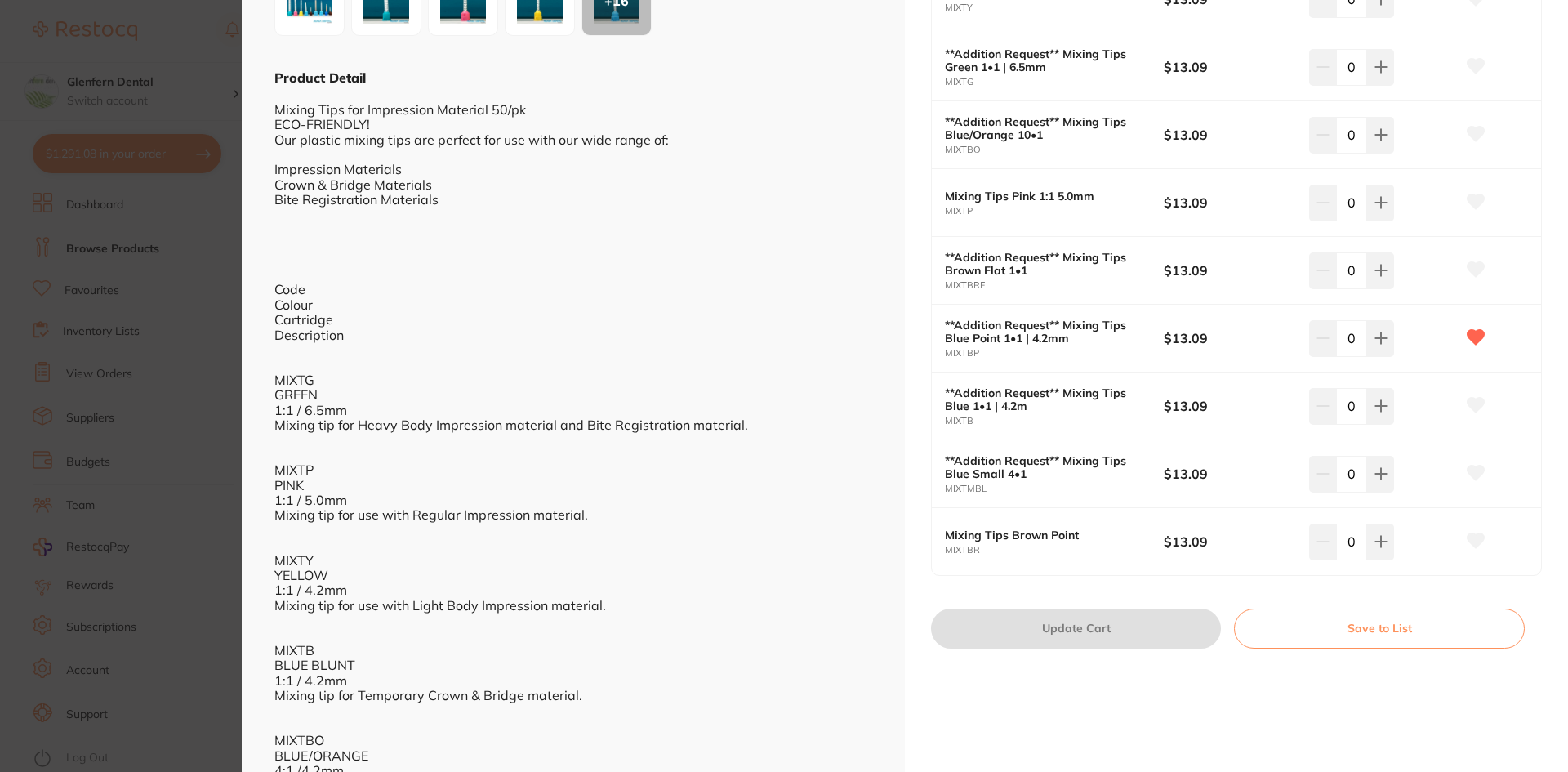
click at [982, 338] on b "**Addition Request** Mixing Tips Blue Point 1•1 | 4.2mm" at bounding box center [1044, 331] width 197 height 26
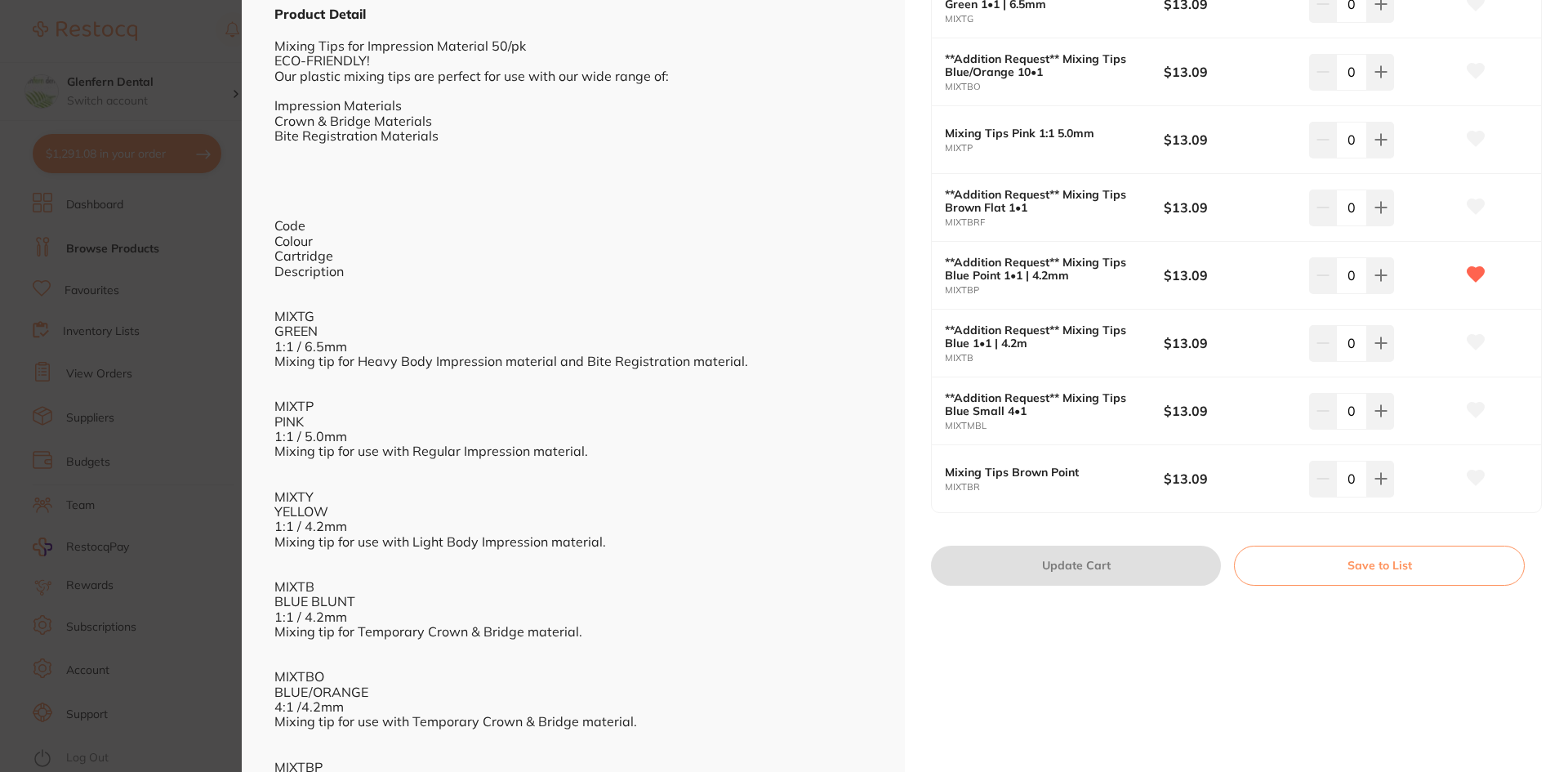
scroll to position [572, 0]
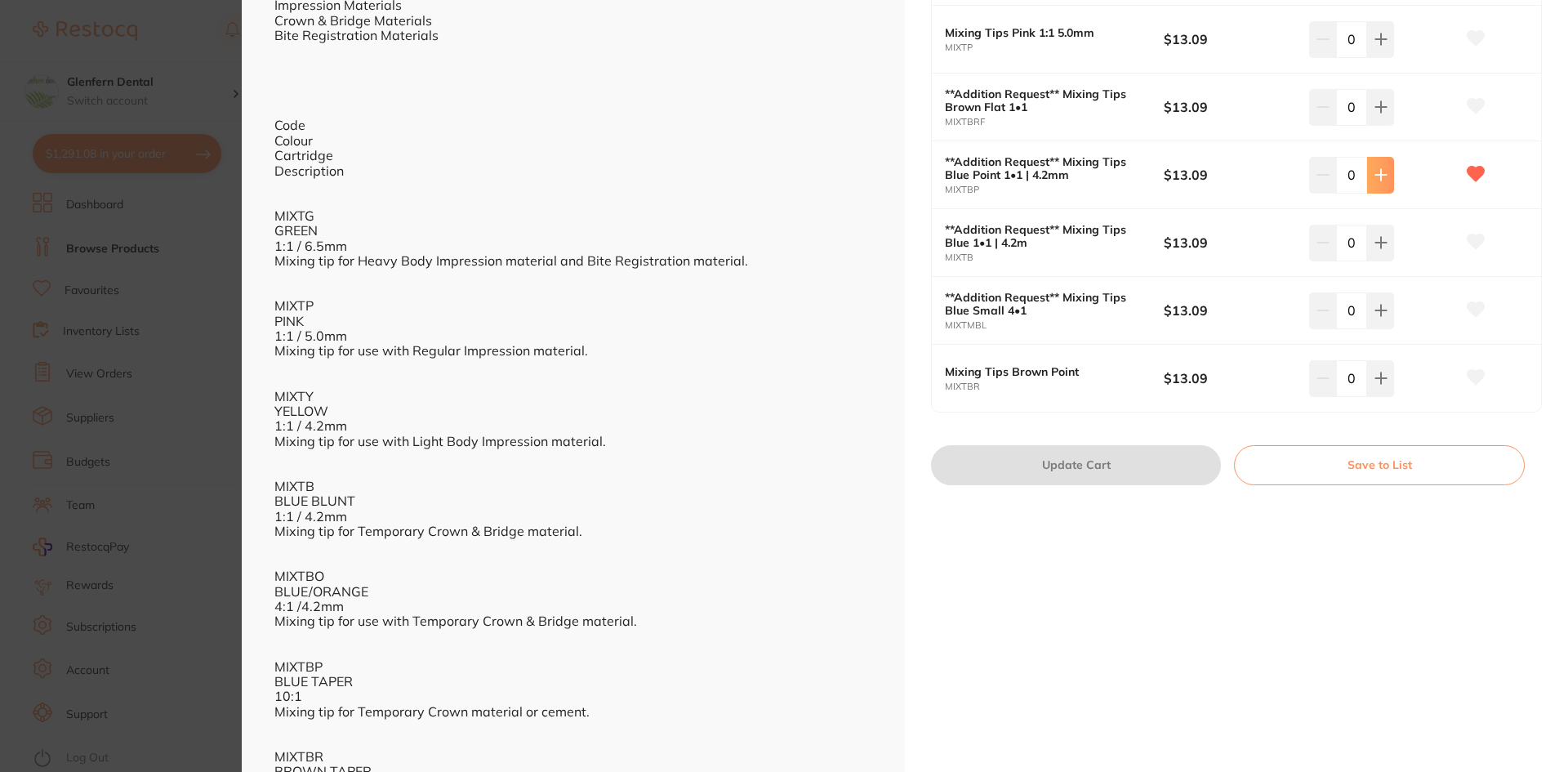
click at [1375, 175] on icon at bounding box center [1380, 174] width 11 height 11
type input "1"
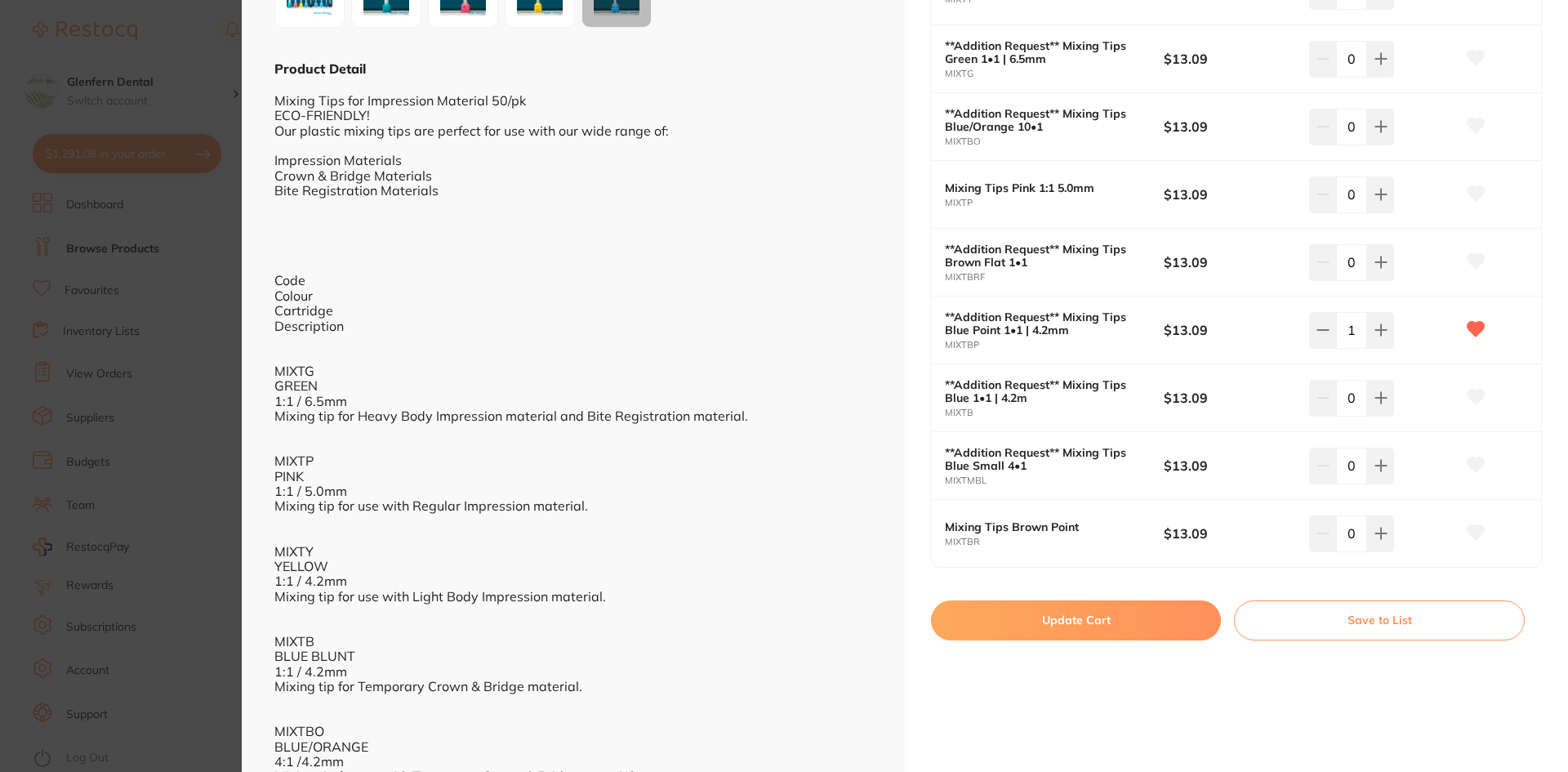
scroll to position [490, 0]
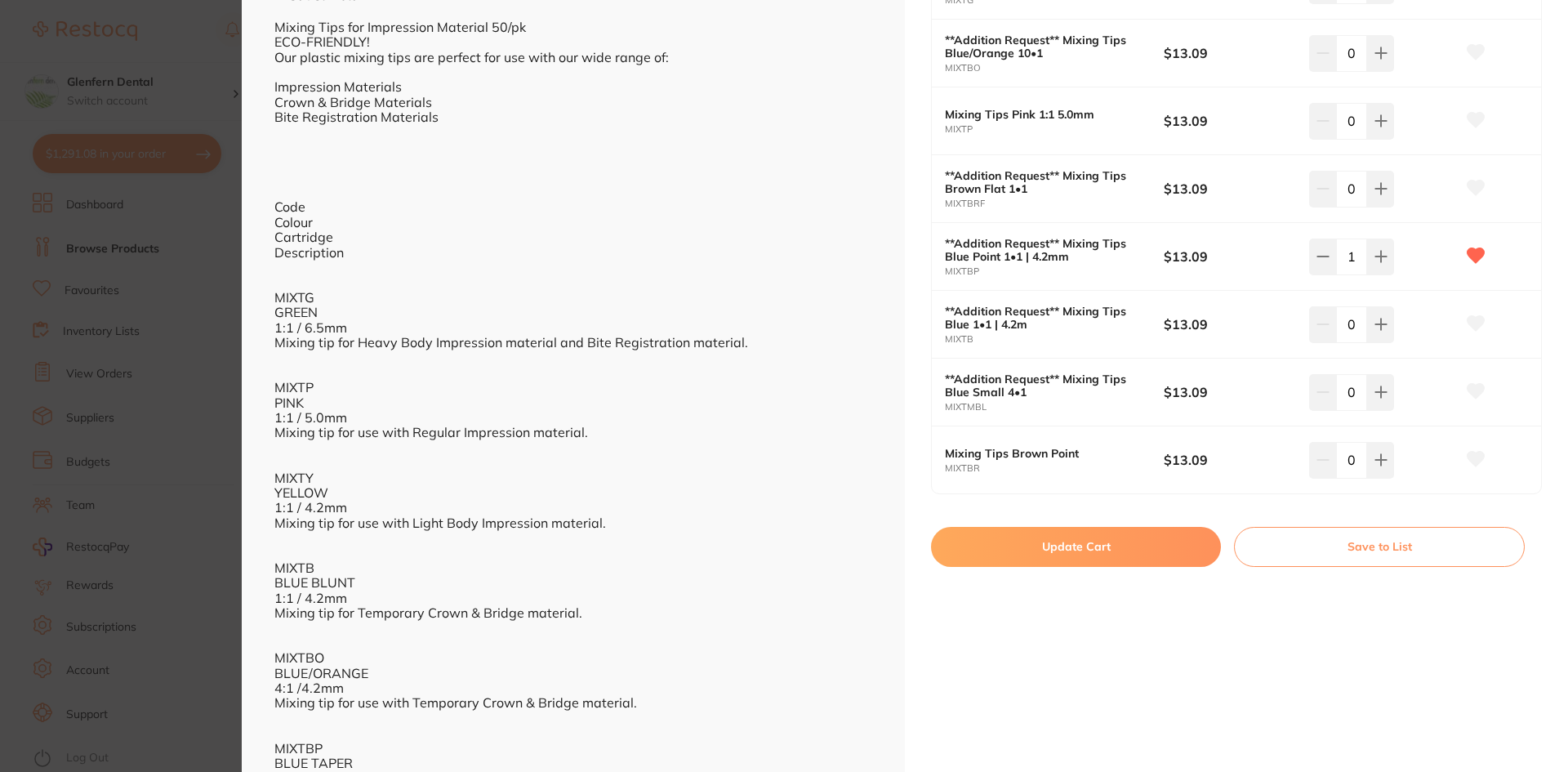
click at [1057, 556] on button "Update Cart" at bounding box center [1076, 546] width 290 height 39
checkbox input "false"
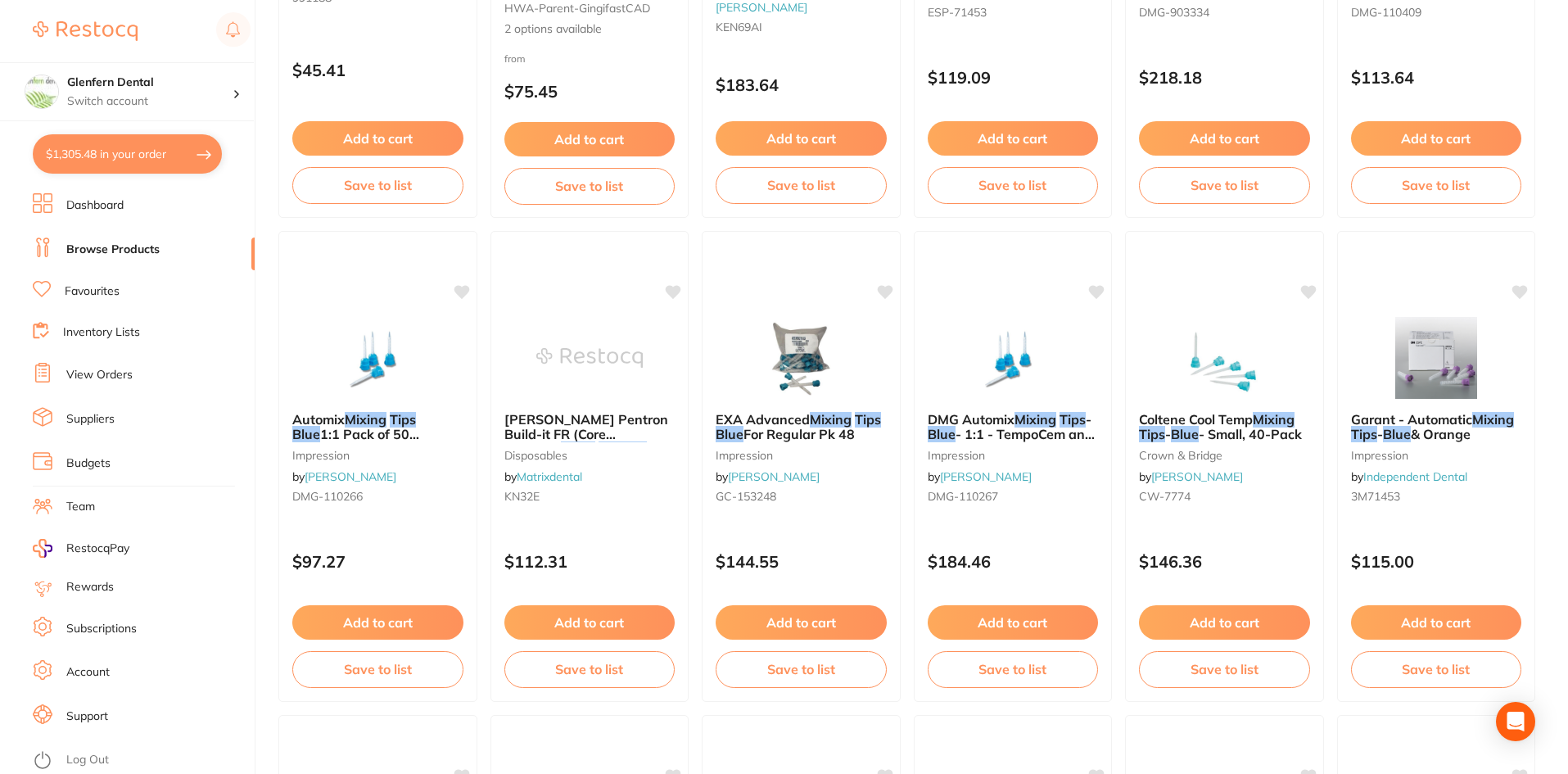
scroll to position [281, 0]
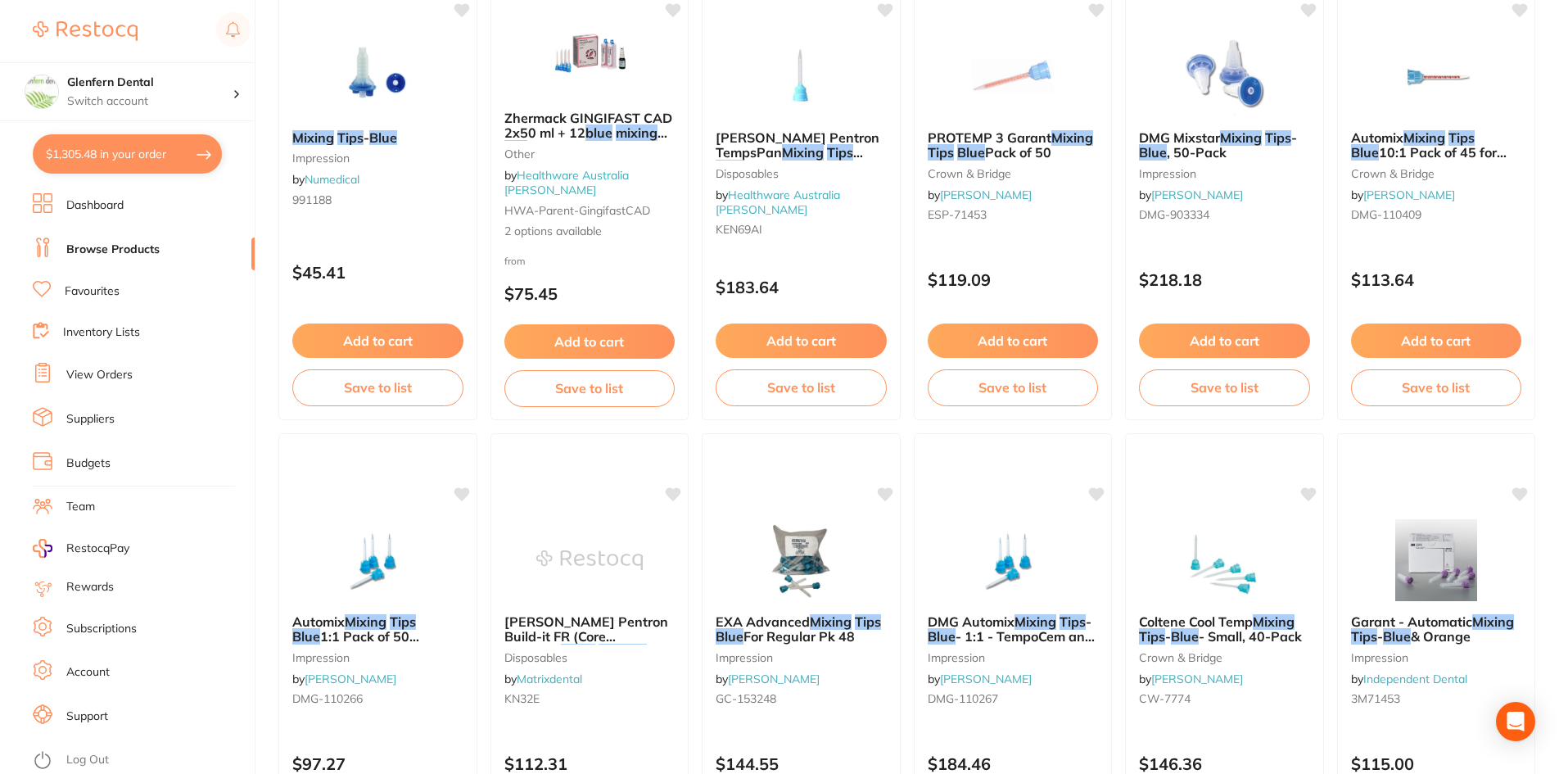
click at [149, 150] on button "$1,305.48 in your order" at bounding box center [127, 154] width 189 height 39
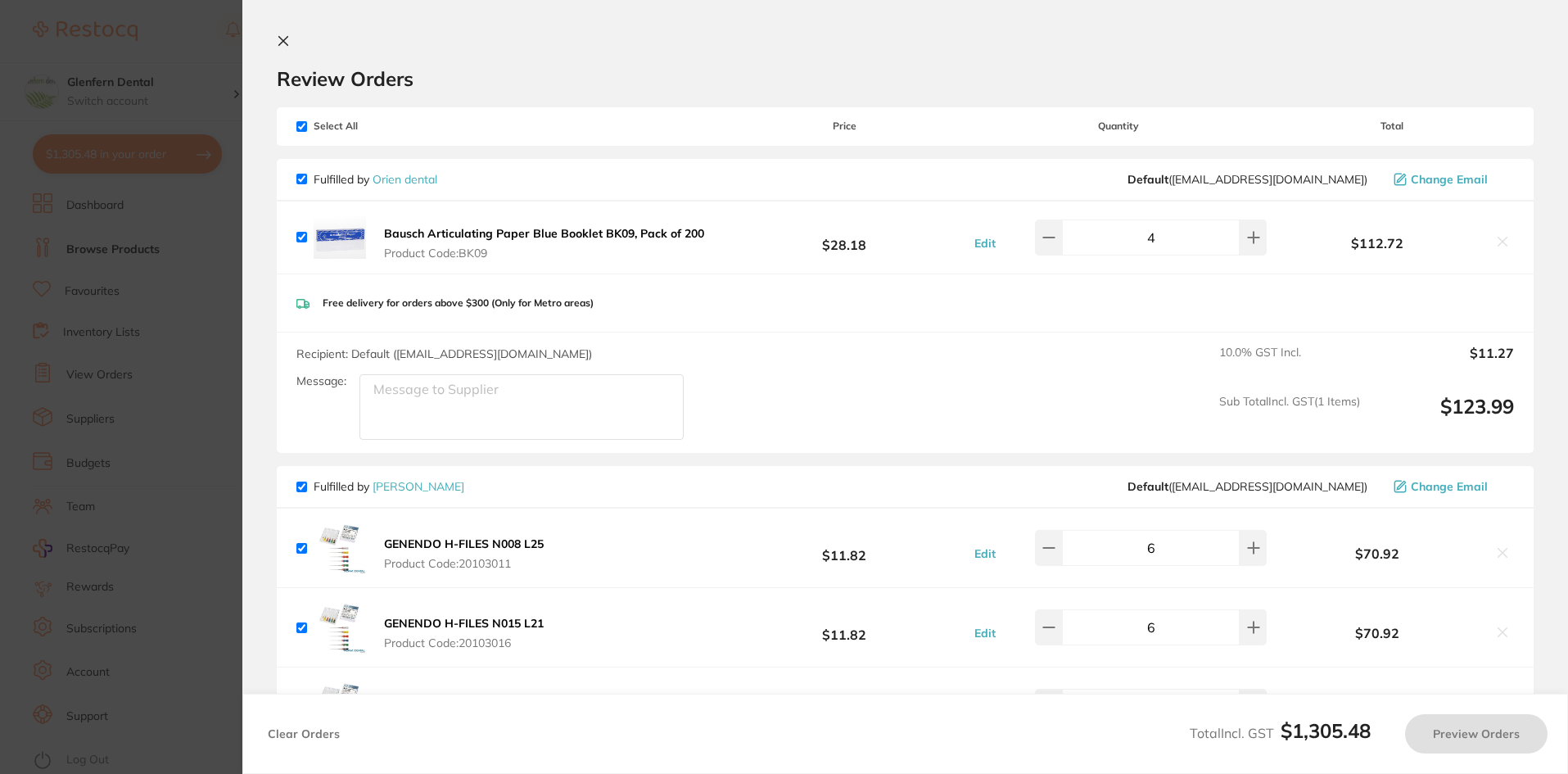
checkbox input "true"
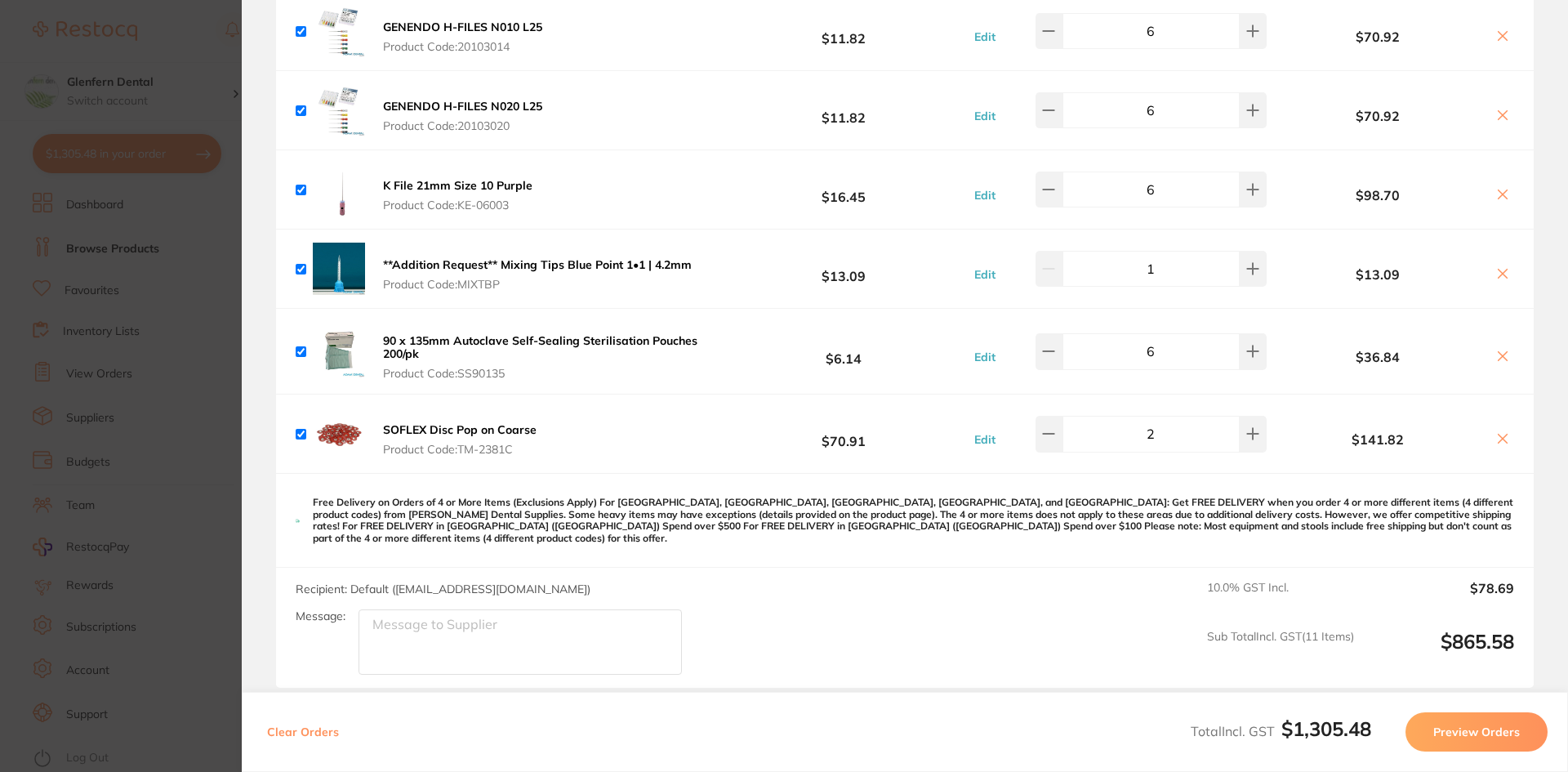
scroll to position [884, 0]
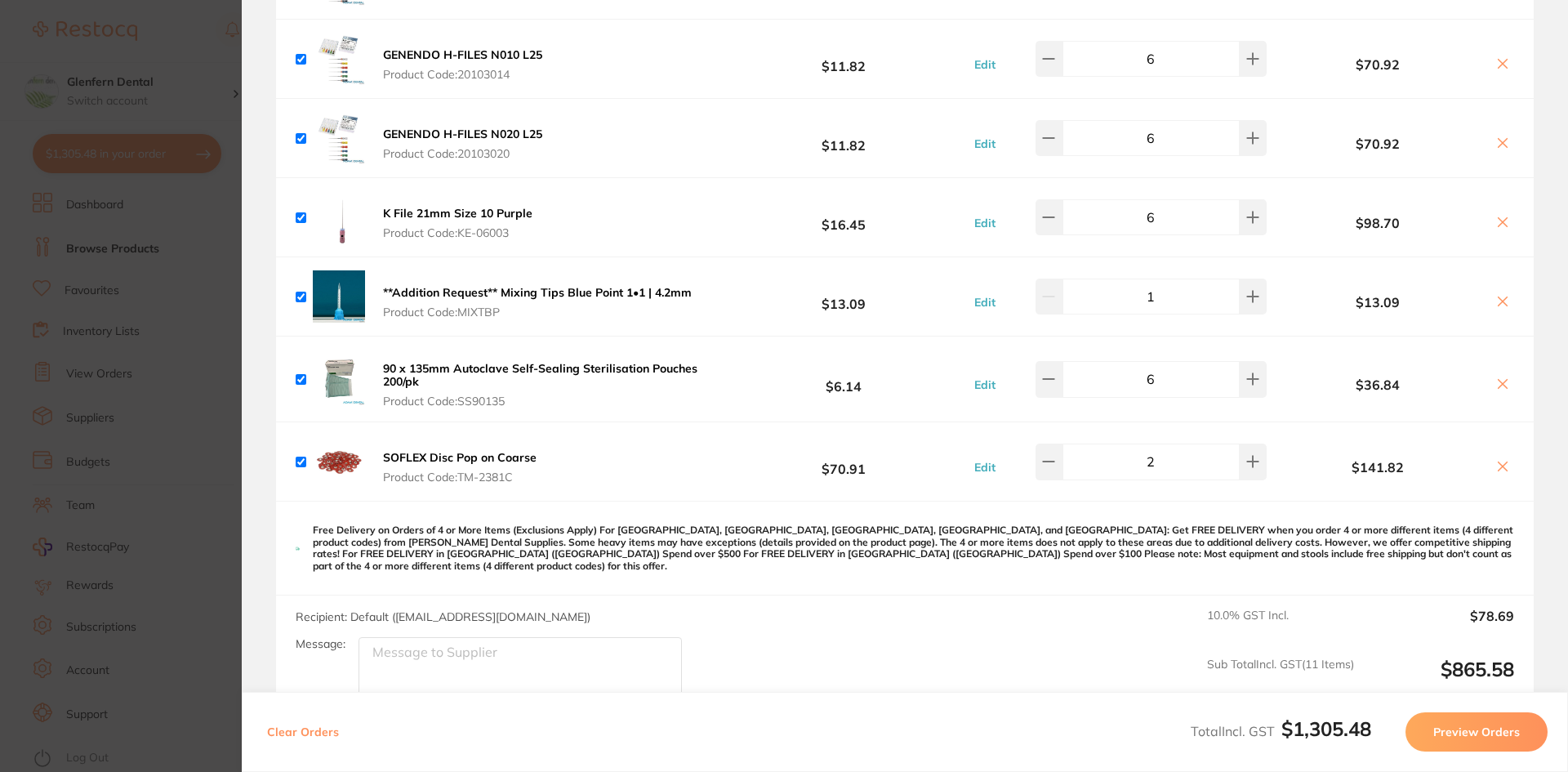
click at [438, 299] on b "**Addition Request** Mixing Tips Blue Point 1•1 | 4.2mm" at bounding box center [537, 292] width 308 height 14
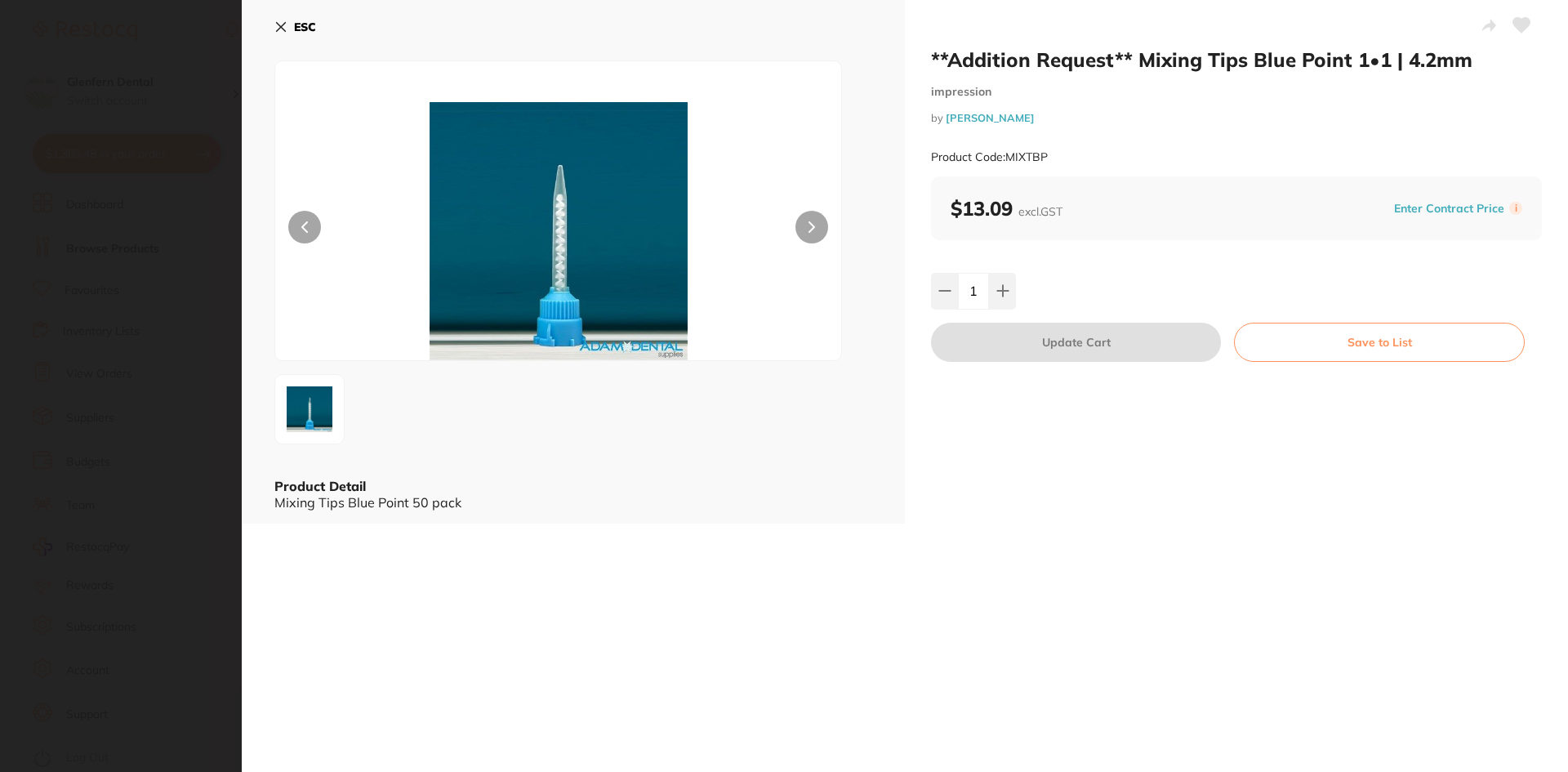
click at [572, 252] on img at bounding box center [558, 231] width 340 height 258
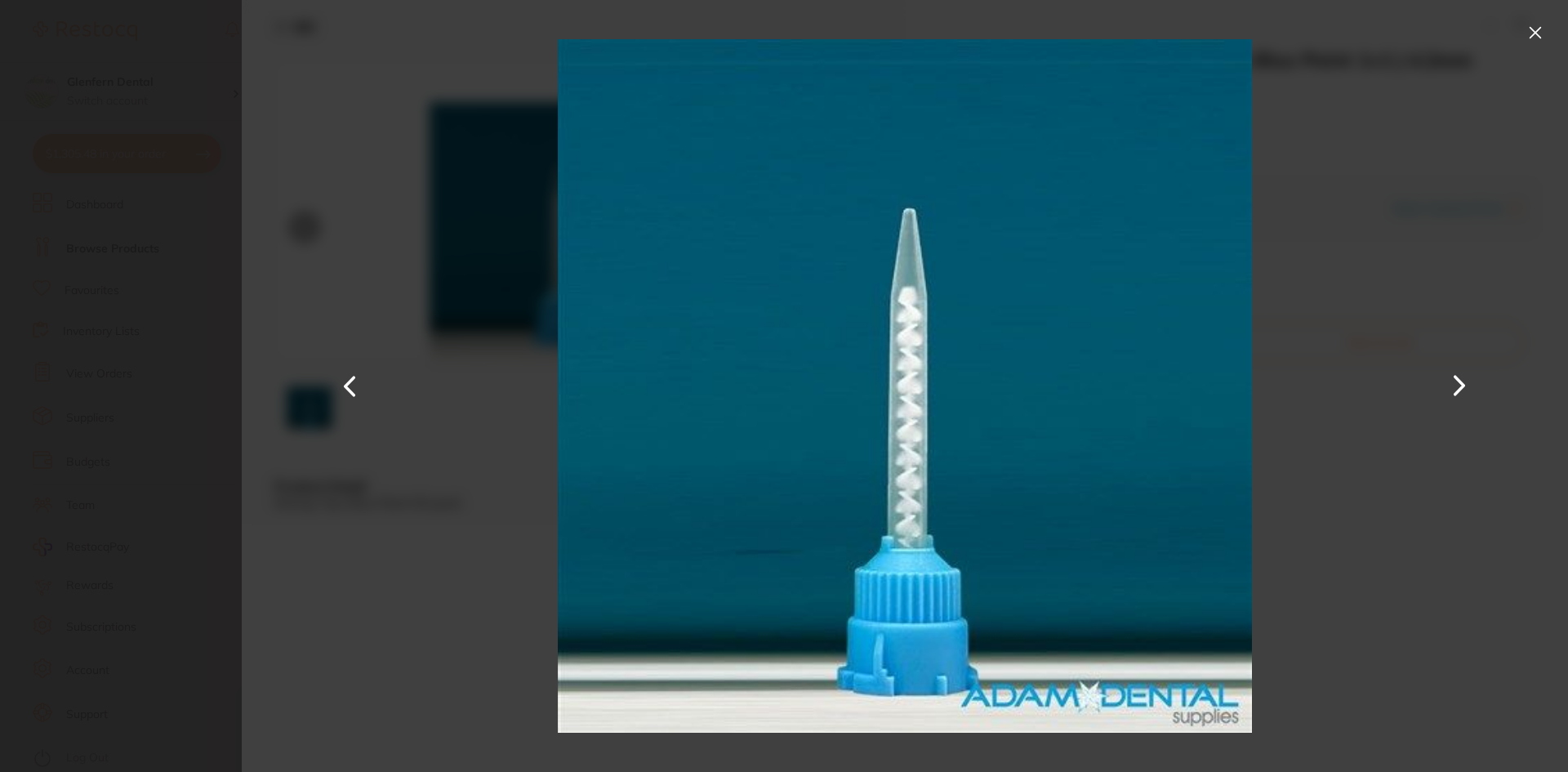
click at [1530, 34] on button at bounding box center [1535, 32] width 26 height 26
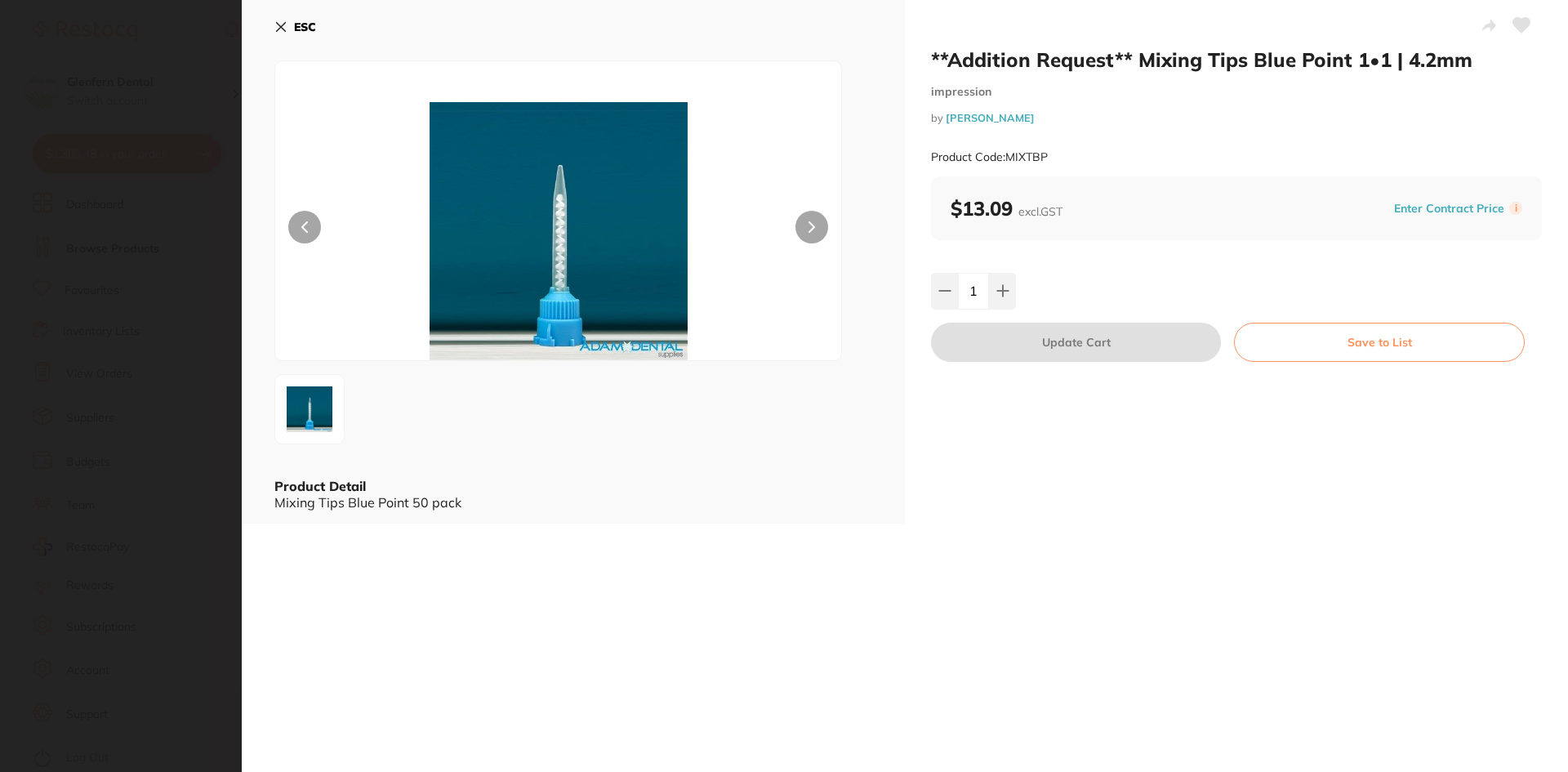
click at [283, 26] on icon at bounding box center [281, 27] width 9 height 9
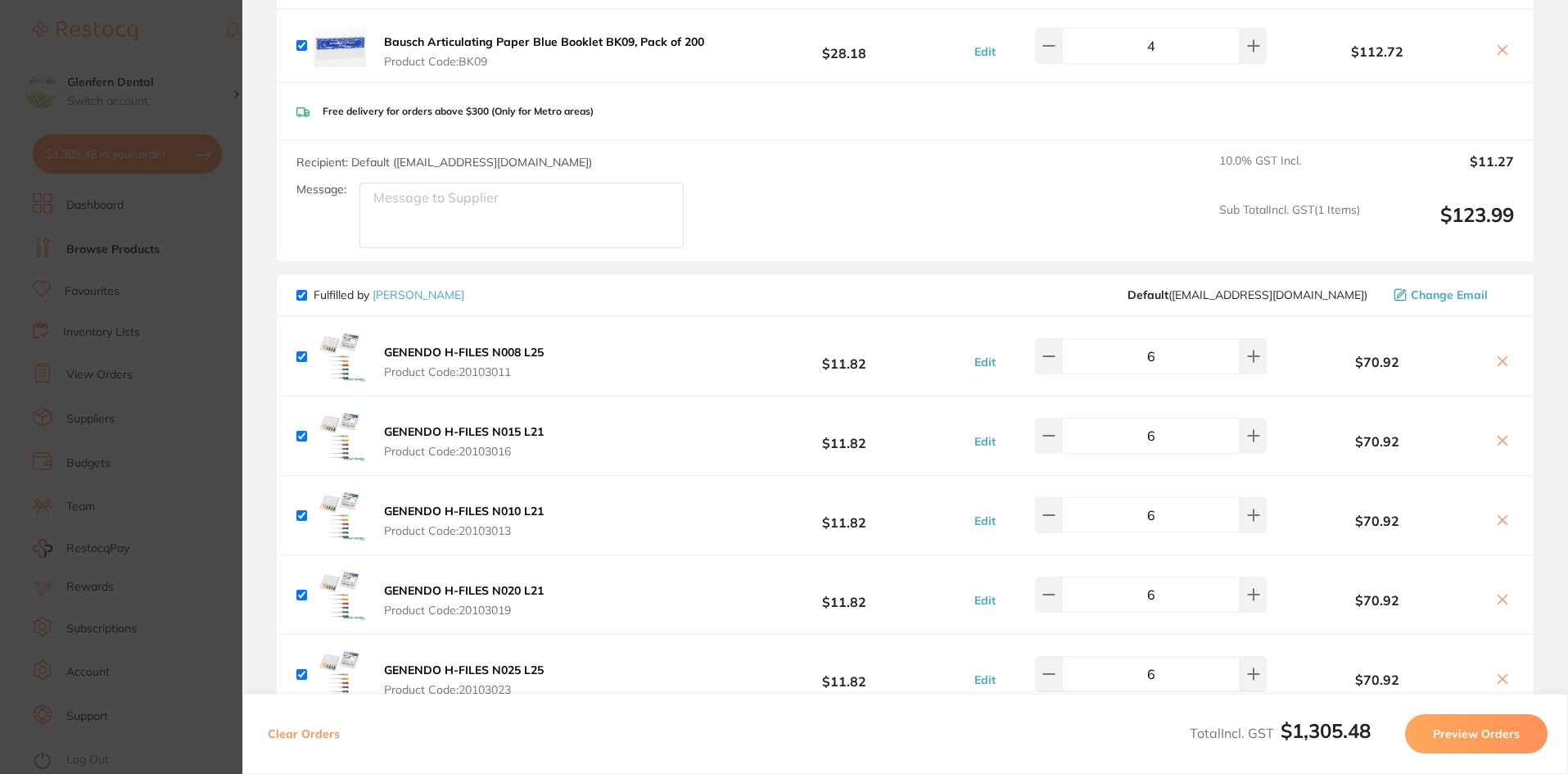
scroll to position [0, 0]
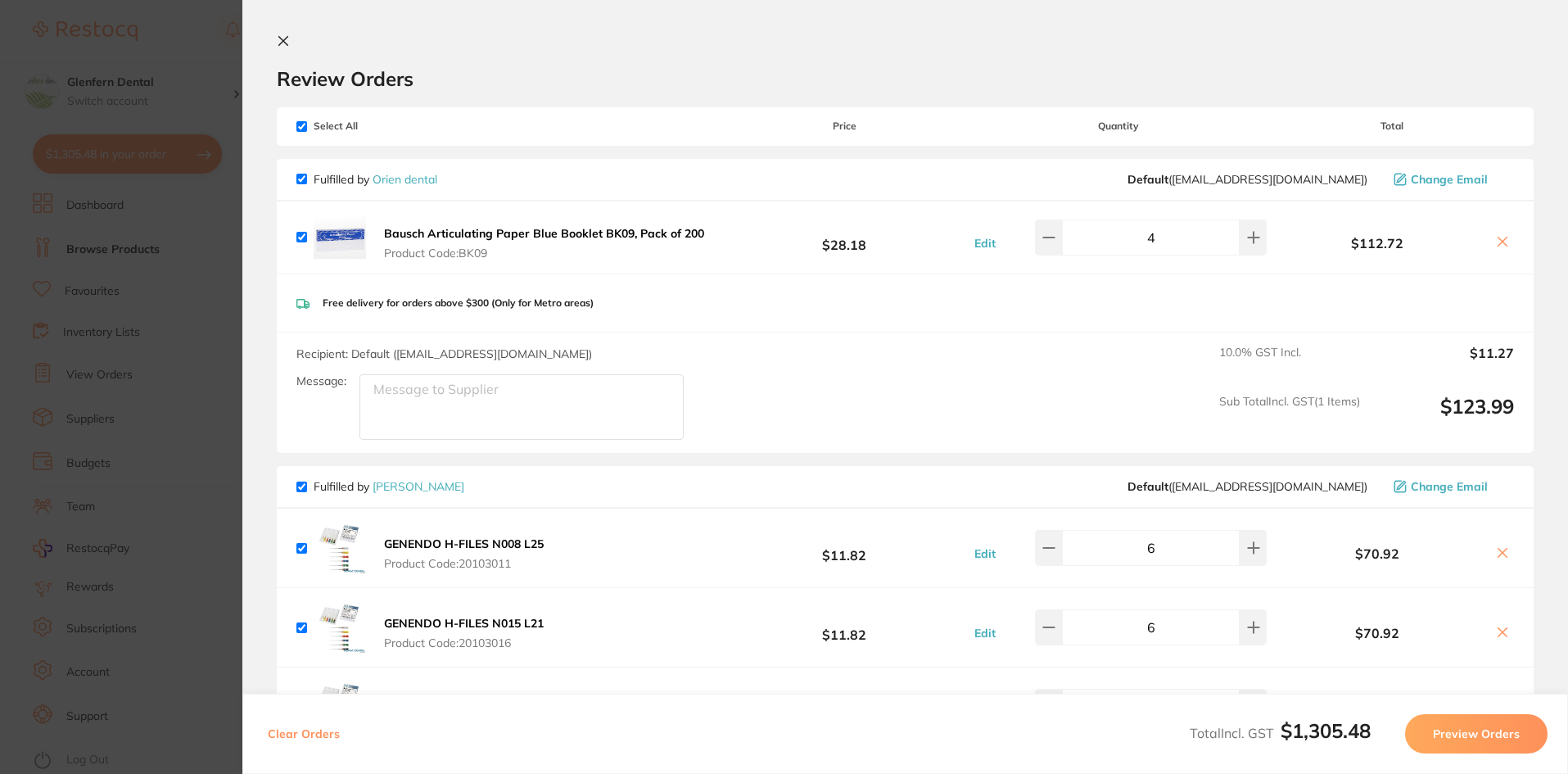
click at [277, 42] on icon at bounding box center [283, 41] width 13 height 13
